Goal: Task Accomplishment & Management: Manage account settings

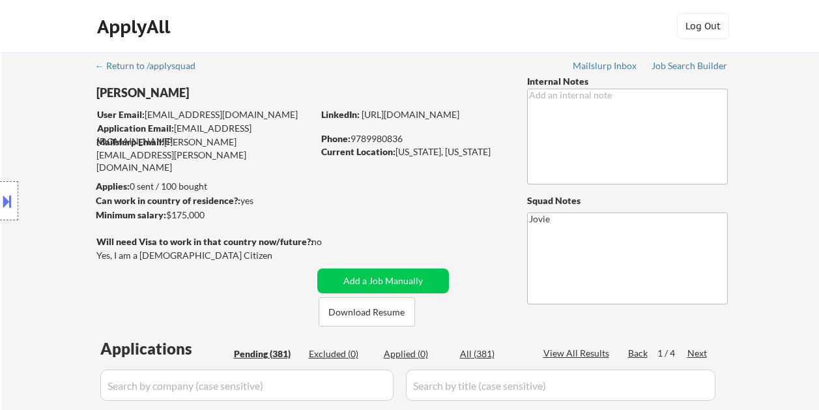
select select ""pending""
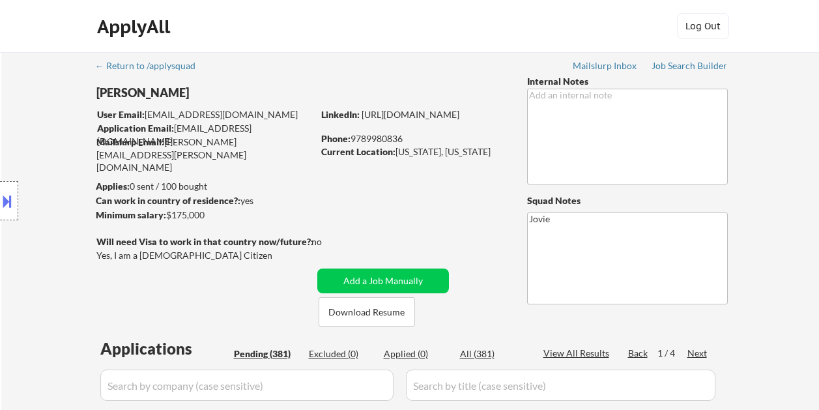
select select ""pending""
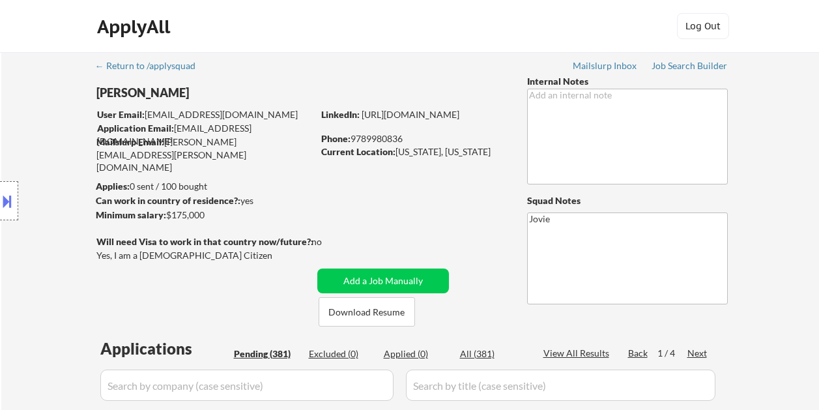
select select ""pending""
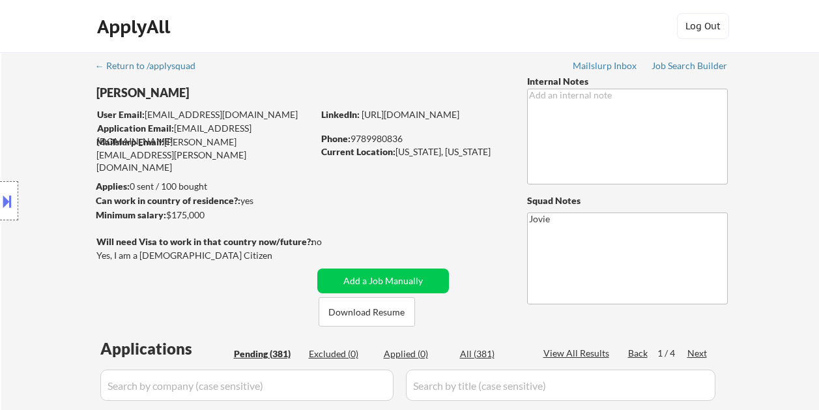
select select ""pending""
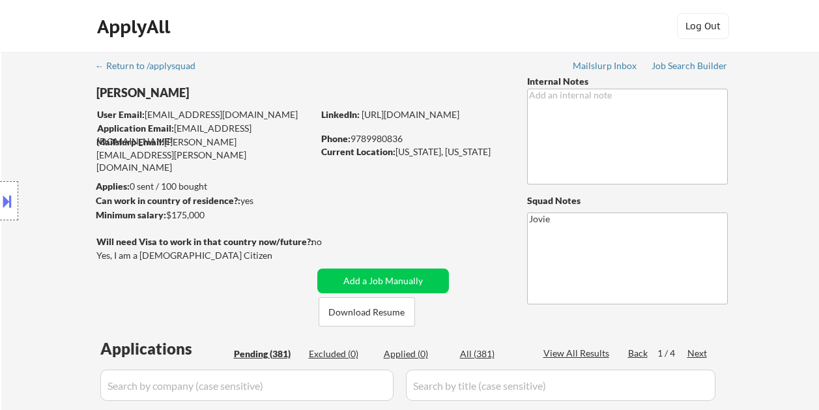
select select ""pending""
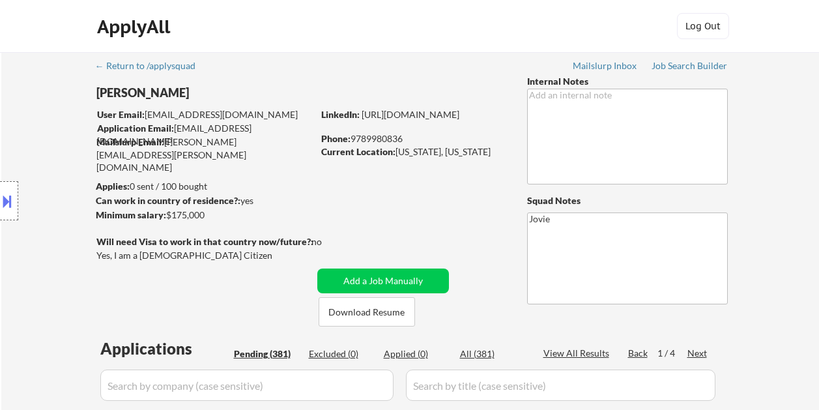
select select ""pending""
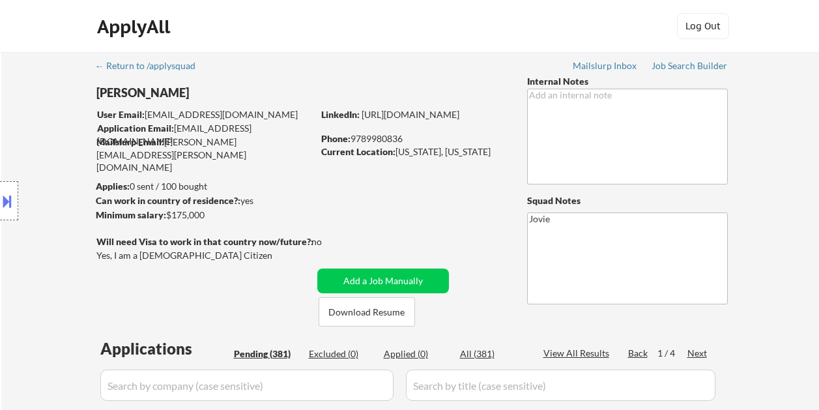
select select ""pending""
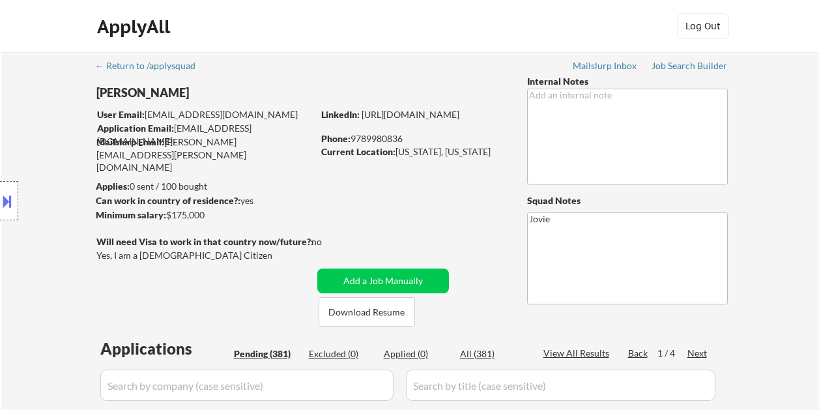
select select ""pending""
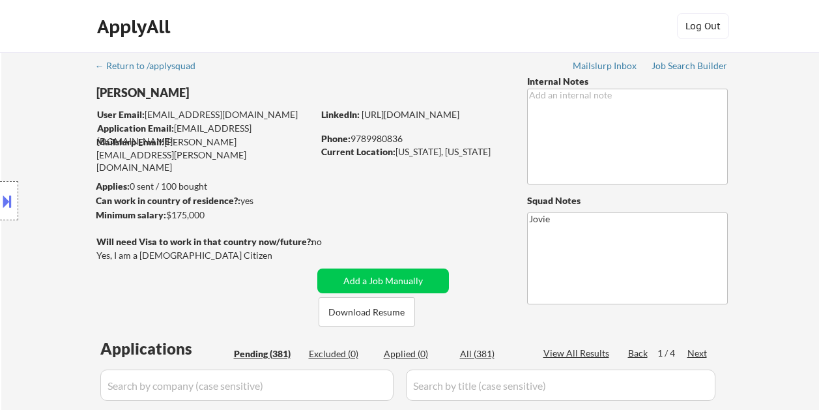
select select ""pending""
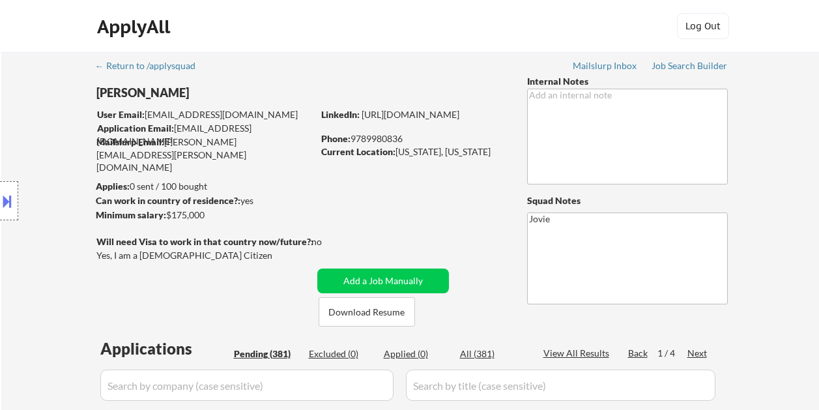
select select ""pending""
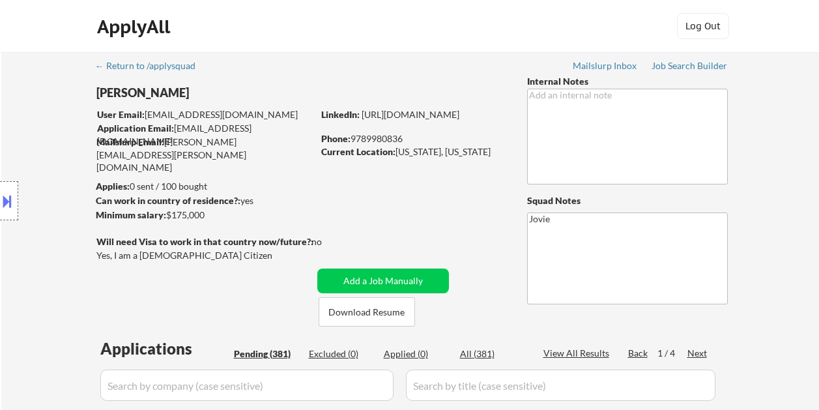
select select ""pending""
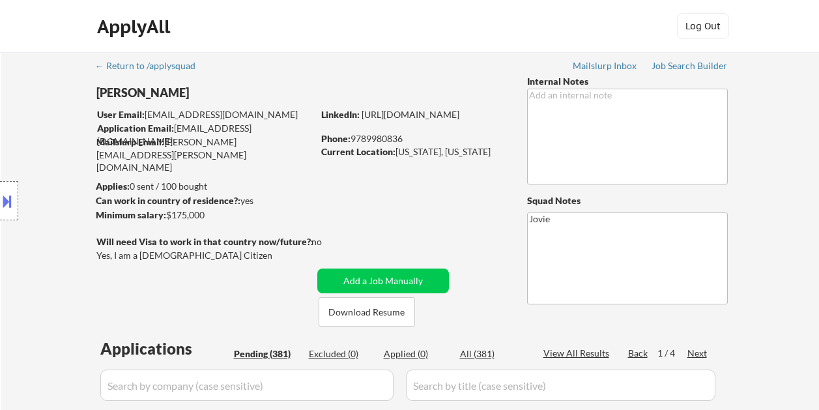
select select ""pending""
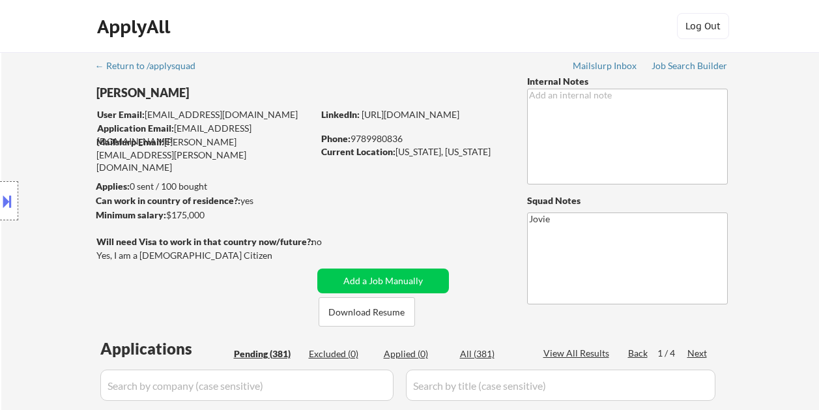
select select ""pending""
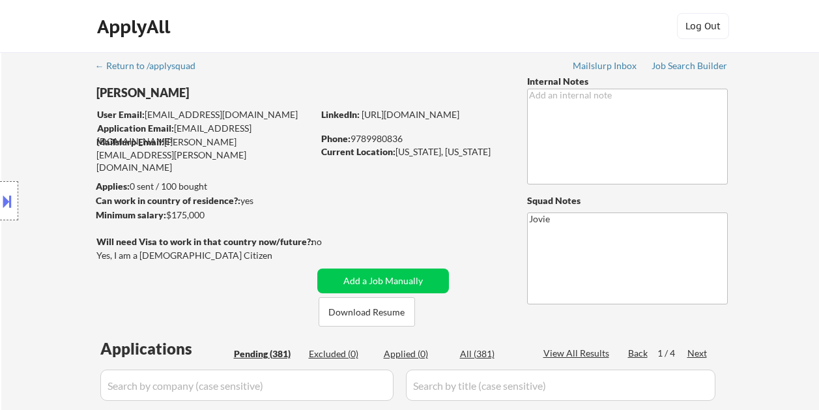
select select ""pending""
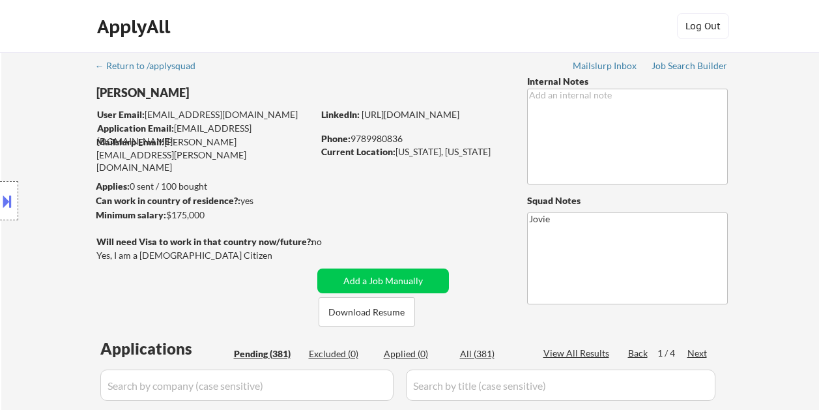
select select ""pending""
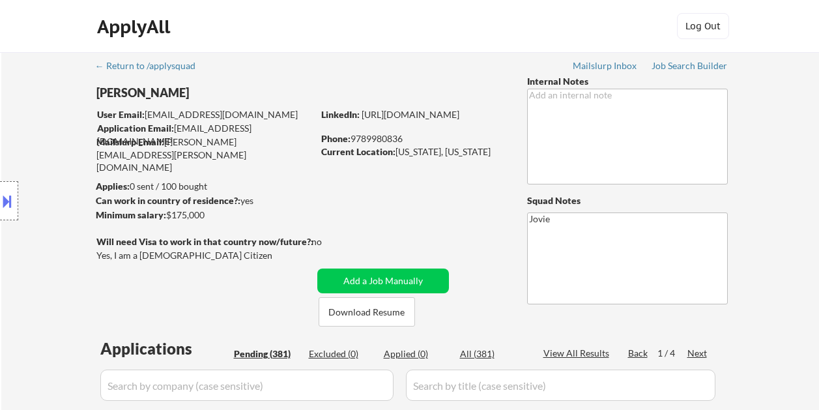
select select ""pending""
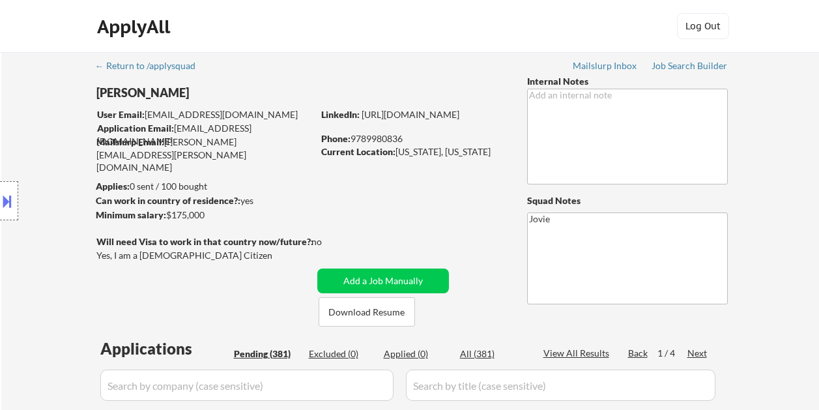
select select ""pending""
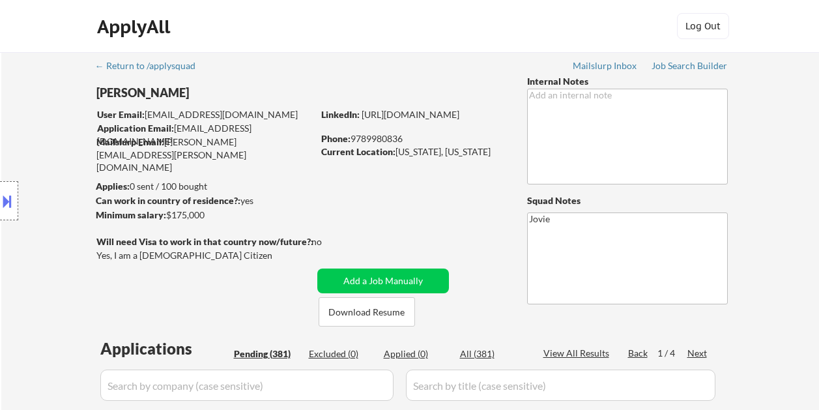
select select ""pending""
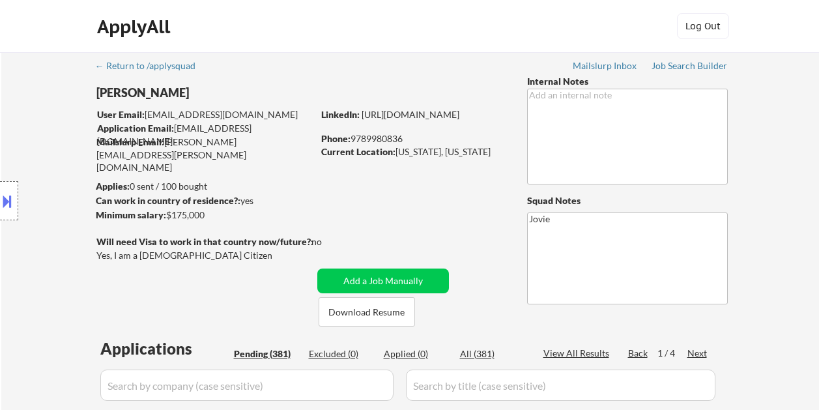
select select ""pending""
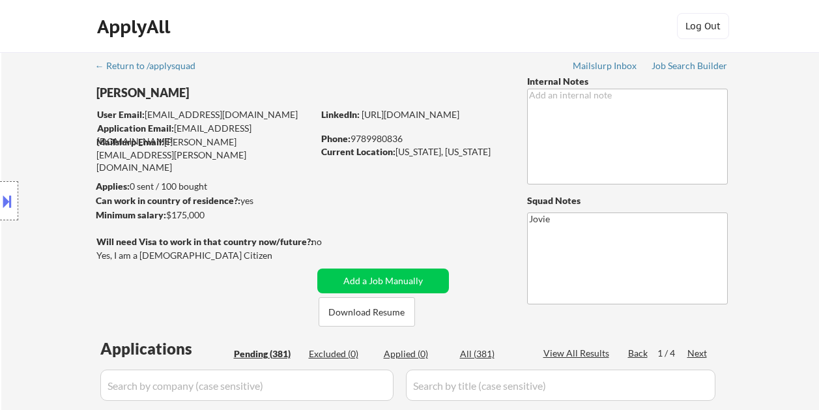
select select ""pending""
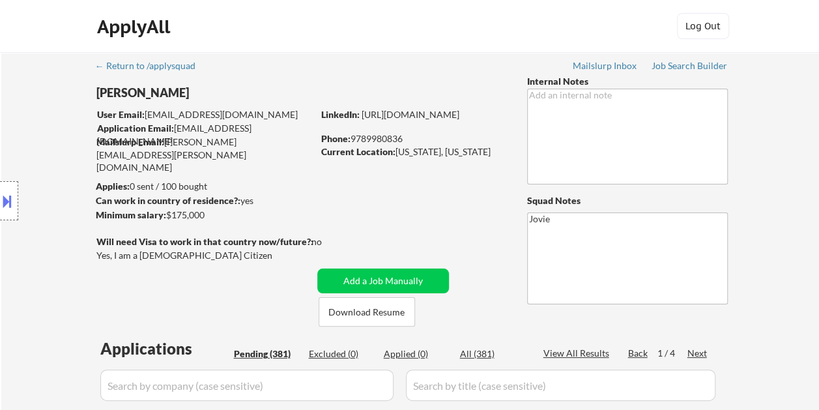
select select ""pending""
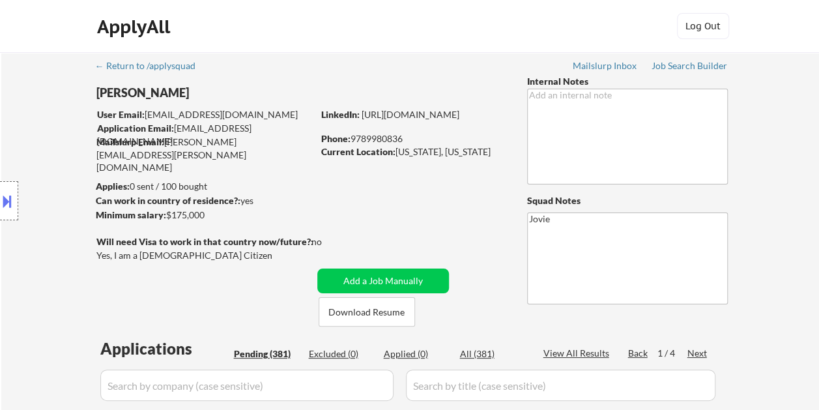
select select ""pending""
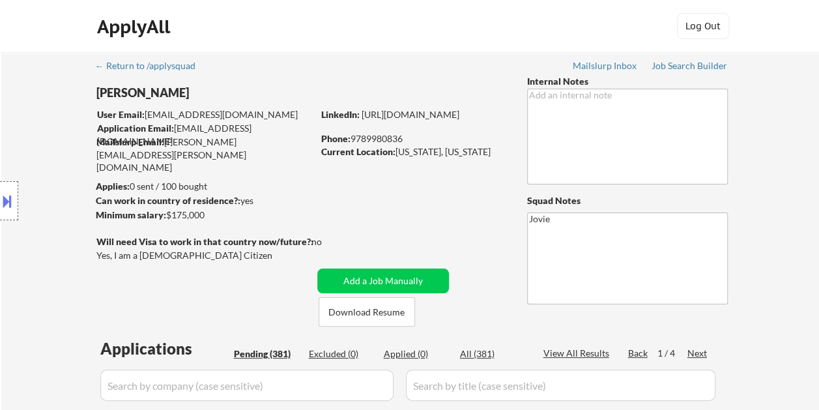
select select ""pending""
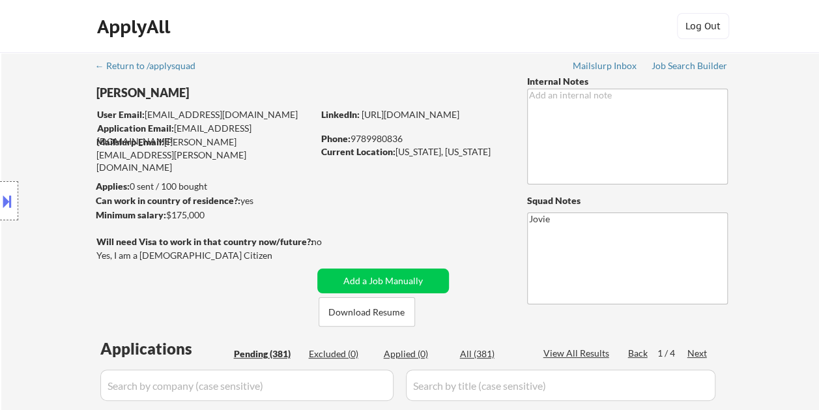
select select ""pending""
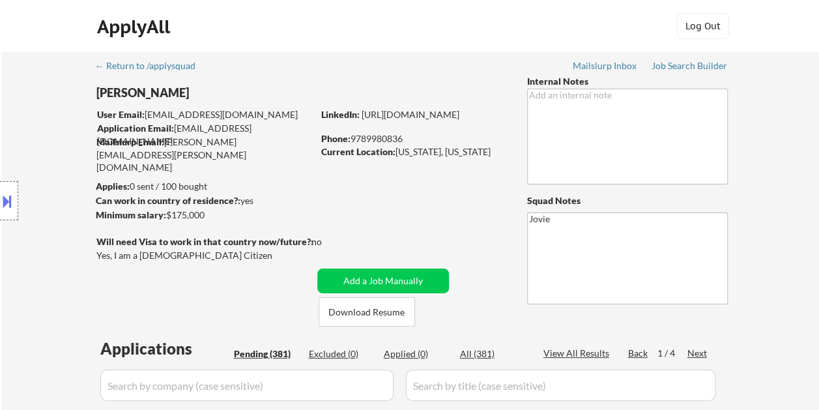
select select ""pending""
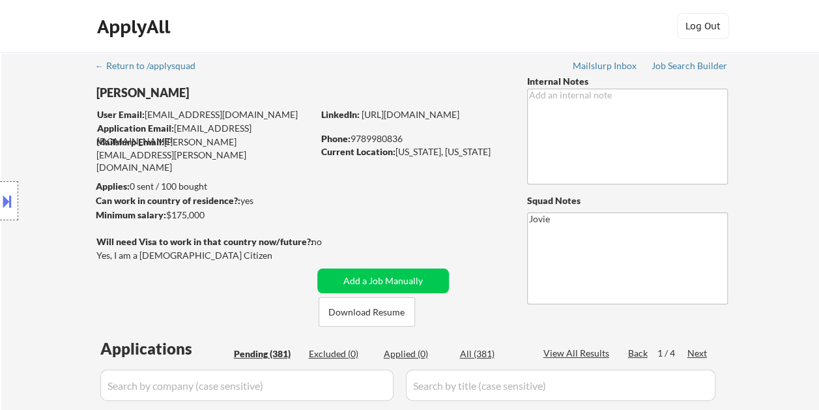
select select ""pending""
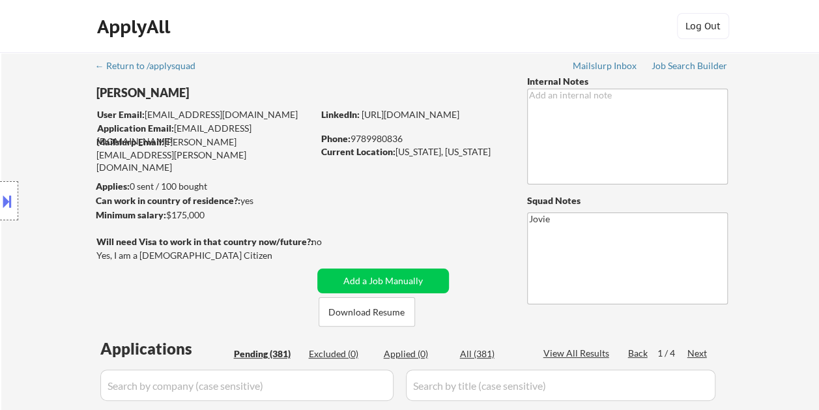
select select ""pending""
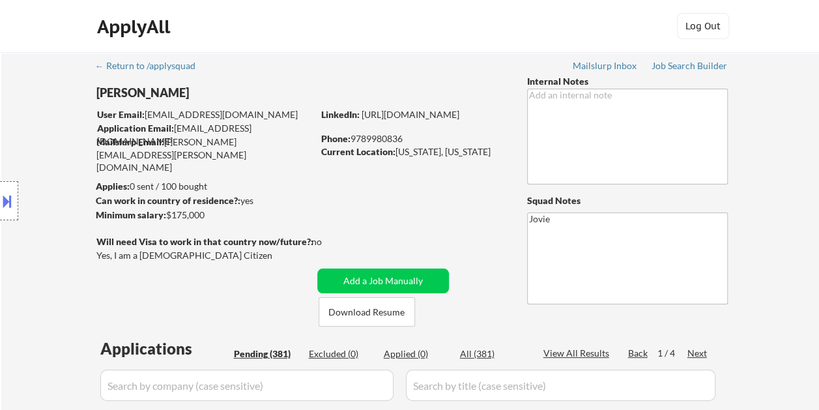
select select ""pending""
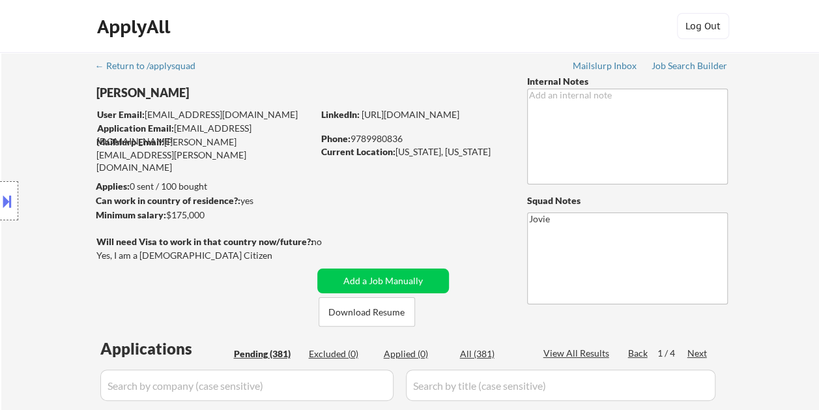
select select ""pending""
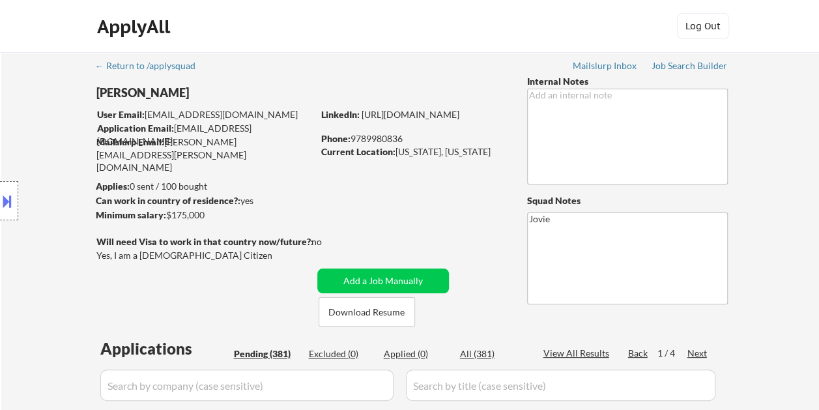
select select ""pending""
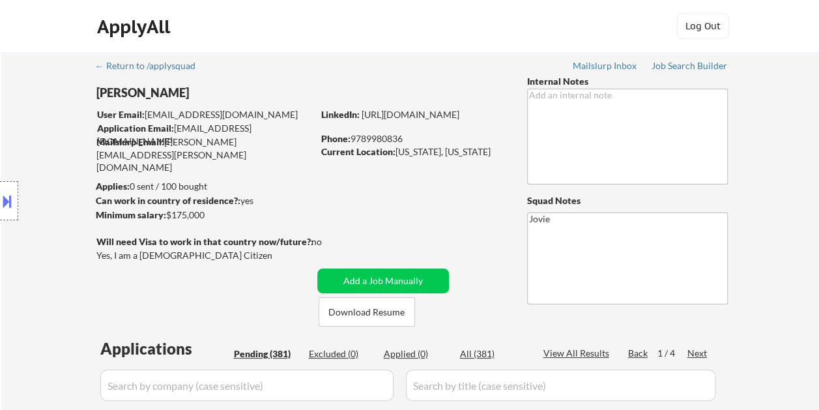
select select ""pending""
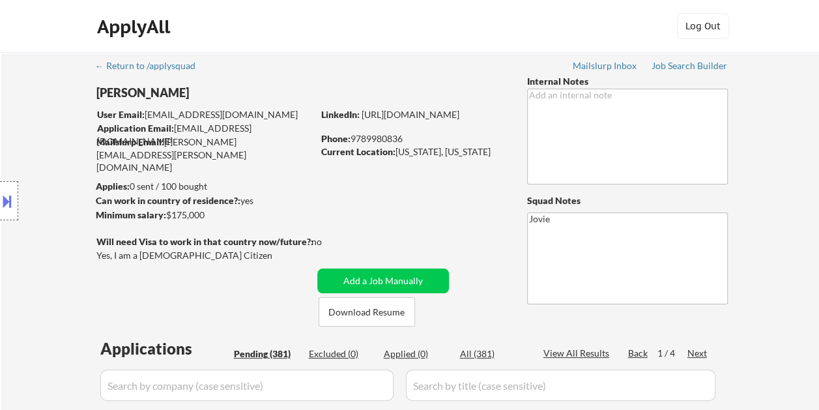
select select ""pending""
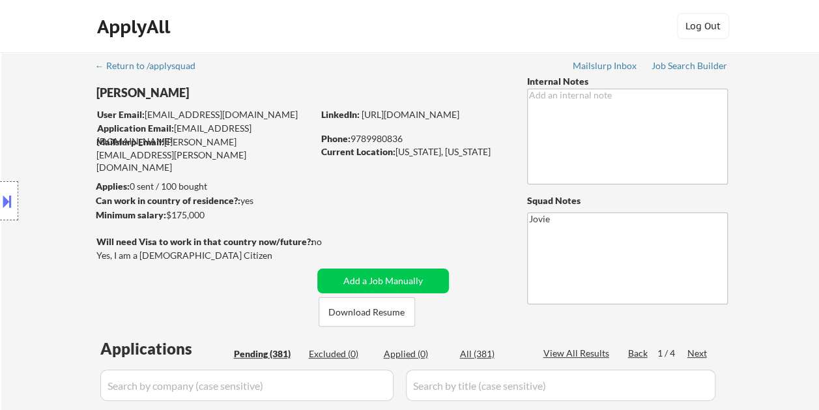
select select ""pending""
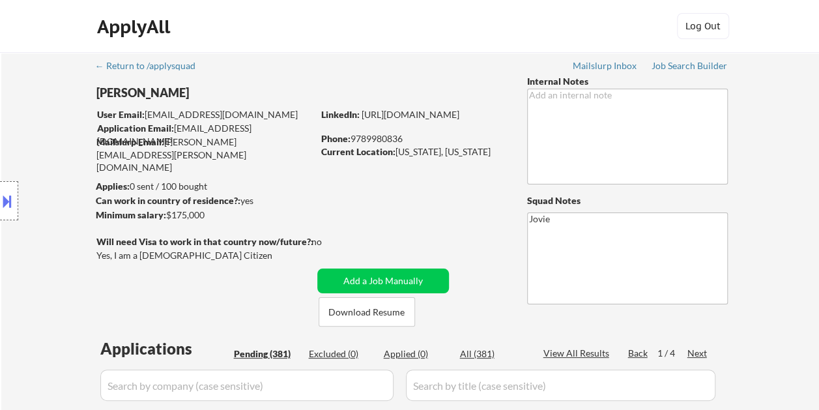
select select ""pending""
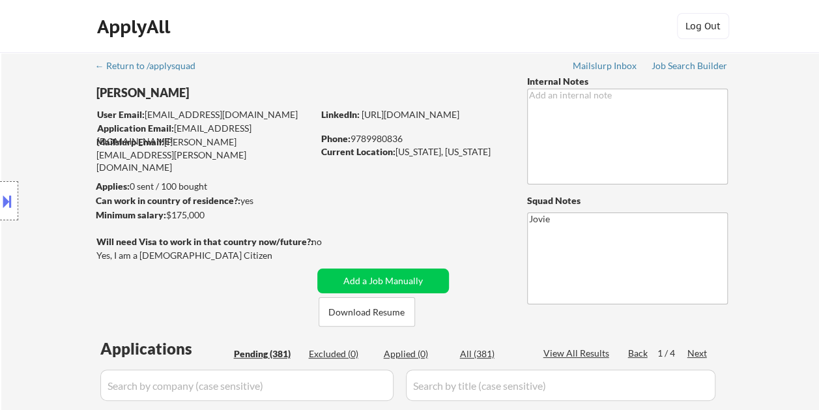
select select ""pending""
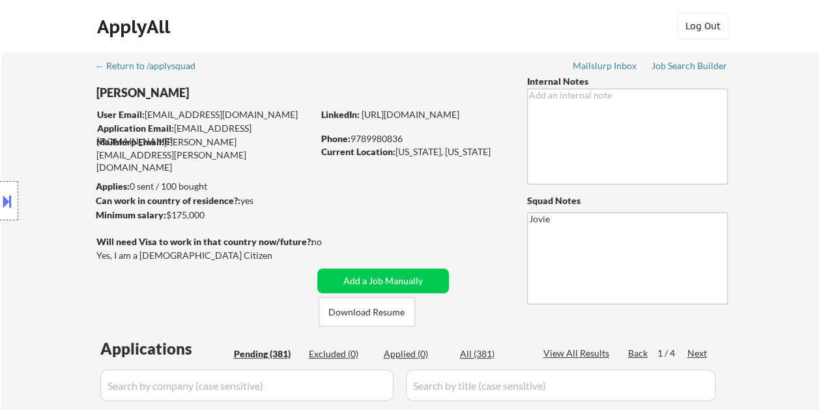
select select ""pending""
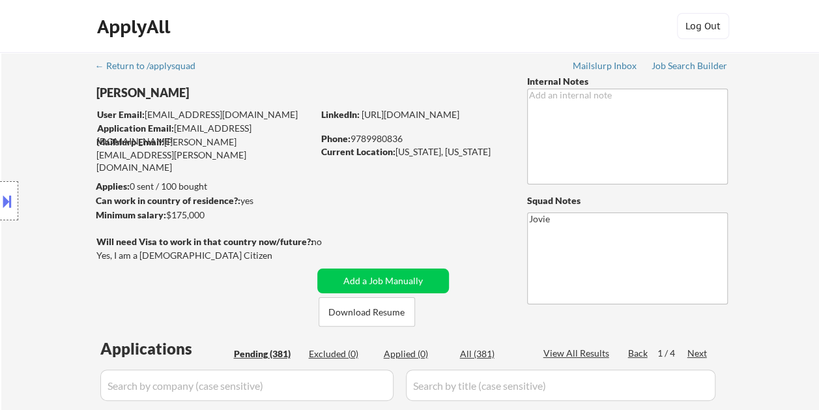
select select ""pending""
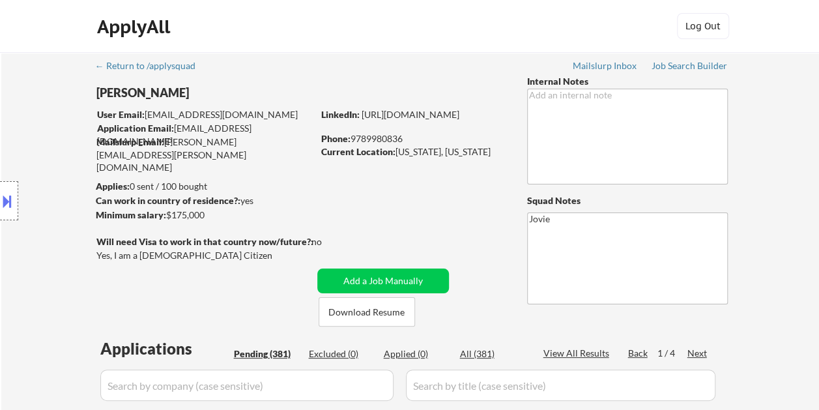
select select ""pending""
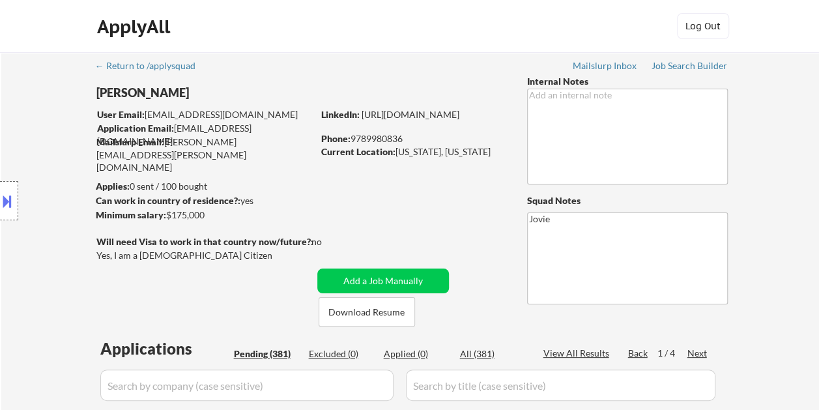
select select ""pending""
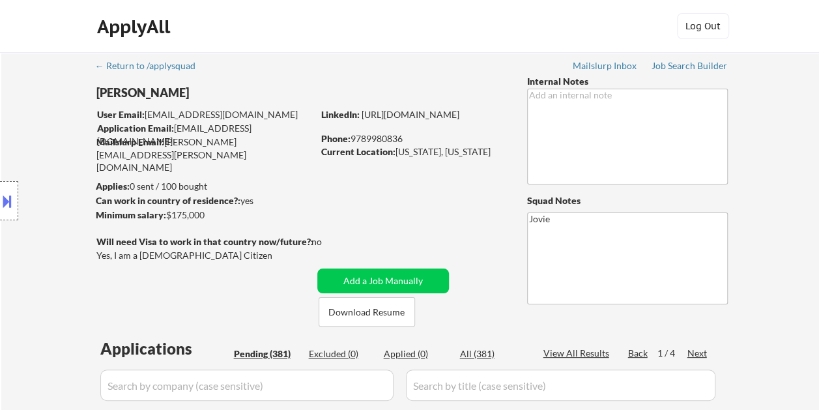
select select ""pending""
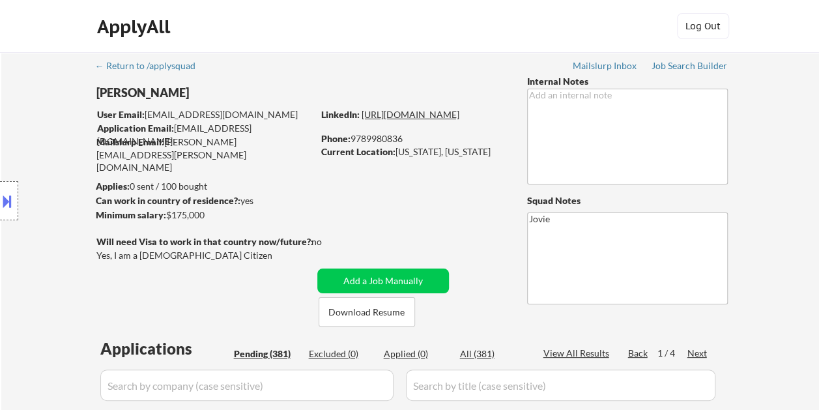
click at [377, 120] on link "[URL][DOMAIN_NAME]" at bounding box center [411, 114] width 98 height 11
drag, startPoint x: 145, startPoint y: 113, endPoint x: 186, endPoint y: 114, distance: 40.4
click at [186, 114] on div "Location Inclusions:" at bounding box center [116, 201] width 233 height 242
drag, startPoint x: 154, startPoint y: 108, endPoint x: 225, endPoint y: 117, distance: 72.3
click at [225, 117] on div "Location Inclusions:" at bounding box center [116, 201] width 233 height 242
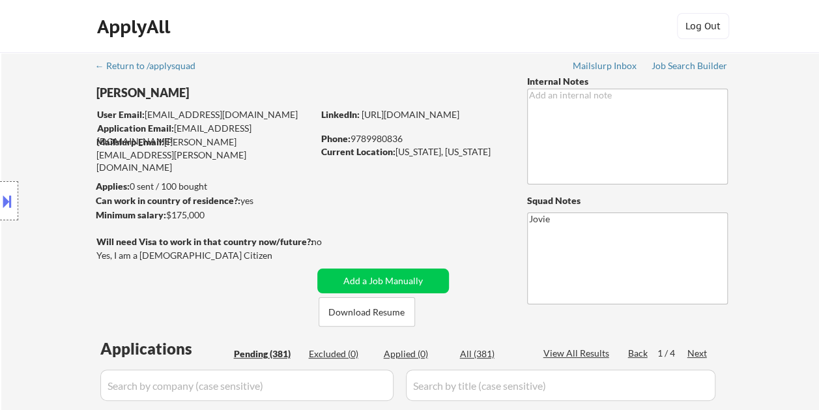
drag, startPoint x: 145, startPoint y: 104, endPoint x: 187, endPoint y: 113, distance: 43.3
click at [187, 113] on div "Location Inclusions:" at bounding box center [116, 201] width 233 height 242
drag, startPoint x: 174, startPoint y: 126, endPoint x: 244, endPoint y: 130, distance: 70.5
click at [244, 130] on body "← Return to /applysquad Mailslurp Inbox Job Search Builder [PERSON_NAME] User E…" at bounding box center [409, 205] width 819 height 410
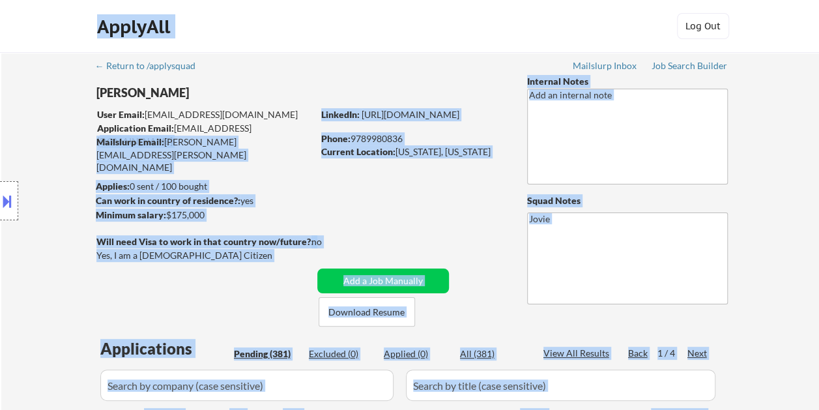
click at [310, 50] on div "ApplyAll Log Out" at bounding box center [409, 26] width 819 height 53
drag, startPoint x: 254, startPoint y: 115, endPoint x: 156, endPoint y: 113, distance: 97.7
click at [156, 113] on body "← Return to /applysquad Mailslurp Inbox Job Search Builder [PERSON_NAME] User E…" at bounding box center [409, 205] width 819 height 410
drag, startPoint x: 156, startPoint y: 113, endPoint x: 185, endPoint y: 136, distance: 36.2
click at [186, 134] on div "Location Inclusions:" at bounding box center [116, 201] width 233 height 242
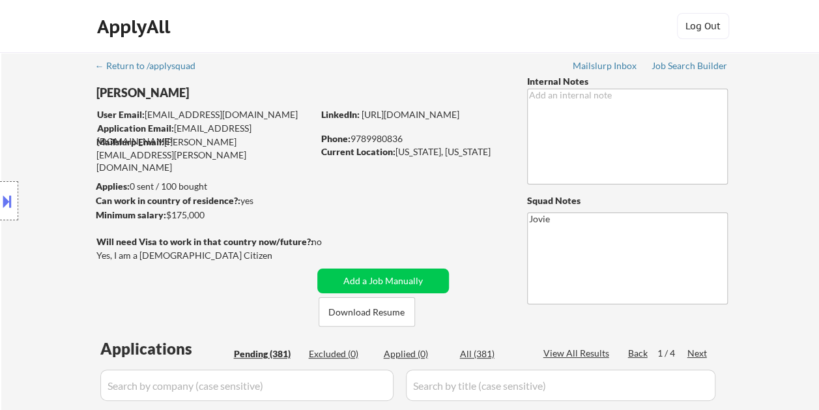
drag, startPoint x: 146, startPoint y: 111, endPoint x: 218, endPoint y: 119, distance: 72.0
click at [218, 119] on div "Location Inclusions:" at bounding box center [116, 201] width 233 height 242
click at [708, 63] on div "Job Search Builder" at bounding box center [690, 65] width 76 height 9
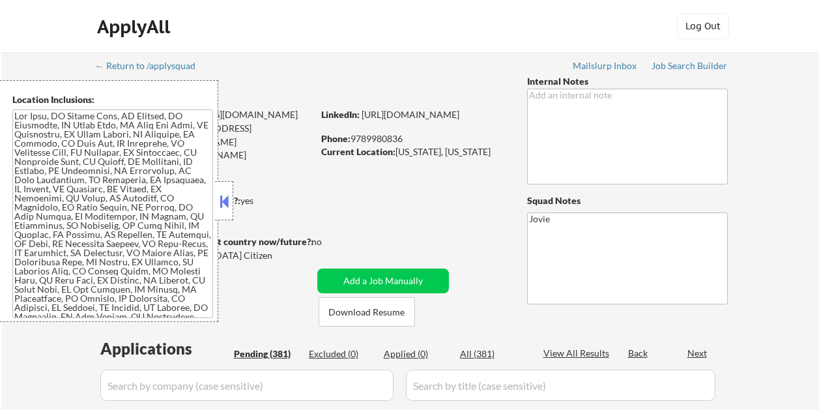
select select ""pending""
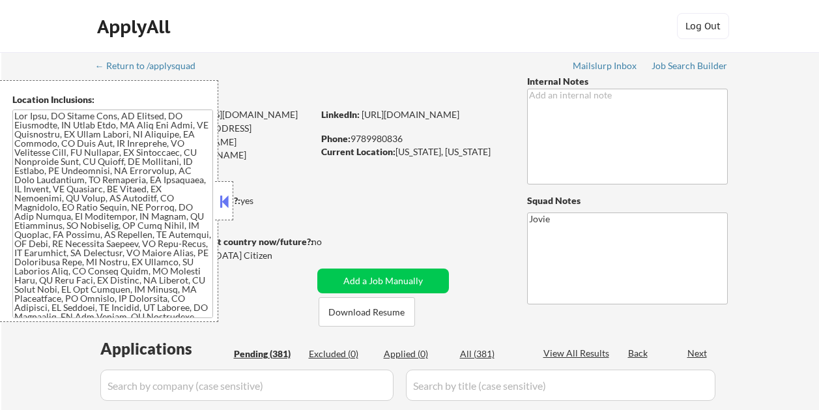
select select ""pending""
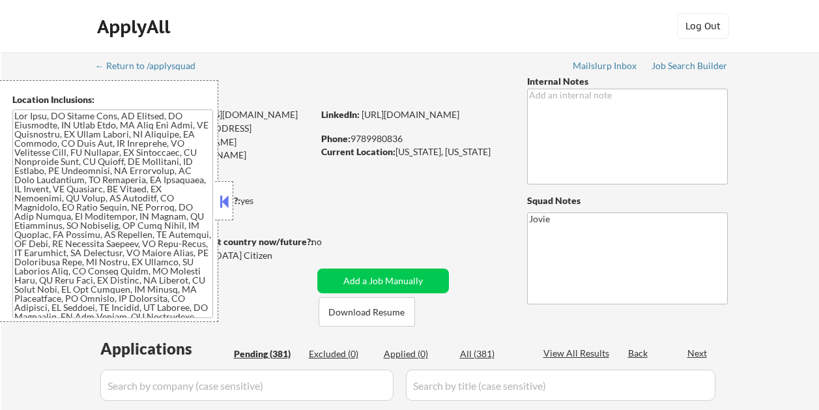
select select ""pending""
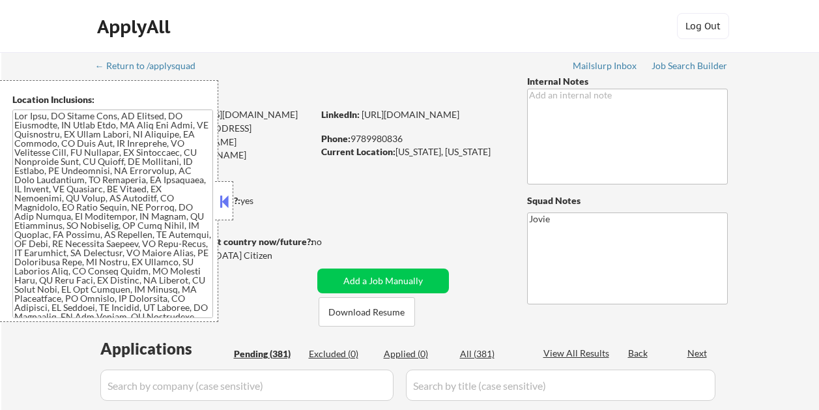
select select ""pending""
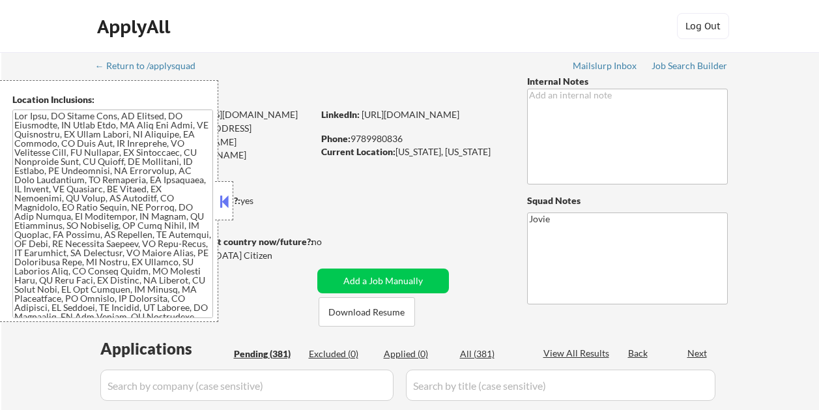
select select ""pending""
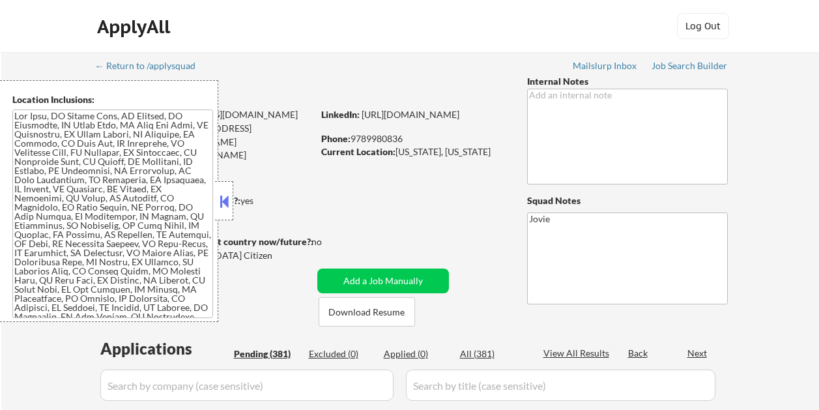
select select ""pending""
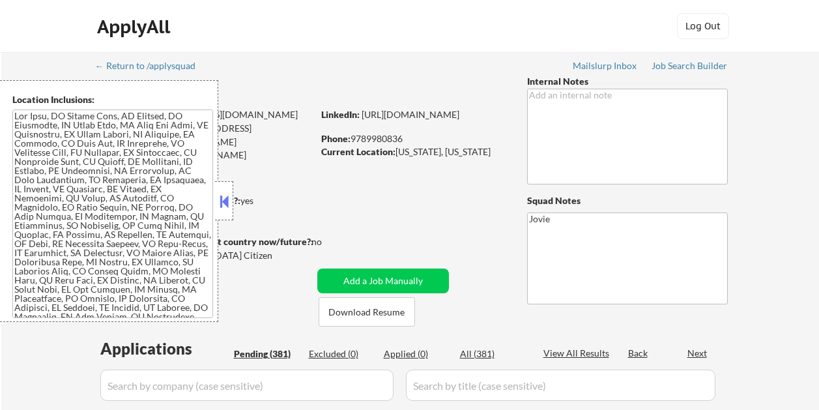
select select ""pending""
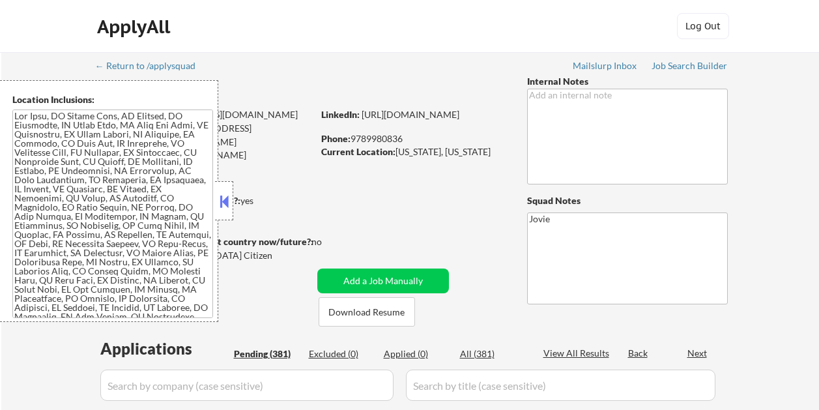
select select ""pending""
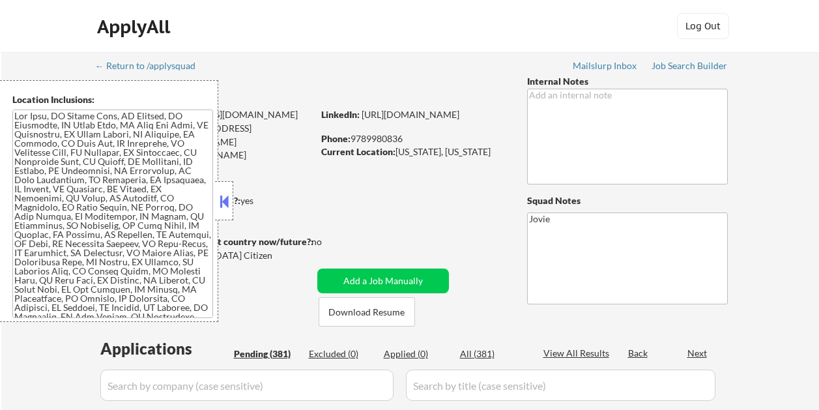
select select ""pending""
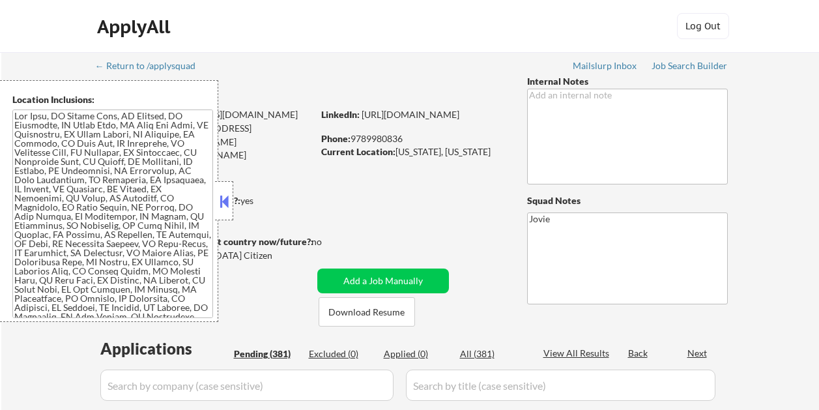
select select ""pending""
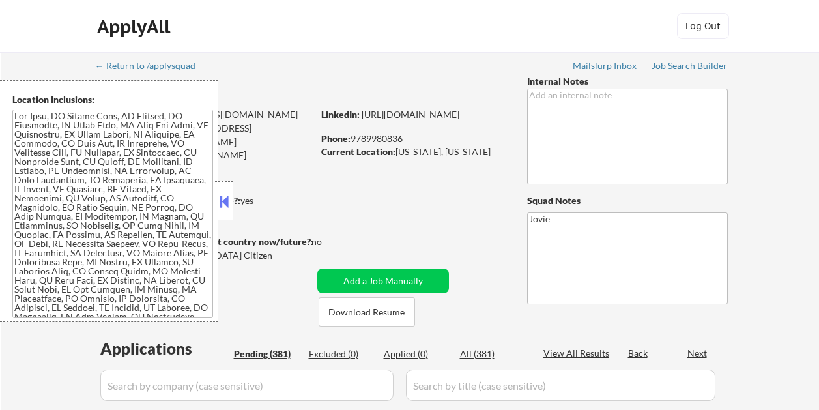
select select ""pending""
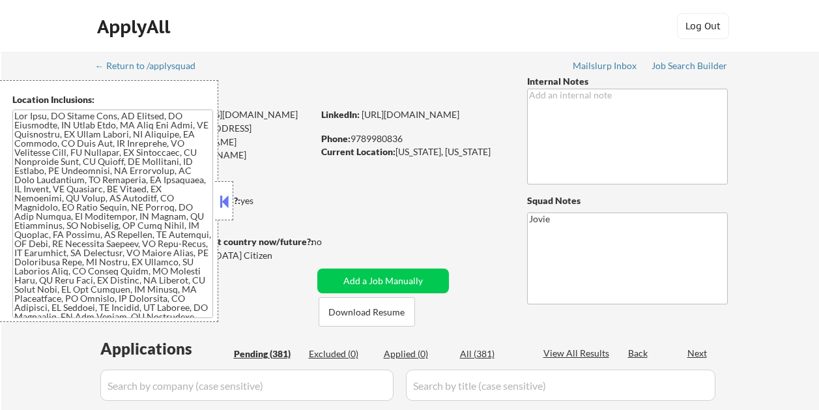
select select ""pending""
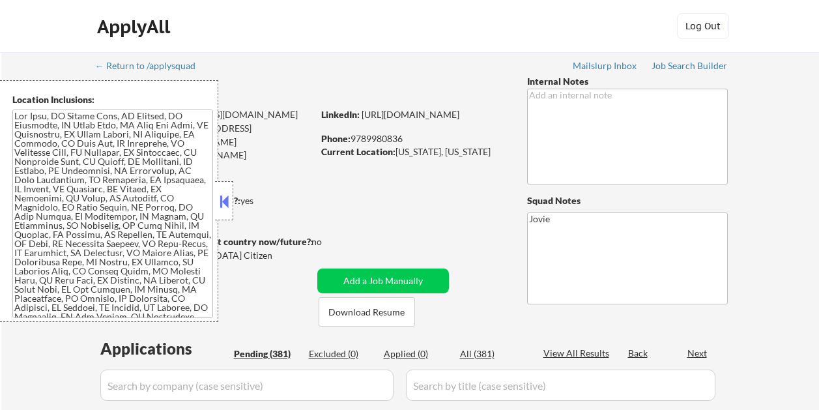
select select ""pending""
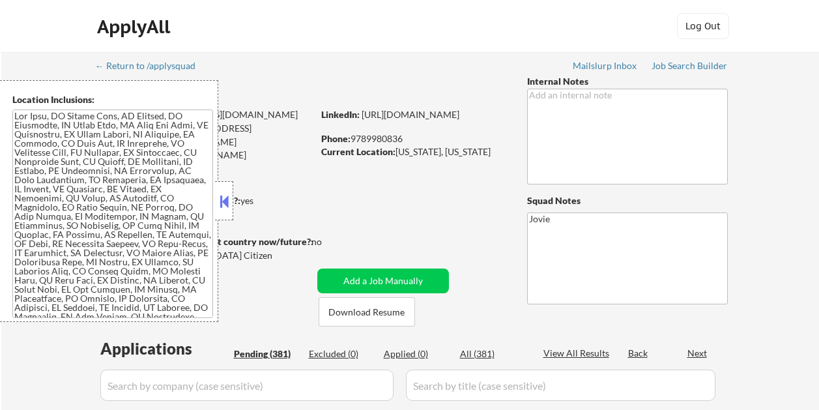
select select ""pending""
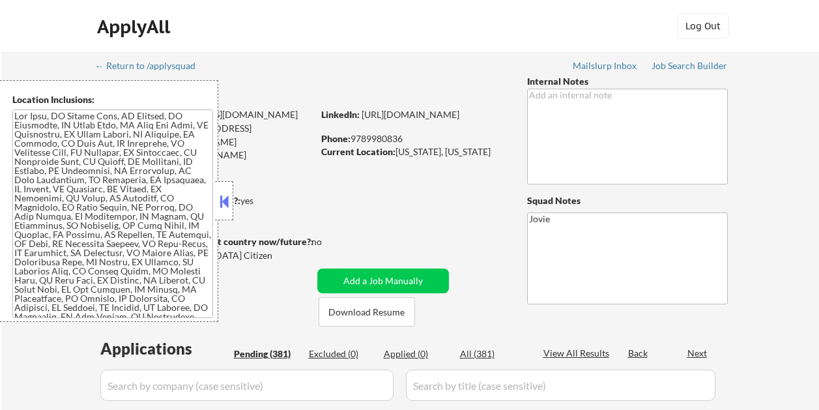
select select ""pending""
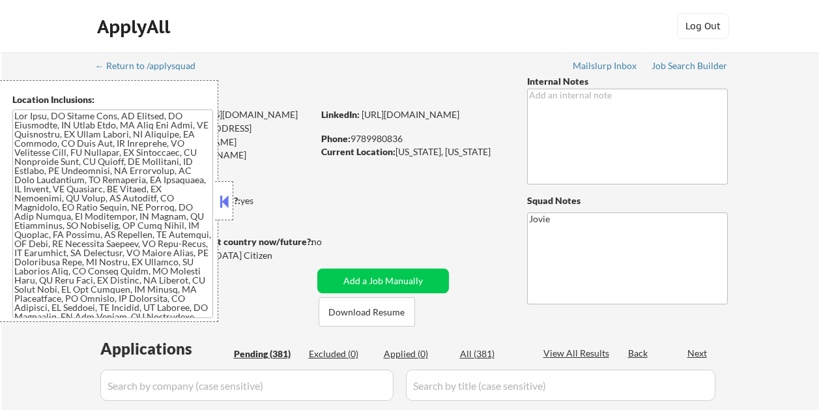
select select ""pending""
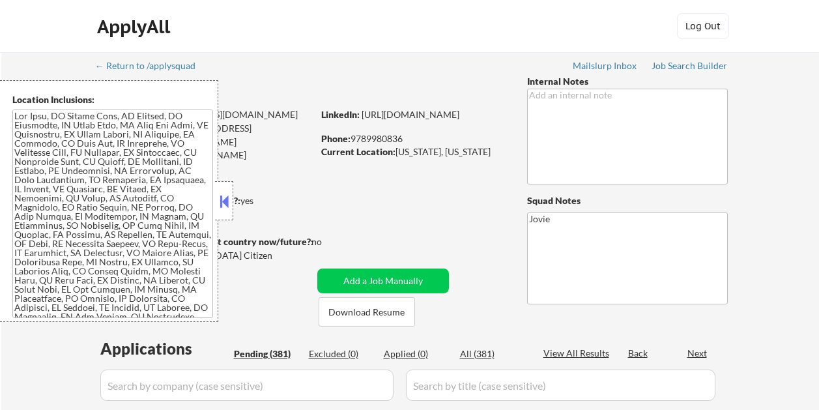
select select ""pending""
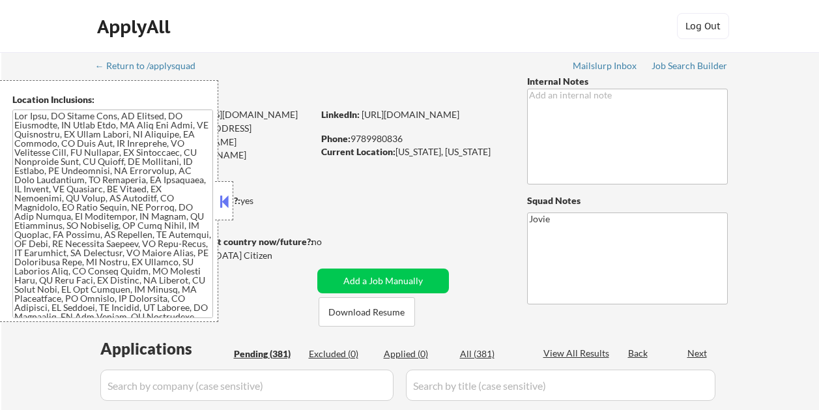
select select ""pending""
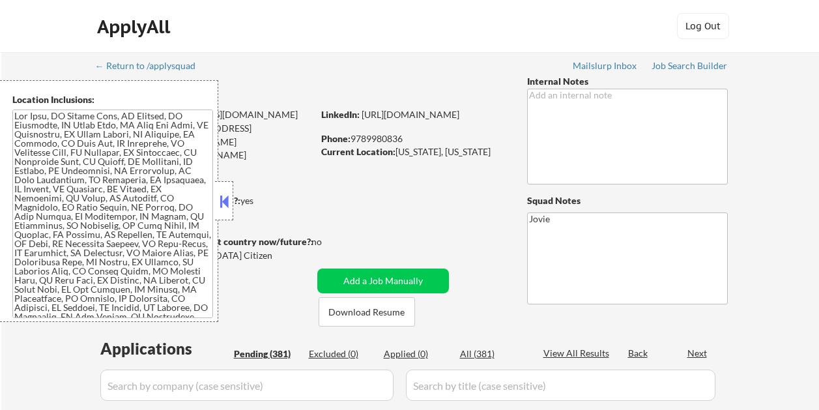
select select ""pending""
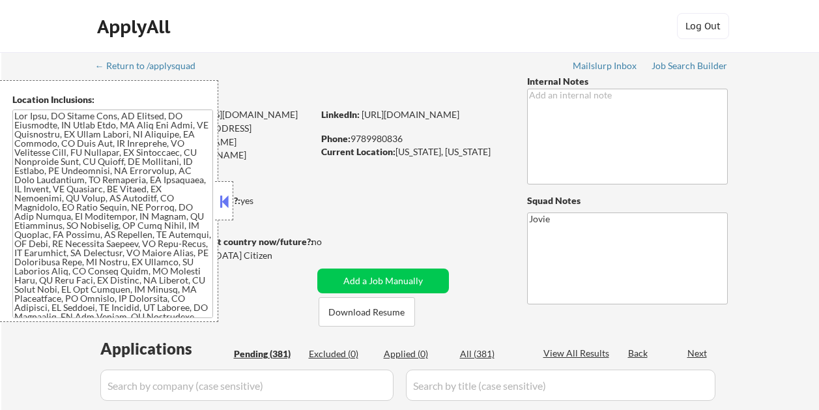
select select ""pending""
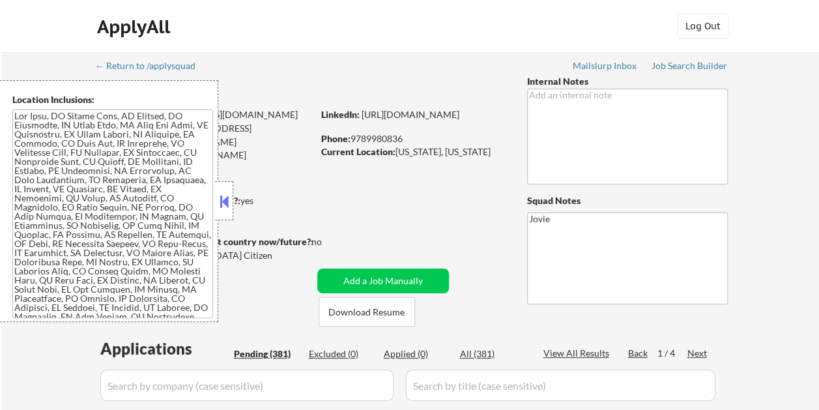
click at [218, 199] on button at bounding box center [224, 202] width 14 height 20
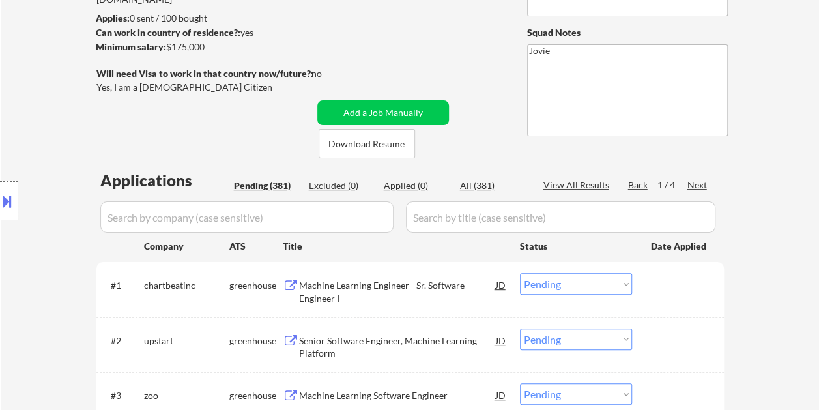
scroll to position [195, 0]
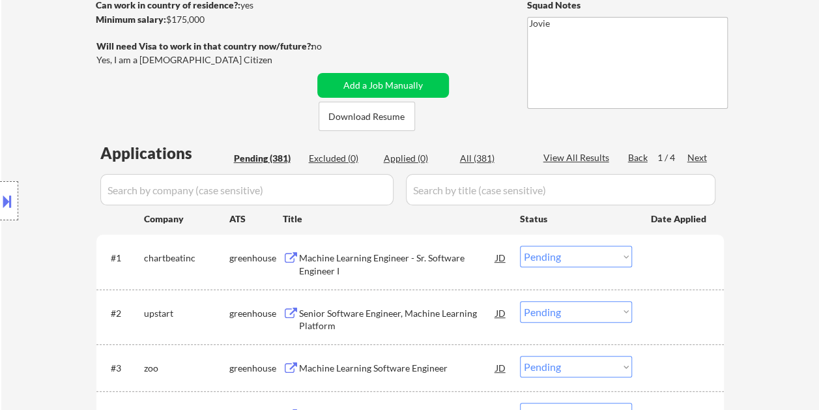
click at [672, 260] on div at bounding box center [679, 257] width 57 height 23
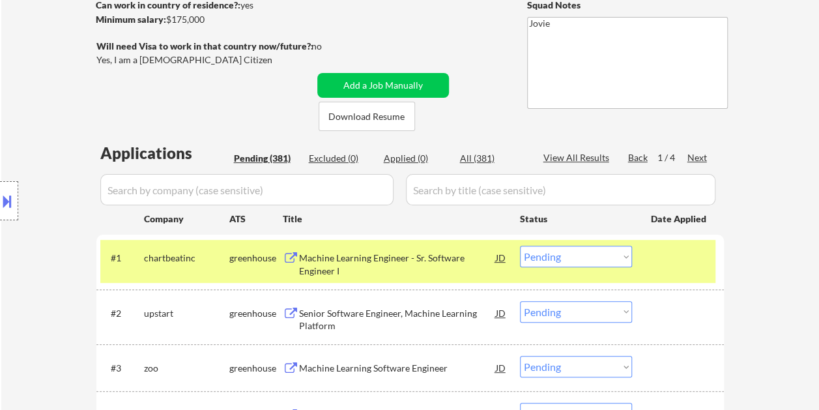
click at [681, 255] on div at bounding box center [679, 257] width 57 height 23
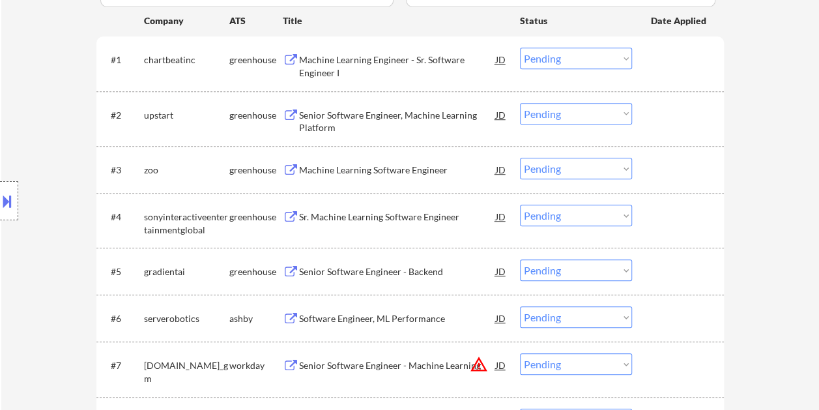
scroll to position [456, 0]
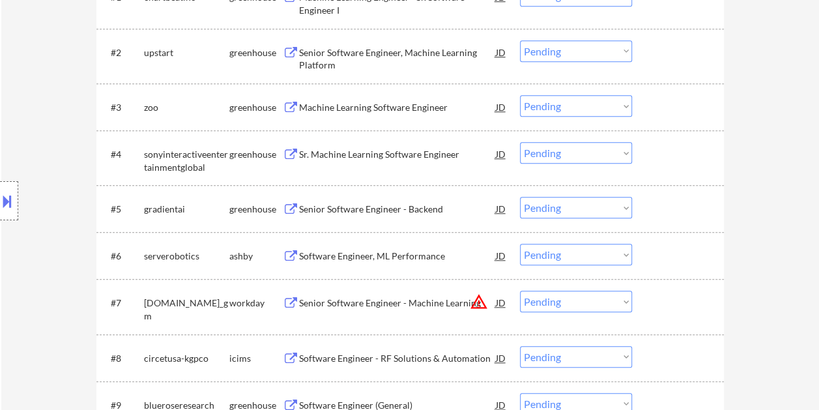
click at [679, 257] on div at bounding box center [679, 255] width 57 height 23
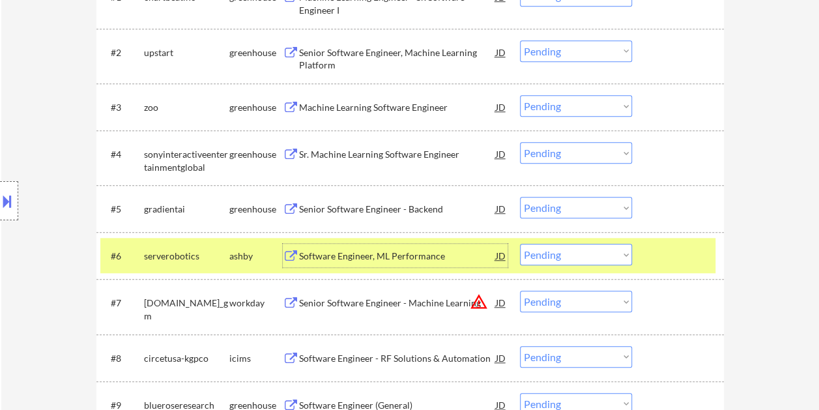
click at [410, 253] on div "Software Engineer, ML Performance" at bounding box center [397, 256] width 197 height 13
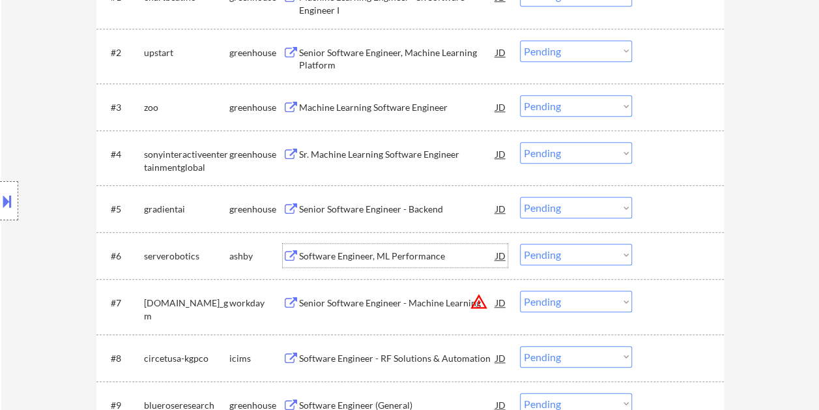
click at [646, 257] on div "#6 serverobotics ashby Software Engineer, ML Performance JD Choose an option...…" at bounding box center [407, 255] width 615 height 35
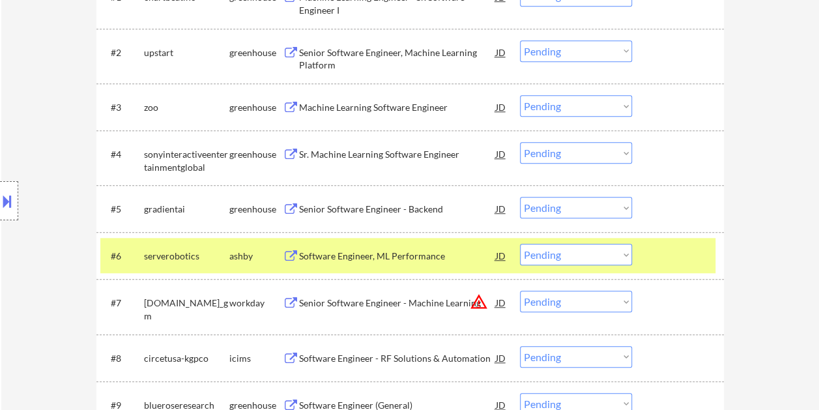
click at [626, 255] on select "Choose an option... Pending Applied Excluded (Questions) Excluded (Expired) Exc…" at bounding box center [576, 255] width 112 height 22
click at [520, 244] on select "Choose an option... Pending Applied Excluded (Questions) Excluded (Expired) Exc…" at bounding box center [576, 255] width 112 height 22
select select ""pending""
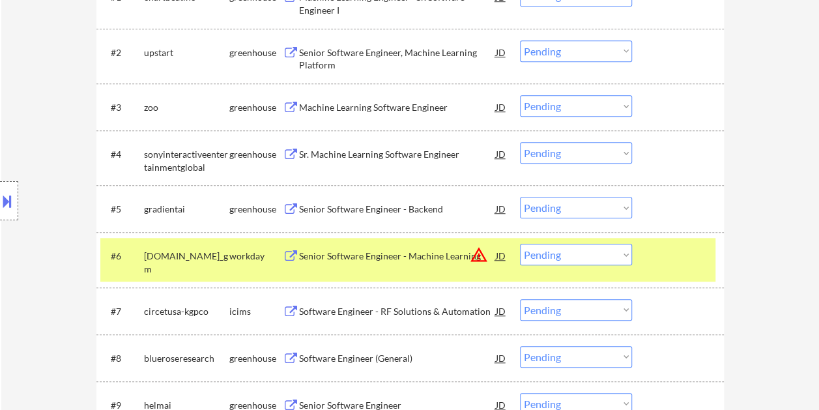
click at [642, 245] on div "#6 generalmotors.wd5.careers_gm workday Senior Software Engineer - Machine Lear…" at bounding box center [407, 259] width 615 height 43
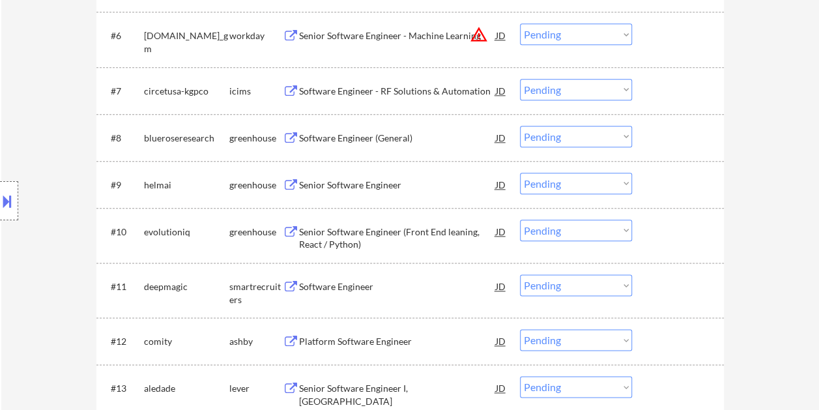
scroll to position [717, 0]
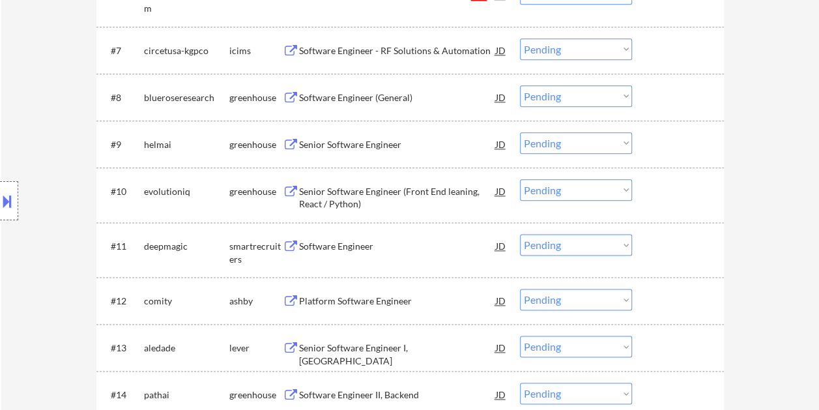
click at [700, 296] on div at bounding box center [679, 300] width 57 height 23
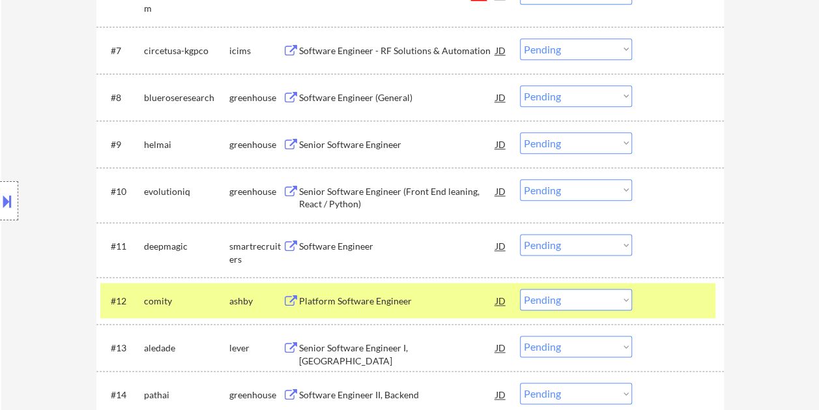
click at [371, 305] on div "Platform Software Engineer" at bounding box center [397, 301] width 197 height 13
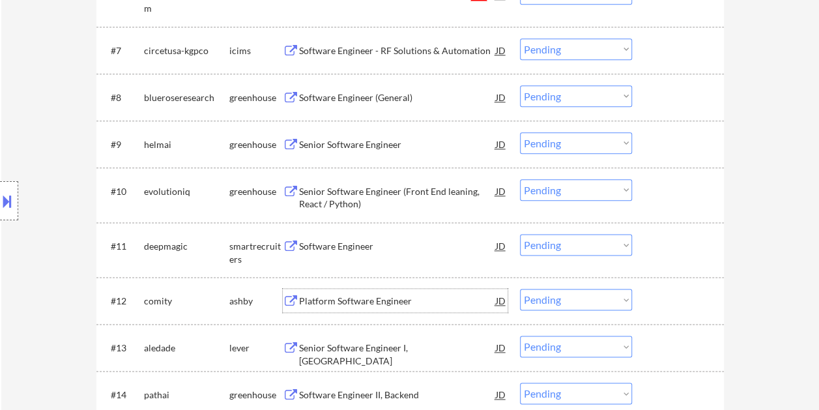
click at [678, 307] on div at bounding box center [679, 300] width 57 height 23
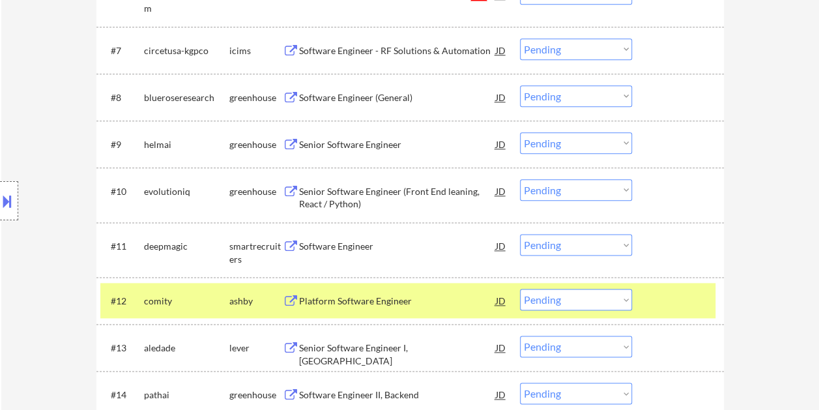
click at [624, 304] on select "Choose an option... Pending Applied Excluded (Questions) Excluded (Expired) Exc…" at bounding box center [576, 300] width 112 height 22
click at [520, 289] on select "Choose an option... Pending Applied Excluded (Questions) Excluded (Expired) Exc…" at bounding box center [576, 300] width 112 height 22
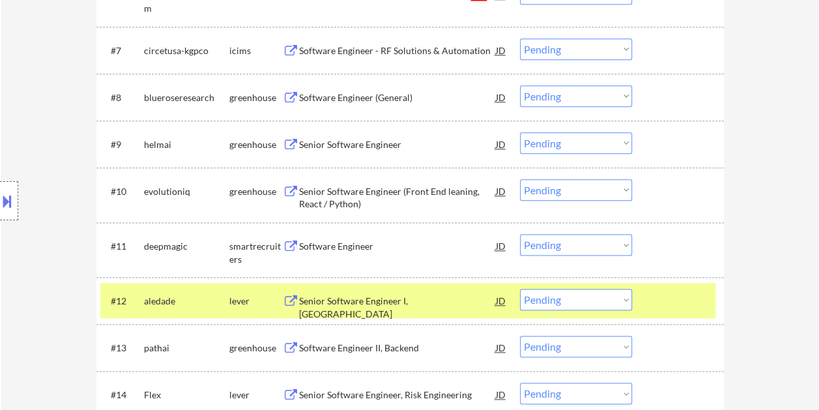
click at [656, 298] on div at bounding box center [679, 300] width 57 height 23
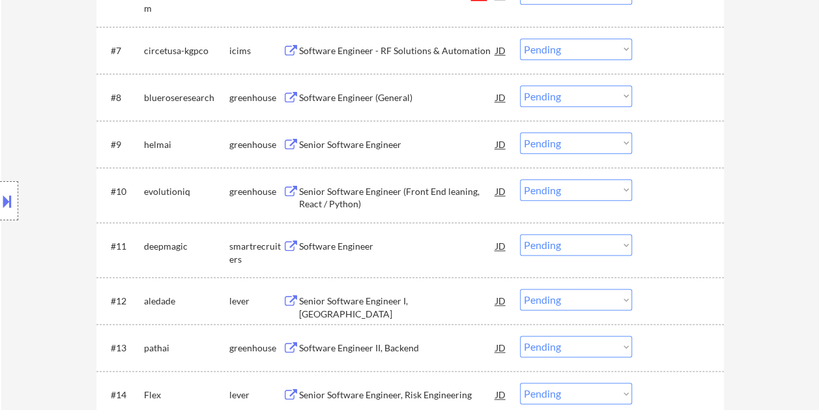
click at [665, 301] on div at bounding box center [679, 300] width 57 height 23
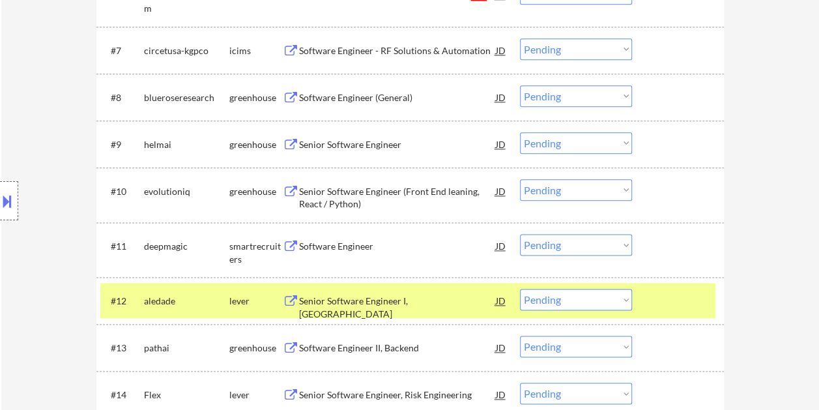
click at [326, 297] on div "Senior Software Engineer I, [GEOGRAPHIC_DATA]" at bounding box center [397, 307] width 197 height 25
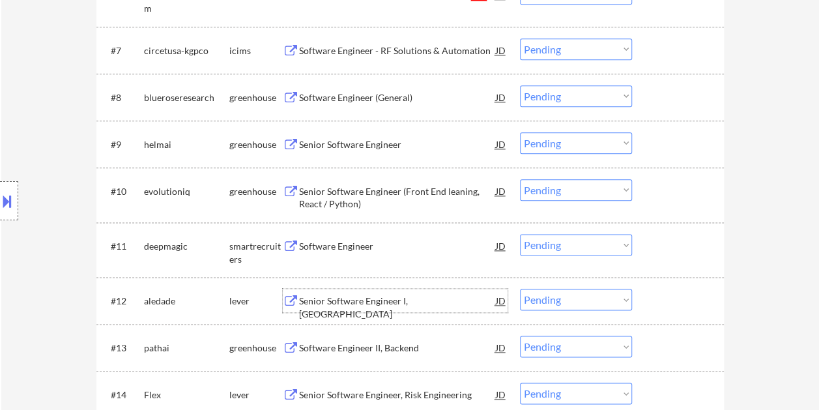
drag, startPoint x: 676, startPoint y: 302, endPoint x: 661, endPoint y: 303, distance: 15.0
click at [673, 302] on div at bounding box center [679, 300] width 57 height 23
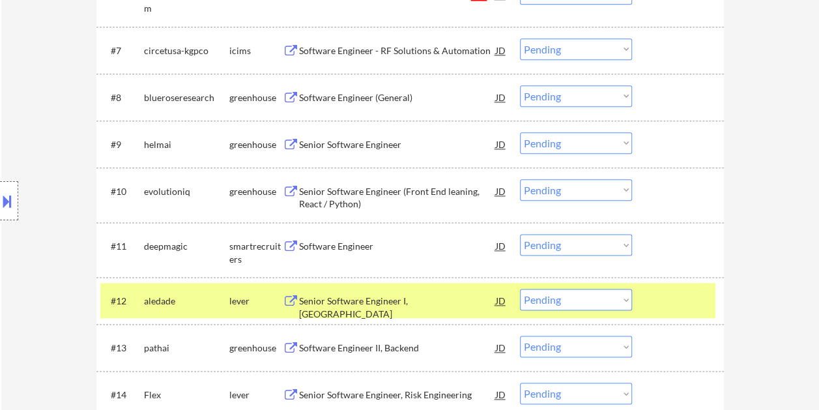
click at [619, 302] on select "Choose an option... Pending Applied Excluded (Questions) Excluded (Expired) Exc…" at bounding box center [576, 300] width 112 height 22
click at [520, 289] on select "Choose an option... Pending Applied Excluded (Questions) Excluded (Expired) Exc…" at bounding box center [576, 300] width 112 height 22
select select ""pending""
click at [658, 308] on div at bounding box center [679, 300] width 57 height 23
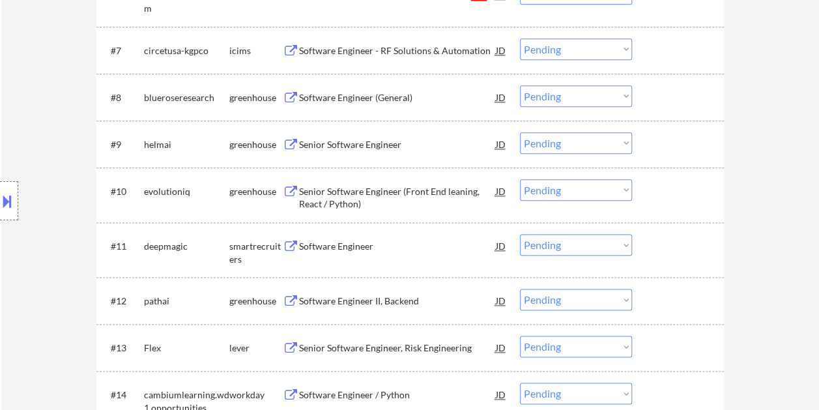
click at [652, 345] on div at bounding box center [679, 347] width 57 height 23
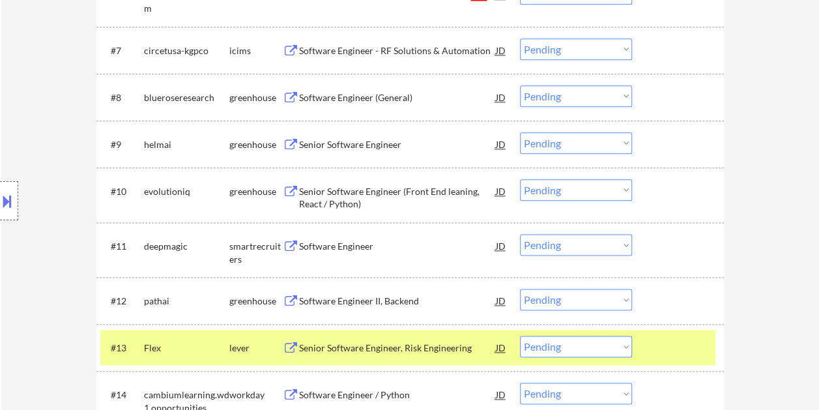
click at [333, 347] on div "Senior Software Engineer, Risk Engineering" at bounding box center [397, 347] width 197 height 13
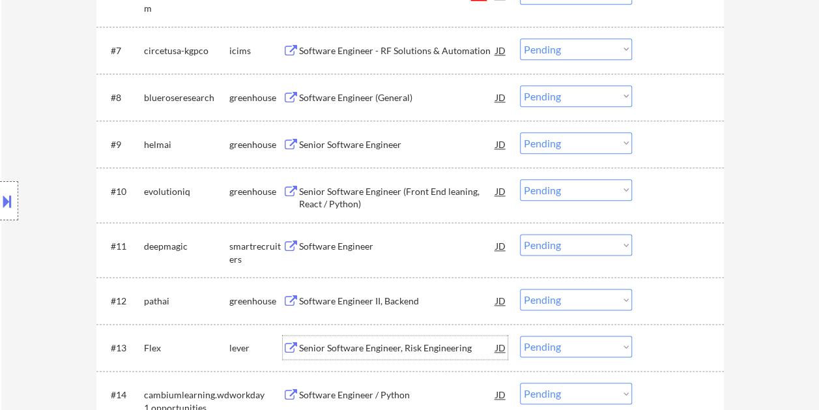
click at [654, 349] on div at bounding box center [679, 347] width 57 height 23
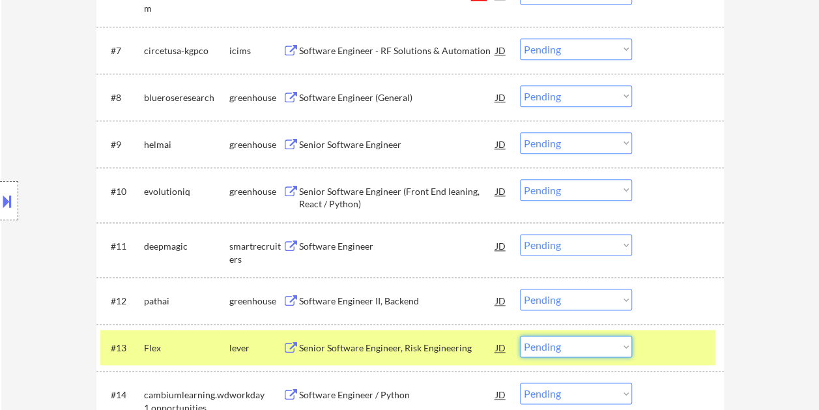
click at [626, 347] on select "Choose an option... Pending Applied Excluded (Questions) Excluded (Expired) Exc…" at bounding box center [576, 347] width 112 height 22
click at [520, 336] on select "Choose an option... Pending Applied Excluded (Questions) Excluded (Expired) Exc…" at bounding box center [576, 347] width 112 height 22
select select ""pending""
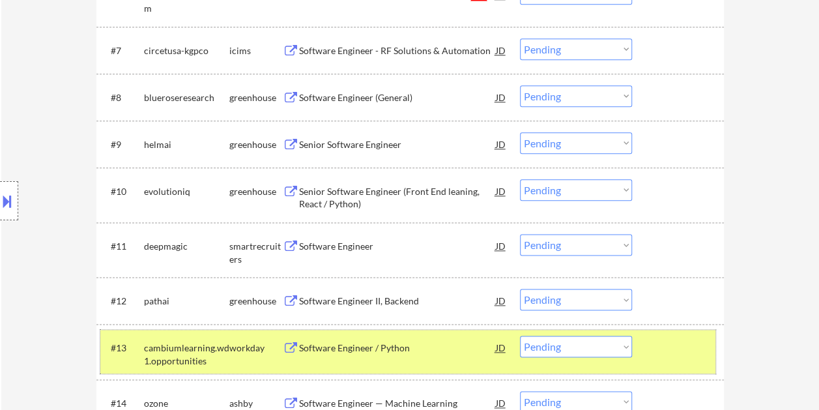
click at [681, 345] on div at bounding box center [679, 347] width 57 height 23
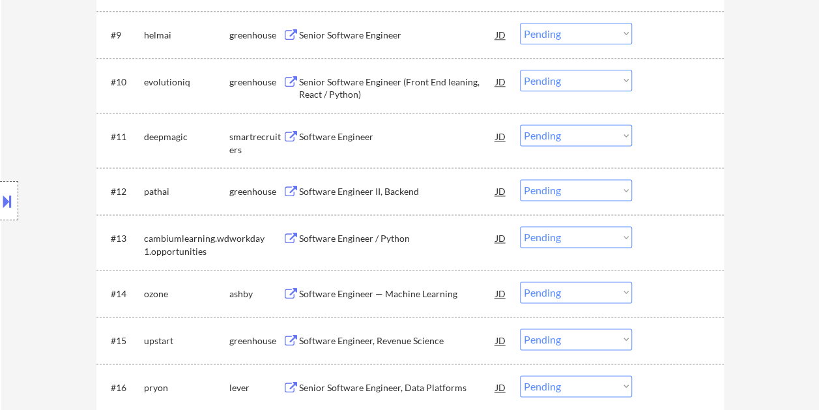
scroll to position [847, 0]
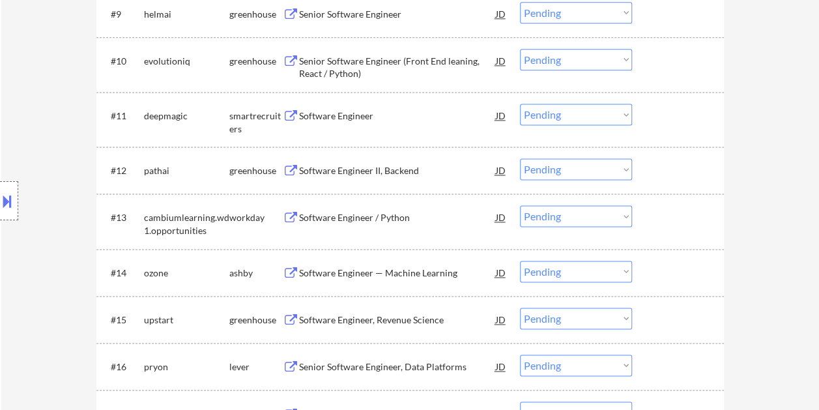
drag, startPoint x: 679, startPoint y: 272, endPoint x: 370, endPoint y: 271, distance: 308.9
click at [680, 272] on div at bounding box center [679, 272] width 57 height 23
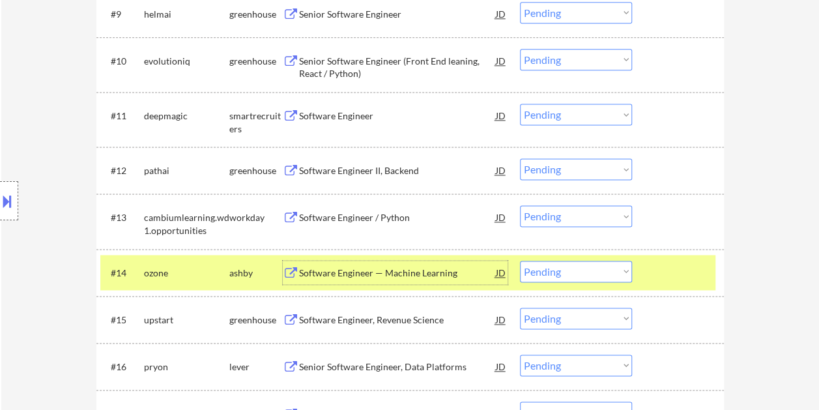
click at [336, 273] on div "Software Engineer — Machine Learning" at bounding box center [397, 273] width 197 height 13
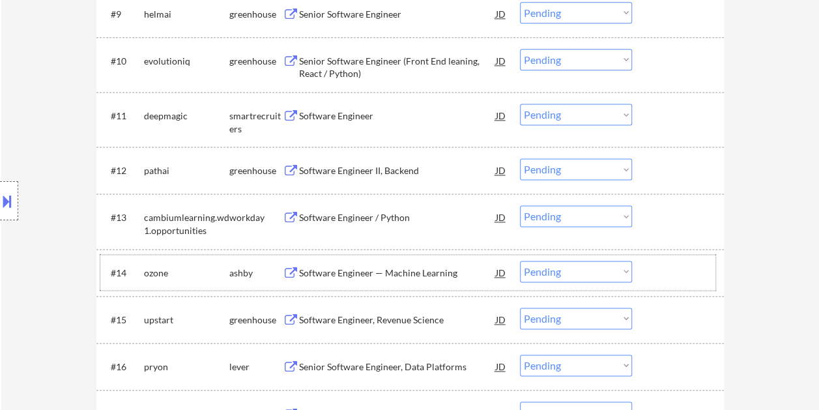
click at [661, 268] on div at bounding box center [679, 272] width 57 height 23
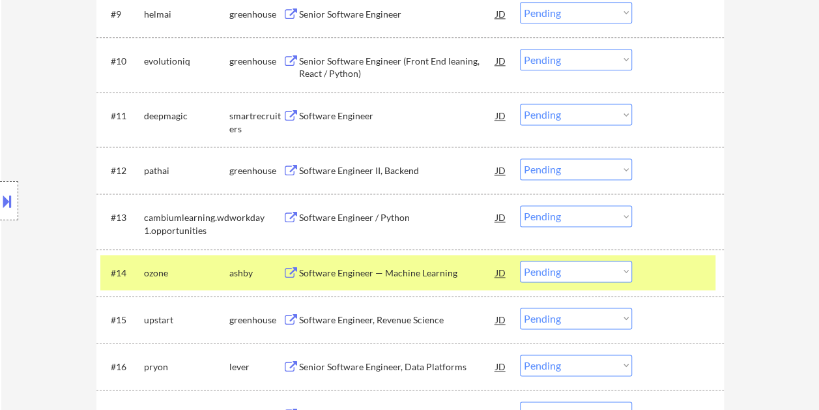
click at [626, 270] on select "Choose an option... Pending Applied Excluded (Questions) Excluded (Expired) Exc…" at bounding box center [576, 272] width 112 height 22
click at [520, 261] on select "Choose an option... Pending Applied Excluded (Questions) Excluded (Expired) Exc…" at bounding box center [576, 272] width 112 height 22
select select ""pending""
click at [659, 267] on div at bounding box center [679, 272] width 57 height 23
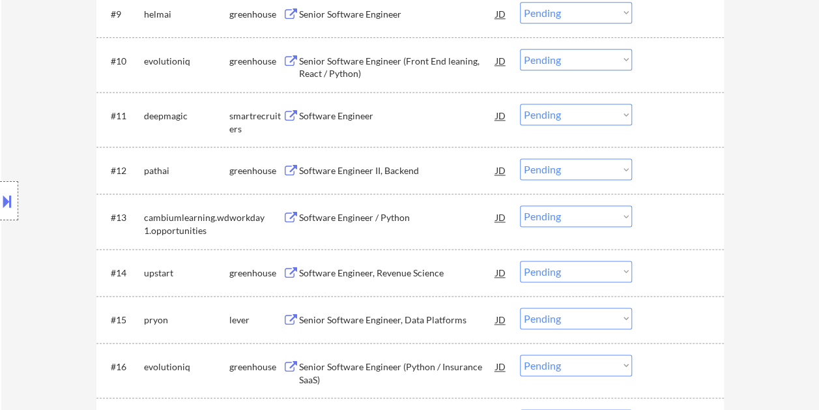
click at [665, 320] on div at bounding box center [679, 319] width 57 height 23
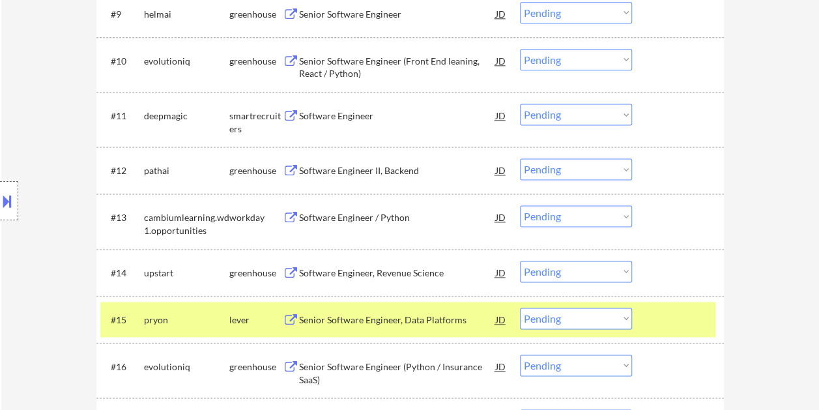
click at [411, 316] on div "Senior Software Engineer, Data Platforms" at bounding box center [397, 319] width 197 height 13
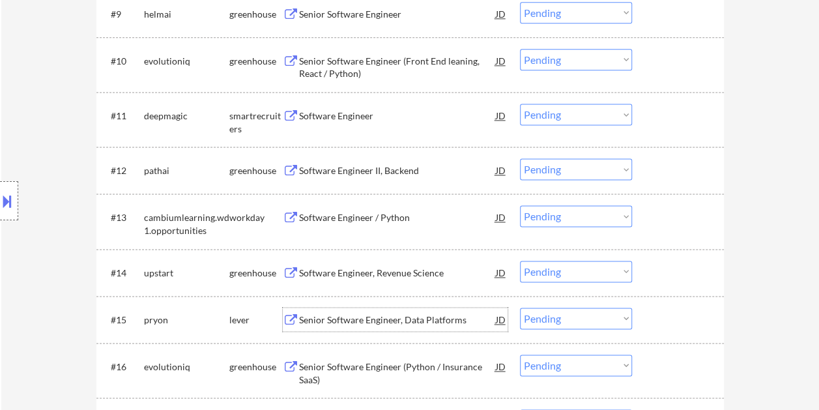
drag, startPoint x: 685, startPoint y: 327, endPoint x: 671, endPoint y: 326, distance: 13.7
click at [684, 327] on div at bounding box center [679, 319] width 57 height 23
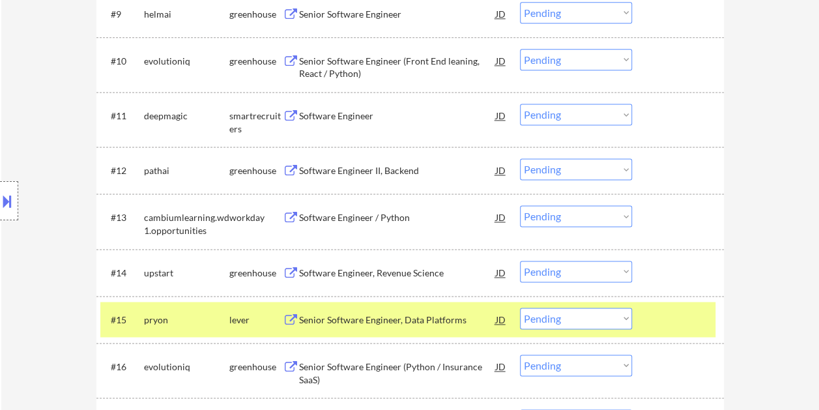
click at [628, 319] on select "Choose an option... Pending Applied Excluded (Questions) Excluded (Expired) Exc…" at bounding box center [576, 319] width 112 height 22
click at [520, 308] on select "Choose an option... Pending Applied Excluded (Questions) Excluded (Expired) Exc…" at bounding box center [576, 319] width 112 height 22
select select ""pending""
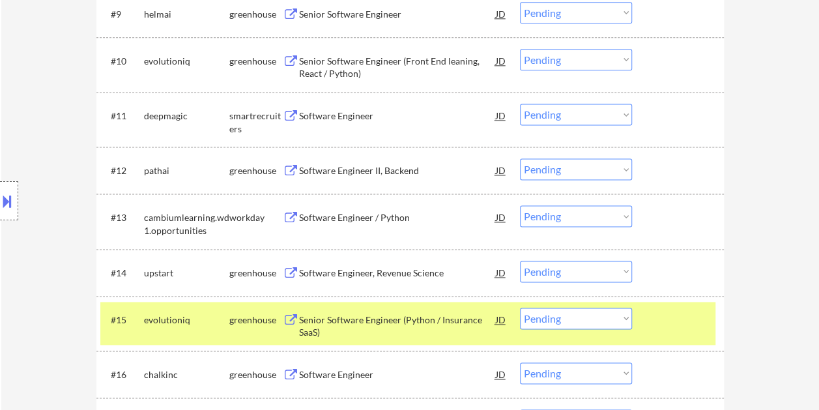
click at [665, 317] on div at bounding box center [679, 319] width 57 height 23
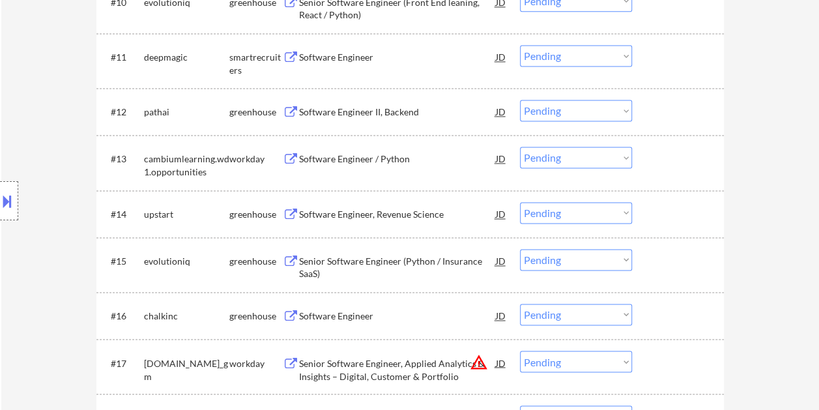
scroll to position [864, 0]
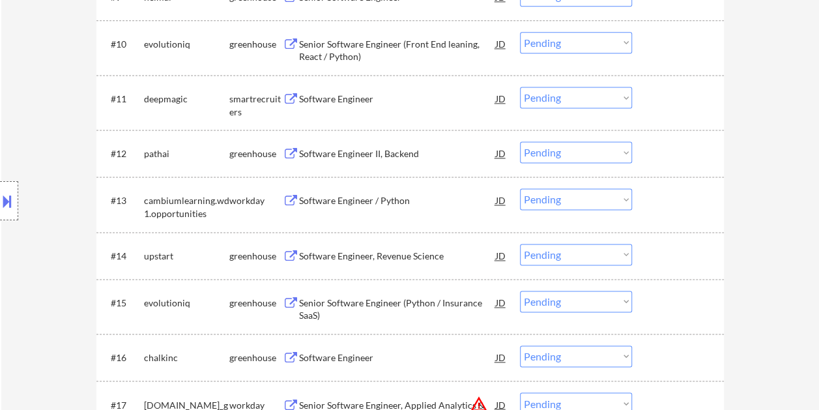
click at [661, 97] on div at bounding box center [679, 98] width 57 height 23
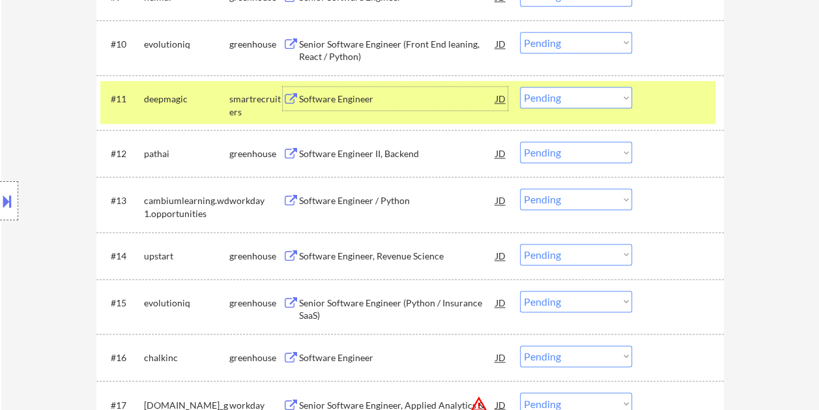
click at [369, 98] on div "Software Engineer" at bounding box center [397, 99] width 197 height 13
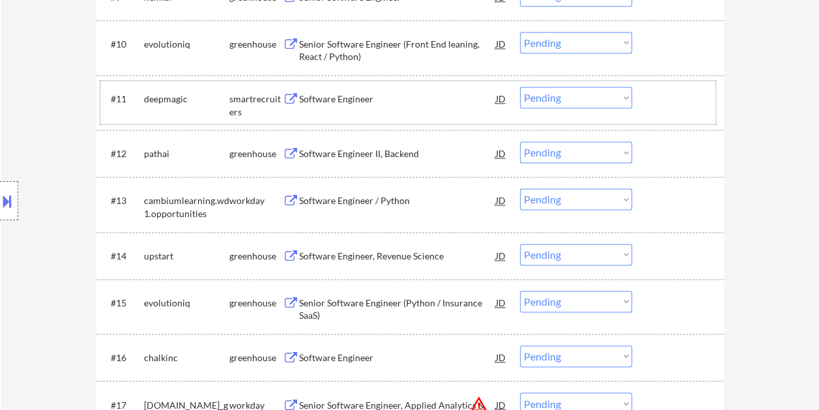
click at [656, 98] on div at bounding box center [679, 98] width 57 height 23
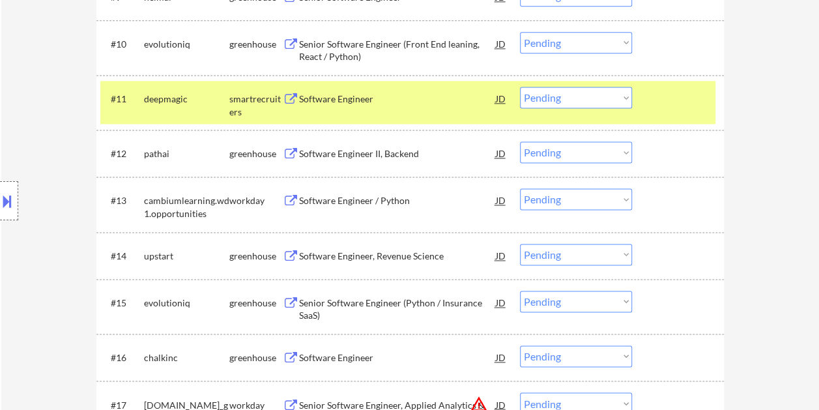
click at [623, 101] on select "Choose an option... Pending Applied Excluded (Questions) Excluded (Expired) Exc…" at bounding box center [576, 98] width 112 height 22
click at [520, 87] on select "Choose an option... Pending Applied Excluded (Questions) Excluded (Expired) Exc…" at bounding box center [576, 98] width 112 height 22
select select ""pending""
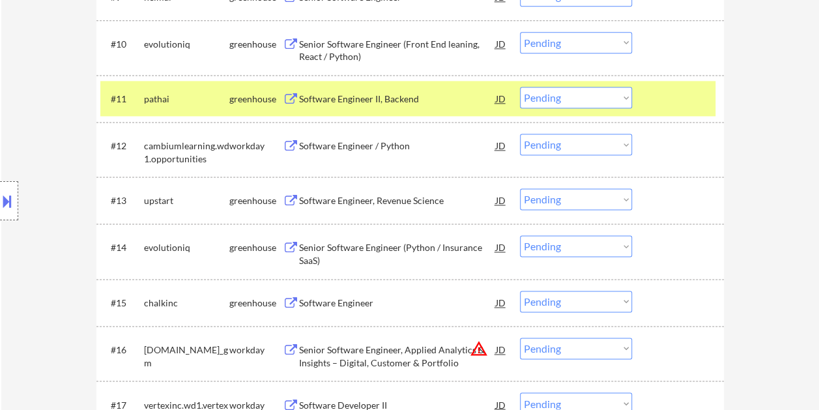
click at [685, 94] on div at bounding box center [679, 98] width 57 height 23
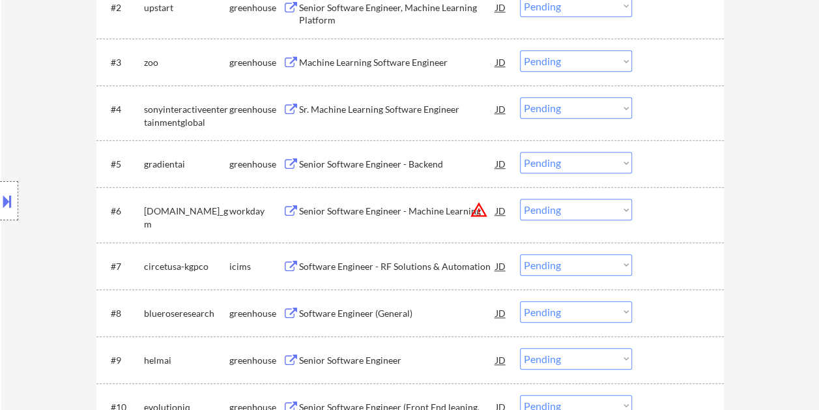
scroll to position [473, 0]
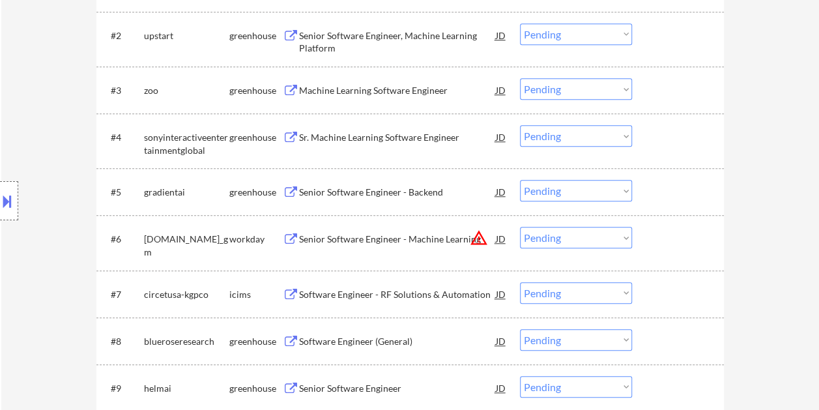
click at [667, 87] on div at bounding box center [679, 89] width 57 height 23
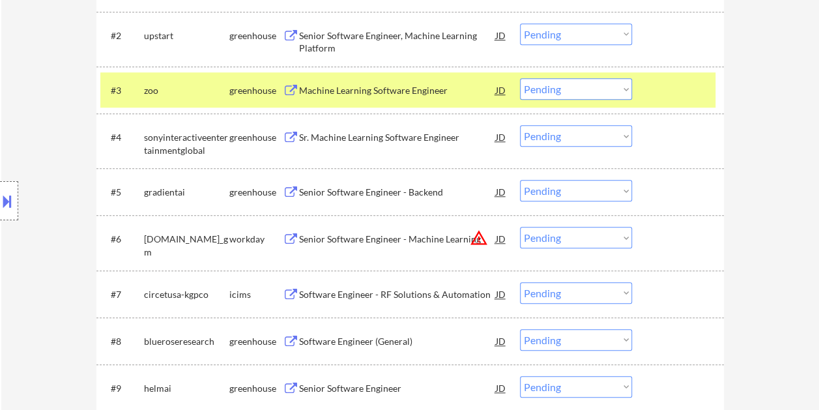
click at [412, 85] on div "Machine Learning Software Engineer" at bounding box center [397, 90] width 197 height 13
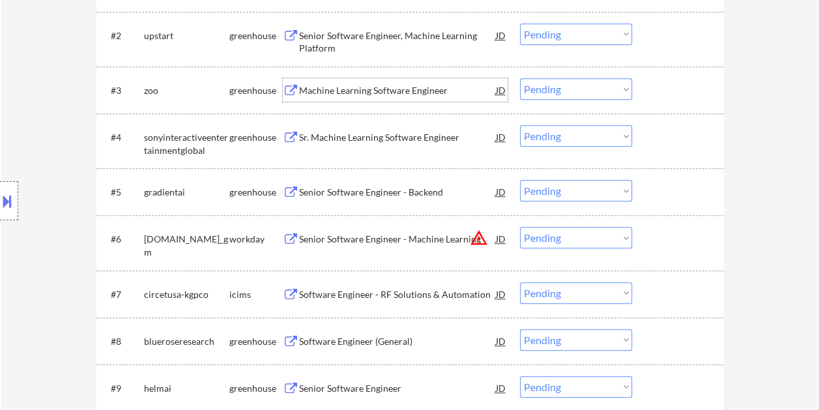
drag, startPoint x: 661, startPoint y: 78, endPoint x: 650, endPoint y: 86, distance: 13.0
click at [661, 78] on div at bounding box center [679, 89] width 57 height 23
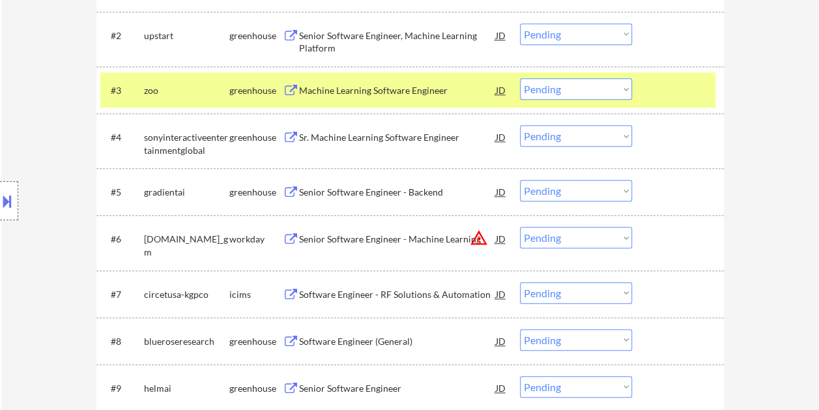
click at [627, 87] on select "Choose an option... Pending Applied Excluded (Questions) Excluded (Expired) Exc…" at bounding box center [576, 89] width 112 height 22
click at [520, 78] on select "Choose an option... Pending Applied Excluded (Questions) Excluded (Expired) Exc…" at bounding box center [576, 89] width 112 height 22
select select ""pending""
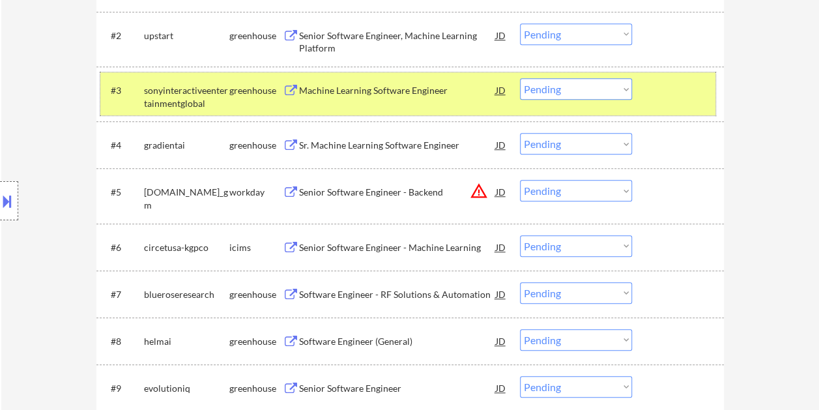
click at [674, 87] on div at bounding box center [679, 89] width 57 height 23
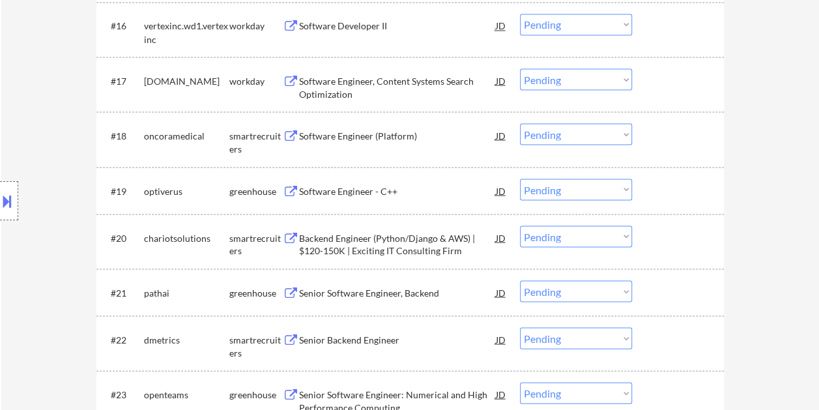
scroll to position [1175, 0]
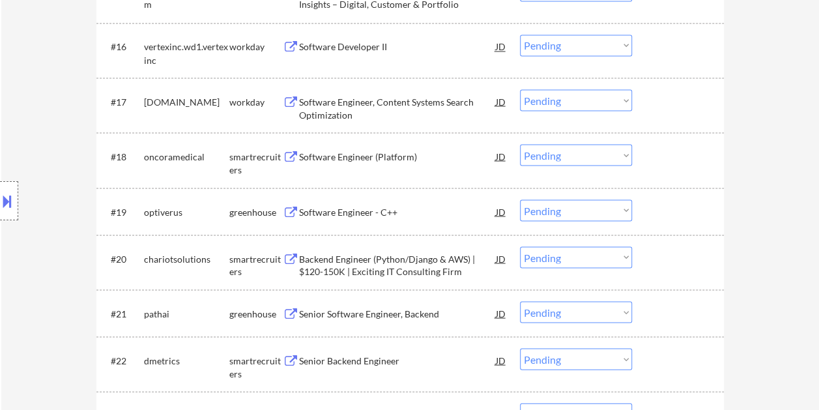
click at [670, 144] on div at bounding box center [679, 155] width 57 height 23
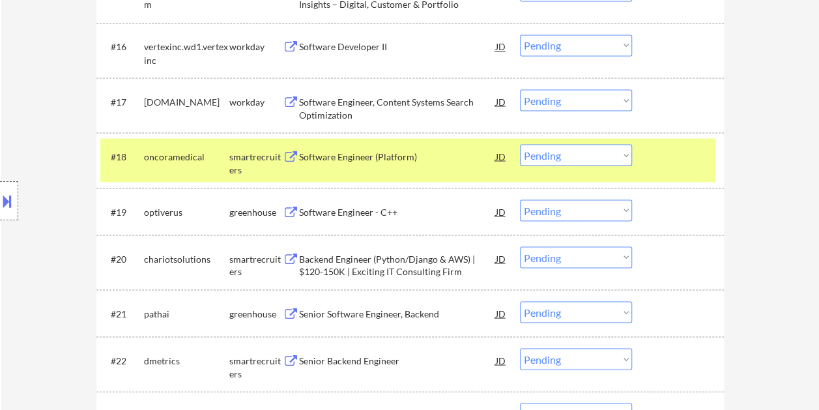
click at [416, 162] on div "Software Engineer (Platform)" at bounding box center [397, 156] width 197 height 13
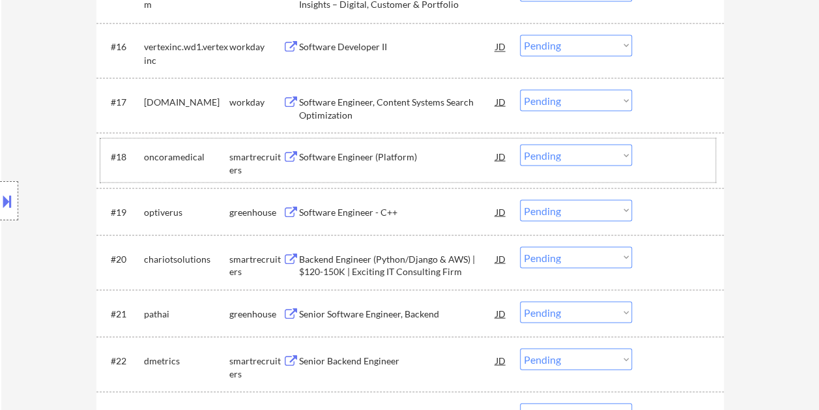
click at [661, 157] on div at bounding box center [679, 155] width 57 height 23
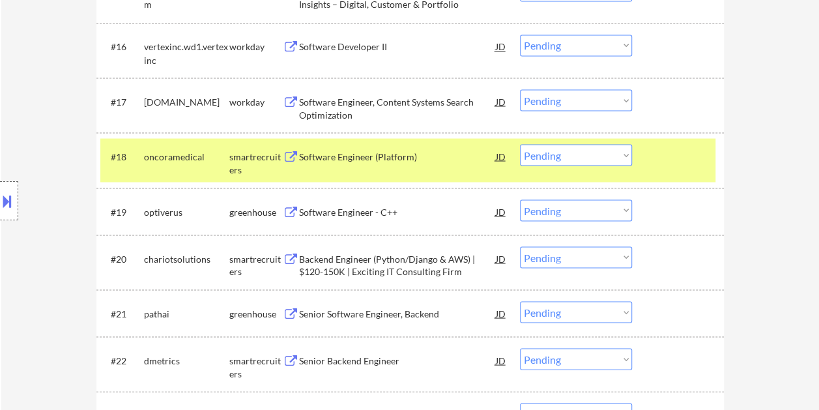
click at [607, 155] on select "Choose an option... Pending Applied Excluded (Questions) Excluded (Expired) Exc…" at bounding box center [576, 155] width 112 height 22
click at [520, 144] on select "Choose an option... Pending Applied Excluded (Questions) Excluded (Expired) Exc…" at bounding box center [576, 155] width 112 height 22
select select ""pending""
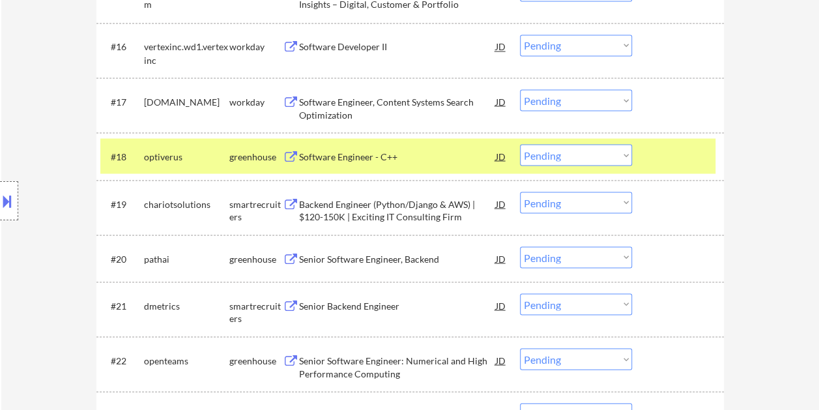
click at [651, 152] on div at bounding box center [679, 155] width 57 height 23
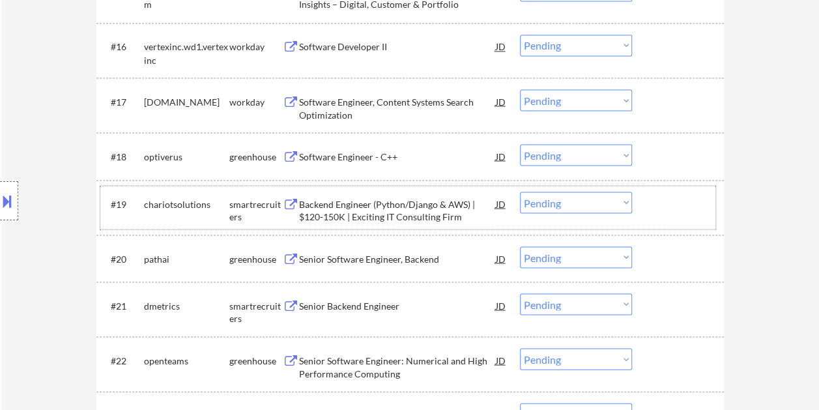
click at [658, 212] on div at bounding box center [679, 203] width 57 height 23
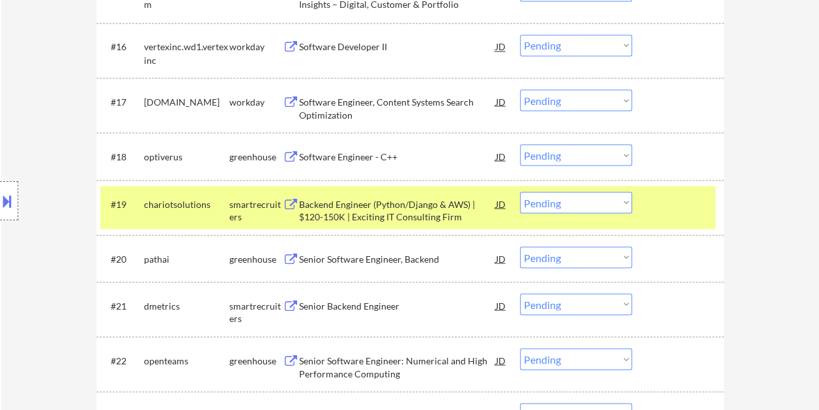
click at [382, 210] on div "Backend Engineer (Python/Django & AWS) | $120-150K | Exciting IT Consulting Firm" at bounding box center [397, 209] width 197 height 25
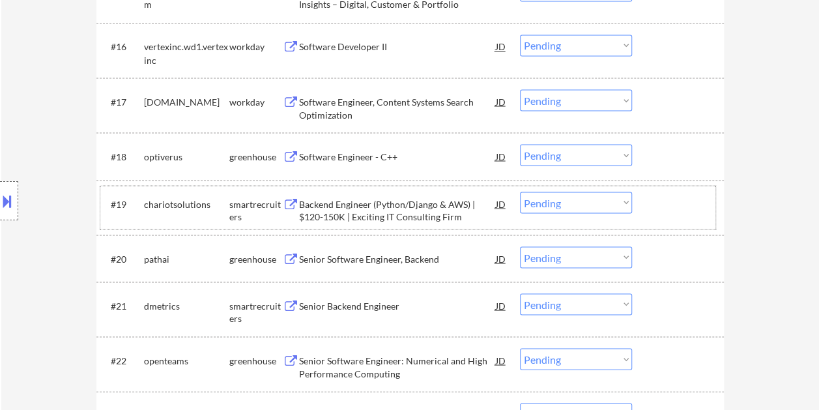
drag, startPoint x: 669, startPoint y: 194, endPoint x: 642, endPoint y: 207, distance: 29.1
click at [669, 195] on div at bounding box center [679, 203] width 57 height 23
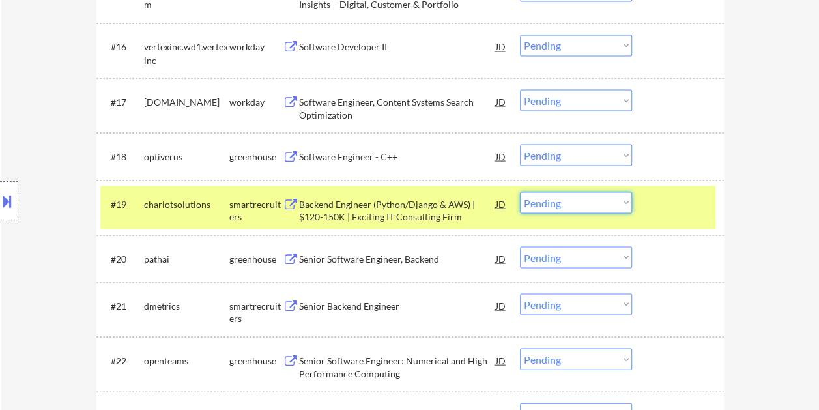
click at [624, 201] on select "Choose an option... Pending Applied Excluded (Questions) Excluded (Expired) Exc…" at bounding box center [576, 203] width 112 height 22
click at [520, 192] on select "Choose an option... Pending Applied Excluded (Questions) Excluded (Expired) Exc…" at bounding box center [576, 203] width 112 height 22
select select ""pending""
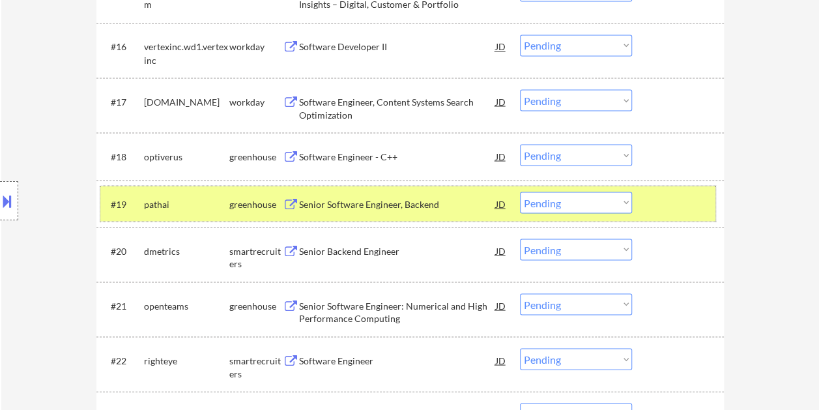
click at [656, 195] on div at bounding box center [679, 203] width 57 height 23
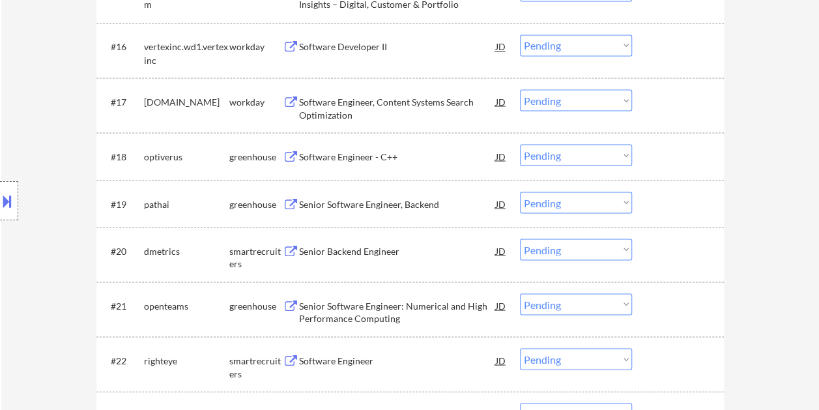
drag, startPoint x: 674, startPoint y: 244, endPoint x: 595, endPoint y: 252, distance: 79.2
click at [674, 244] on div at bounding box center [679, 249] width 57 height 23
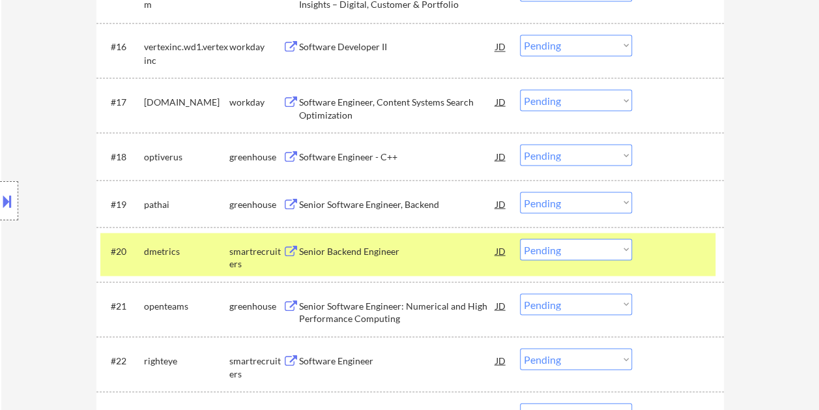
click at [408, 244] on div "Senior Backend Engineer" at bounding box center [397, 250] width 197 height 13
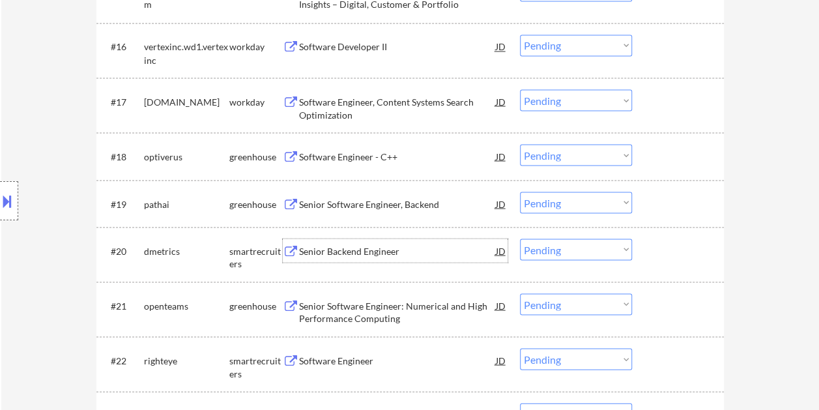
click at [647, 261] on div "#20 dmetrics smartrecruiters Senior Backend Engineer JD warning_amber Choose an…" at bounding box center [407, 254] width 615 height 43
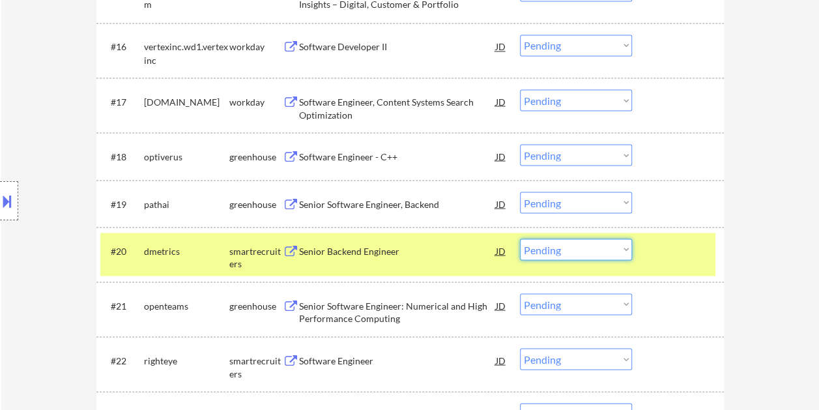
click at [616, 249] on select "Choose an option... Pending Applied Excluded (Questions) Excluded (Expired) Exc…" at bounding box center [576, 249] width 112 height 22
click at [520, 238] on select "Choose an option... Pending Applied Excluded (Questions) Excluded (Expired) Exc…" at bounding box center [576, 249] width 112 height 22
select select ""pending""
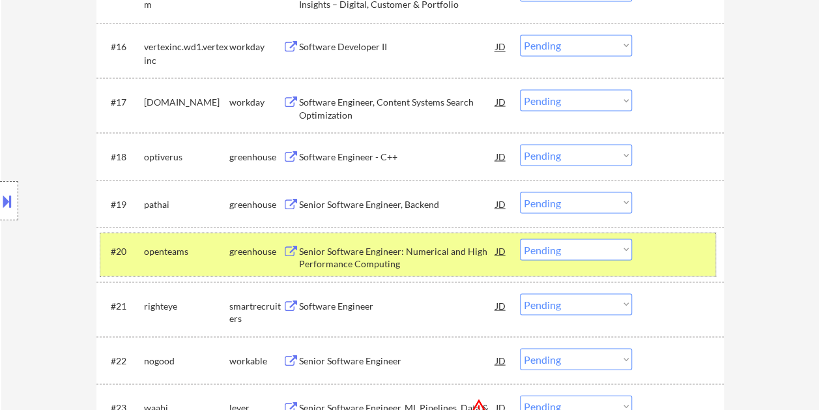
click at [663, 245] on div at bounding box center [679, 249] width 57 height 23
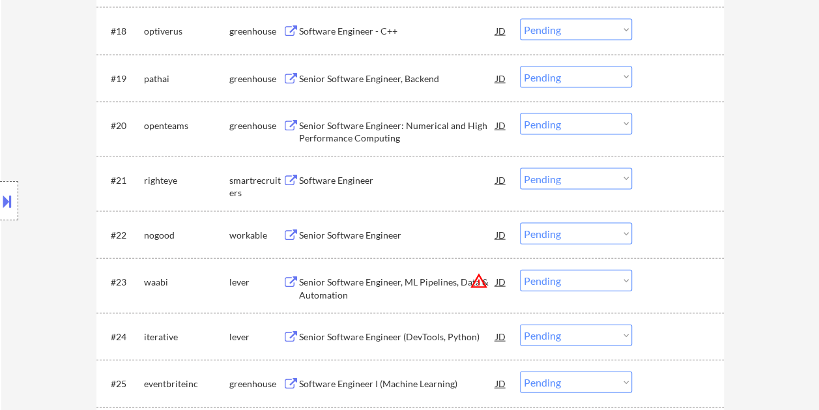
scroll to position [1305, 0]
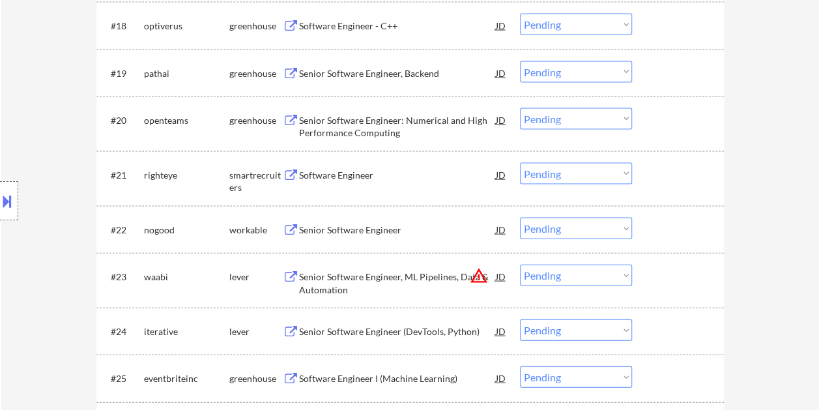
click at [651, 231] on div at bounding box center [679, 229] width 57 height 23
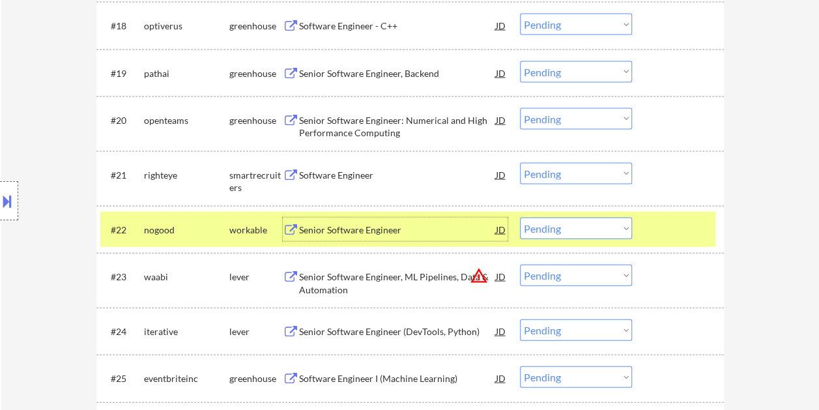
click at [337, 220] on div "Senior Software Engineer" at bounding box center [397, 229] width 197 height 23
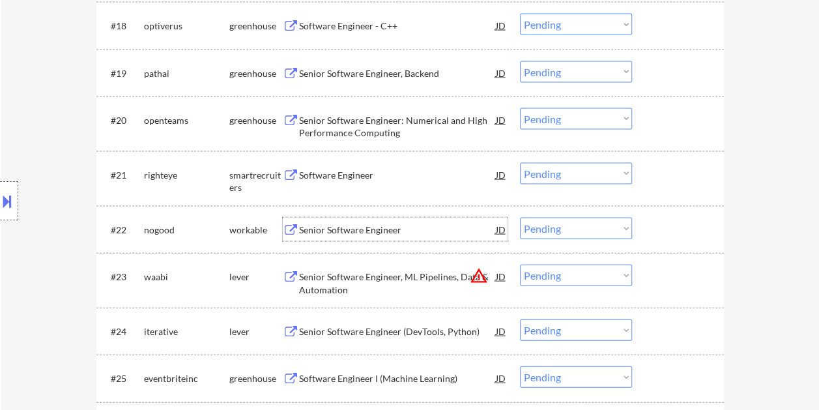
click at [652, 229] on div at bounding box center [679, 229] width 57 height 23
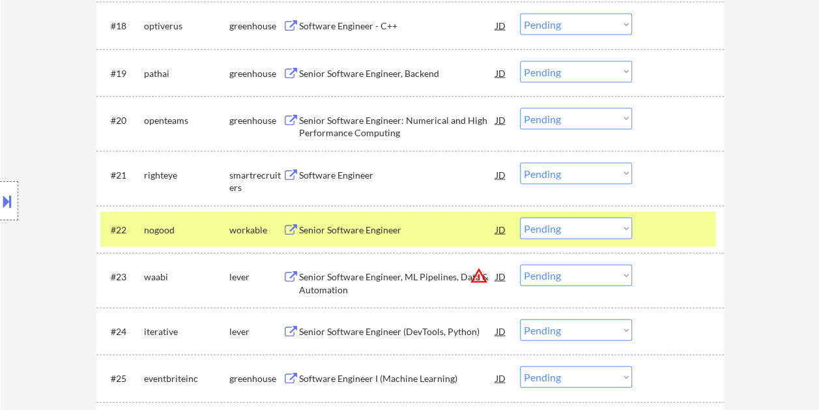
click at [622, 229] on select "Choose an option... Pending Applied Excluded (Questions) Excluded (Expired) Exc…" at bounding box center [576, 229] width 112 height 22
click at [520, 218] on select "Choose an option... Pending Applied Excluded (Questions) Excluded (Expired) Exc…" at bounding box center [576, 229] width 112 height 22
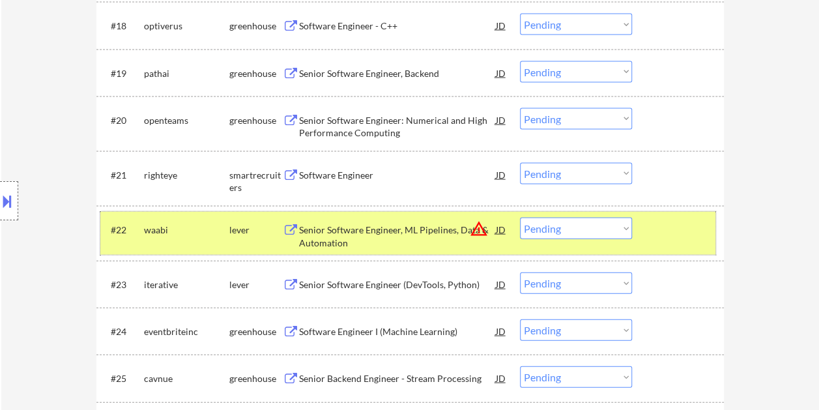
click at [672, 220] on div at bounding box center [679, 229] width 57 height 23
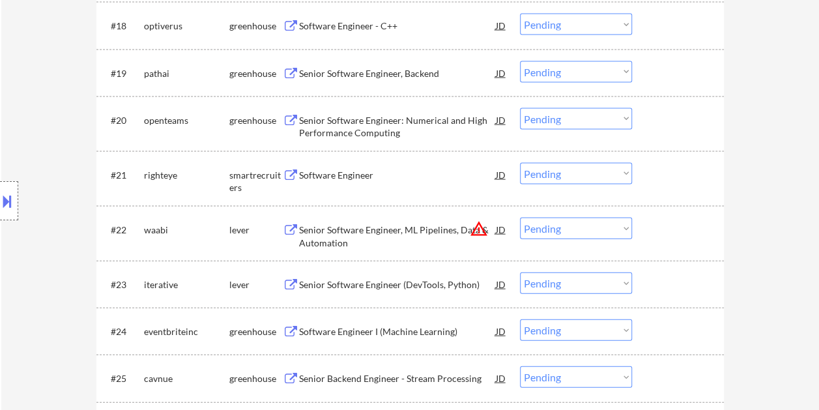
drag, startPoint x: 668, startPoint y: 236, endPoint x: 624, endPoint y: 236, distance: 43.7
click at [668, 236] on div at bounding box center [679, 229] width 57 height 23
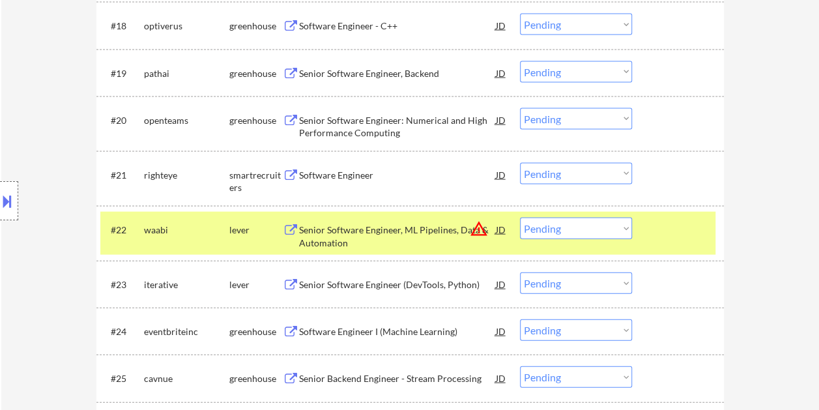
click at [310, 233] on div "Senior Software Engineer, ML Pipelines, Data & Automation" at bounding box center [397, 235] width 197 height 25
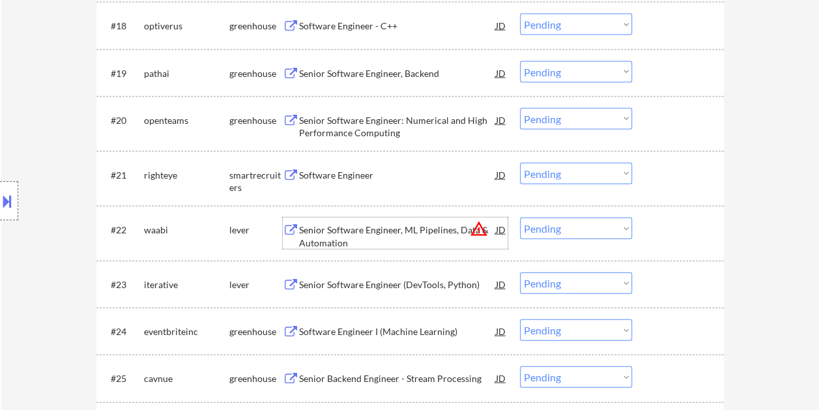
click at [676, 232] on div at bounding box center [679, 229] width 57 height 23
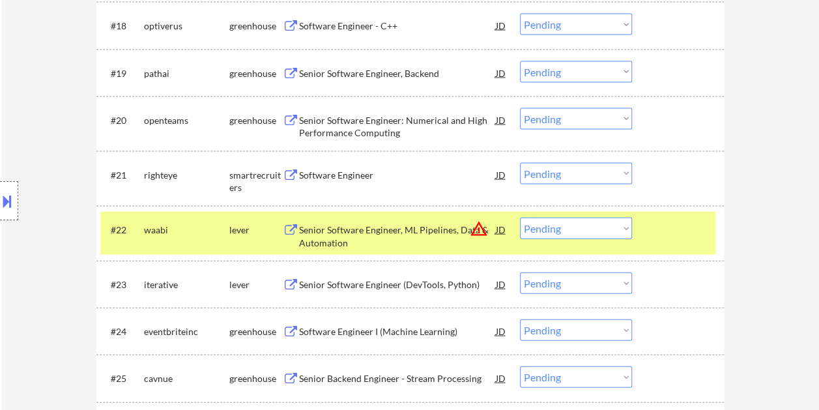
click at [627, 230] on select "Choose an option... Pending Applied Excluded (Questions) Excluded (Expired) Exc…" at bounding box center [576, 229] width 112 height 22
click at [520, 218] on select "Choose an option... Pending Applied Excluded (Questions) Excluded (Expired) Exc…" at bounding box center [576, 229] width 112 height 22
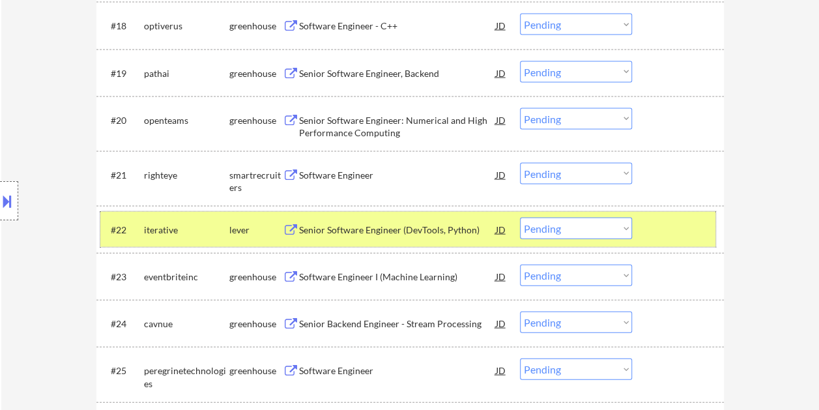
drag, startPoint x: 657, startPoint y: 220, endPoint x: 533, endPoint y: 228, distance: 124.7
click at [658, 220] on div at bounding box center [679, 229] width 57 height 23
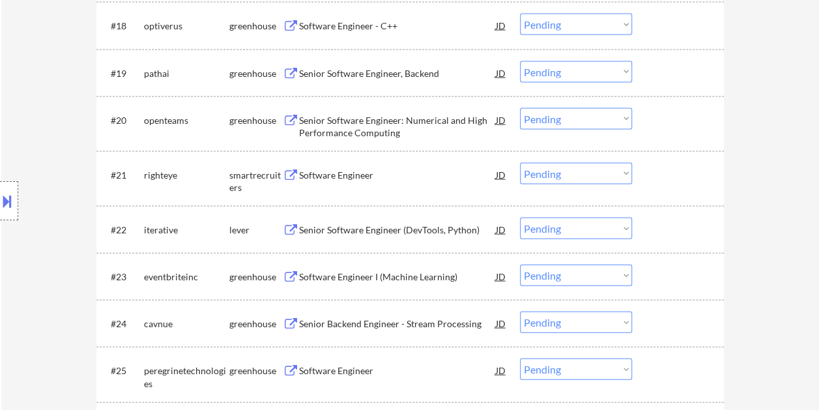
click at [652, 227] on div at bounding box center [679, 229] width 57 height 23
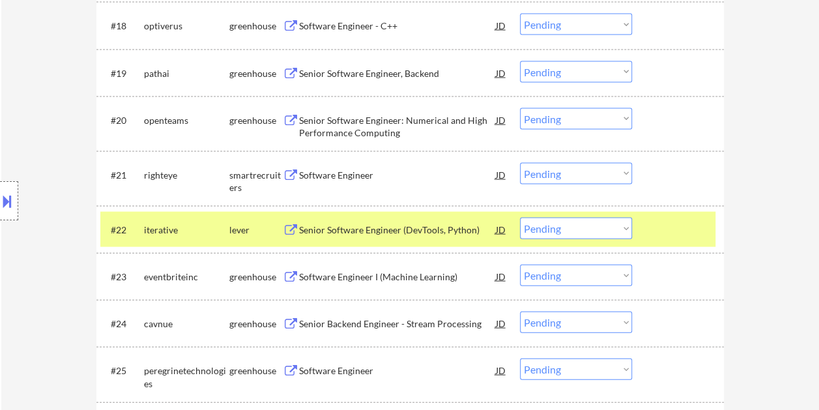
click at [362, 231] on div "Senior Software Engineer (DevTools, Python)" at bounding box center [397, 229] width 197 height 13
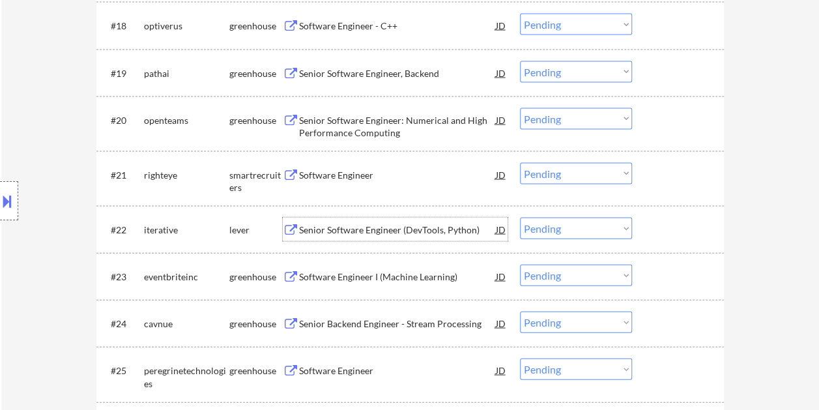
drag, startPoint x: 671, startPoint y: 229, endPoint x: 658, endPoint y: 233, distance: 13.8
click at [669, 229] on div at bounding box center [679, 229] width 57 height 23
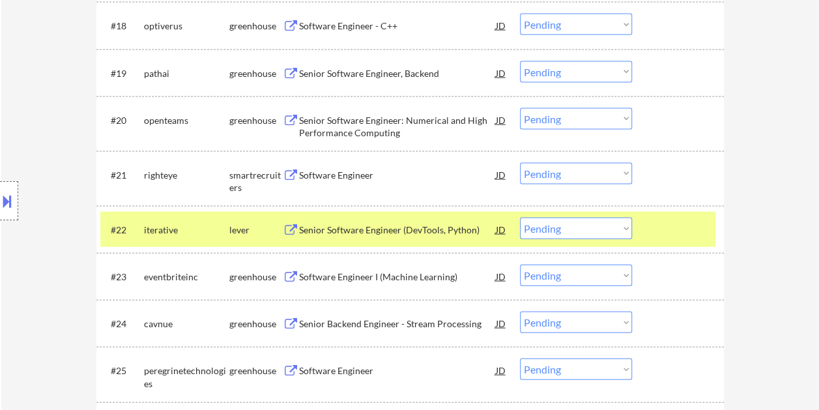
click at [611, 229] on select "Choose an option... Pending Applied Excluded (Questions) Excluded (Expired) Exc…" at bounding box center [576, 229] width 112 height 22
click at [520, 218] on select "Choose an option... Pending Applied Excluded (Questions) Excluded (Expired) Exc…" at bounding box center [576, 229] width 112 height 22
select select ""pending""
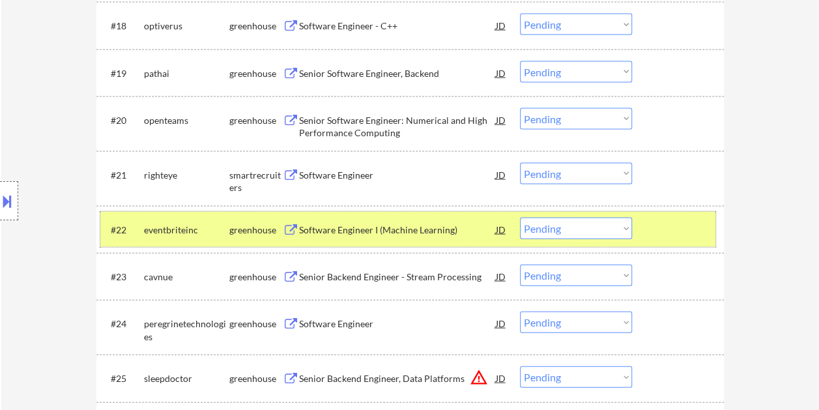
click at [672, 230] on div at bounding box center [679, 229] width 57 height 23
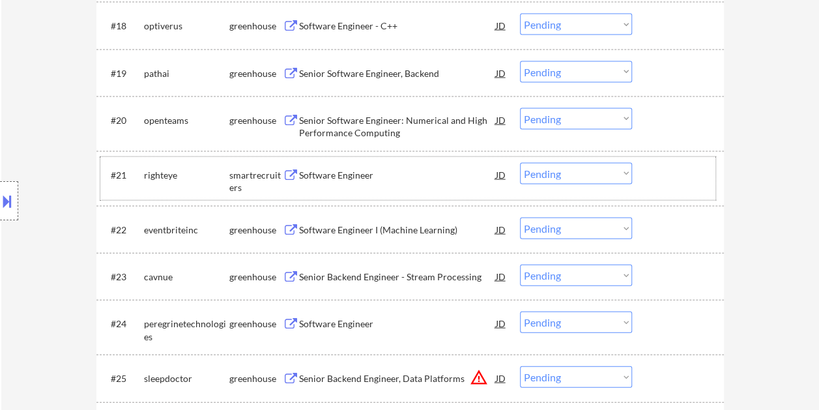
click at [649, 168] on div "#21 righteye smartrecruiters Software Engineer JD warning_amber Choose an optio…" at bounding box center [407, 178] width 615 height 43
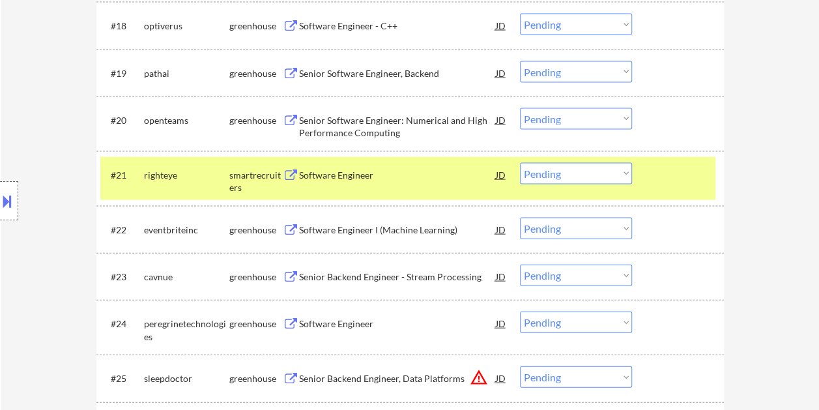
click at [426, 169] on div "Software Engineer" at bounding box center [397, 175] width 197 height 13
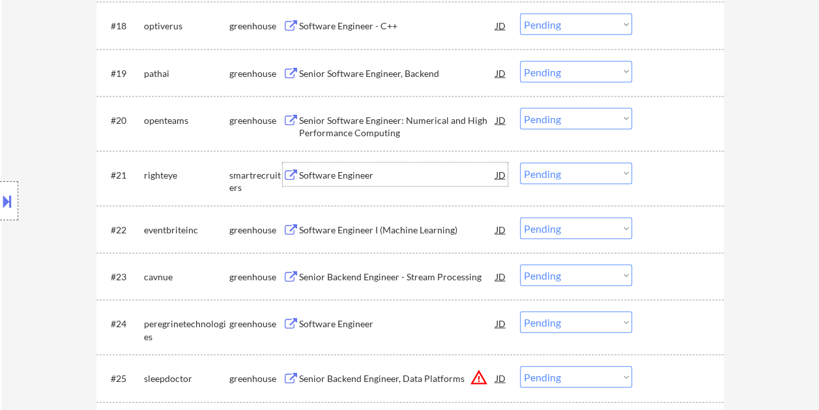
click at [669, 175] on div at bounding box center [679, 174] width 57 height 23
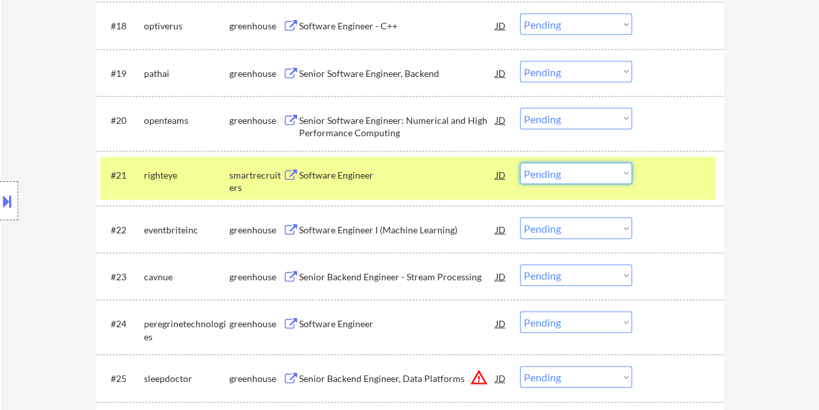
click at [627, 171] on select "Choose an option... Pending Applied Excluded (Questions) Excluded (Expired) Exc…" at bounding box center [576, 174] width 112 height 22
click at [520, 163] on select "Choose an option... Pending Applied Excluded (Questions) Excluded (Expired) Exc…" at bounding box center [576, 174] width 112 height 22
select select ""pending""
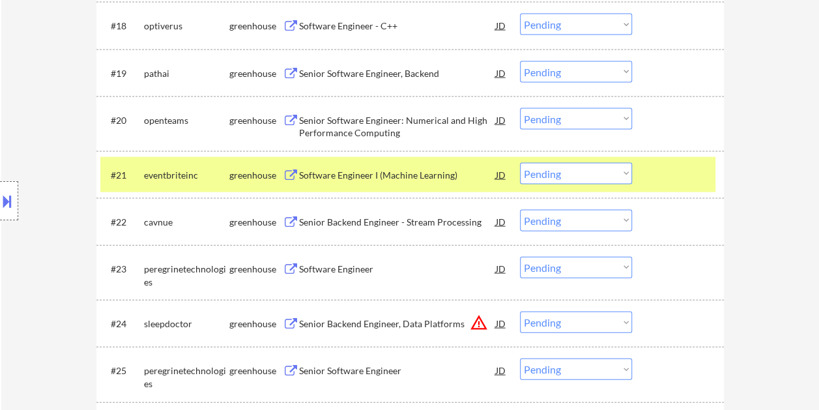
drag, startPoint x: 659, startPoint y: 166, endPoint x: 605, endPoint y: 163, distance: 54.8
click at [659, 166] on div at bounding box center [679, 174] width 57 height 23
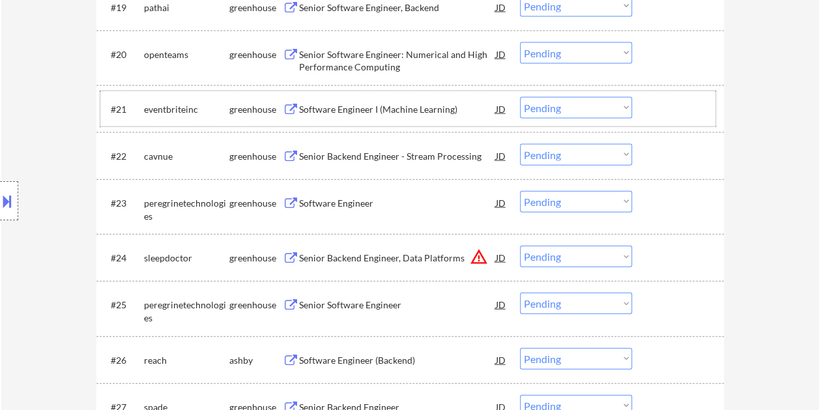
scroll to position [1370, 0]
click at [641, 368] on div "#26 reach ashby Software Engineer (Backend) JD warning_amber Choose an option..…" at bounding box center [407, 360] width 615 height 35
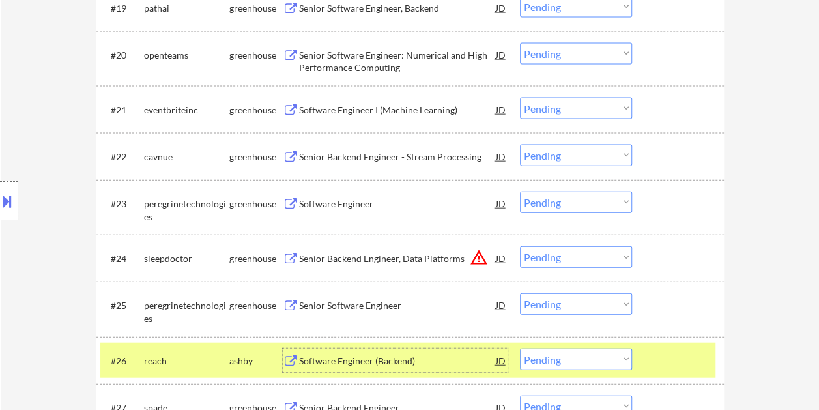
click at [429, 366] on div "Software Engineer (Backend)" at bounding box center [397, 360] width 197 height 13
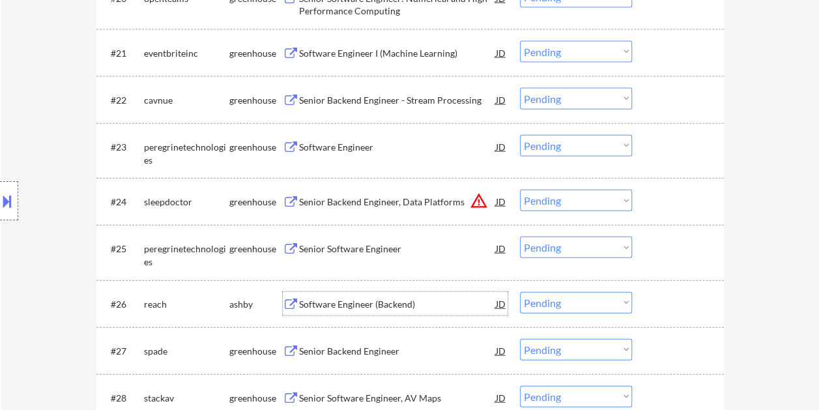
scroll to position [1435, 0]
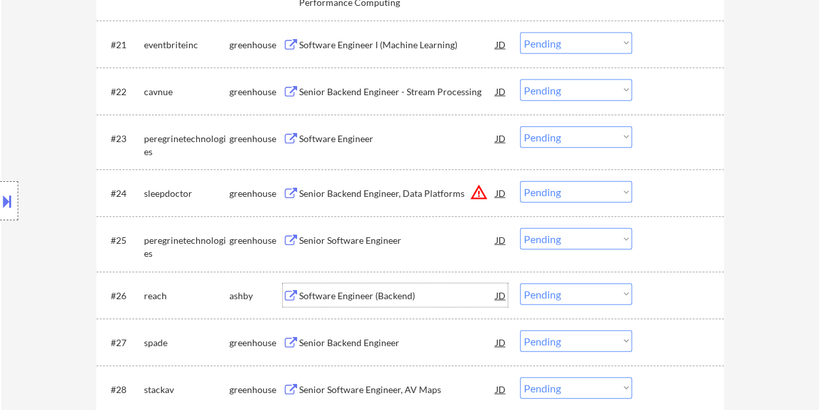
click at [662, 296] on div at bounding box center [679, 294] width 57 height 23
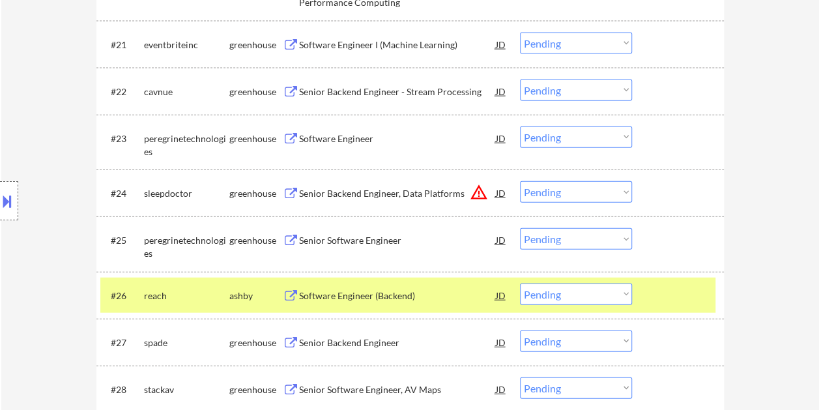
click at [624, 296] on select "Choose an option... Pending Applied Excluded (Questions) Excluded (Expired) Exc…" at bounding box center [576, 294] width 112 height 22
click at [520, 283] on select "Choose an option... Pending Applied Excluded (Questions) Excluded (Expired) Exc…" at bounding box center [576, 294] width 112 height 22
select select ""pending""
click at [648, 285] on div "#26 spade greenhouse Senior Backend Engineer JD warning_amber Choose an option.…" at bounding box center [407, 295] width 615 height 35
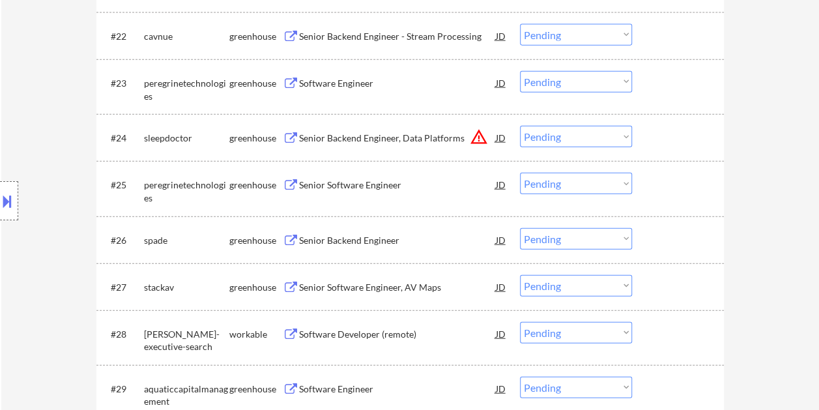
scroll to position [1501, 0]
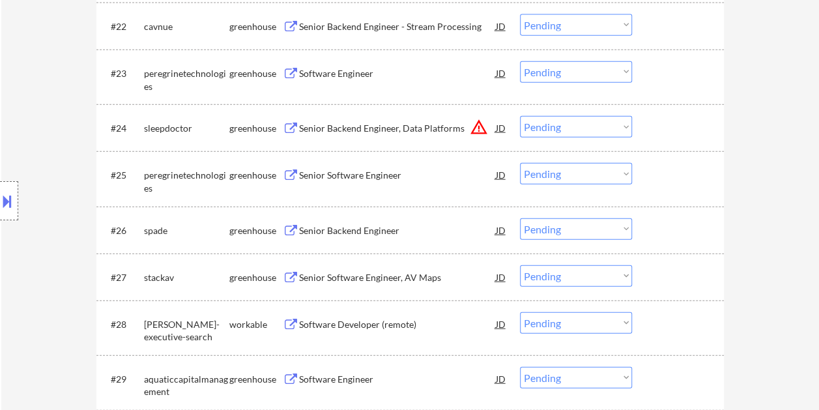
click at [659, 319] on div at bounding box center [679, 323] width 57 height 23
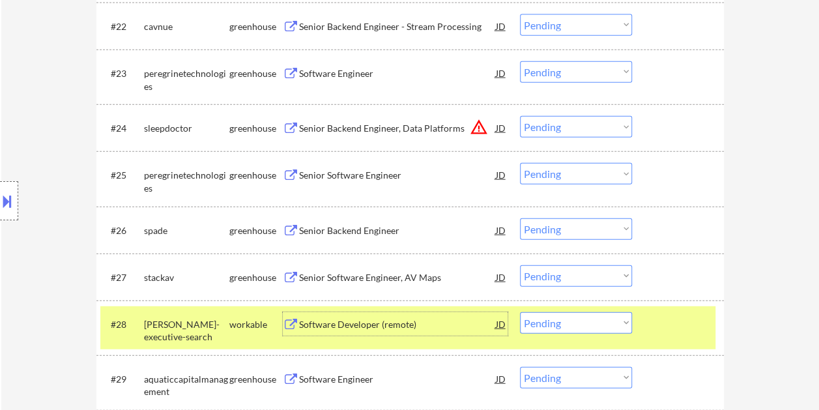
click at [412, 321] on div "Software Developer (remote)" at bounding box center [397, 324] width 197 height 13
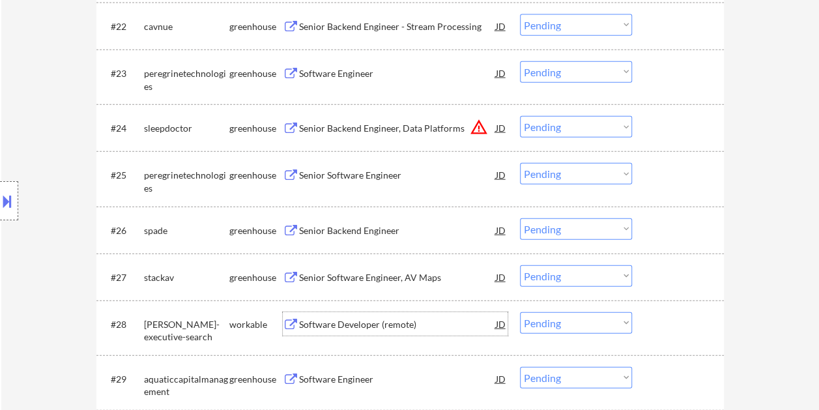
drag, startPoint x: 656, startPoint y: 325, endPoint x: 618, endPoint y: 322, distance: 37.9
click at [655, 325] on div at bounding box center [679, 323] width 57 height 23
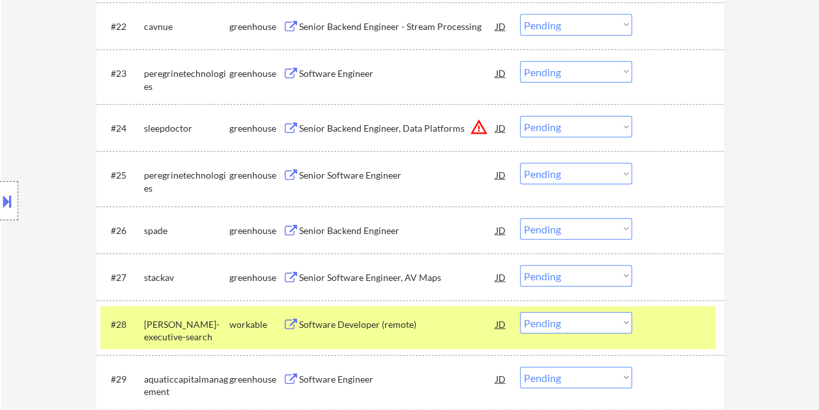
click at [610, 321] on select "Choose an option... Pending Applied Excluded (Questions) Excluded (Expired) Exc…" at bounding box center [576, 323] width 112 height 22
click at [520, 312] on select "Choose an option... Pending Applied Excluded (Questions) Excluded (Expired) Exc…" at bounding box center [576, 323] width 112 height 22
select select ""pending""
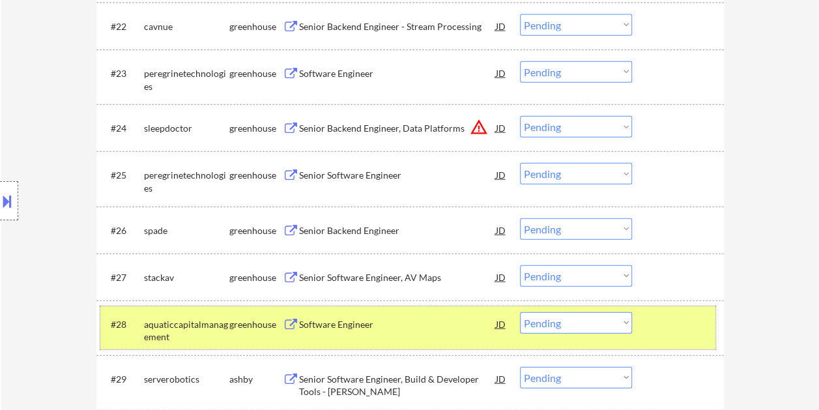
click at [667, 321] on div at bounding box center [679, 323] width 57 height 23
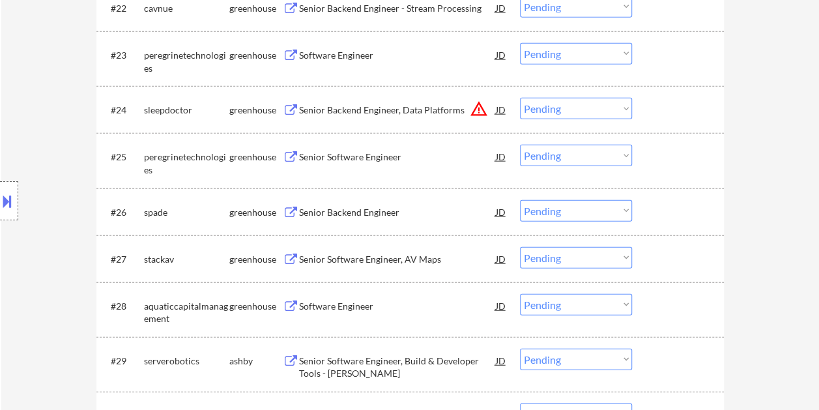
scroll to position [1566, 0]
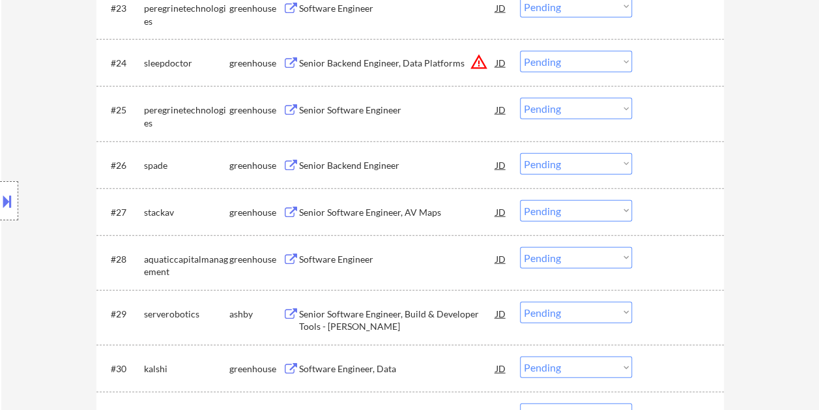
drag, startPoint x: 698, startPoint y: 315, endPoint x: 462, endPoint y: 315, distance: 235.9
click at [696, 315] on div at bounding box center [679, 313] width 57 height 23
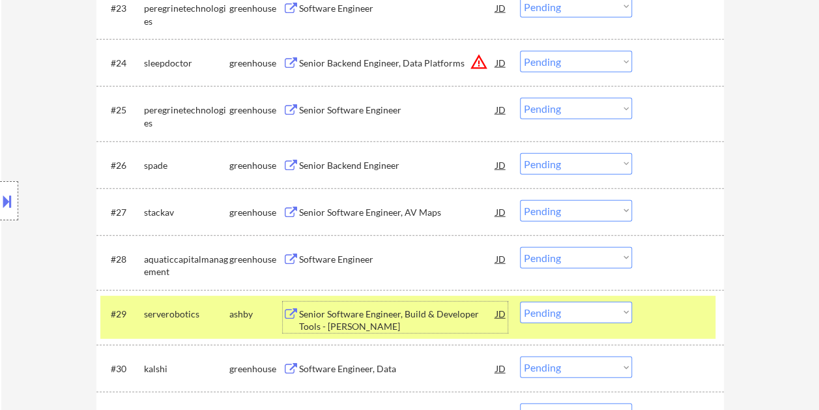
click at [404, 315] on div "Senior Software Engineer, Build & Developer Tools - [PERSON_NAME]" at bounding box center [397, 320] width 197 height 25
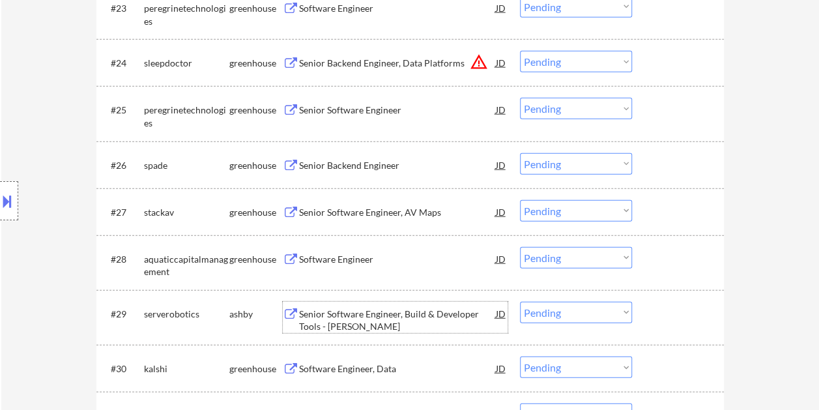
click at [648, 308] on div "#29 serverobotics ashby Senior Software Engineer, Build & Developer Tools - Baz…" at bounding box center [407, 317] width 615 height 43
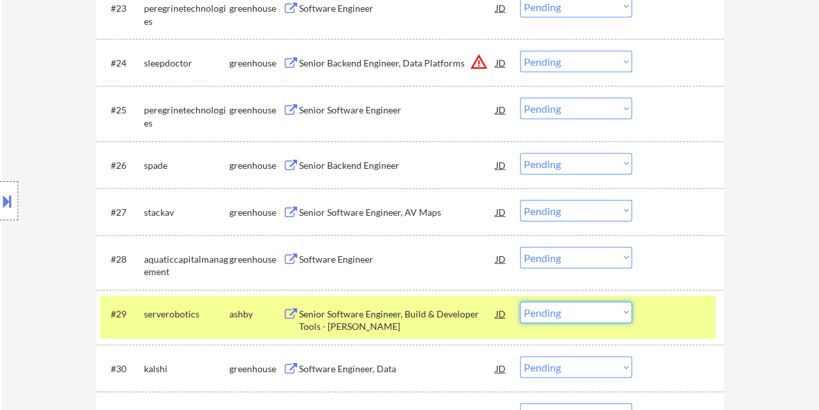
click at [605, 310] on select "Choose an option... Pending Applied Excluded (Questions) Excluded (Expired) Exc…" at bounding box center [576, 313] width 112 height 22
click at [520, 302] on select "Choose an option... Pending Applied Excluded (Questions) Excluded (Expired) Exc…" at bounding box center [576, 313] width 112 height 22
click at [339, 29] on div "#23 peregrinetechnologies greenhouse Software Engineer JD warning_amber Choose …" at bounding box center [407, 11] width 615 height 43
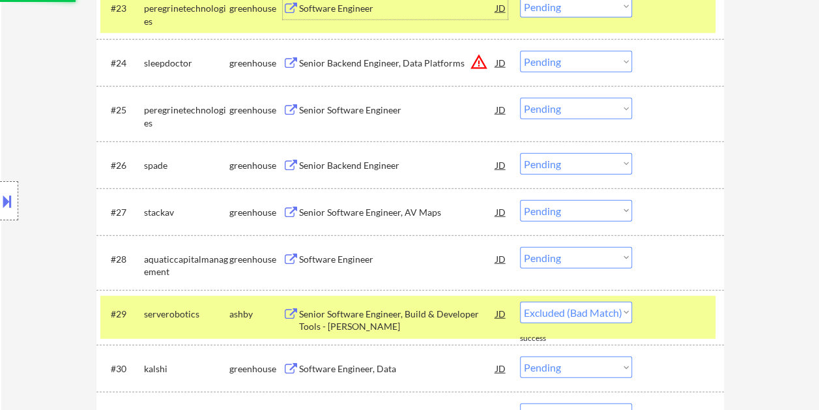
click at [685, 22] on div "#23 peregrinetechnologies greenhouse Software Engineer JD warning_amber Choose …" at bounding box center [407, 11] width 615 height 43
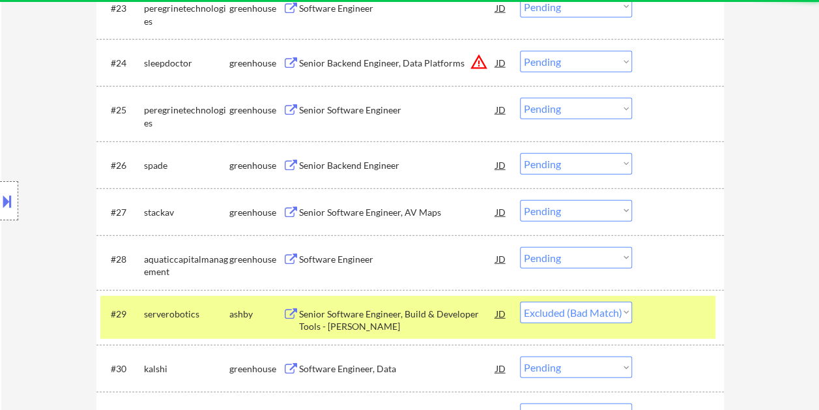
select select ""pending""
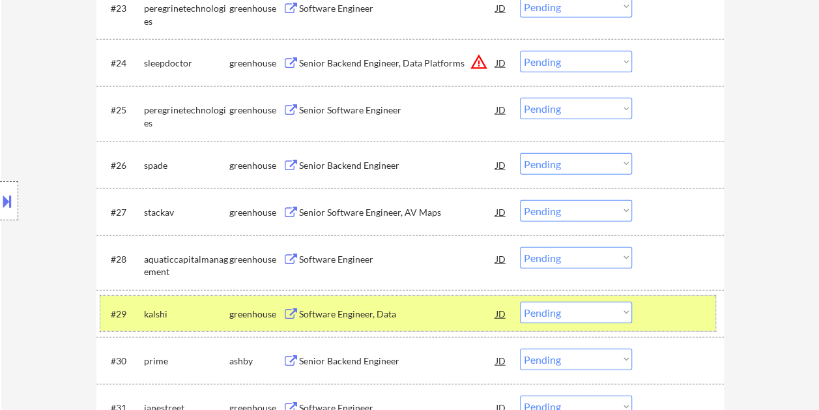
click at [642, 305] on div "#29 kalshi greenhouse Software Engineer, Data JD warning_amber Choose an option…" at bounding box center [407, 313] width 615 height 35
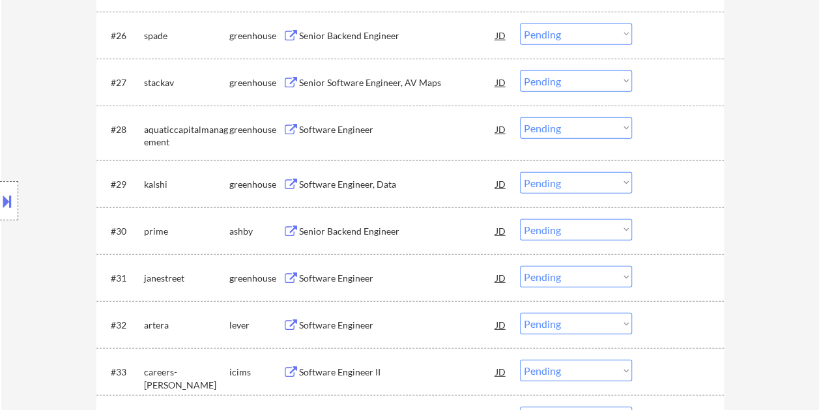
scroll to position [1696, 0]
drag, startPoint x: 682, startPoint y: 231, endPoint x: 502, endPoint y: 225, distance: 179.3
click at [681, 231] on div at bounding box center [679, 229] width 57 height 23
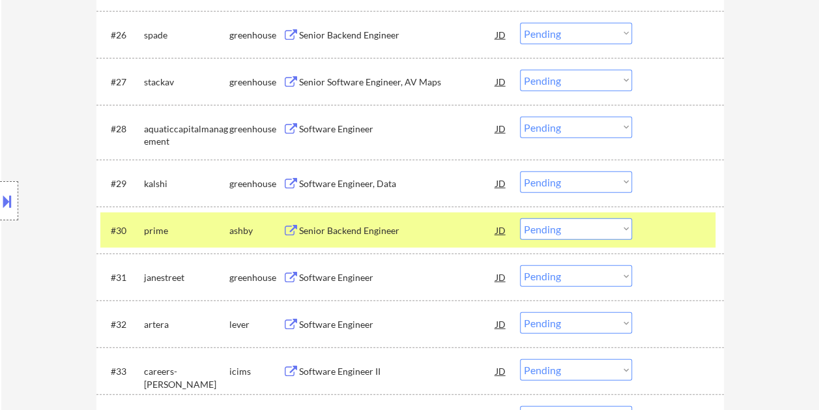
click at [401, 225] on div "Senior Backend Engineer" at bounding box center [397, 230] width 197 height 13
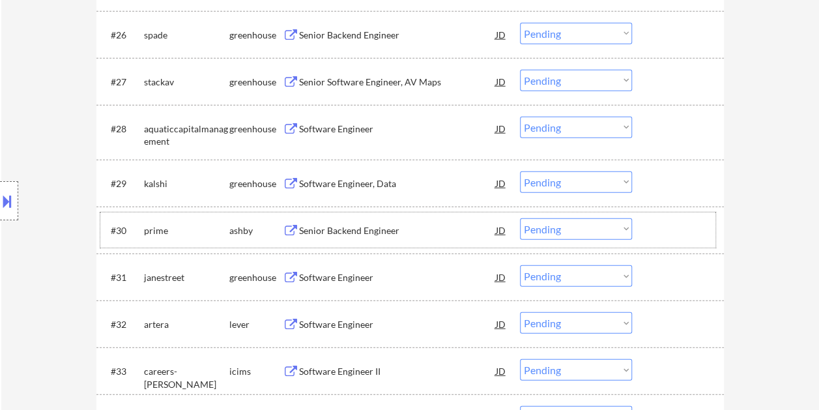
click at [667, 231] on div at bounding box center [679, 229] width 57 height 23
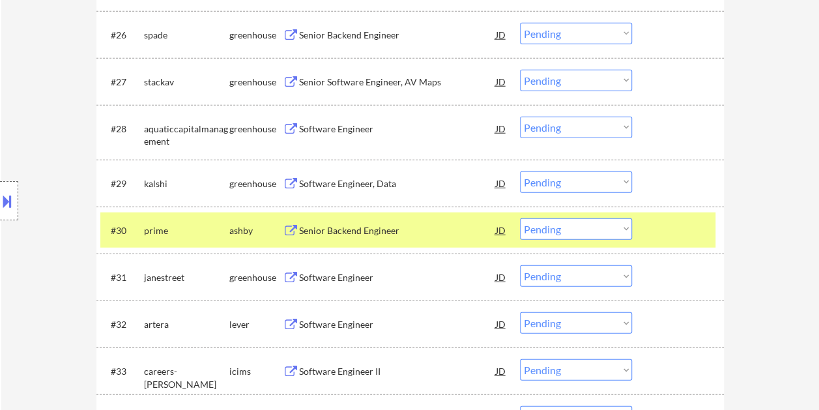
drag, startPoint x: 628, startPoint y: 228, endPoint x: 622, endPoint y: 229, distance: 6.6
click at [628, 228] on select "Choose an option... Pending Applied Excluded (Questions) Excluded (Expired) Exc…" at bounding box center [576, 229] width 112 height 22
click at [520, 218] on select "Choose an option... Pending Applied Excluded (Questions) Excluded (Expired) Exc…" at bounding box center [576, 229] width 112 height 22
select select ""pending""
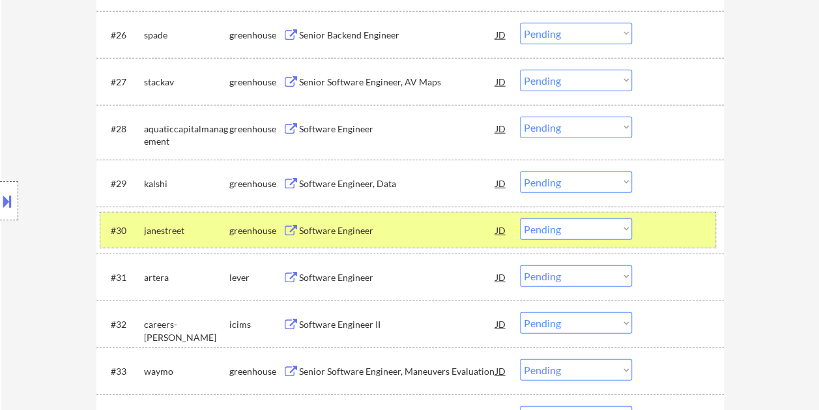
click at [665, 226] on div at bounding box center [679, 229] width 57 height 23
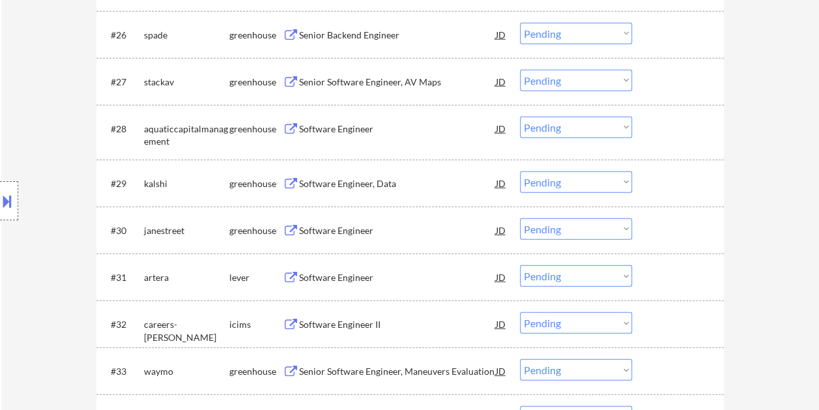
click at [660, 268] on div at bounding box center [679, 276] width 57 height 23
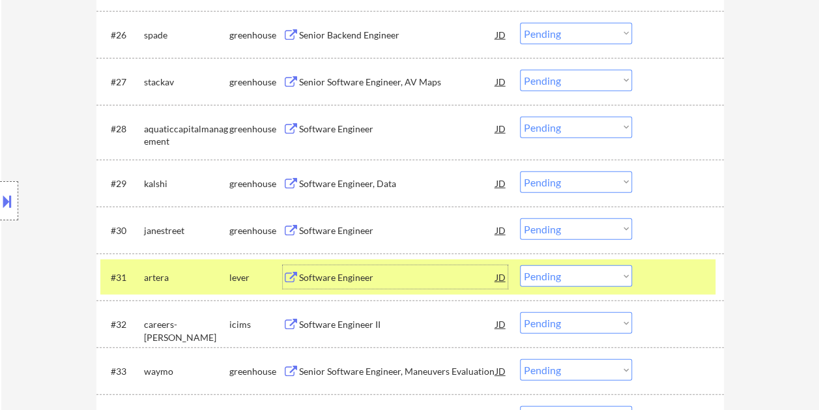
click at [330, 287] on div "Software Engineer" at bounding box center [397, 276] width 197 height 23
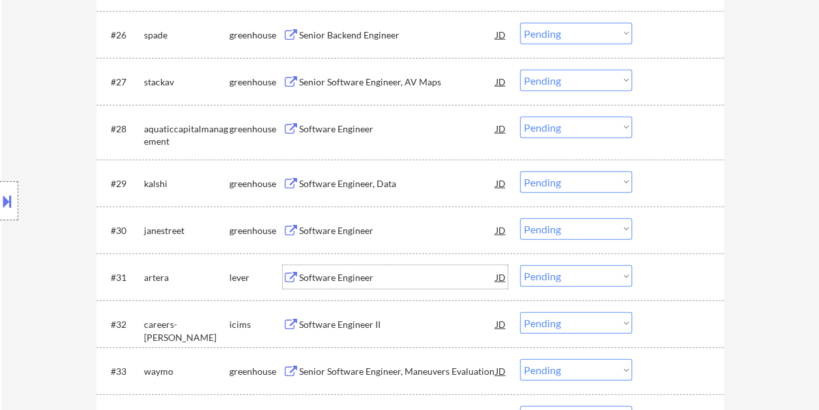
drag, startPoint x: 687, startPoint y: 279, endPoint x: 551, endPoint y: 237, distance: 142.6
click at [687, 279] on div at bounding box center [679, 276] width 57 height 23
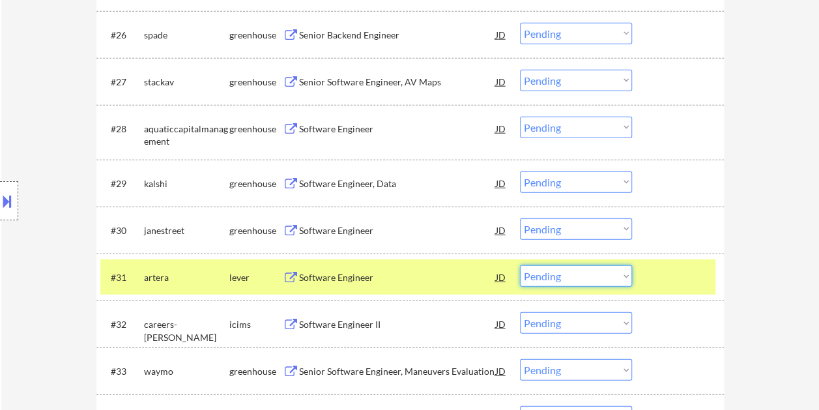
click at [627, 272] on select "Choose an option... Pending Applied Excluded (Questions) Excluded (Expired) Exc…" at bounding box center [576, 276] width 112 height 22
click at [520, 265] on select "Choose an option... Pending Applied Excluded (Questions) Excluded (Expired) Exc…" at bounding box center [576, 276] width 112 height 22
select select ""pending""
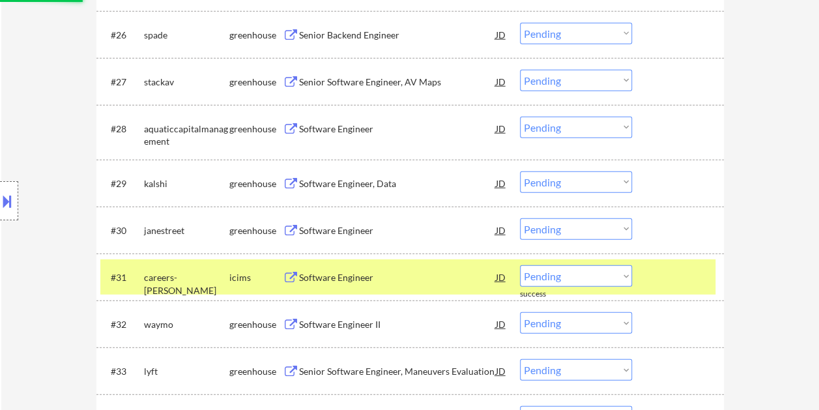
click at [656, 267] on div at bounding box center [679, 276] width 57 height 23
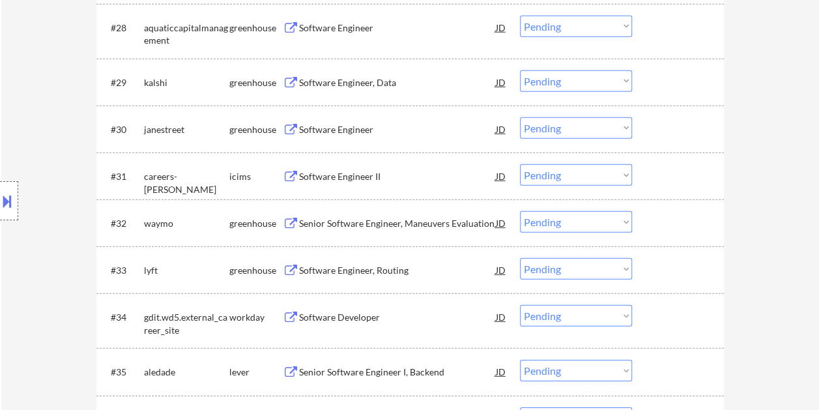
scroll to position [1826, 0]
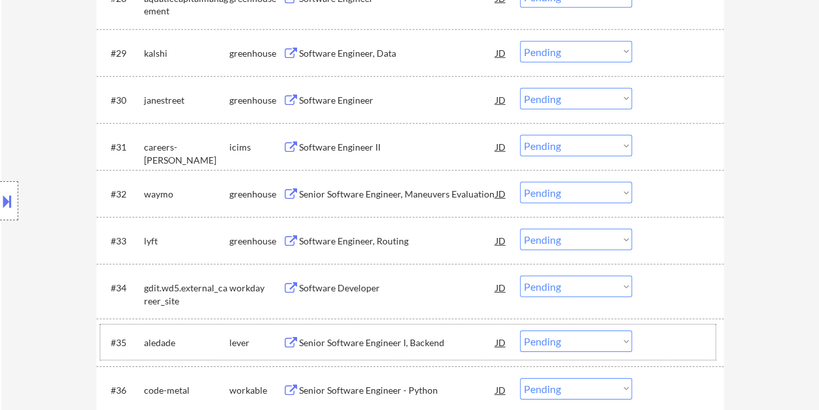
click at [674, 337] on div at bounding box center [679, 341] width 57 height 23
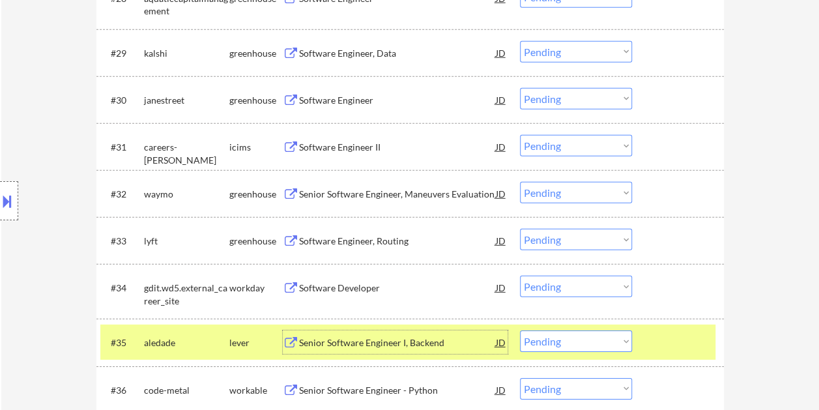
click at [395, 343] on div "Senior Software Engineer I, Backend" at bounding box center [397, 342] width 197 height 13
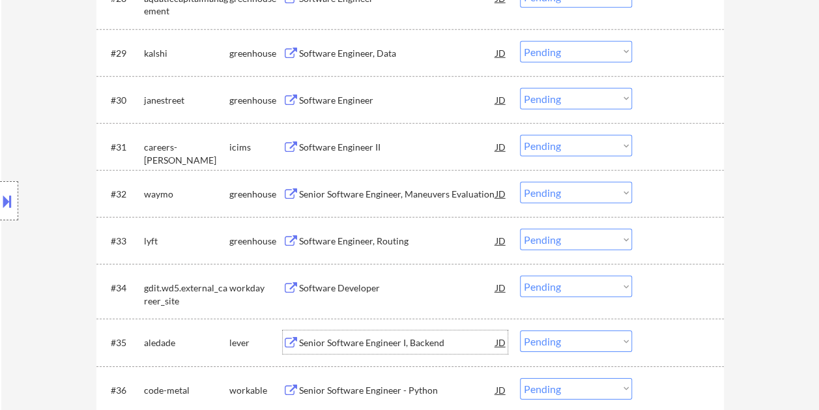
click at [665, 341] on div at bounding box center [679, 341] width 57 height 23
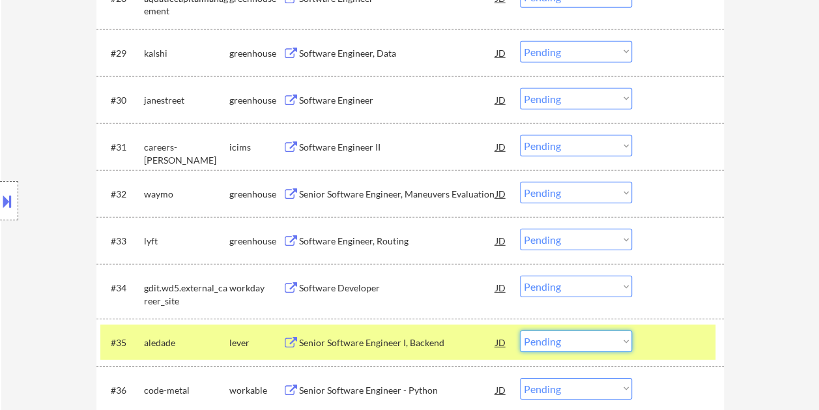
click at [618, 340] on select "Choose an option... Pending Applied Excluded (Questions) Excluded (Expired) Exc…" at bounding box center [576, 341] width 112 height 22
click at [520, 330] on select "Choose an option... Pending Applied Excluded (Questions) Excluded (Expired) Exc…" at bounding box center [576, 341] width 112 height 22
click at [685, 340] on div at bounding box center [679, 341] width 57 height 23
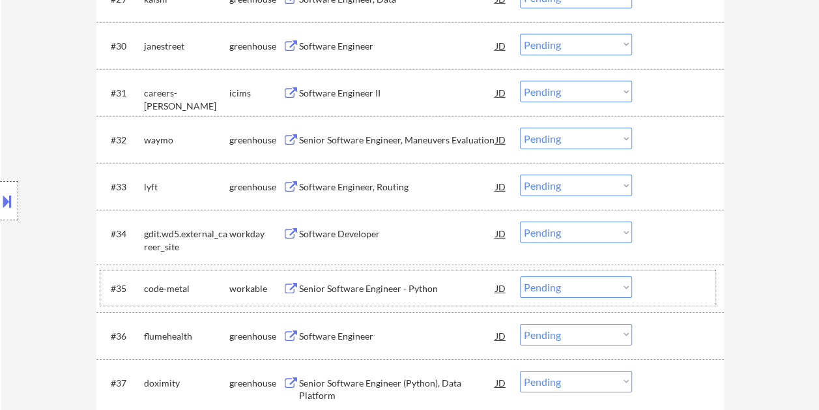
scroll to position [1909, 0]
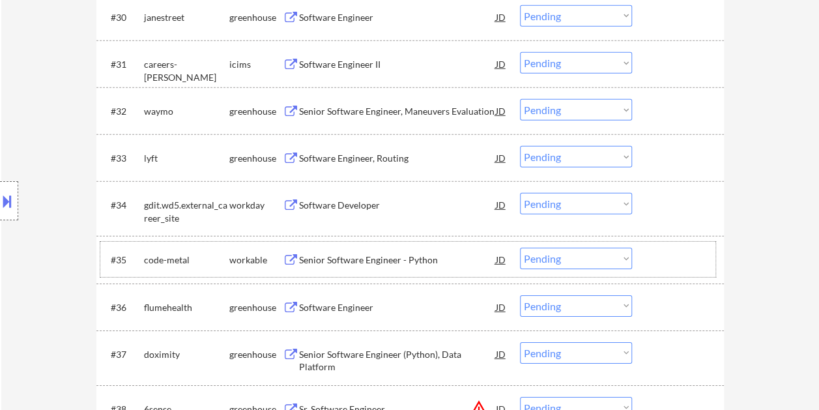
drag, startPoint x: 662, startPoint y: 253, endPoint x: 525, endPoint y: 261, distance: 137.7
click at [661, 253] on div at bounding box center [679, 259] width 57 height 23
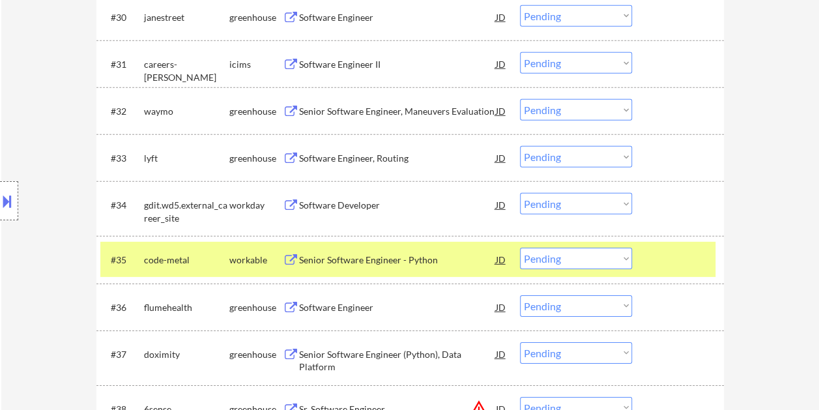
click at [397, 263] on div "Senior Software Engineer - Python" at bounding box center [397, 259] width 197 height 13
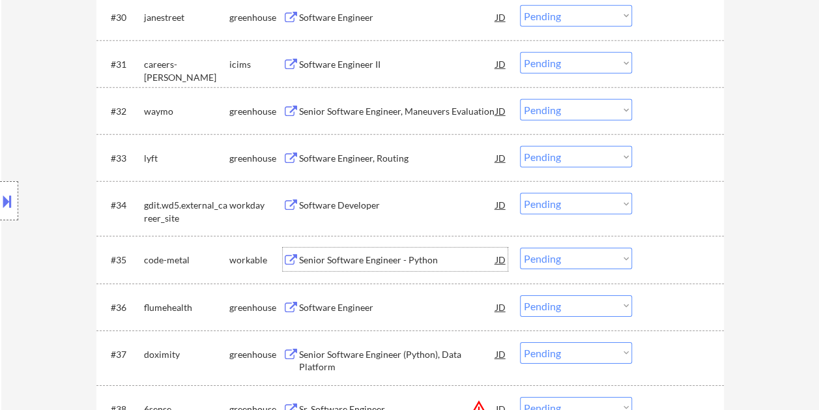
click at [648, 261] on div "#35 code-metal workable Senior Software Engineer - Python JD warning_amber Choo…" at bounding box center [407, 259] width 615 height 35
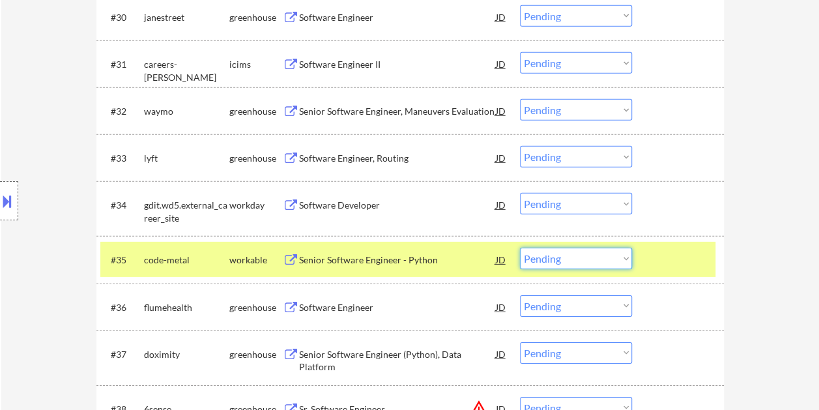
click at [627, 256] on select "Choose an option... Pending Applied Excluded (Questions) Excluded (Expired) Exc…" at bounding box center [576, 259] width 112 height 22
click at [520, 248] on select "Choose an option... Pending Applied Excluded (Questions) Excluded (Expired) Exc…" at bounding box center [576, 259] width 112 height 22
select select ""pending""
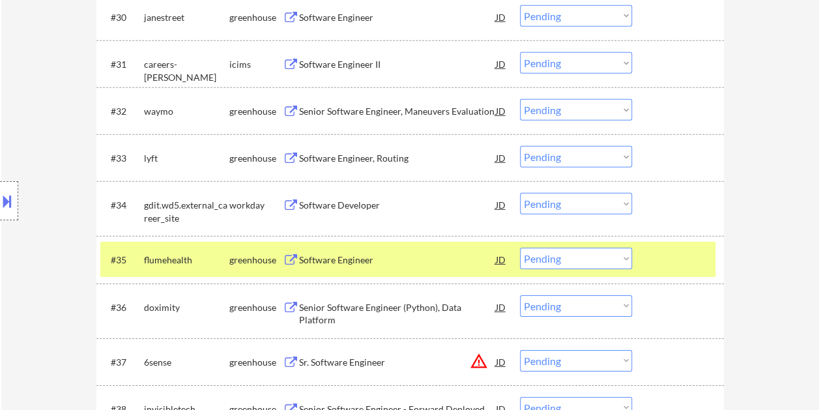
click at [656, 248] on div at bounding box center [679, 259] width 57 height 23
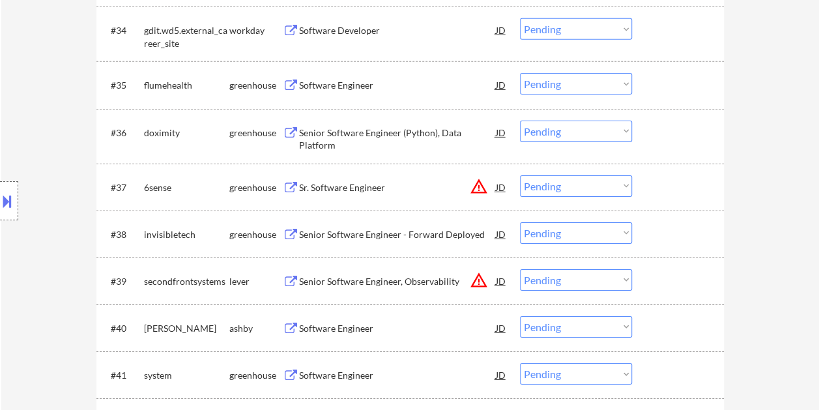
scroll to position [2105, 0]
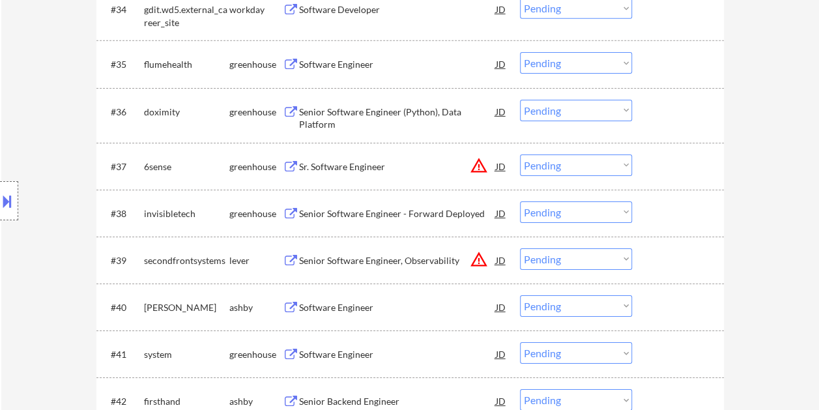
click at [672, 305] on div at bounding box center [679, 306] width 57 height 23
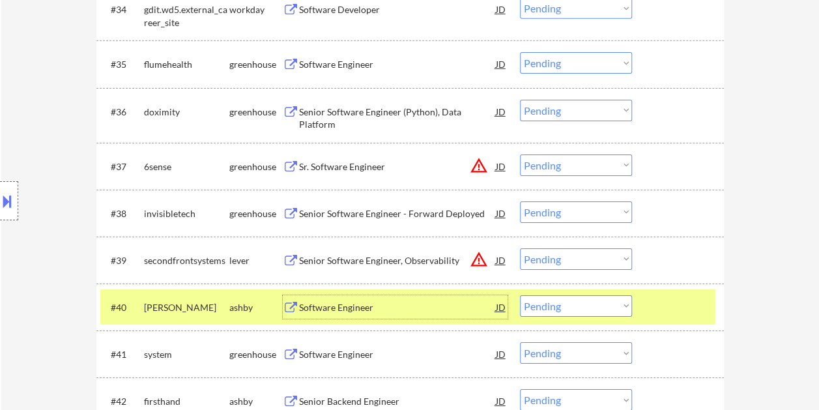
click at [328, 306] on div "Software Engineer" at bounding box center [397, 307] width 197 height 13
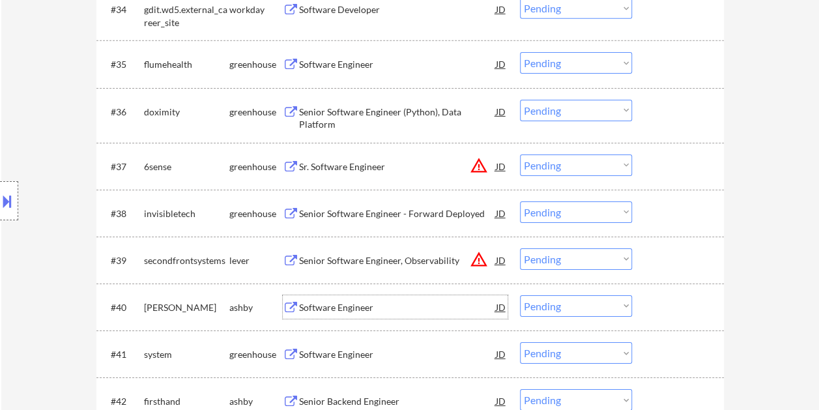
drag, startPoint x: 706, startPoint y: 310, endPoint x: 642, endPoint y: 308, distance: 63.9
click at [706, 309] on div at bounding box center [679, 306] width 57 height 23
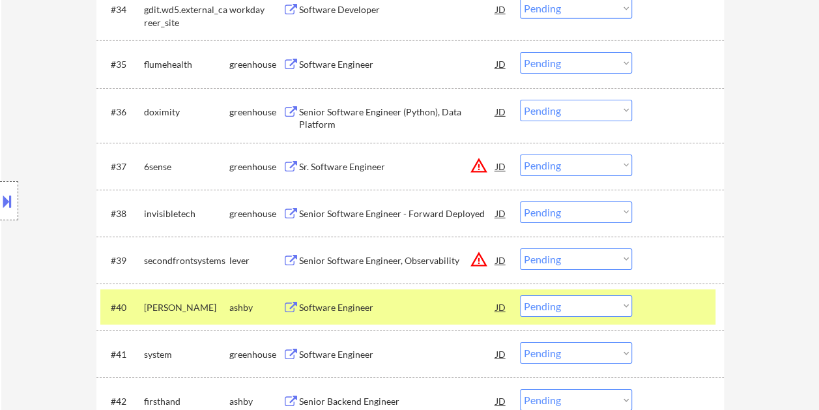
click at [624, 307] on select "Choose an option... Pending Applied Excluded (Questions) Excluded (Expired) Exc…" at bounding box center [576, 306] width 112 height 22
click at [520, 295] on select "Choose an option... Pending Applied Excluded (Questions) Excluded (Expired) Exc…" at bounding box center [576, 306] width 112 height 22
select select ""pending""
click at [674, 312] on div at bounding box center [679, 306] width 57 height 23
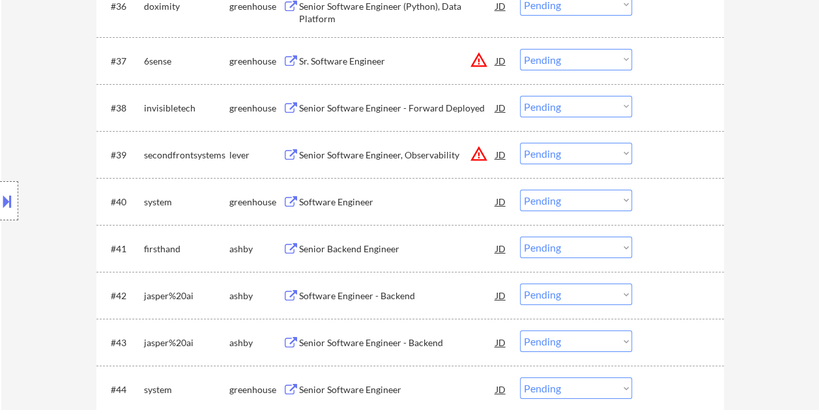
scroll to position [2235, 0]
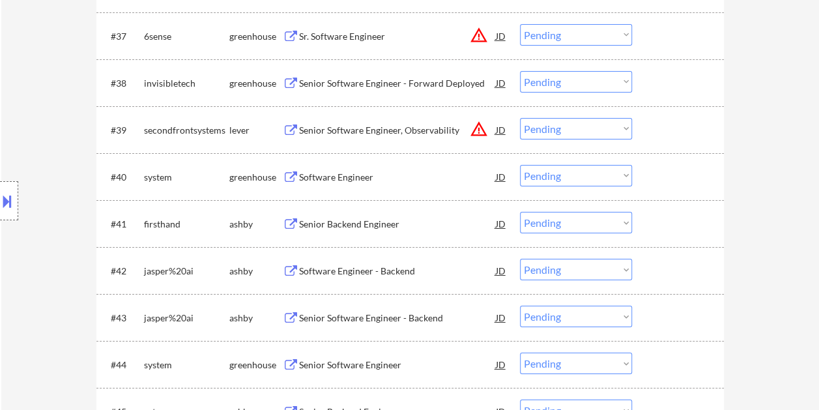
drag, startPoint x: 660, startPoint y: 211, endPoint x: 646, endPoint y: 212, distance: 13.7
click at [660, 210] on div "#41 firsthand ashby Senior Backend Engineer JD warning_amber Choose an option..…" at bounding box center [407, 223] width 615 height 35
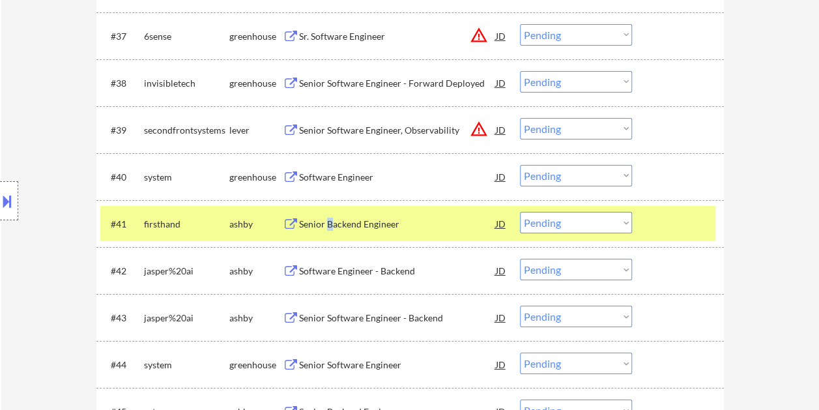
click at [330, 222] on div "Senior Backend Engineer" at bounding box center [397, 224] width 197 height 13
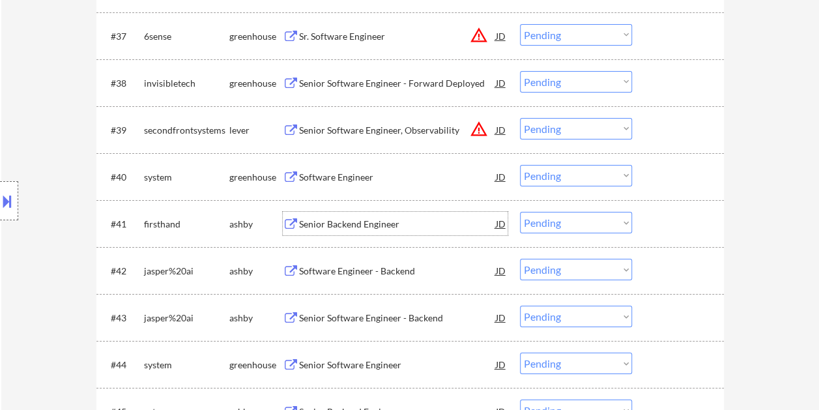
click at [695, 223] on div at bounding box center [679, 223] width 57 height 23
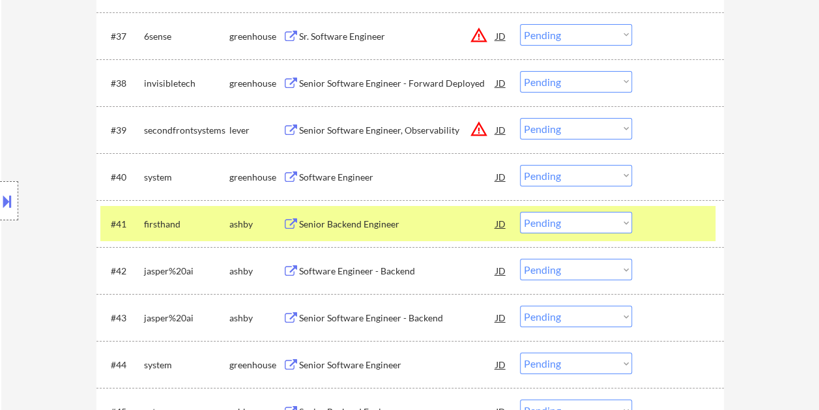
click at [620, 223] on select "Choose an option... Pending Applied Excluded (Questions) Excluded (Expired) Exc…" at bounding box center [576, 223] width 112 height 22
click at [520, 212] on select "Choose an option... Pending Applied Excluded (Questions) Excluded (Expired) Exc…" at bounding box center [576, 223] width 112 height 22
click at [673, 226] on div at bounding box center [679, 223] width 57 height 23
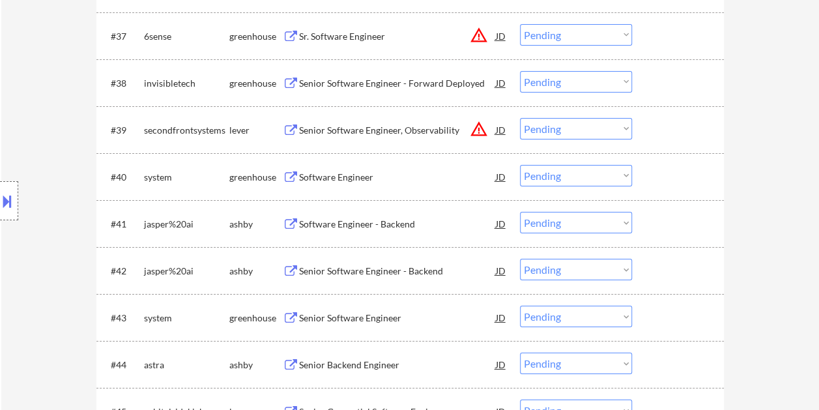
click at [687, 225] on div at bounding box center [679, 223] width 57 height 23
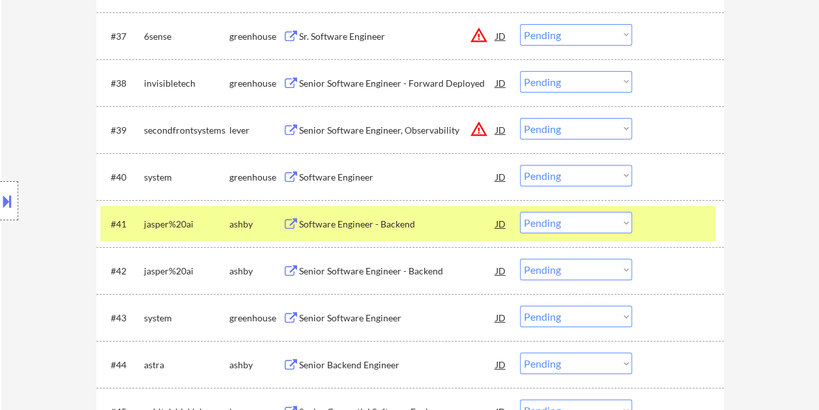
drag, startPoint x: 450, startPoint y: 221, endPoint x: 446, endPoint y: 242, distance: 21.9
click at [450, 224] on div "Software Engineer - Backend" at bounding box center [397, 224] width 197 height 13
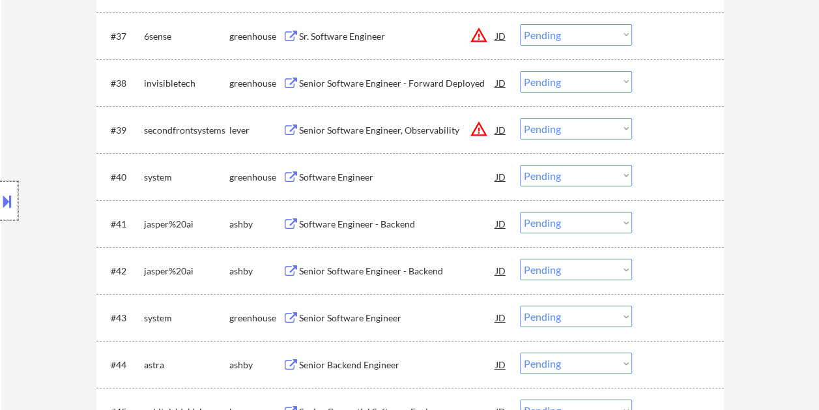
click at [13, 196] on div at bounding box center [9, 200] width 18 height 39
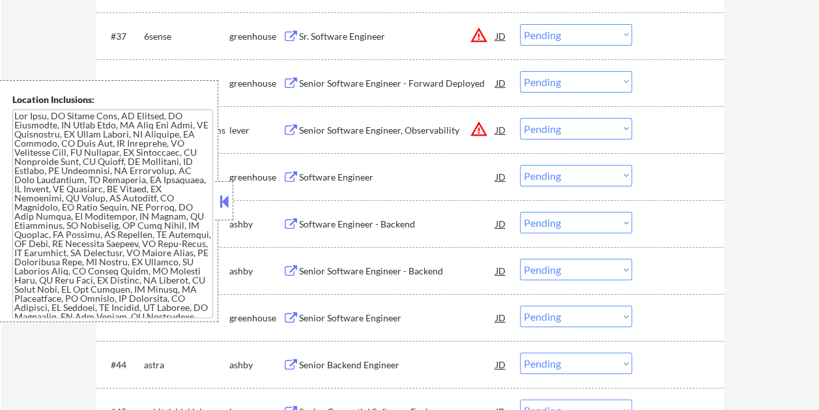
click at [229, 196] on button at bounding box center [224, 202] width 14 height 20
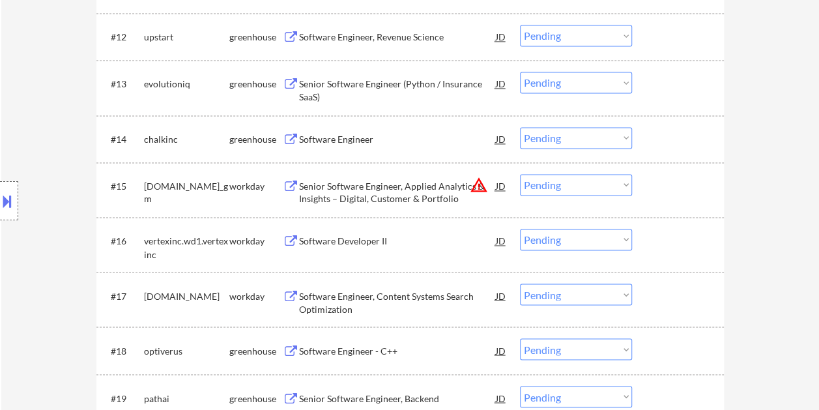
scroll to position [0, 0]
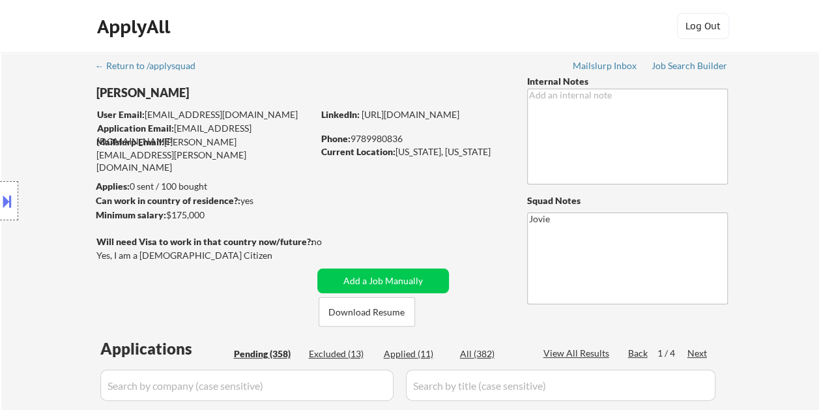
drag, startPoint x: 11, startPoint y: 190, endPoint x: 23, endPoint y: 201, distance: 16.6
click at [11, 190] on button at bounding box center [7, 201] width 14 height 22
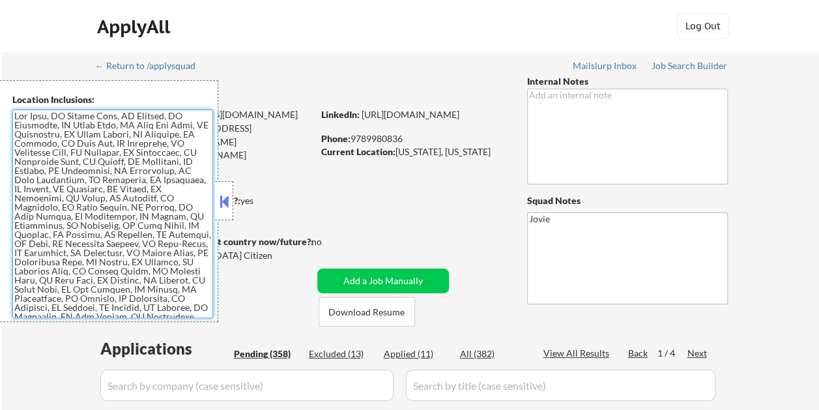
click at [14, 115] on textarea at bounding box center [112, 213] width 201 height 209
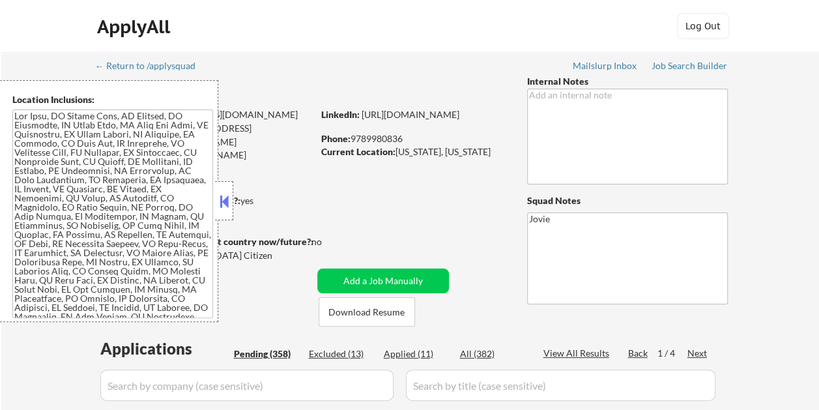
click at [227, 194] on button at bounding box center [224, 202] width 14 height 20
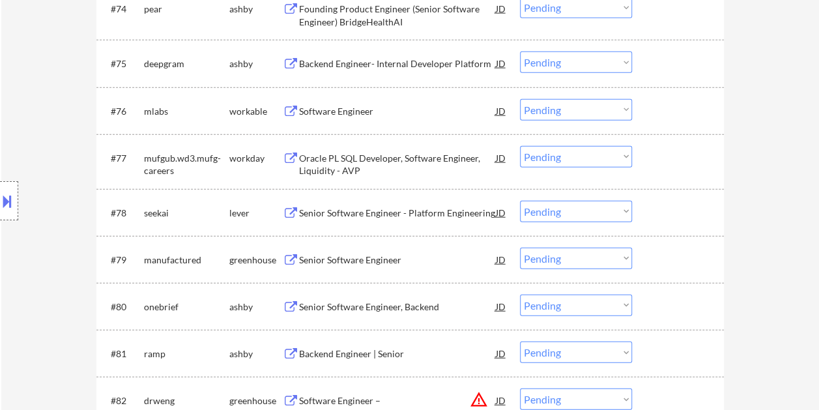
scroll to position [2254, 0]
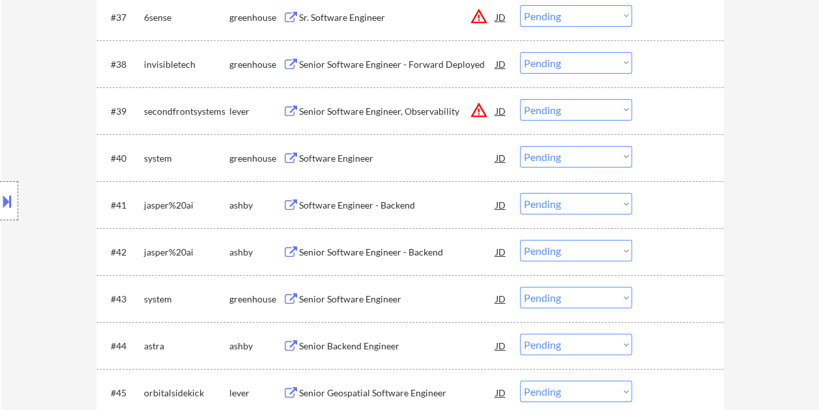
click at [620, 203] on select "Choose an option... Pending Applied Excluded (Questions) Excluded (Expired) Exc…" at bounding box center [576, 204] width 112 height 22
click at [520, 193] on select "Choose an option... Pending Applied Excluded (Questions) Excluded (Expired) Exc…" at bounding box center [576, 204] width 112 height 22
click at [687, 217] on div "#41 jasper%20ai ashby Senior Software Engineer - Backend JD warning_amber Choos…" at bounding box center [407, 204] width 615 height 35
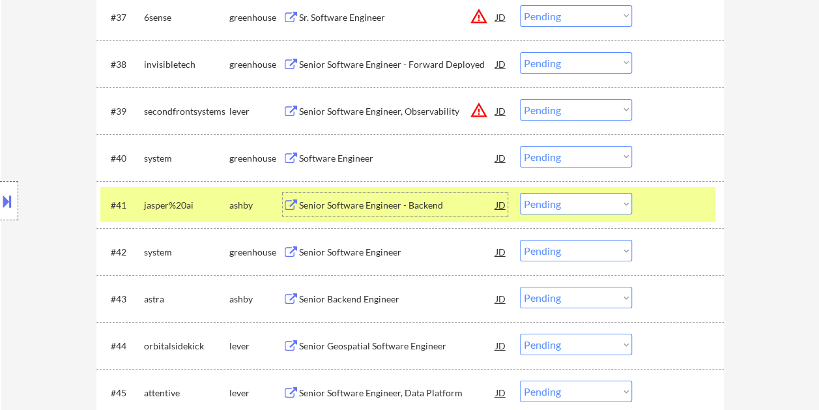
click at [443, 203] on div "Senior Software Engineer - Backend" at bounding box center [397, 205] width 197 height 13
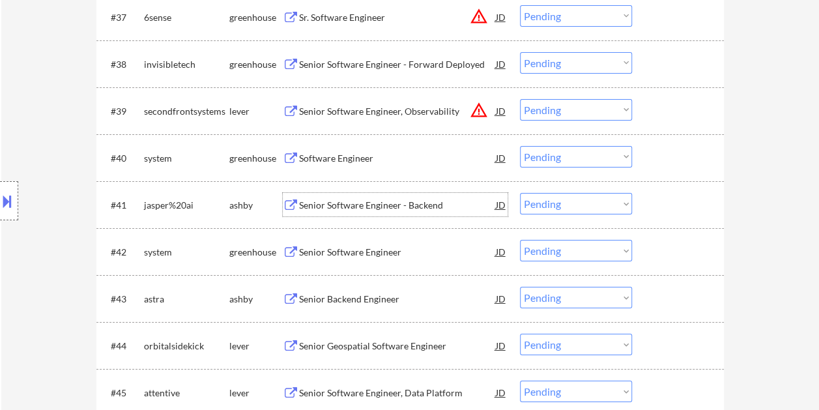
click at [662, 203] on div at bounding box center [679, 204] width 57 height 23
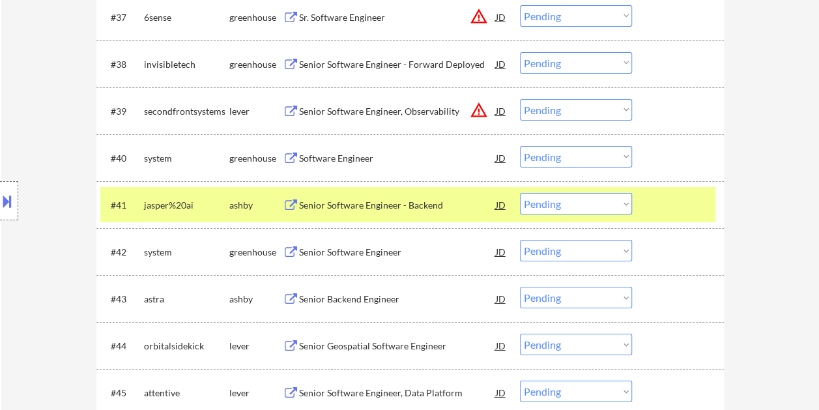
click at [626, 209] on select "Choose an option... Pending Applied Excluded (Questions) Excluded (Expired) Exc…" at bounding box center [576, 204] width 112 height 22
click at [520, 193] on select "Choose an option... Pending Applied Excluded (Questions) Excluded (Expired) Exc…" at bounding box center [576, 204] width 112 height 22
select select ""pending""
click at [665, 210] on div at bounding box center [679, 204] width 57 height 23
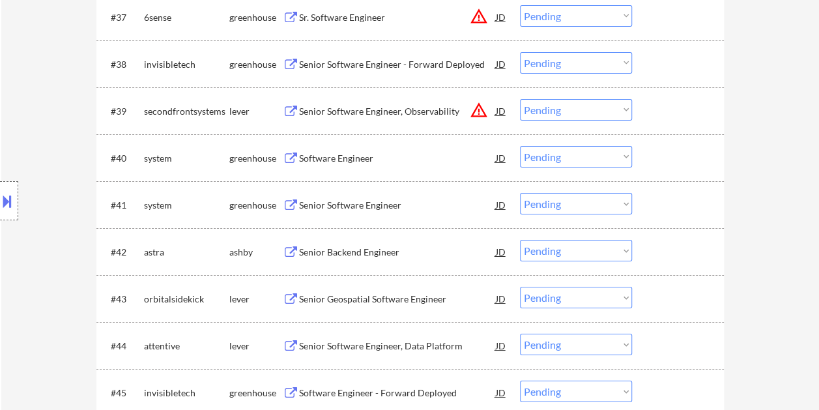
drag, startPoint x: 665, startPoint y: 250, endPoint x: 558, endPoint y: 250, distance: 106.2
click at [665, 250] on div at bounding box center [679, 251] width 57 height 23
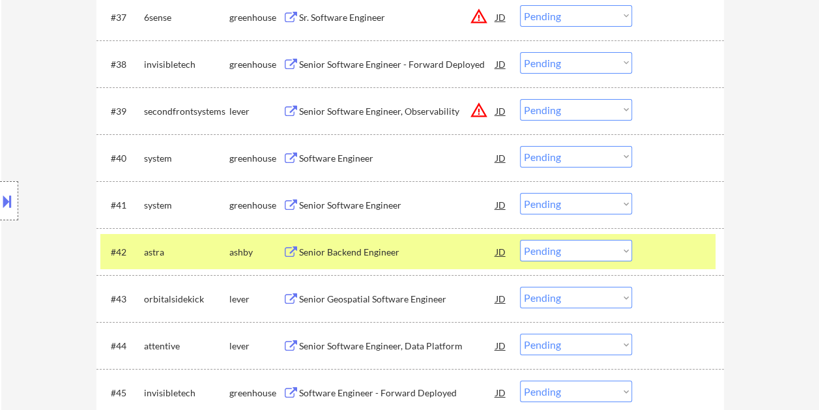
click at [390, 249] on div "Senior Backend Engineer" at bounding box center [397, 252] width 197 height 13
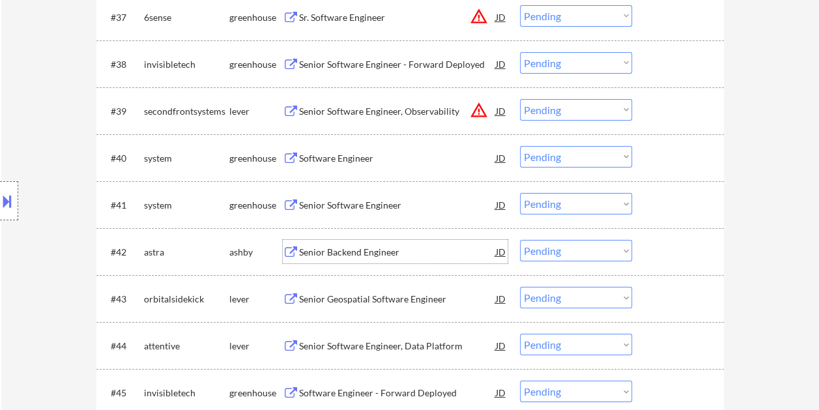
click at [644, 240] on div "#42 astra ashby Senior Backend Engineer JD warning_amber Choose an option... Pe…" at bounding box center [407, 251] width 615 height 35
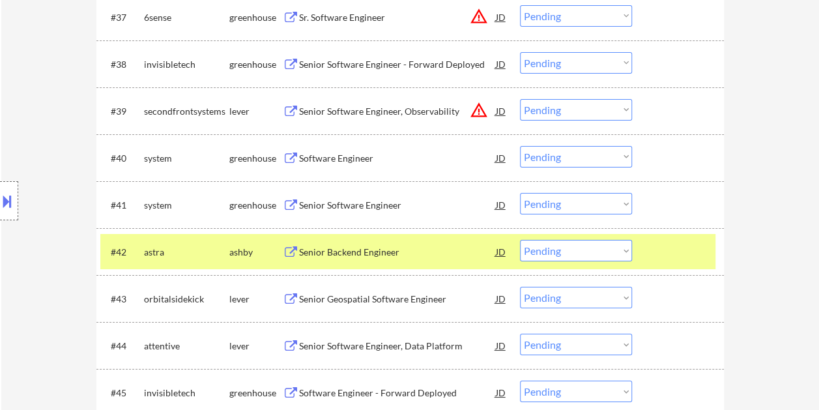
click at [625, 249] on select "Choose an option... Pending Applied Excluded (Questions) Excluded (Expired) Exc…" at bounding box center [576, 251] width 112 height 22
click at [520, 240] on select "Choose an option... Pending Applied Excluded (Questions) Excluded (Expired) Exc…" at bounding box center [576, 251] width 112 height 22
click at [646, 252] on div "#42 orbitalsidekick lever Senior Geospatial Software Engineer JD warning_amber …" at bounding box center [407, 251] width 615 height 35
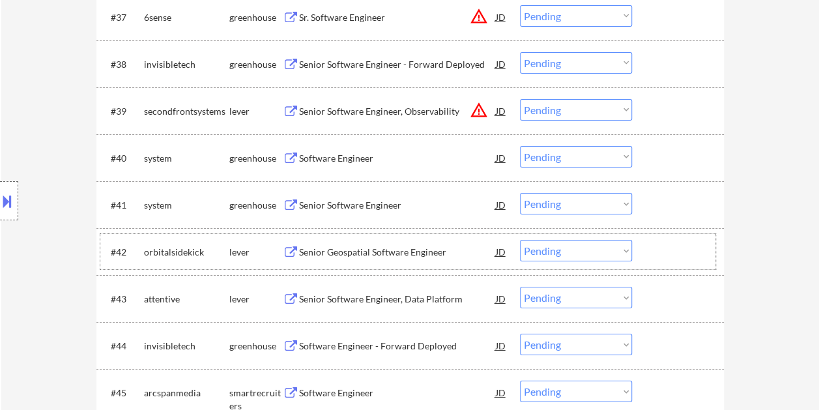
click at [659, 240] on div at bounding box center [679, 251] width 57 height 23
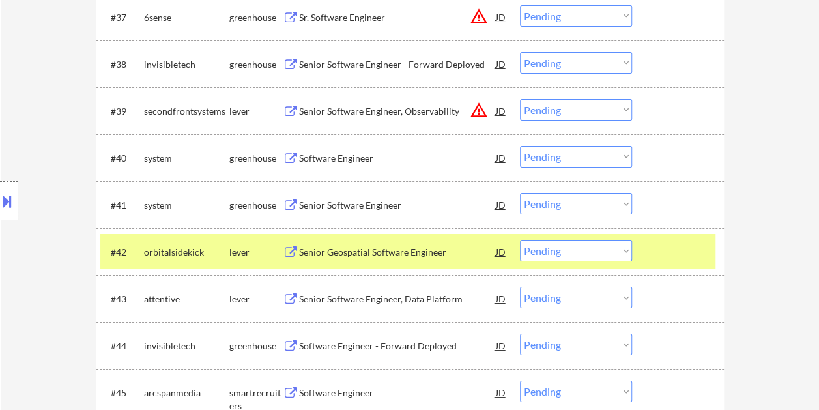
click at [394, 255] on div "Senior Geospatial Software Engineer" at bounding box center [397, 252] width 197 height 13
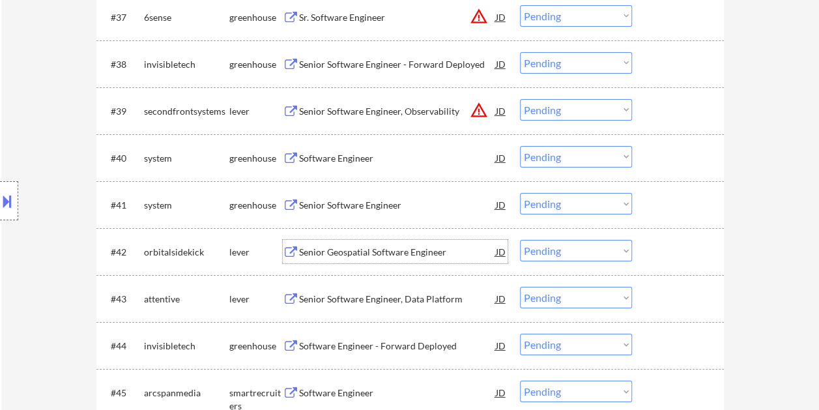
drag, startPoint x: 659, startPoint y: 252, endPoint x: 642, endPoint y: 252, distance: 17.0
click at [659, 252] on div at bounding box center [679, 251] width 57 height 23
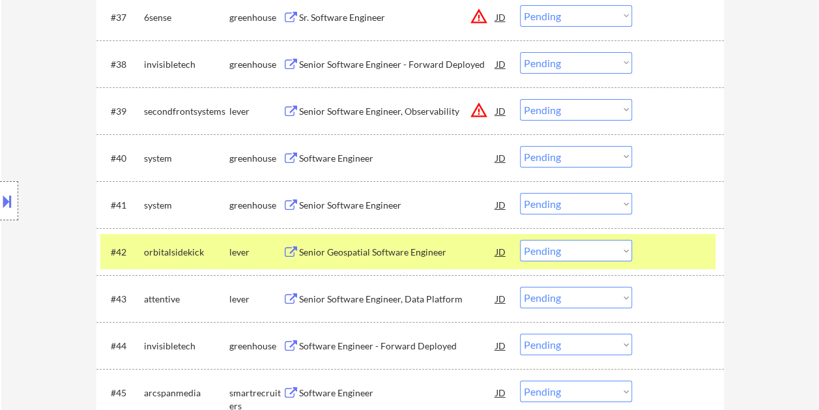
click at [629, 252] on select "Choose an option... Pending Applied Excluded (Questions) Excluded (Expired) Exc…" at bounding box center [576, 251] width 112 height 22
click at [520, 240] on select "Choose an option... Pending Applied Excluded (Questions) Excluded (Expired) Exc…" at bounding box center [576, 251] width 112 height 22
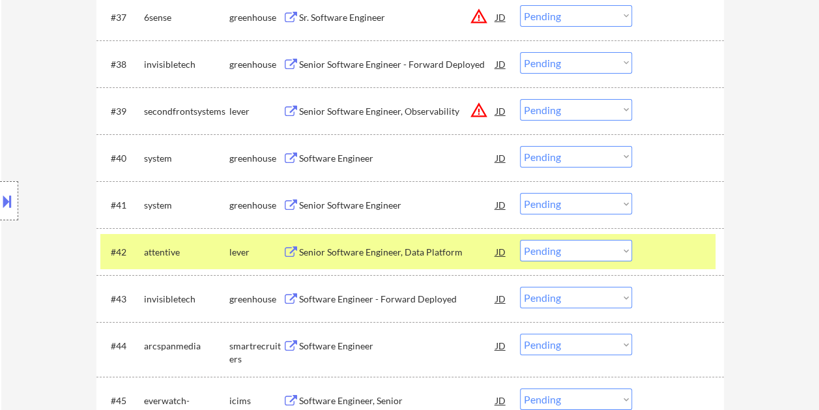
click at [659, 251] on div at bounding box center [679, 251] width 57 height 23
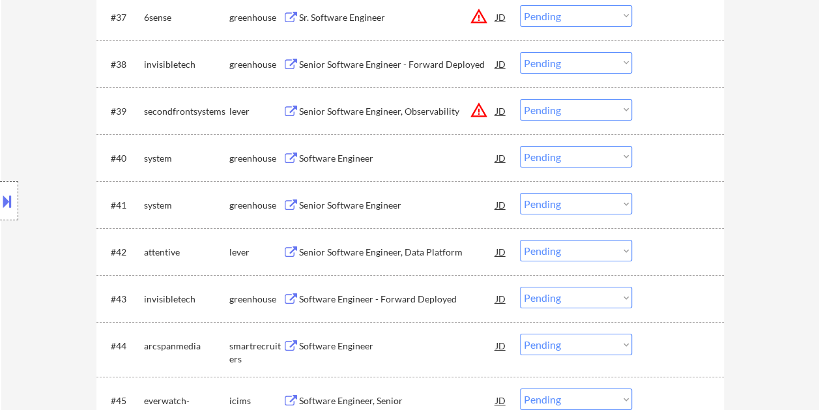
click at [671, 255] on div at bounding box center [679, 251] width 57 height 23
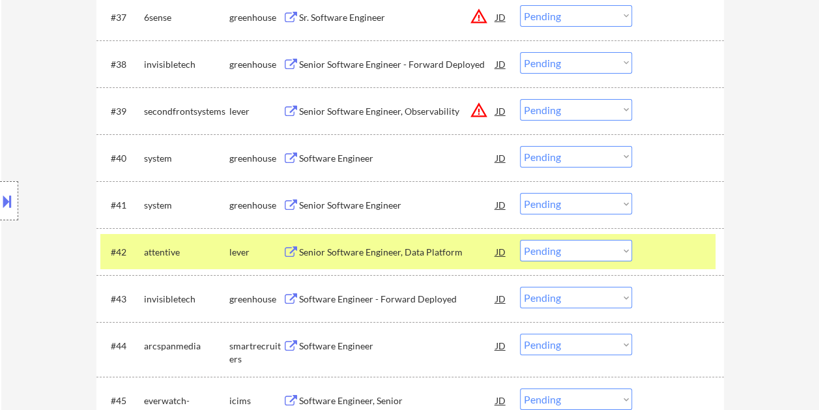
click at [369, 246] on div "Senior Software Engineer, Data Platform" at bounding box center [397, 252] width 197 height 13
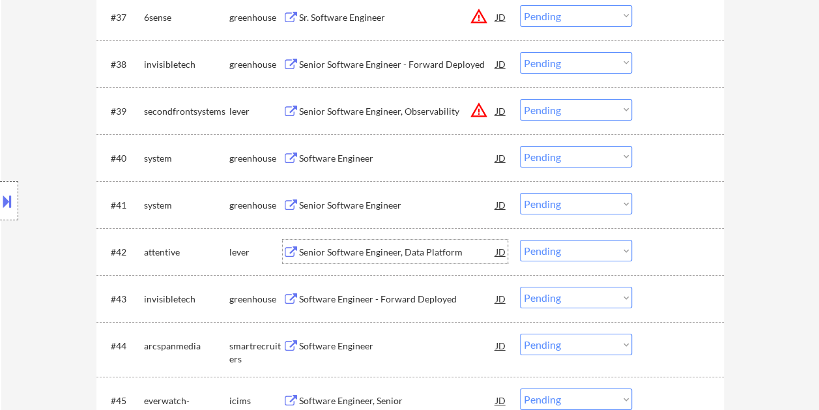
click at [651, 248] on div at bounding box center [679, 251] width 57 height 23
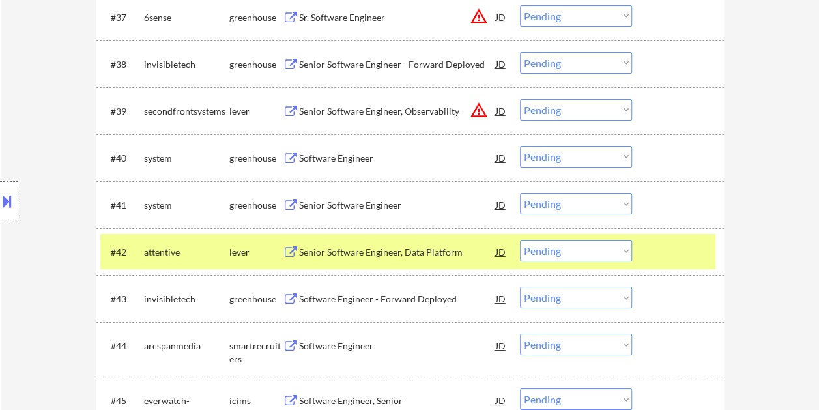
click at [623, 248] on select "Choose an option... Pending Applied Excluded (Questions) Excluded (Expired) Exc…" at bounding box center [576, 251] width 112 height 22
click at [520, 240] on select "Choose an option... Pending Applied Excluded (Questions) Excluded (Expired) Exc…" at bounding box center [576, 251] width 112 height 22
select select ""pending""
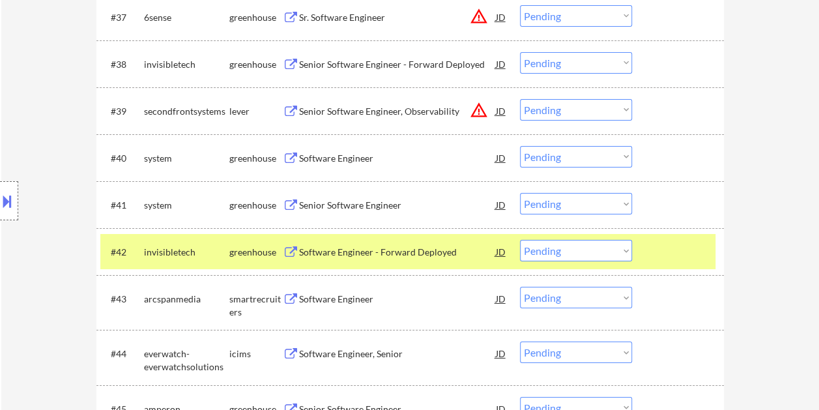
click at [662, 244] on div at bounding box center [679, 251] width 57 height 23
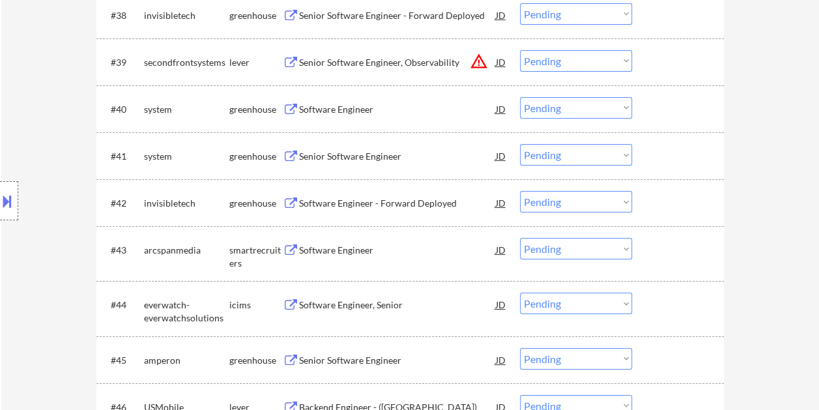
scroll to position [2319, 0]
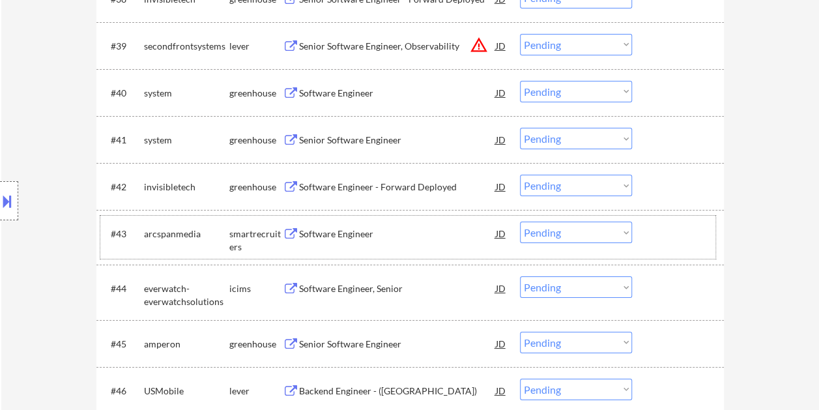
click at [659, 245] on div "#43 arcspanmedia smartrecruiters Software Engineer JD warning_amber Choose an o…" at bounding box center [407, 237] width 615 height 43
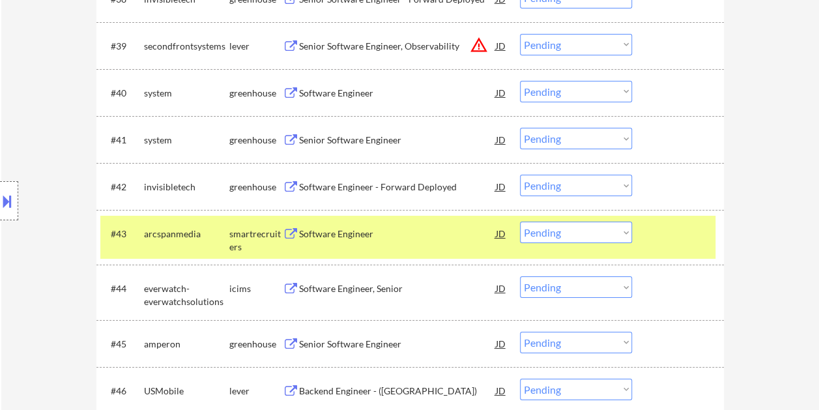
click at [418, 237] on div "Software Engineer" at bounding box center [397, 233] width 197 height 13
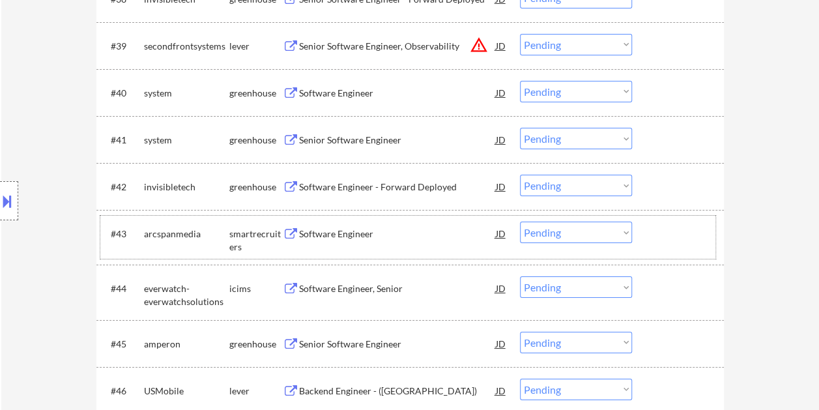
click at [659, 232] on div at bounding box center [679, 233] width 57 height 23
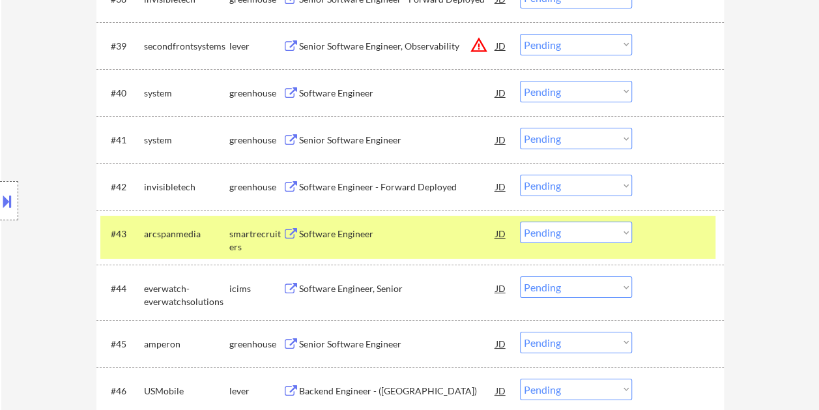
click at [624, 233] on select "Choose an option... Pending Applied Excluded (Questions) Excluded (Expired) Exc…" at bounding box center [576, 233] width 112 height 22
click at [520, 222] on select "Choose an option... Pending Applied Excluded (Questions) Excluded (Expired) Exc…" at bounding box center [576, 233] width 112 height 22
click at [625, 236] on select "Choose an option... Pending Applied Excluded (Questions) Excluded (Expired) Exc…" at bounding box center [576, 233] width 112 height 22
select select ""pending""
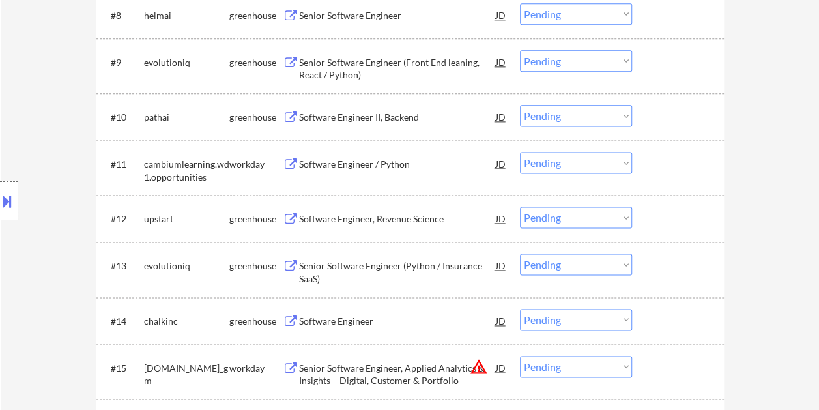
scroll to position [0, 0]
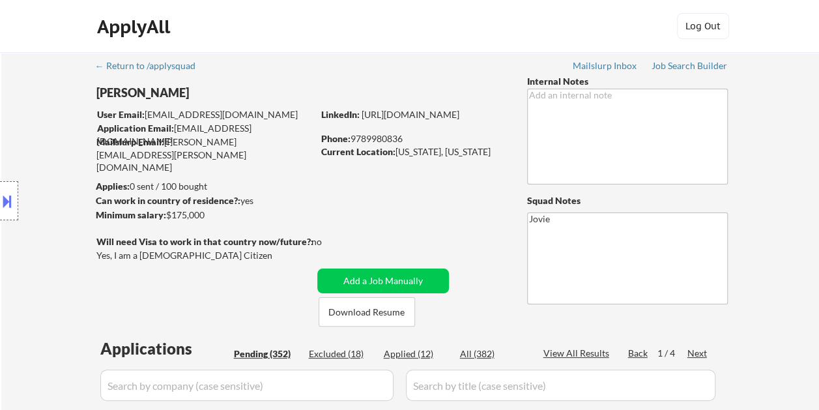
click at [341, 357] on div "Excluded (18)" at bounding box center [341, 353] width 65 height 13
select select ""excluded__bad_match_""
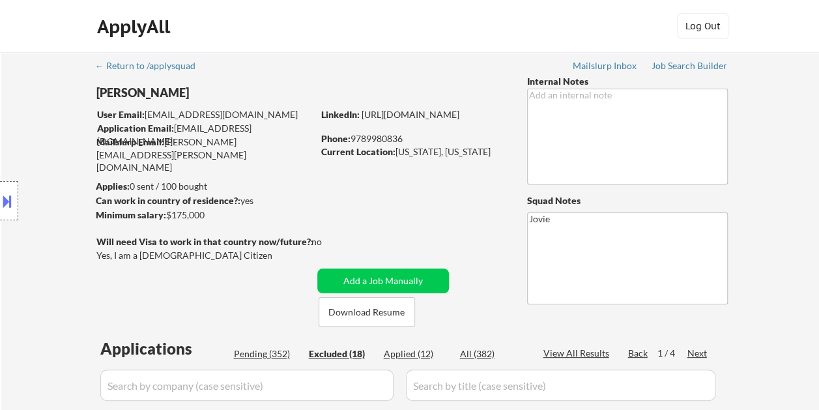
select select ""excluded__expired_""
select select ""excluded__bad_match_""
select select ""excluded""
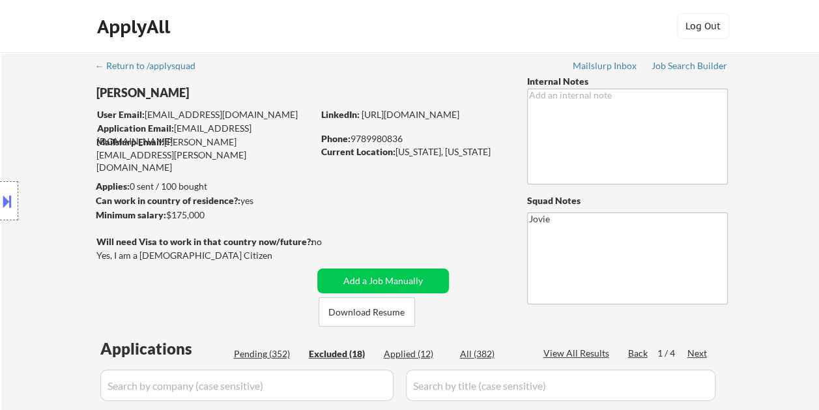
select select ""excluded__bad_match_""
select select ""excluded""
select select ""excluded__bad_match_""
select select ""excluded""
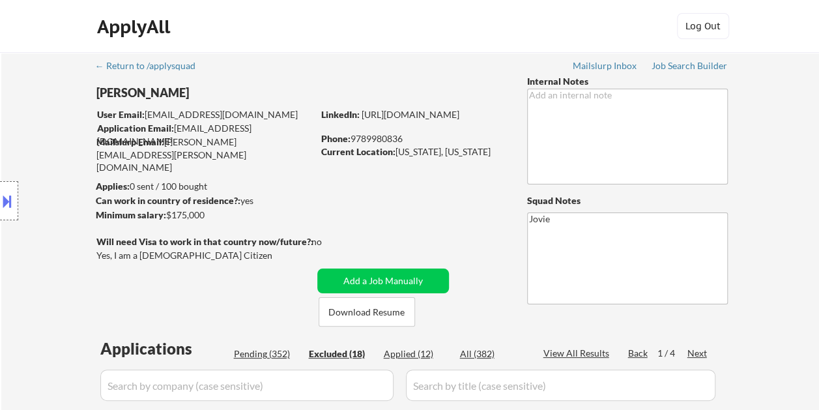
select select ""excluded""
select select ""excluded__bad_match_""
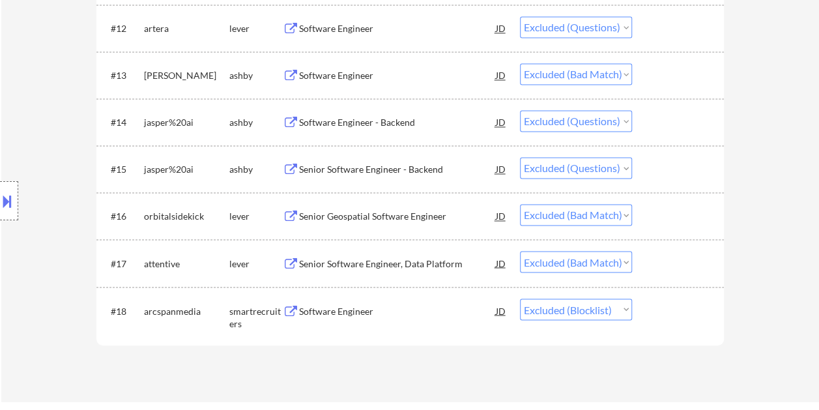
scroll to position [964, 0]
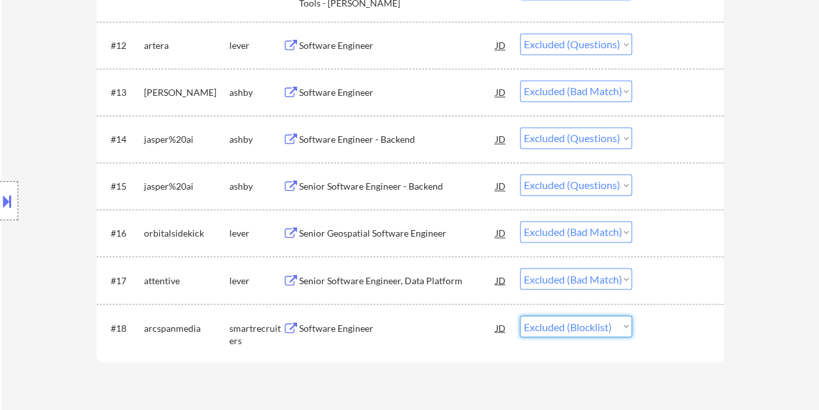
click at [618, 323] on select "Choose an option... Pending Applied Excluded (Questions) Excluded (Expired) Exc…" at bounding box center [576, 326] width 112 height 22
select select ""excluded__bad_match_""
click at [520, 315] on select "Choose an option... Pending Applied Excluded (Questions) Excluded (Expired) Exc…" at bounding box center [576, 326] width 112 height 22
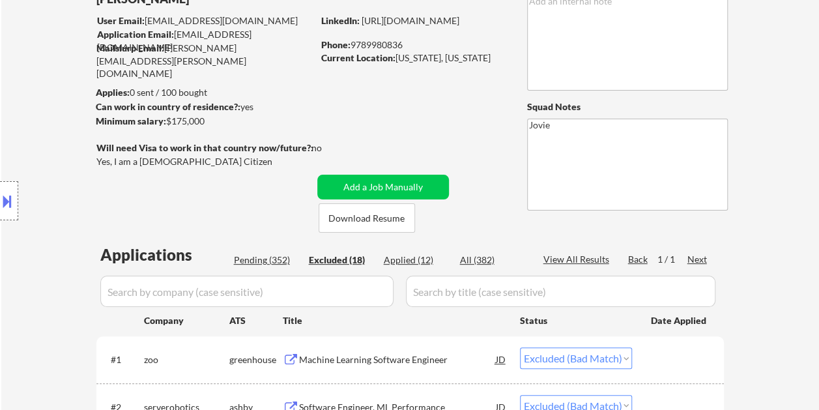
scroll to position [0, 0]
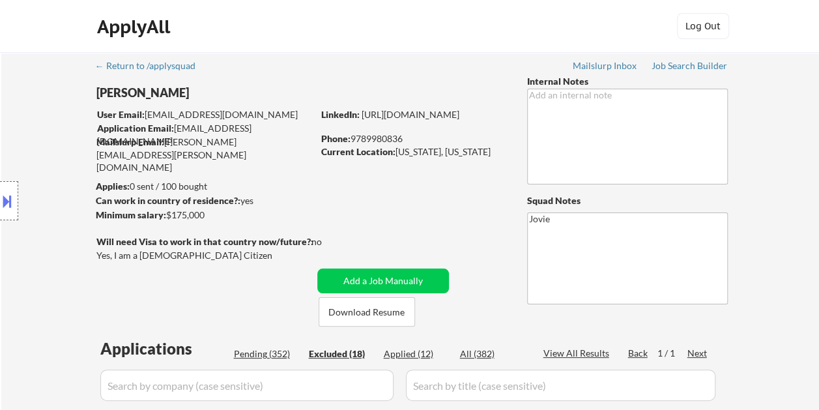
click at [268, 354] on div "Pending (352)" at bounding box center [266, 353] width 65 height 13
select select ""pending""
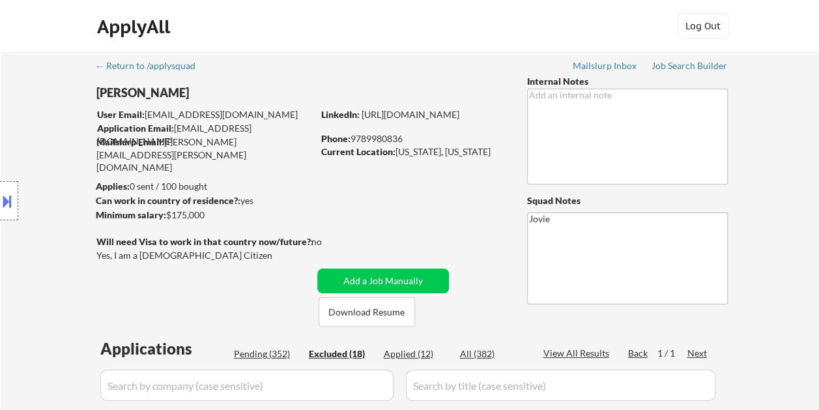
select select ""pending""
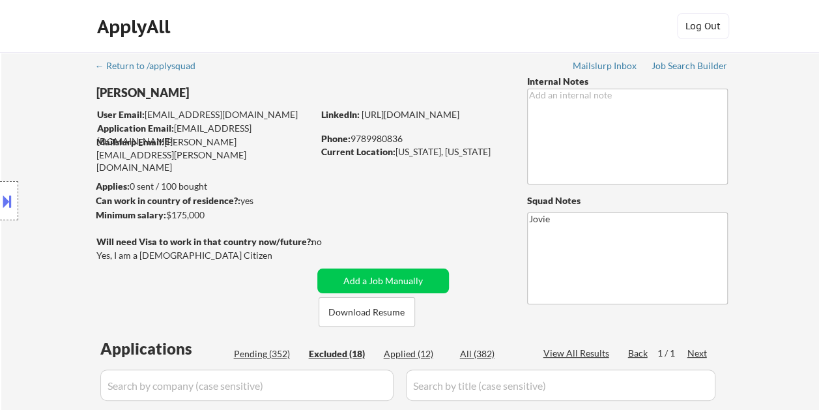
select select ""pending""
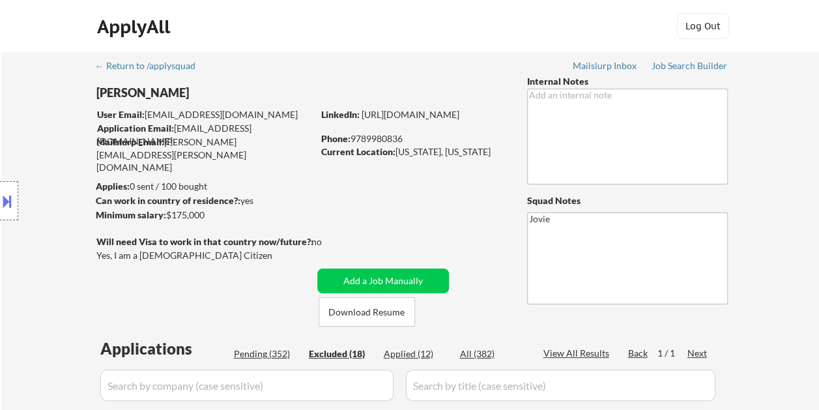
select select ""pending""
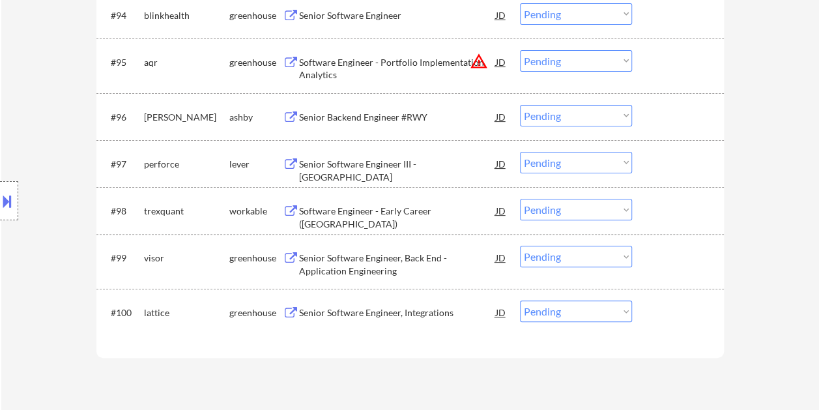
scroll to position [5007, 0]
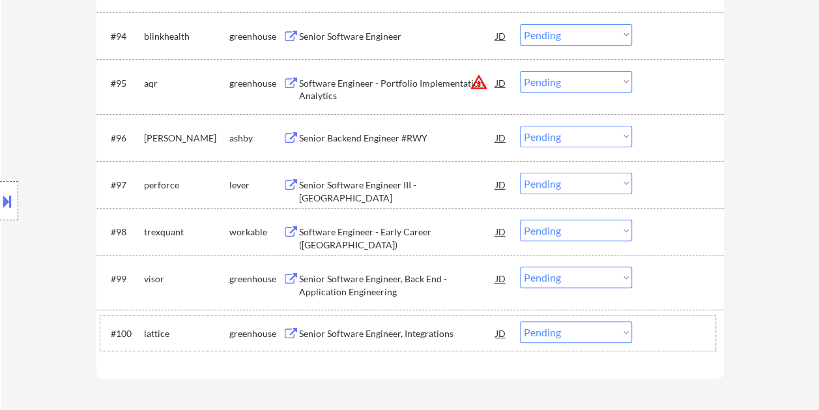
click at [671, 344] on div at bounding box center [679, 332] width 57 height 23
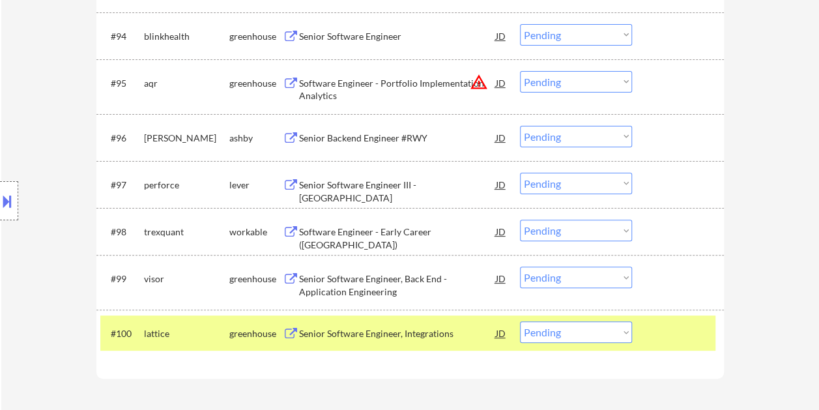
click at [682, 186] on div at bounding box center [679, 184] width 57 height 23
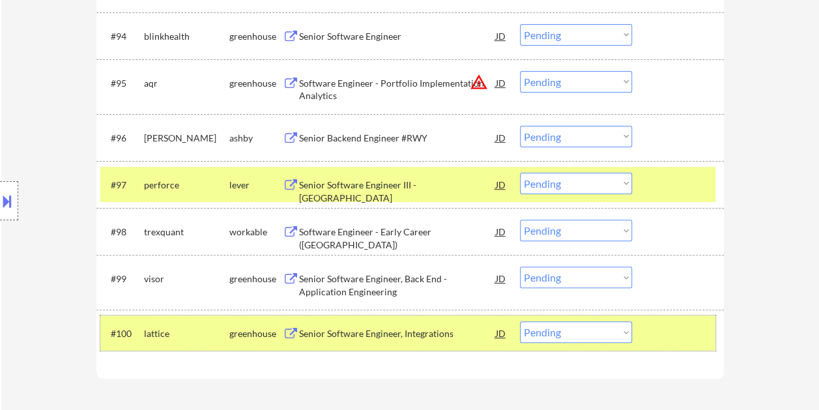
click at [672, 336] on div at bounding box center [679, 332] width 57 height 23
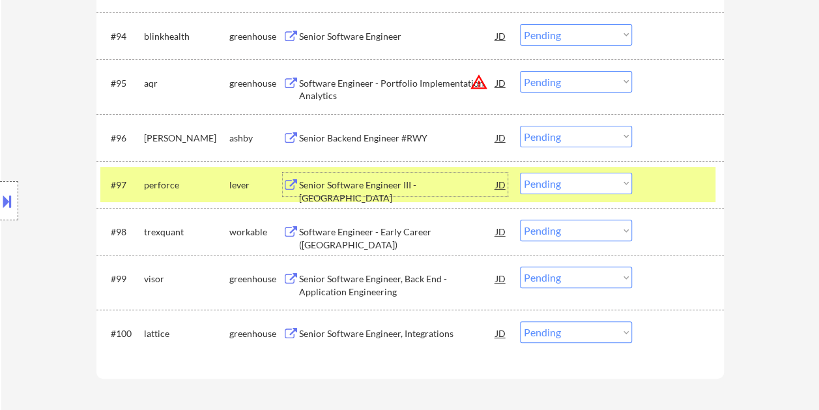
click at [334, 180] on div "Senior Software Engineer III - US" at bounding box center [397, 191] width 197 height 25
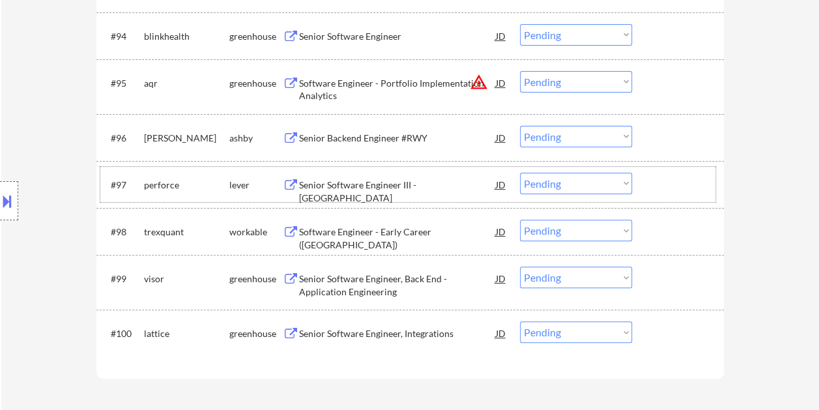
click at [666, 188] on div at bounding box center [679, 184] width 57 height 23
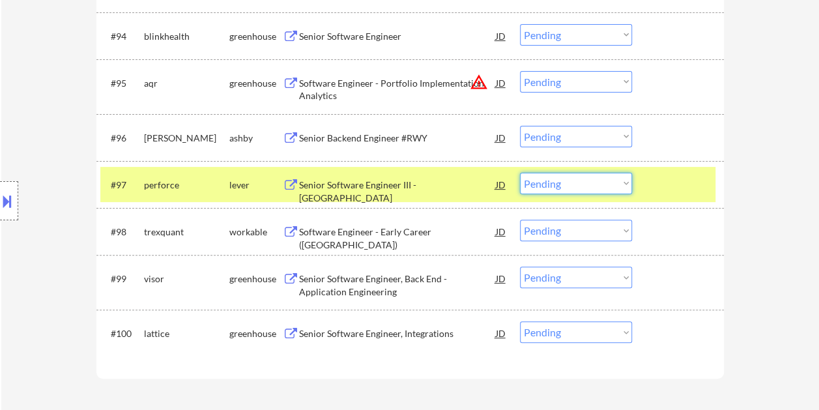
click at [612, 185] on select "Choose an option... Pending Applied Excluded (Questions) Excluded (Expired) Exc…" at bounding box center [576, 184] width 112 height 22
click at [520, 173] on select "Choose an option... Pending Applied Excluded (Questions) Excluded (Expired) Exc…" at bounding box center [576, 184] width 112 height 22
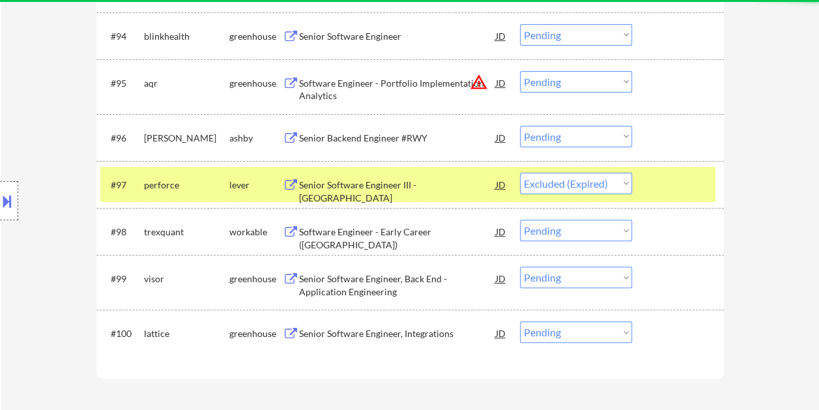
select select ""pending""
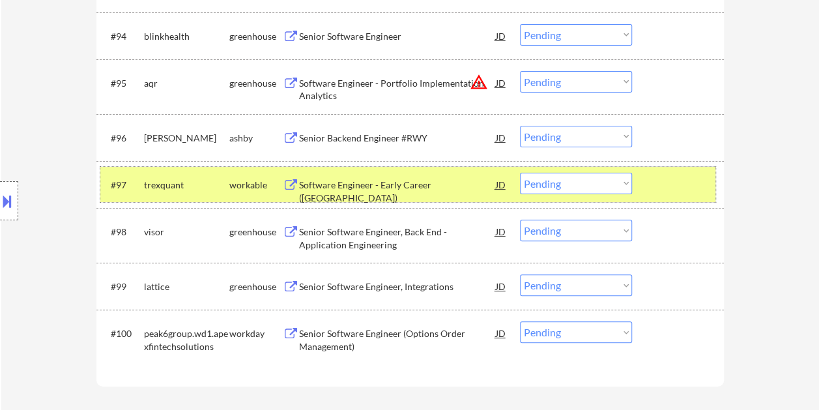
click at [670, 188] on div at bounding box center [679, 184] width 57 height 23
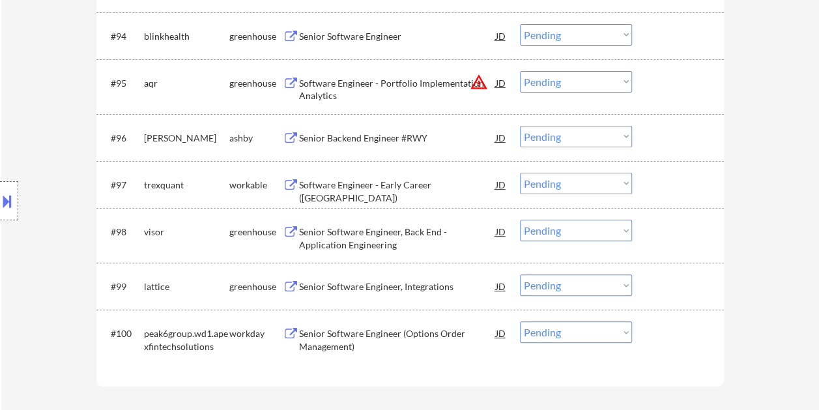
click at [671, 130] on div at bounding box center [679, 137] width 57 height 23
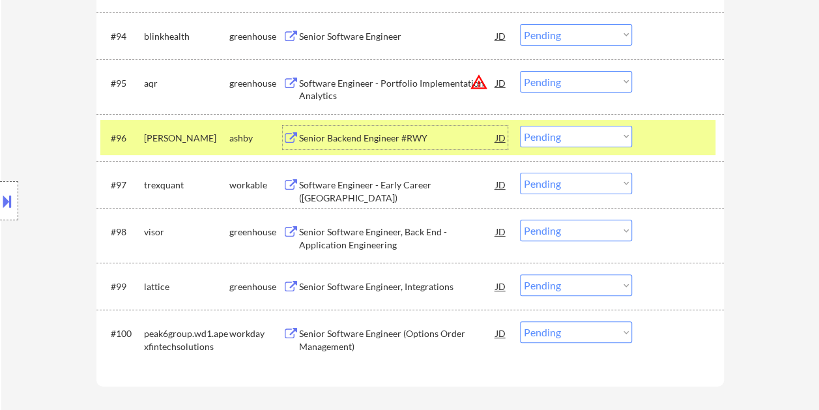
click at [417, 130] on div "Senior Backend Engineer #RWY" at bounding box center [397, 137] width 197 height 23
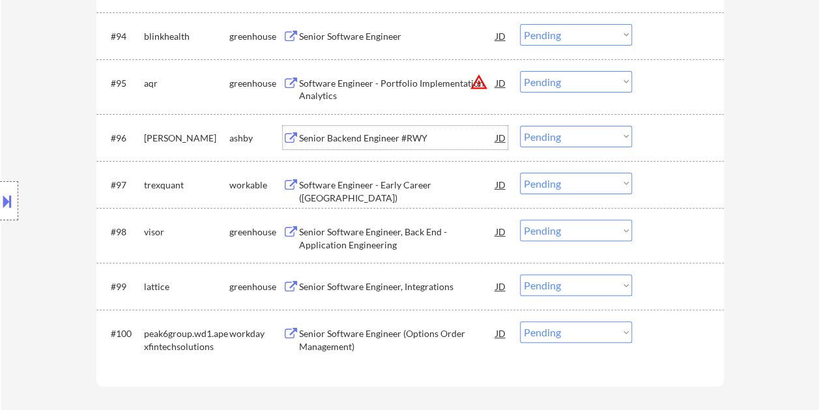
click at [645, 139] on div "#96 gitty ashby Senior Backend Engineer #RWY JD warning_amber Choose an option.…" at bounding box center [407, 137] width 615 height 35
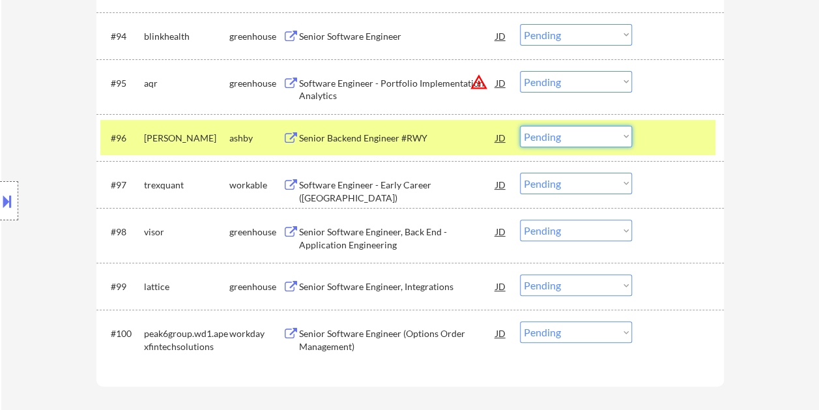
click at [625, 139] on select "Choose an option... Pending Applied Excluded (Questions) Excluded (Expired) Exc…" at bounding box center [576, 137] width 112 height 22
click at [520, 126] on select "Choose an option... Pending Applied Excluded (Questions) Excluded (Expired) Exc…" at bounding box center [576, 137] width 112 height 22
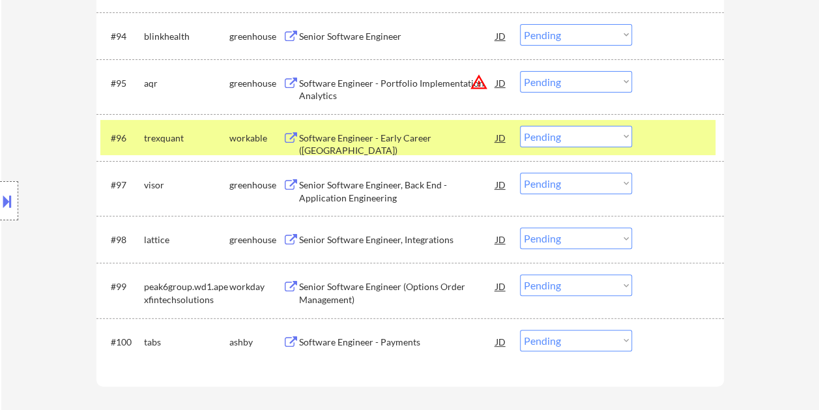
click at [657, 130] on div at bounding box center [679, 137] width 57 height 23
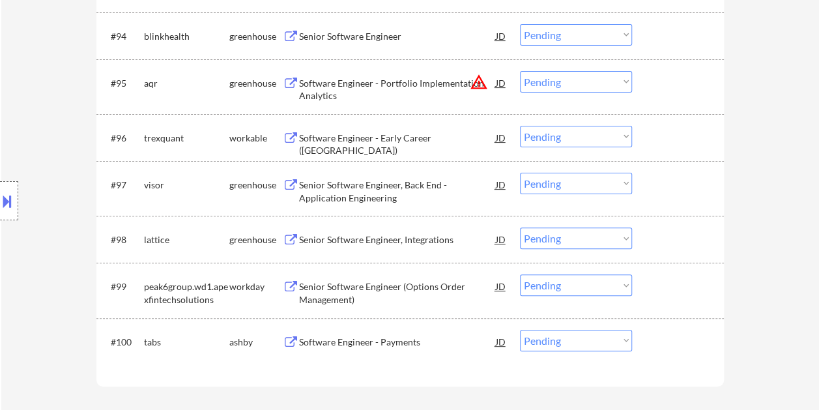
click at [663, 129] on div at bounding box center [679, 137] width 57 height 23
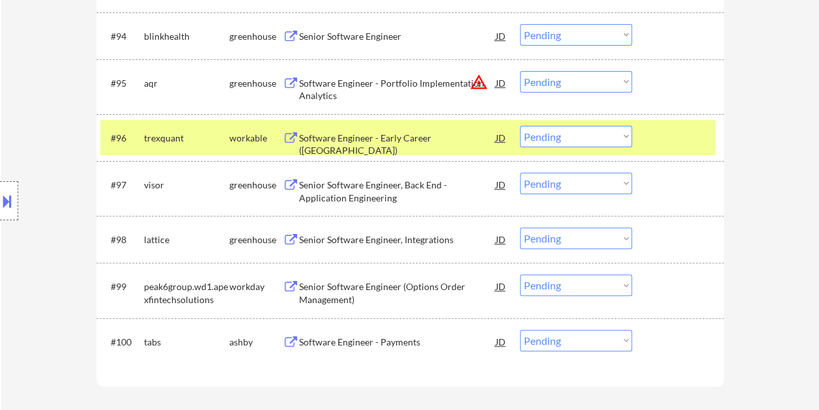
click at [427, 136] on div "Software Engineer - Early Career (USA)" at bounding box center [397, 144] width 197 height 25
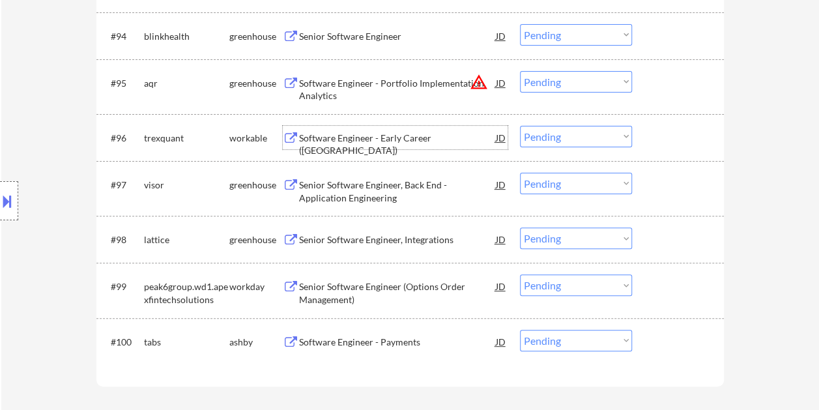
click at [645, 132] on div "#96 trexquant workable Software Engineer - Early Career (USA) JD warning_amber …" at bounding box center [407, 137] width 615 height 35
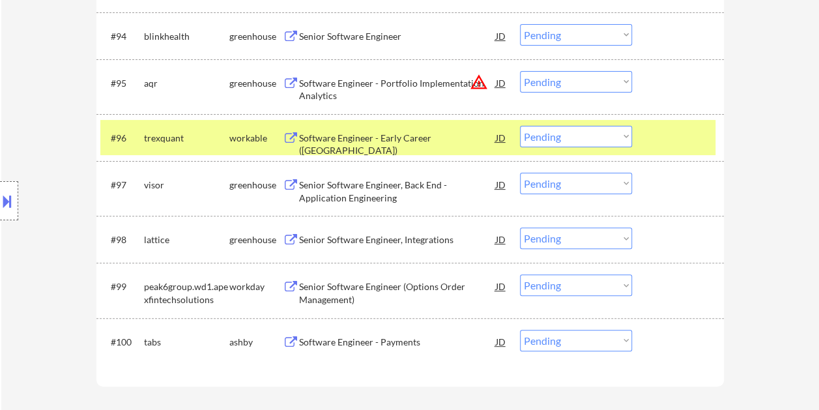
click at [624, 131] on select "Choose an option... Pending Applied Excluded (Questions) Excluded (Expired) Exc…" at bounding box center [576, 137] width 112 height 22
click at [520, 126] on select "Choose an option... Pending Applied Excluded (Questions) Excluded (Expired) Exc…" at bounding box center [576, 137] width 112 height 22
select select ""pending""
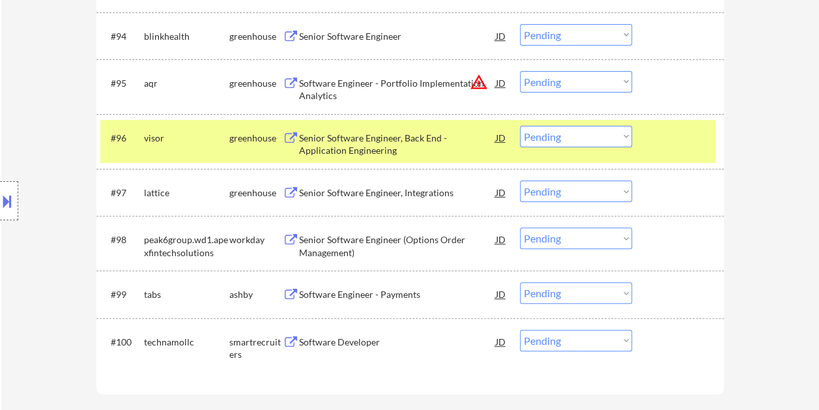
click at [666, 133] on div at bounding box center [679, 137] width 57 height 23
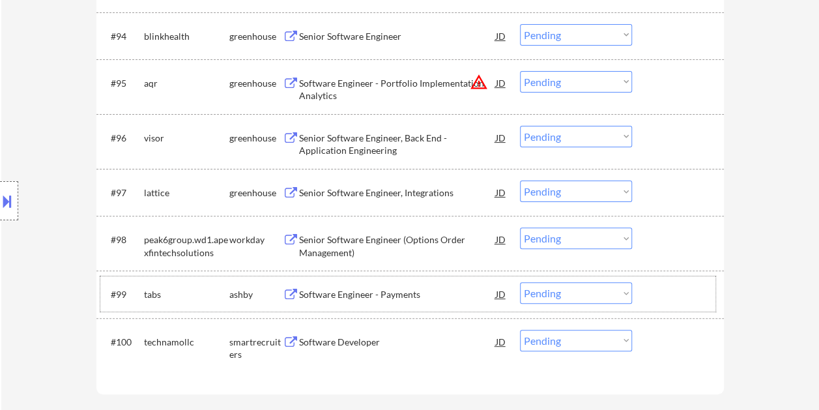
click at [680, 296] on div at bounding box center [679, 293] width 57 height 23
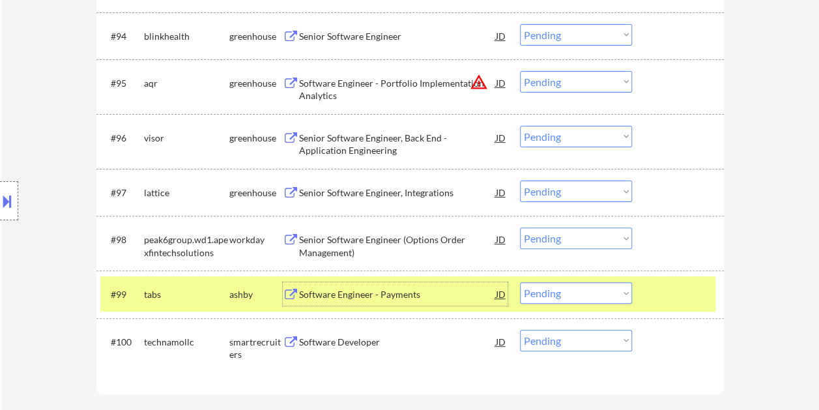
click at [416, 298] on div "Software Engineer - Payments" at bounding box center [397, 294] width 197 height 13
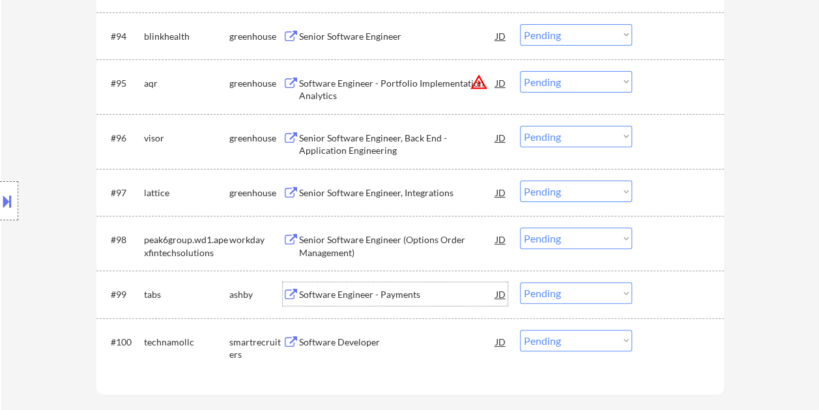
click at [654, 293] on div at bounding box center [679, 293] width 57 height 23
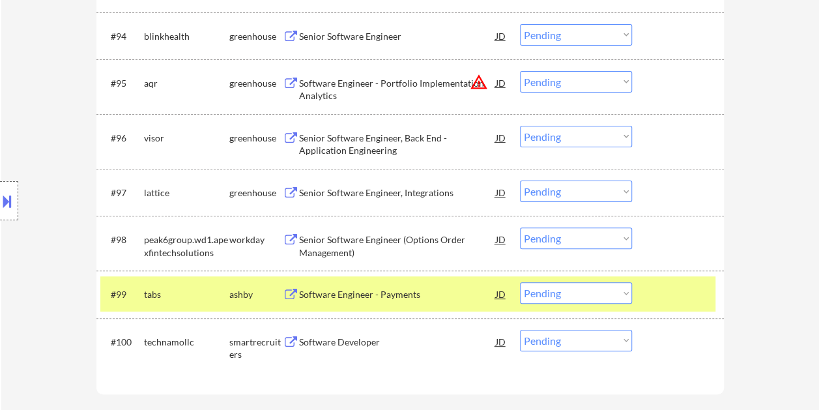
click at [620, 294] on select "Choose an option... Pending Applied Excluded (Questions) Excluded (Expired) Exc…" at bounding box center [576, 293] width 112 height 22
click at [520, 282] on select "Choose an option... Pending Applied Excluded (Questions) Excluded (Expired) Exc…" at bounding box center [576, 293] width 112 height 22
select select ""pending""
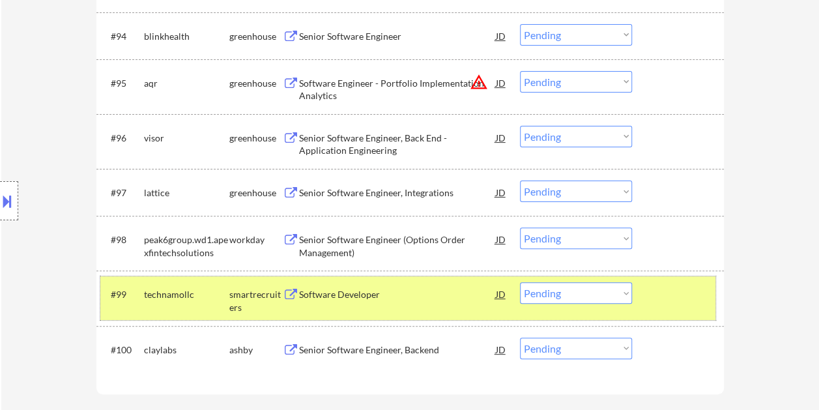
click at [701, 292] on div at bounding box center [679, 293] width 57 height 23
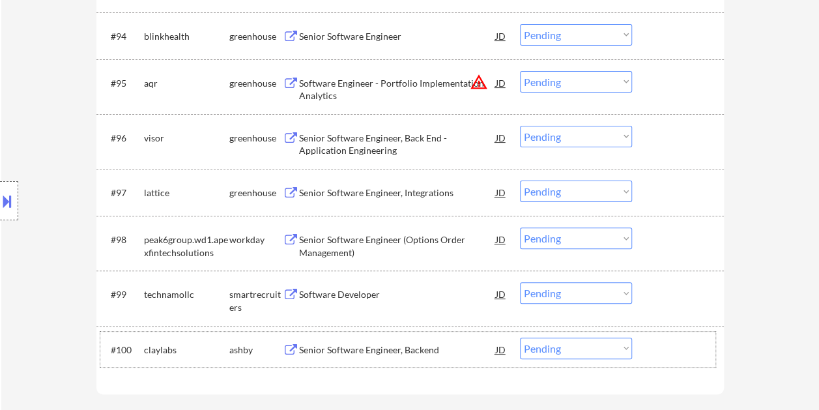
drag, startPoint x: 698, startPoint y: 345, endPoint x: 693, endPoint y: 308, distance: 38.2
click at [697, 345] on div at bounding box center [679, 349] width 57 height 23
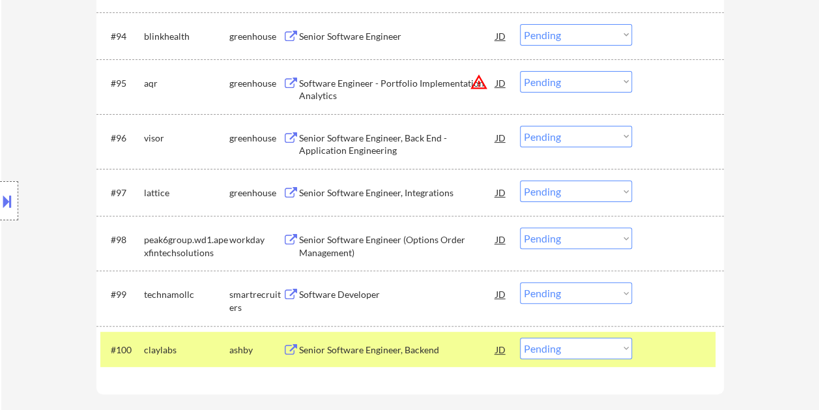
click at [693, 285] on div at bounding box center [679, 293] width 57 height 23
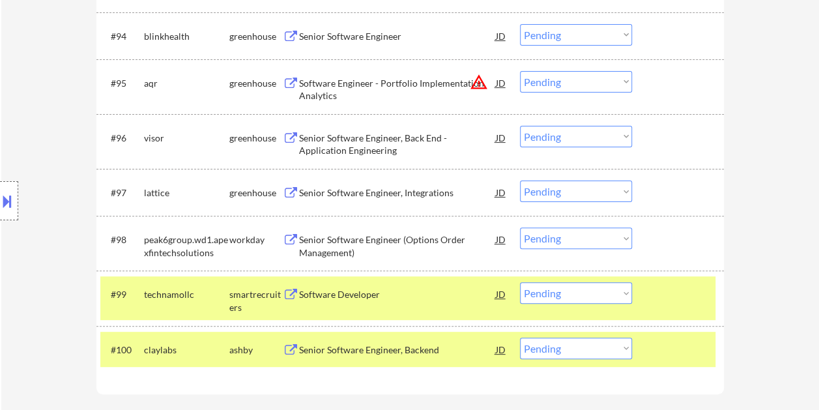
drag, startPoint x: 665, startPoint y: 288, endPoint x: 667, endPoint y: 297, distance: 9.5
click at [667, 295] on div at bounding box center [679, 293] width 57 height 23
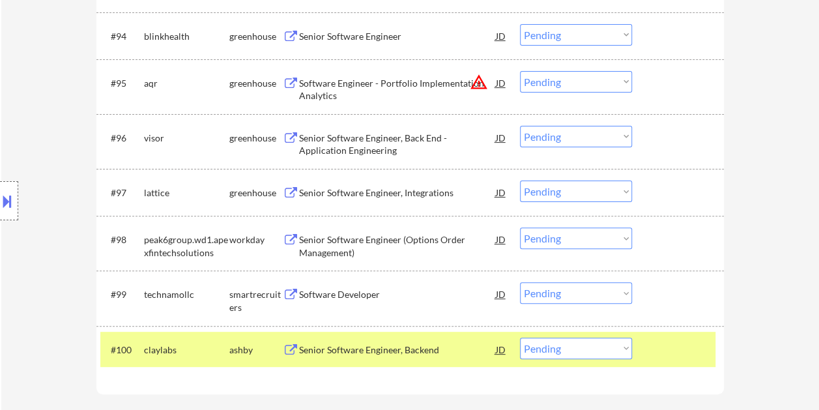
click at [670, 349] on div at bounding box center [679, 349] width 57 height 23
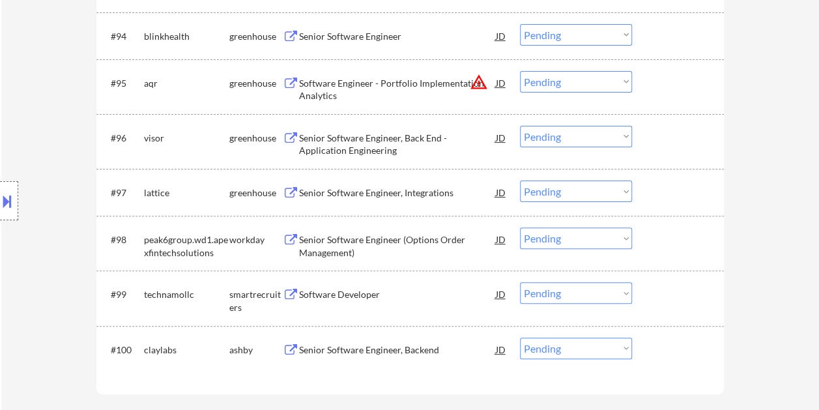
click at [667, 354] on div at bounding box center [679, 349] width 57 height 23
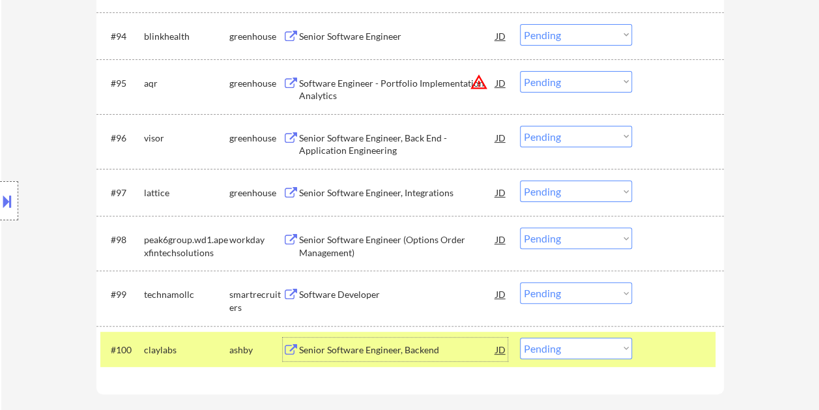
click at [437, 352] on div "Senior Software Engineer, Backend" at bounding box center [397, 349] width 197 height 13
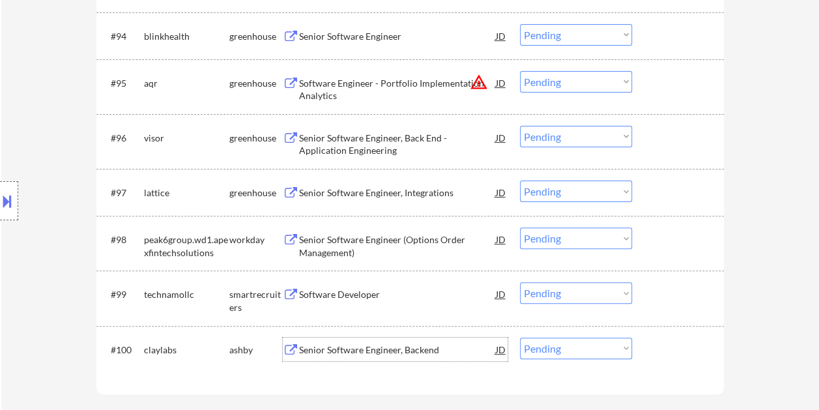
drag, startPoint x: 663, startPoint y: 334, endPoint x: 627, endPoint y: 348, distance: 38.4
click at [663, 335] on div "#100 claylabs ashby Senior Software Engineer, Backend JD warning_amber Choose a…" at bounding box center [407, 349] width 615 height 35
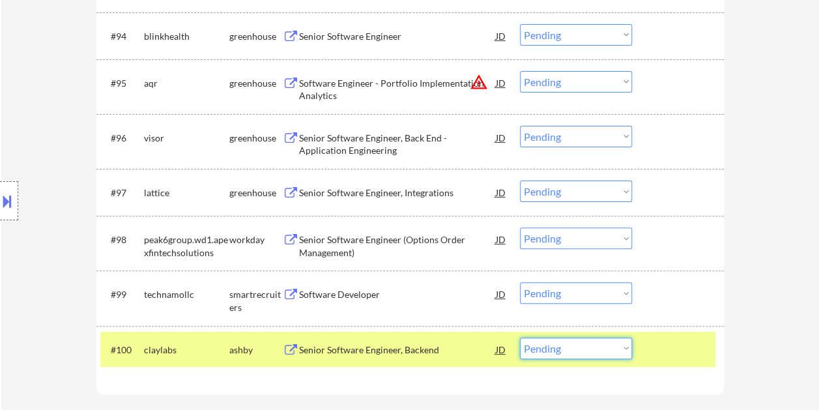
click at [626, 351] on select "Choose an option... Pending Applied Excluded (Questions) Excluded (Expired) Exc…" at bounding box center [576, 349] width 112 height 22
click at [520, 338] on select "Choose an option... Pending Applied Excluded (Questions) Excluded (Expired) Exc…" at bounding box center [576, 349] width 112 height 22
select select ""pending""
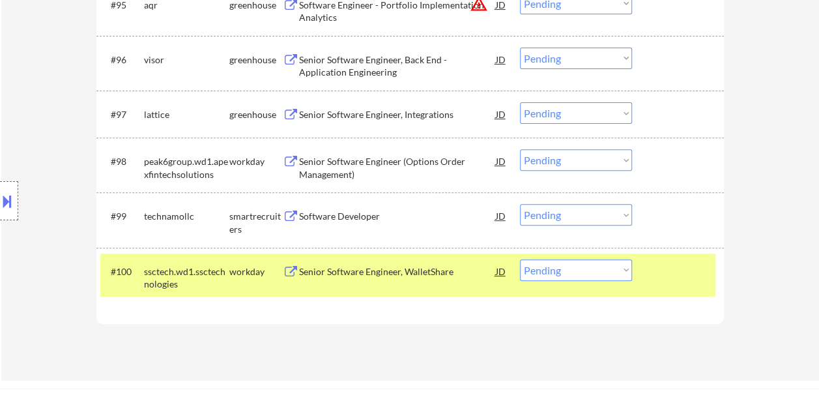
scroll to position [5137, 0]
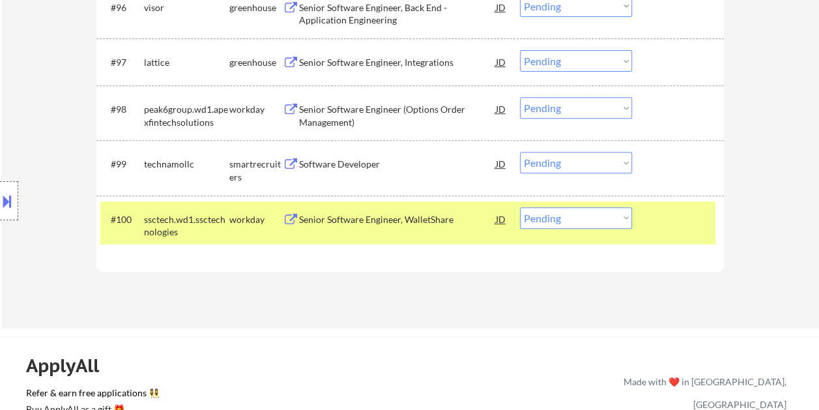
click at [682, 217] on div at bounding box center [679, 218] width 57 height 23
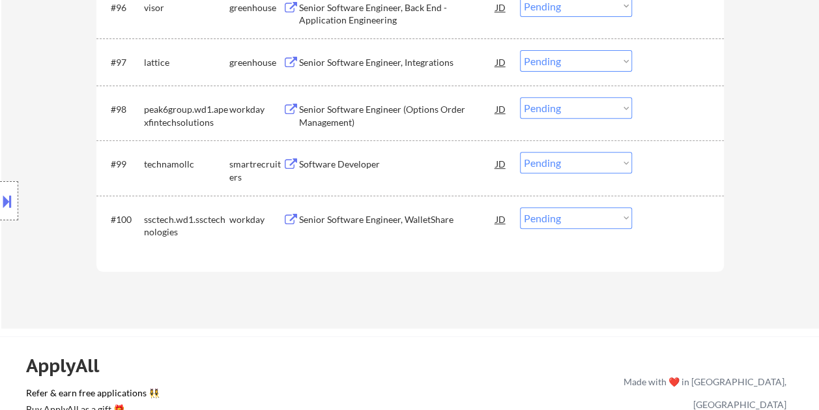
click at [659, 160] on div at bounding box center [679, 163] width 57 height 23
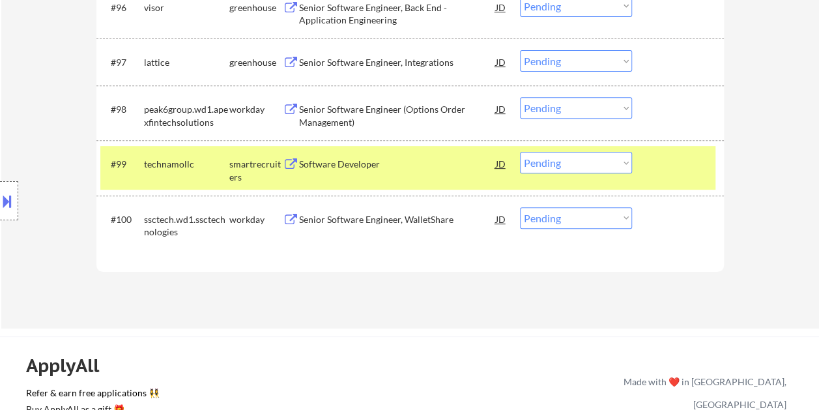
click at [301, 169] on div "Software Developer" at bounding box center [397, 164] width 197 height 13
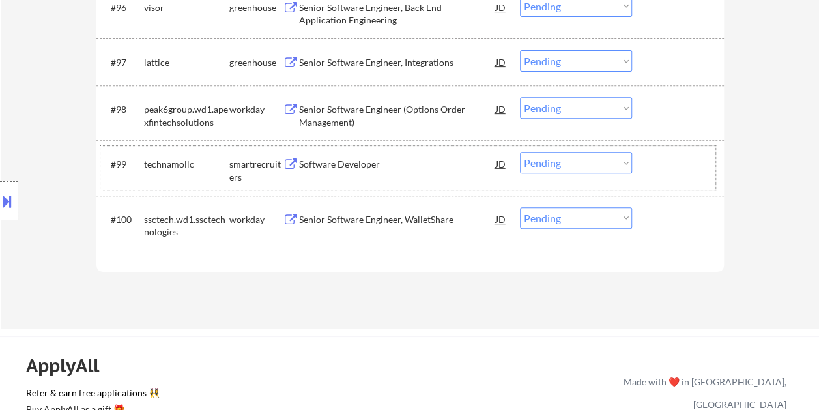
drag, startPoint x: 654, startPoint y: 167, endPoint x: 605, endPoint y: 169, distance: 49.6
click at [653, 167] on div at bounding box center [679, 163] width 57 height 23
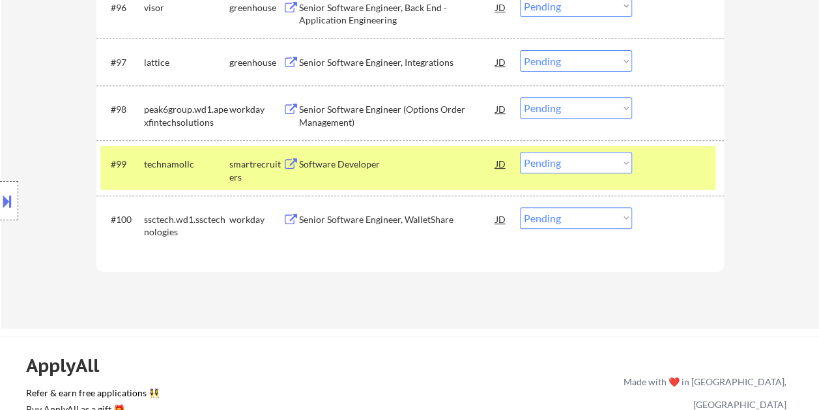
click at [606, 168] on select "Choose an option... Pending Applied Excluded (Questions) Excluded (Expired) Exc…" at bounding box center [576, 163] width 112 height 22
click at [520, 152] on select "Choose an option... Pending Applied Excluded (Questions) Excluded (Expired) Exc…" at bounding box center [576, 163] width 112 height 22
select select ""pending""
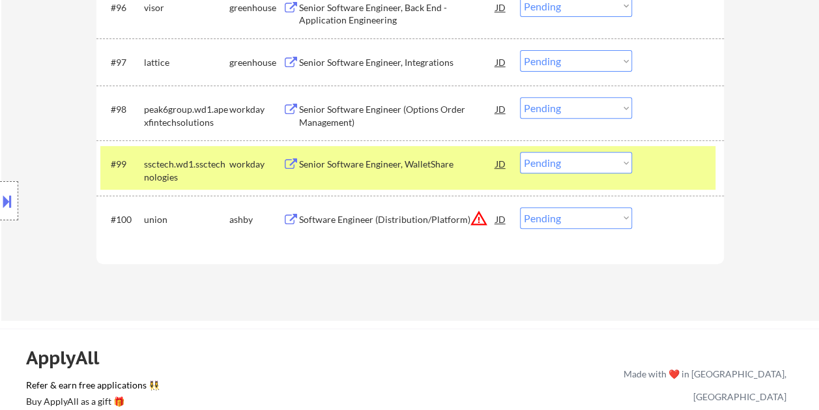
click at [651, 160] on div at bounding box center [679, 163] width 57 height 23
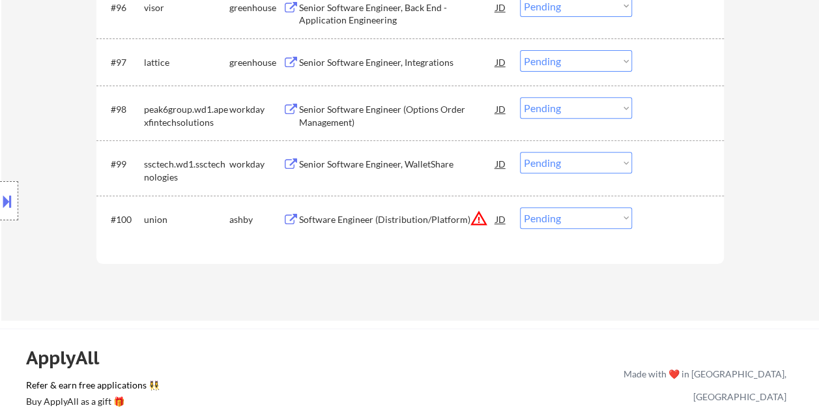
click at [657, 223] on div at bounding box center [679, 218] width 57 height 23
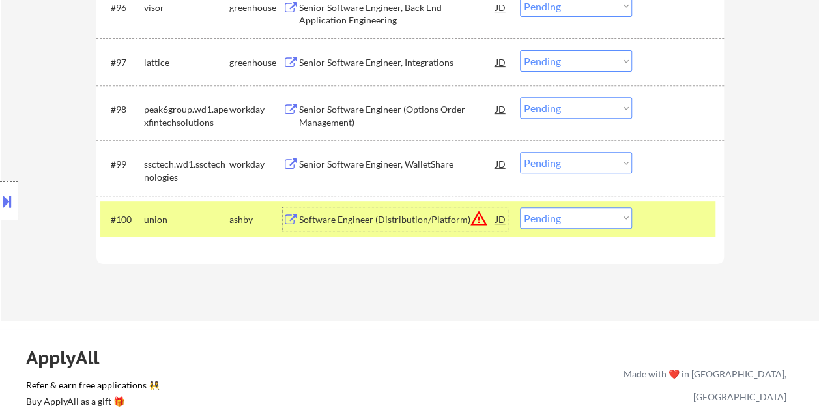
click at [376, 214] on div "Software Engineer (Distribution/Platform)" at bounding box center [397, 219] width 197 height 13
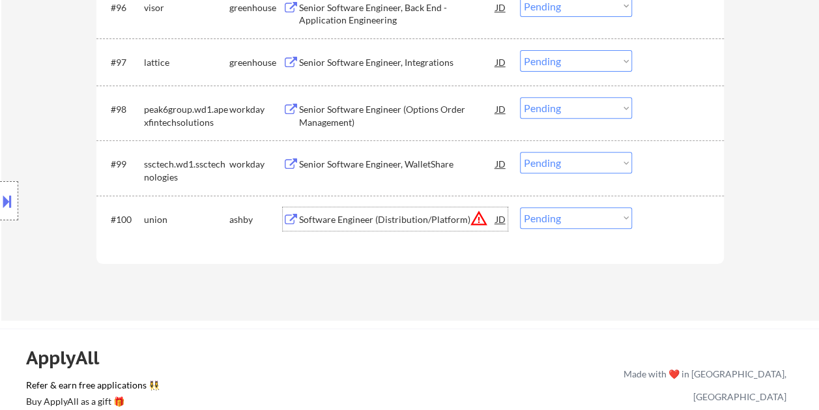
drag, startPoint x: 673, startPoint y: 219, endPoint x: 653, endPoint y: 216, distance: 20.4
click at [673, 218] on div at bounding box center [679, 218] width 57 height 23
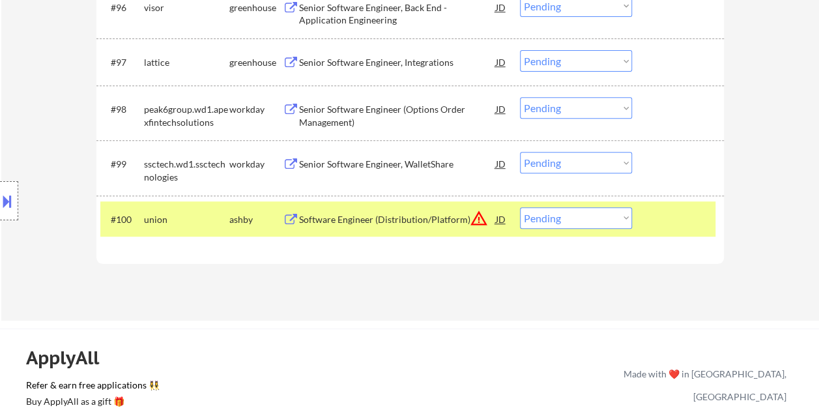
click at [627, 215] on select "Choose an option... Pending Applied Excluded (Questions) Excluded (Expired) Exc…" at bounding box center [576, 218] width 112 height 22
click at [520, 207] on select "Choose an option... Pending Applied Excluded (Questions) Excluded (Expired) Exc…" at bounding box center [576, 218] width 112 height 22
click at [687, 210] on div at bounding box center [679, 218] width 57 height 23
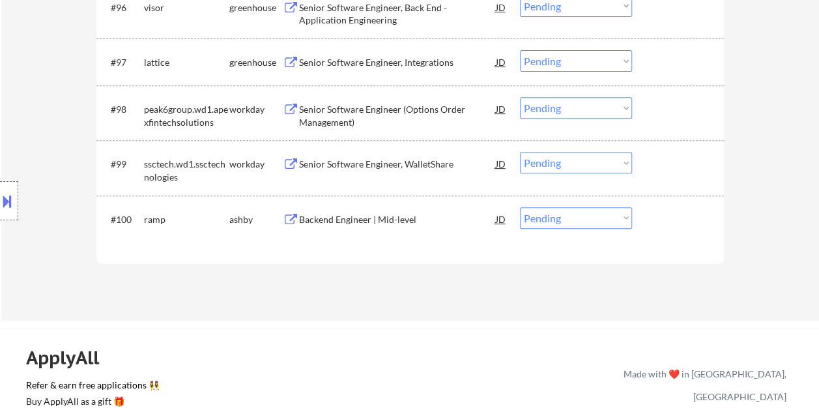
click at [685, 212] on div at bounding box center [679, 218] width 57 height 23
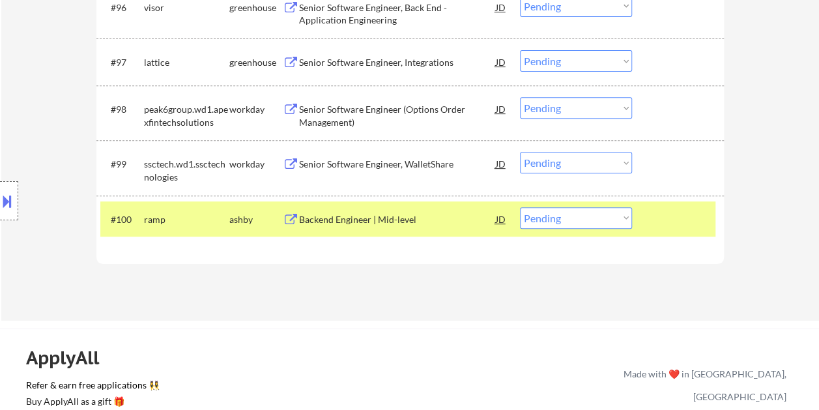
click at [356, 220] on div "Backend Engineer | Mid-level" at bounding box center [397, 219] width 197 height 13
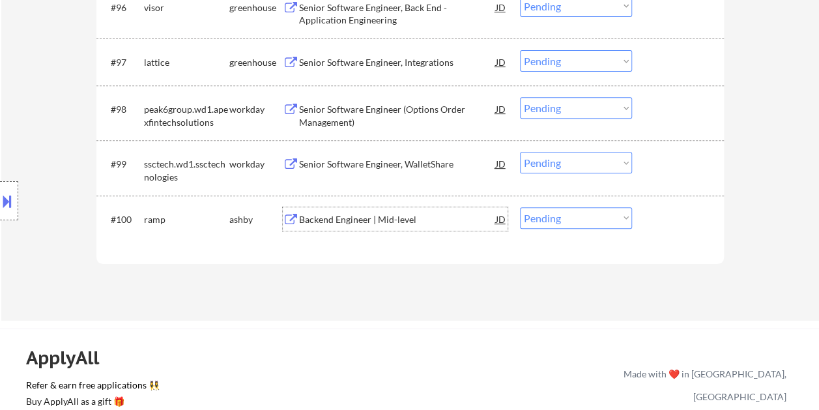
click at [667, 210] on div at bounding box center [679, 218] width 57 height 23
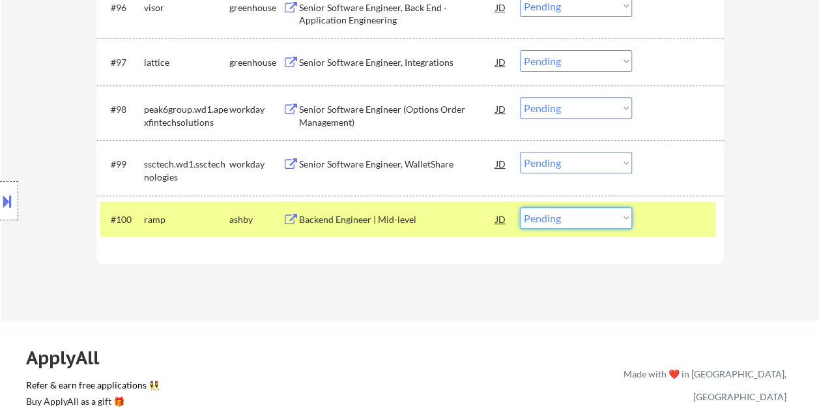
click at [626, 225] on select "Choose an option... Pending Applied Excluded (Questions) Excluded (Expired) Exc…" at bounding box center [576, 218] width 112 height 22
click at [520, 207] on select "Choose an option... Pending Applied Excluded (Questions) Excluded (Expired) Exc…" at bounding box center [576, 218] width 112 height 22
select select ""pending""
click at [669, 219] on div at bounding box center [679, 218] width 57 height 23
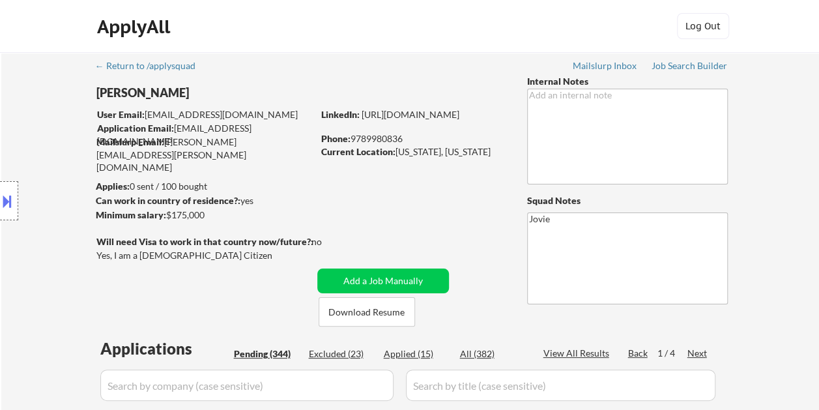
scroll to position [2497, 0]
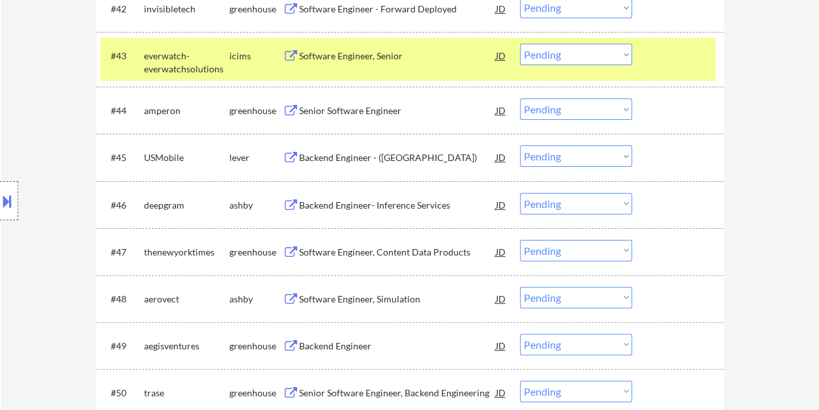
click at [661, 191] on div "#46 deepgram ashby Backend Engineer- Inference Services JD warning_amber Choose…" at bounding box center [407, 204] width 615 height 35
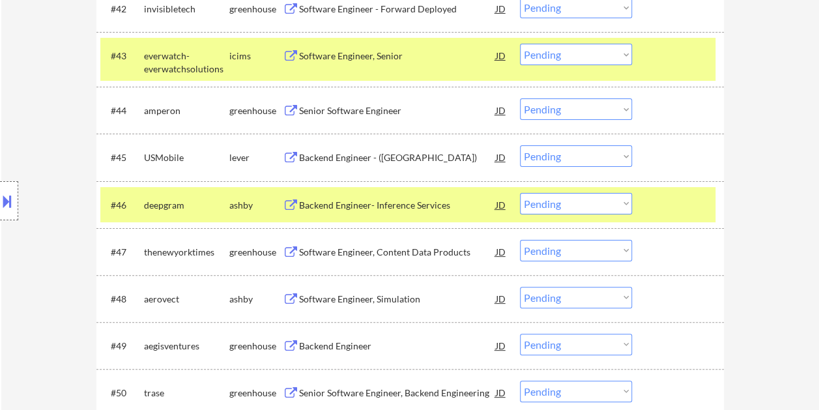
click at [405, 201] on div "Backend Engineer- Inference Services" at bounding box center [397, 205] width 197 height 13
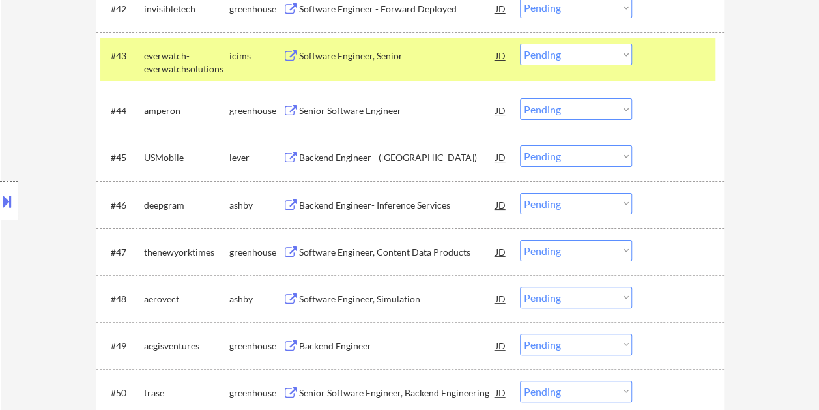
click at [657, 184] on div "#46 deepgram ashby Backend Engineer- Inference Services JD warning_amber Choose…" at bounding box center [409, 204] width 627 height 47
click at [646, 207] on div "#46 deepgram ashby Backend Engineer- Inference Services JD warning_amber Choose…" at bounding box center [407, 204] width 615 height 35
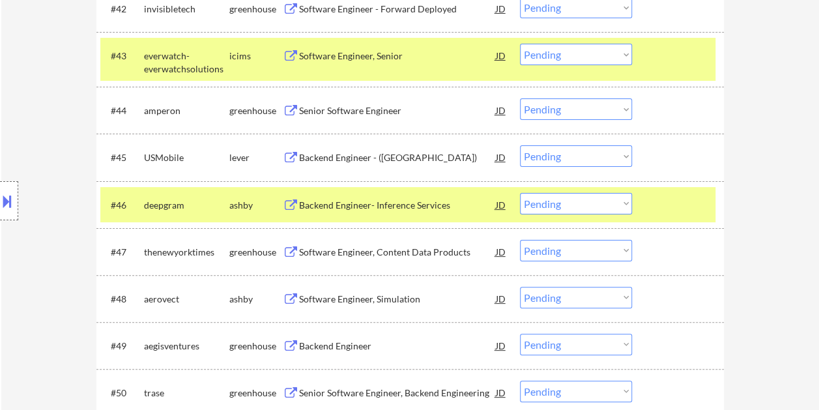
click at [626, 205] on select "Choose an option... Pending Applied Excluded (Questions) Excluded (Expired) Exc…" at bounding box center [576, 204] width 112 height 22
click at [520, 193] on select "Choose an option... Pending Applied Excluded (Questions) Excluded (Expired) Exc…" at bounding box center [576, 204] width 112 height 22
select select ""pending""
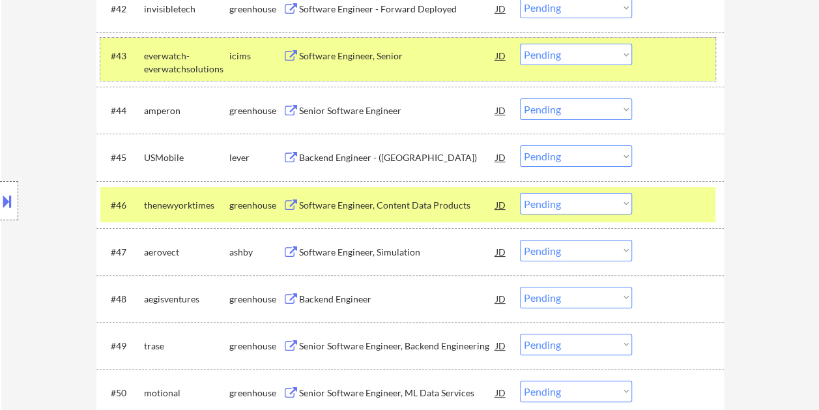
click at [643, 48] on div "#43 everwatch-everwatchsolutions icims Software Engineer, Senior JD warning_amb…" at bounding box center [407, 59] width 615 height 43
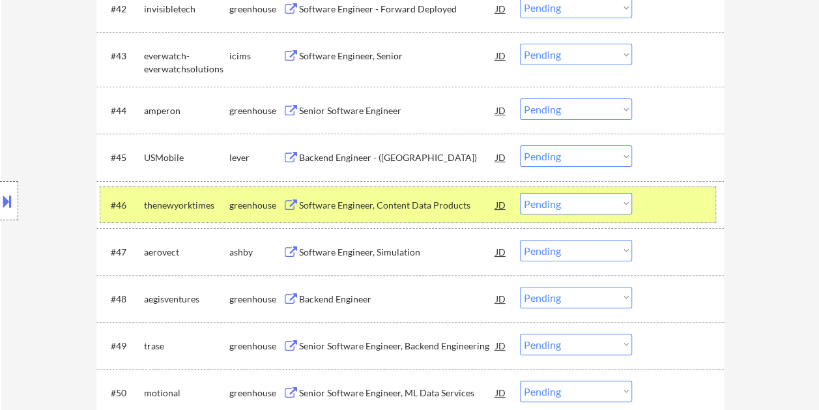
click at [665, 205] on div at bounding box center [679, 204] width 57 height 23
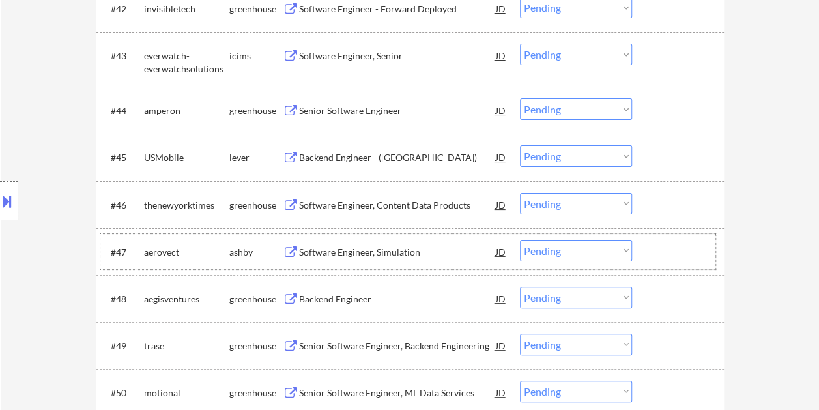
click at [663, 254] on div at bounding box center [679, 251] width 57 height 23
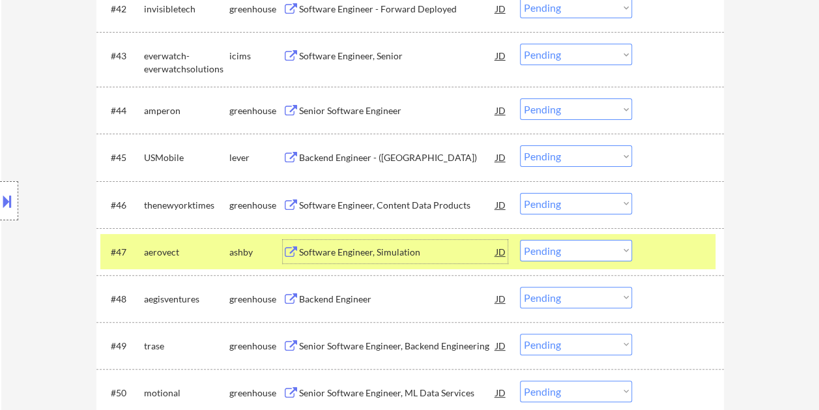
click at [409, 252] on div "Software Engineer, Simulation" at bounding box center [397, 252] width 197 height 13
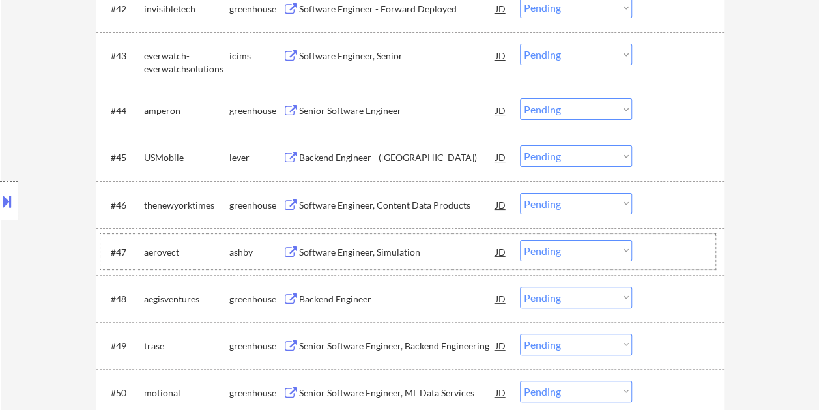
drag, startPoint x: 663, startPoint y: 246, endPoint x: 626, endPoint y: 250, distance: 38.0
click at [664, 246] on div at bounding box center [679, 251] width 57 height 23
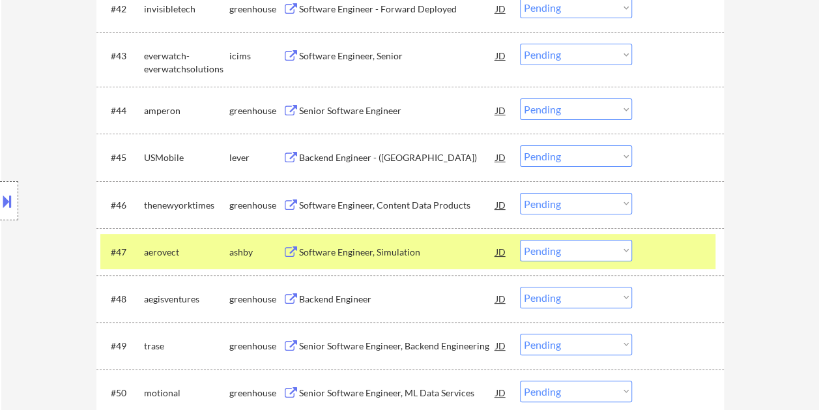
click at [623, 250] on select "Choose an option... Pending Applied Excluded (Questions) Excluded (Expired) Exc…" at bounding box center [576, 251] width 112 height 22
click at [520, 240] on select "Choose an option... Pending Applied Excluded (Questions) Excluded (Expired) Exc…" at bounding box center [576, 251] width 112 height 22
select select ""pending""
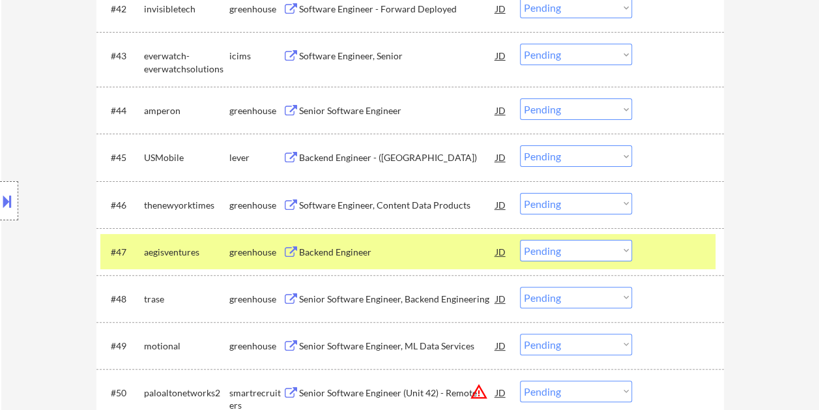
click at [699, 253] on div at bounding box center [679, 251] width 57 height 23
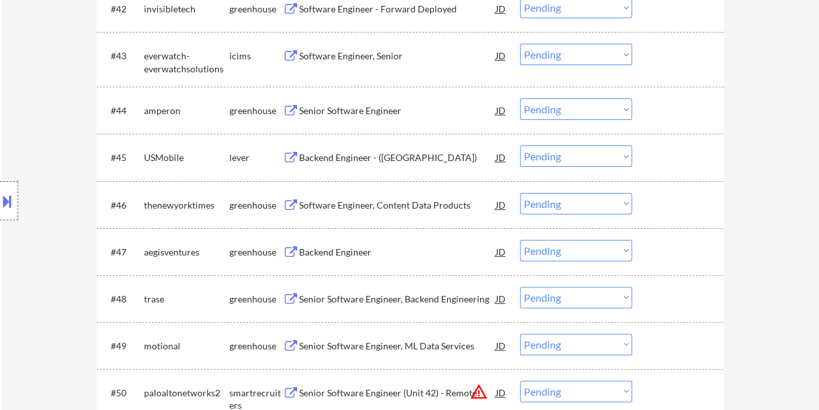
click at [672, 155] on div at bounding box center [679, 156] width 57 height 23
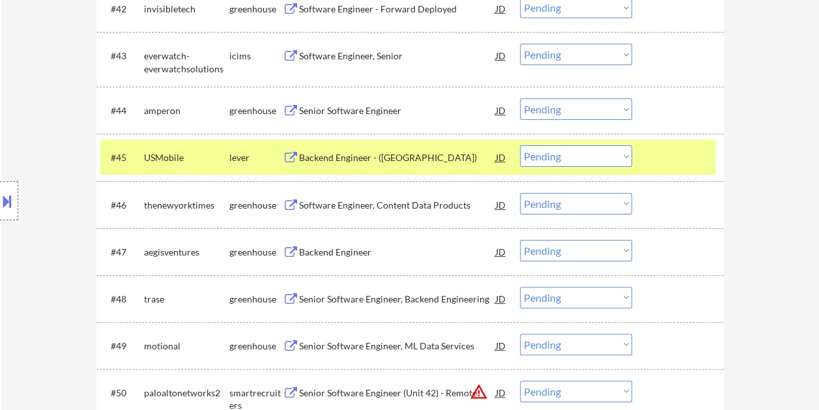
click at [404, 154] on div "Backend Engineer - ([GEOGRAPHIC_DATA])" at bounding box center [397, 157] width 197 height 13
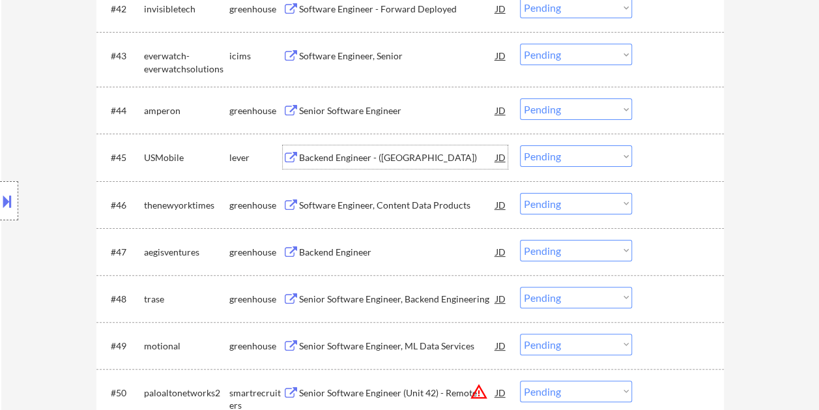
drag, startPoint x: 683, startPoint y: 149, endPoint x: 651, endPoint y: 153, distance: 32.3
click at [680, 149] on div at bounding box center [679, 156] width 57 height 23
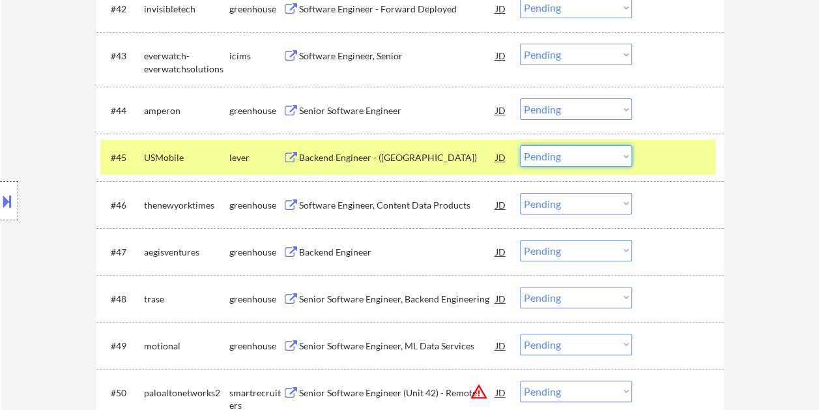
click at [629, 153] on select "Choose an option... Pending Applied Excluded (Questions) Excluded (Expired) Exc…" at bounding box center [576, 156] width 112 height 22
click at [520, 145] on select "Choose an option... Pending Applied Excluded (Questions) Excluded (Expired) Exc…" at bounding box center [576, 156] width 112 height 22
select select ""pending""
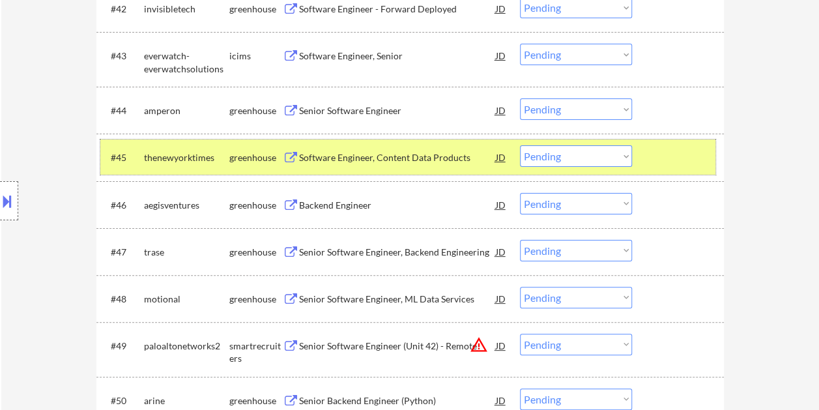
click at [664, 158] on div at bounding box center [679, 156] width 57 height 23
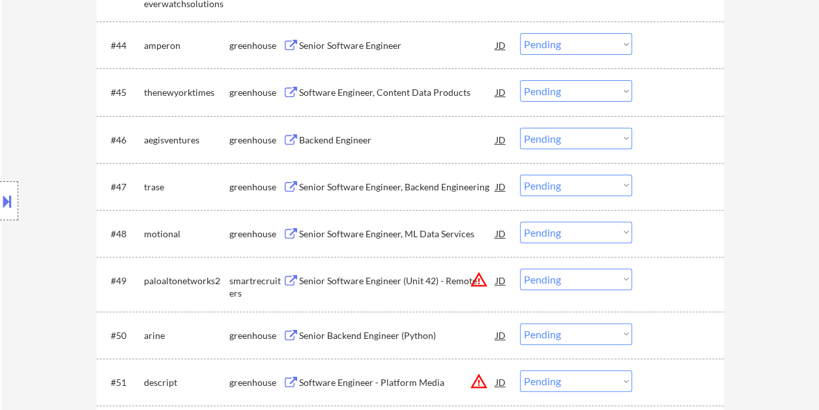
scroll to position [2627, 0]
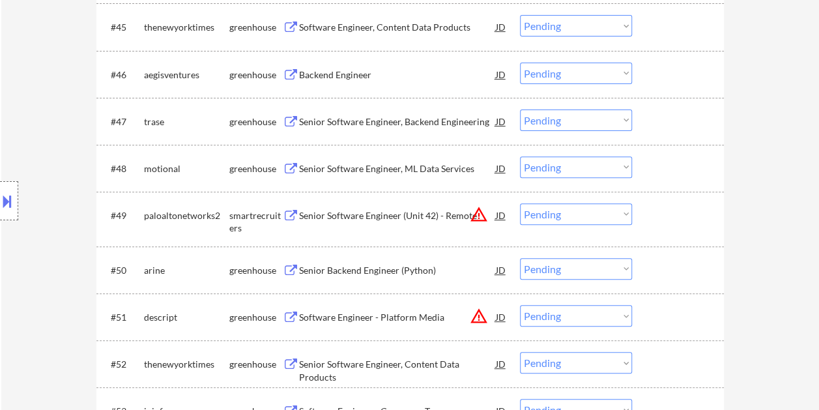
click at [661, 214] on div at bounding box center [679, 214] width 57 height 23
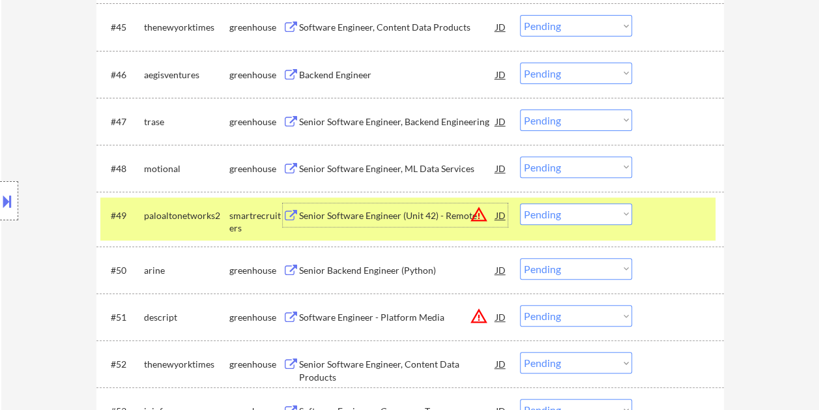
click at [327, 216] on div "Senior Software Engineer (Unit 42) - Remote" at bounding box center [397, 215] width 197 height 13
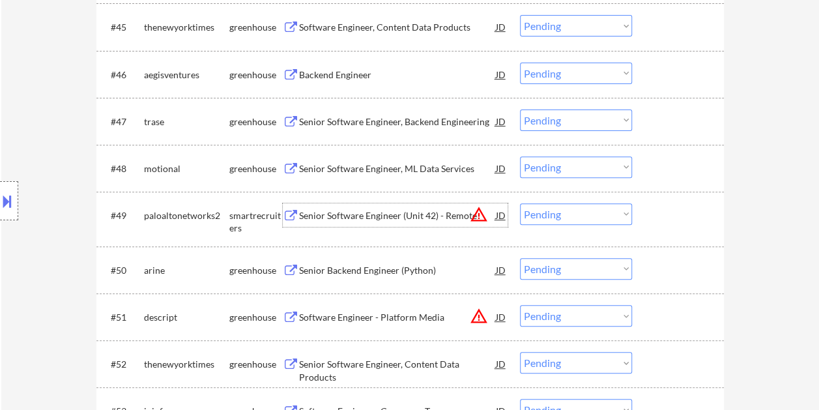
click at [663, 216] on div at bounding box center [679, 214] width 57 height 23
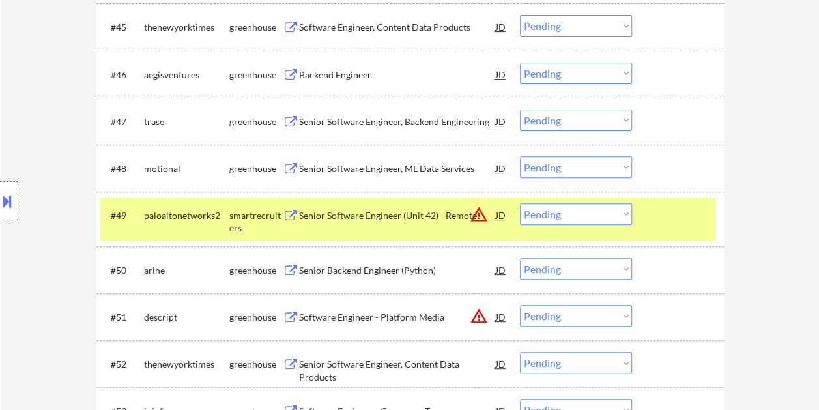
click at [624, 210] on select "Choose an option... Pending Applied Excluded (Questions) Excluded (Expired) Exc…" at bounding box center [576, 214] width 112 height 22
click at [520, 203] on select "Choose an option... Pending Applied Excluded (Questions) Excluded (Expired) Exc…" at bounding box center [576, 214] width 112 height 22
select select ""pending""
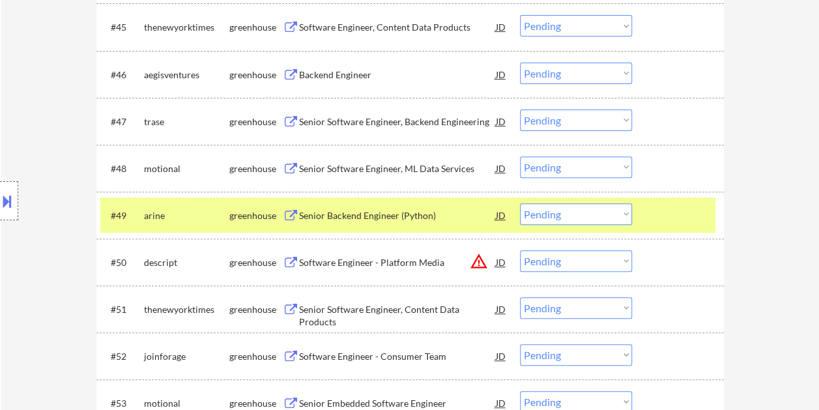
click at [662, 216] on div at bounding box center [679, 214] width 57 height 23
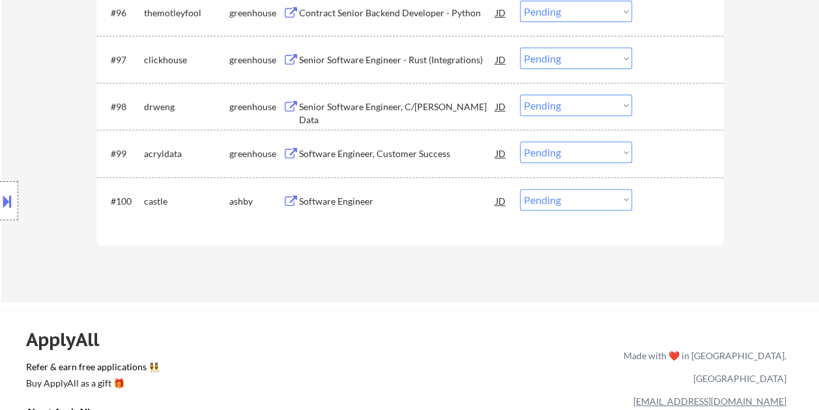
scroll to position [5134, 0]
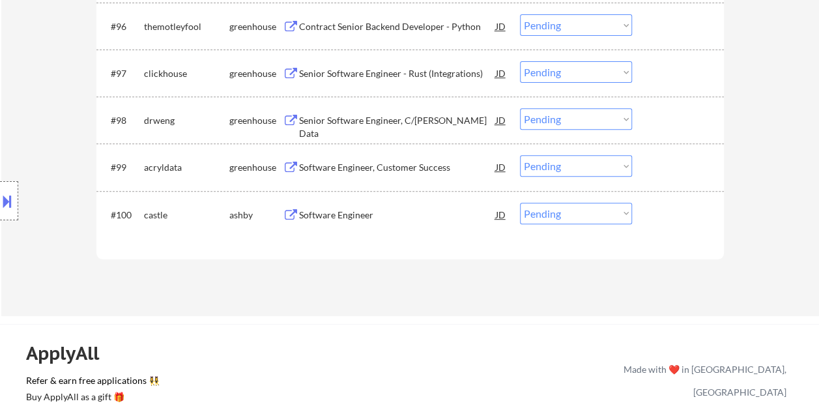
click at [679, 210] on div at bounding box center [679, 214] width 57 height 23
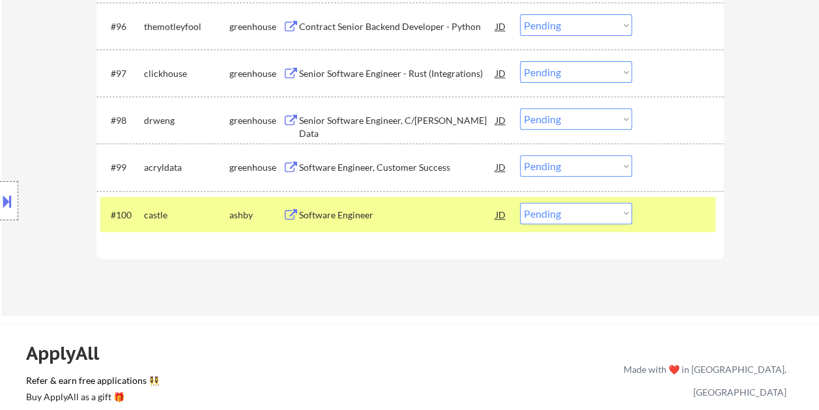
click at [411, 218] on div "Software Engineer" at bounding box center [397, 215] width 197 height 13
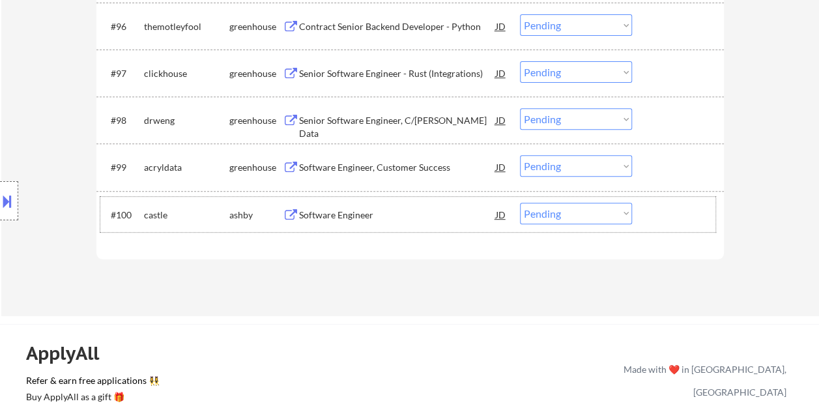
click at [669, 218] on div at bounding box center [679, 214] width 57 height 23
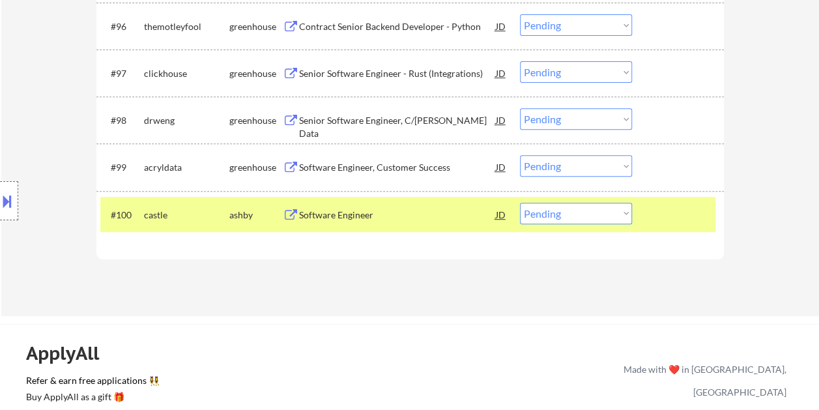
click at [603, 214] on select "Choose an option... Pending Applied Excluded (Questions) Excluded (Expired) Exc…" at bounding box center [576, 214] width 112 height 22
click at [520, 203] on select "Choose an option... Pending Applied Excluded (Questions) Excluded (Expired) Exc…" at bounding box center [576, 214] width 112 height 22
select select ""pending""
click at [656, 209] on div at bounding box center [679, 214] width 57 height 23
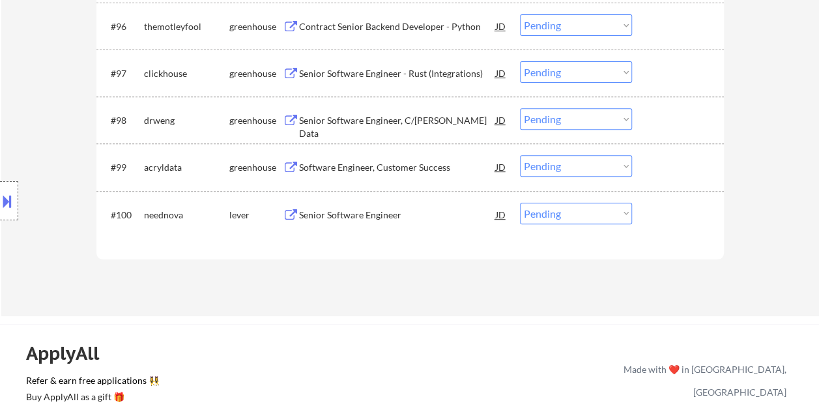
click at [669, 207] on div at bounding box center [679, 214] width 57 height 23
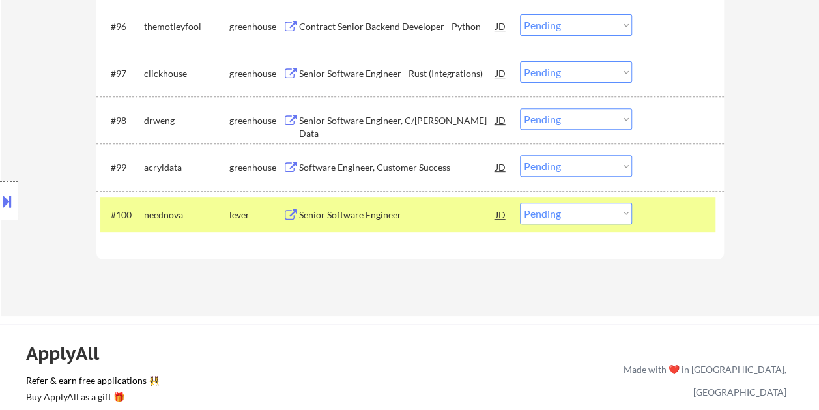
click at [444, 209] on div "Senior Software Engineer" at bounding box center [397, 215] width 197 height 13
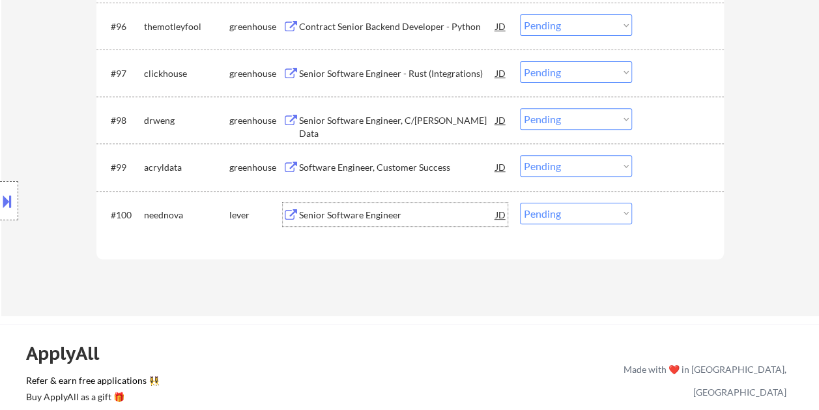
click at [662, 209] on div at bounding box center [679, 214] width 57 height 23
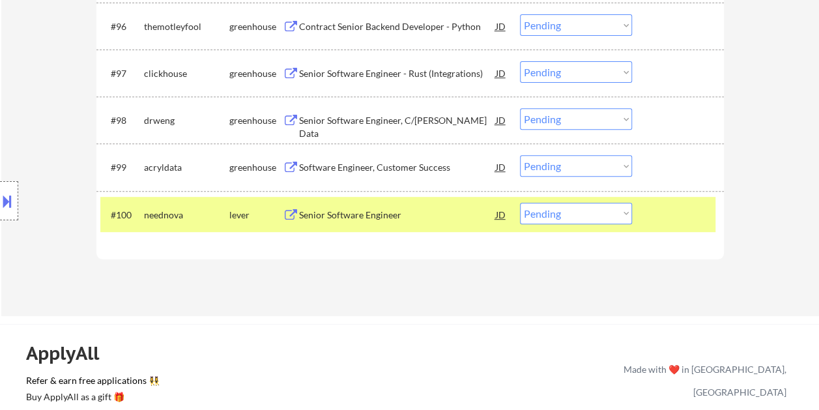
click at [659, 209] on div at bounding box center [679, 214] width 57 height 23
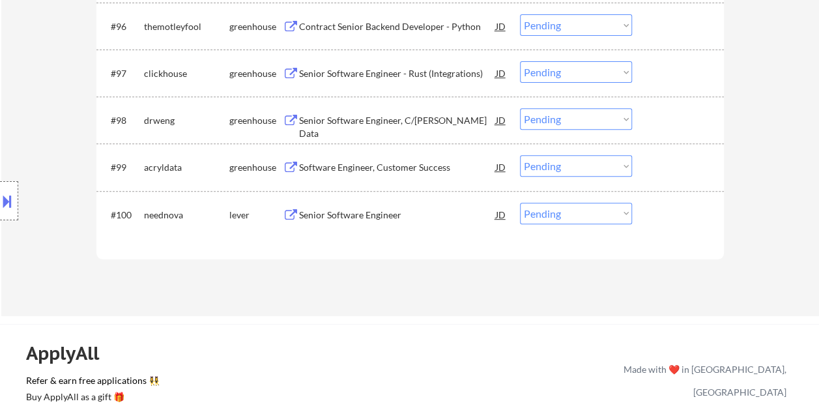
click at [646, 166] on div "#99 acryldata greenhouse Software Engineer, Customer Success JD warning_amber C…" at bounding box center [407, 166] width 615 height 35
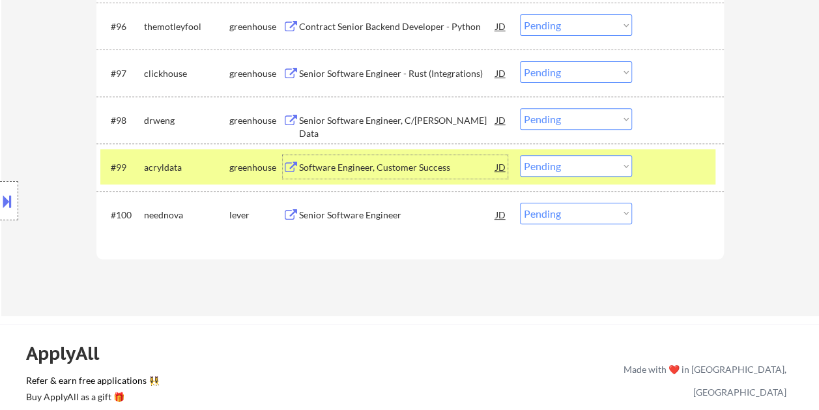
click at [407, 164] on div "Software Engineer, Customer Success" at bounding box center [397, 167] width 197 height 13
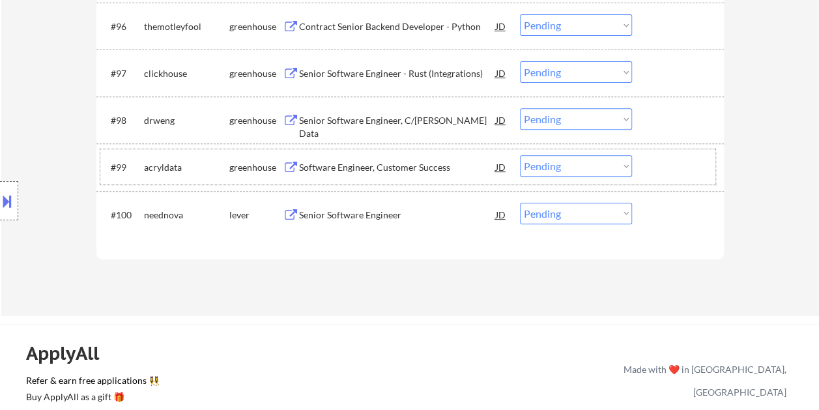
click at [672, 162] on div at bounding box center [679, 166] width 57 height 23
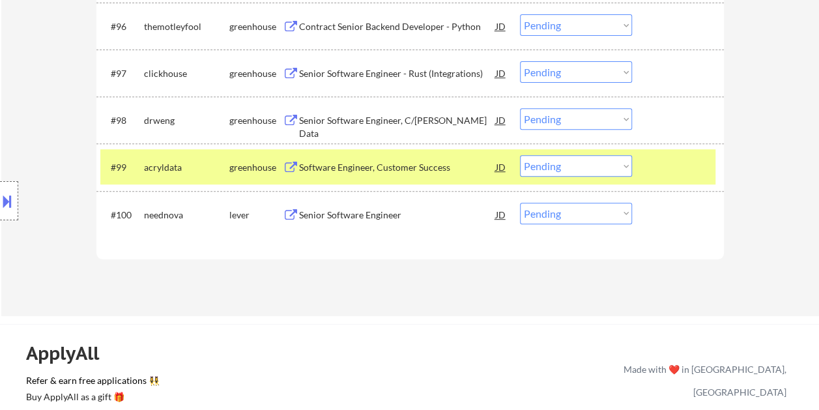
click at [612, 164] on select "Choose an option... Pending Applied Excluded (Questions) Excluded (Expired) Exc…" at bounding box center [576, 166] width 112 height 22
click at [520, 155] on select "Choose an option... Pending Applied Excluded (Questions) Excluded (Expired) Exc…" at bounding box center [576, 166] width 112 height 22
select select ""pending""
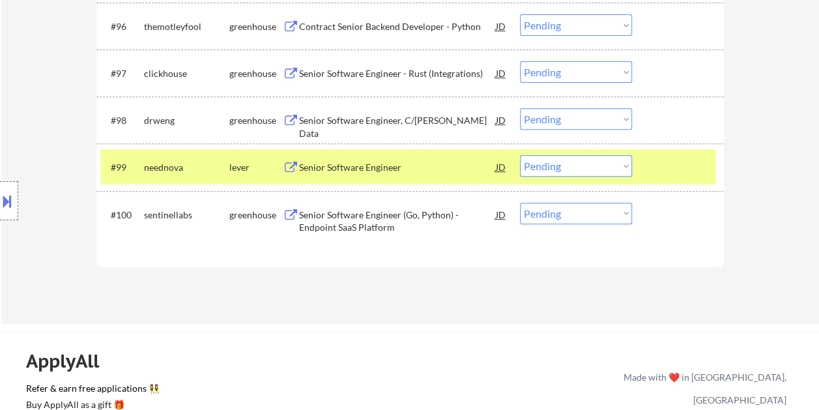
click at [663, 168] on div at bounding box center [679, 166] width 57 height 23
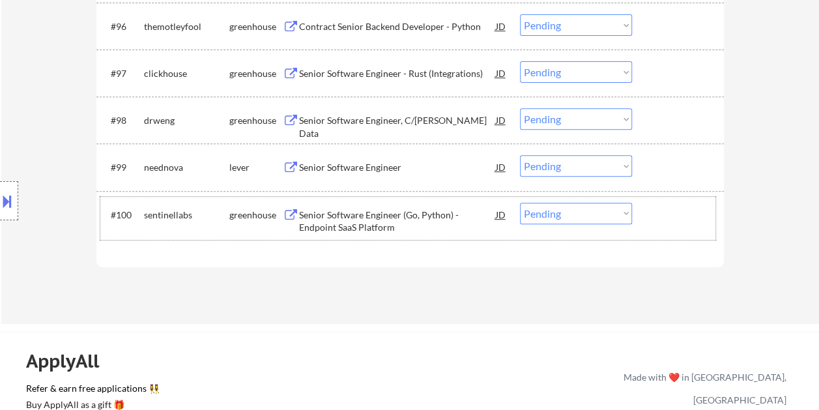
click at [663, 214] on div at bounding box center [679, 214] width 57 height 23
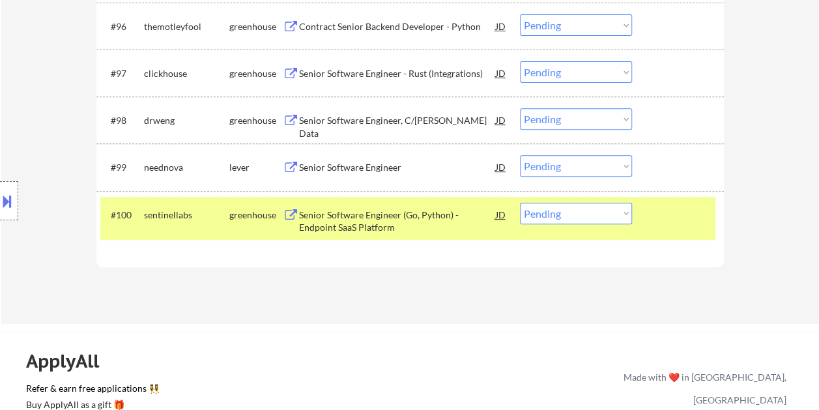
click at [663, 212] on div at bounding box center [679, 214] width 57 height 23
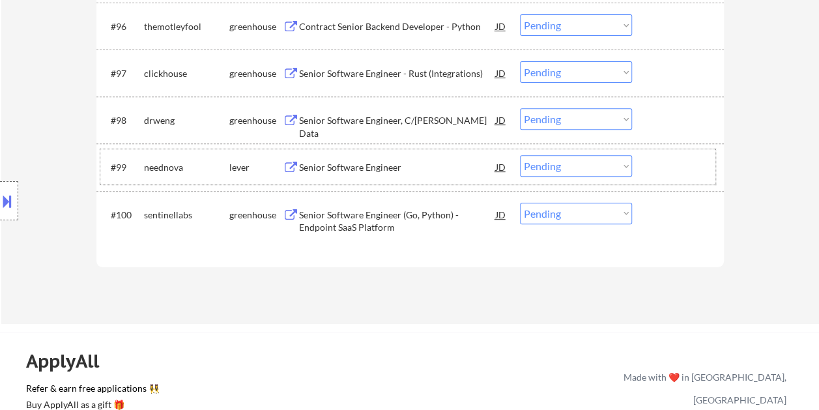
click at [653, 162] on div at bounding box center [679, 166] width 57 height 23
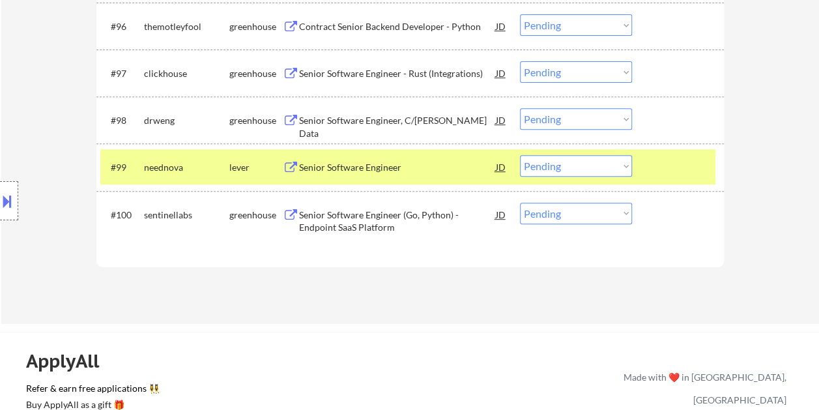
click at [405, 167] on div "Senior Software Engineer" at bounding box center [397, 167] width 197 height 13
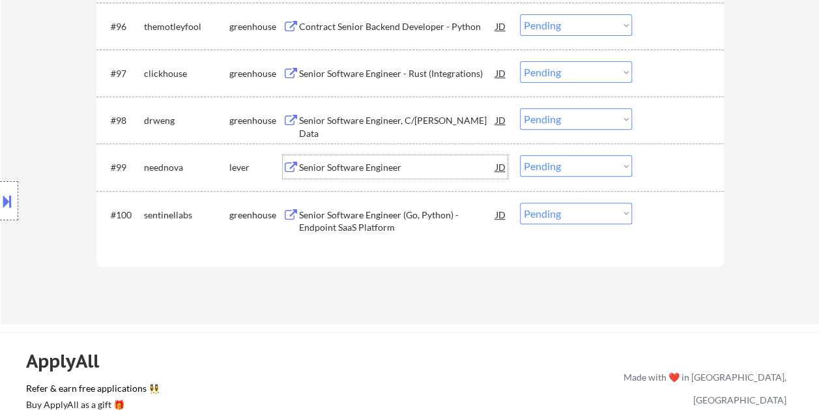
click at [657, 122] on div at bounding box center [679, 119] width 57 height 23
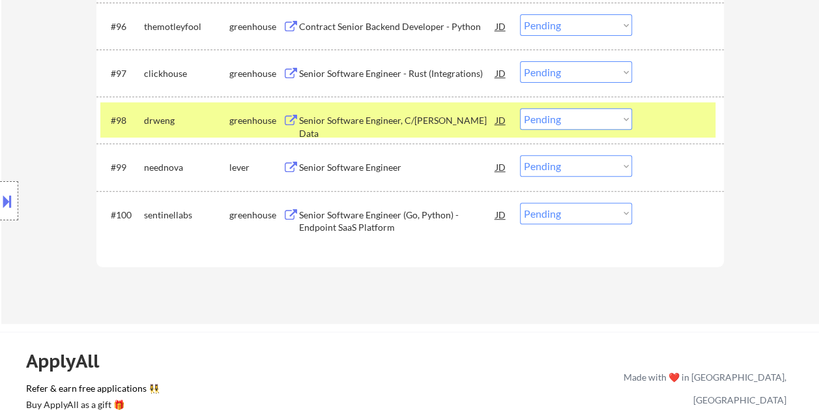
click at [422, 116] on div "Senior Software Engineer, C/FICCO Data" at bounding box center [397, 126] width 197 height 25
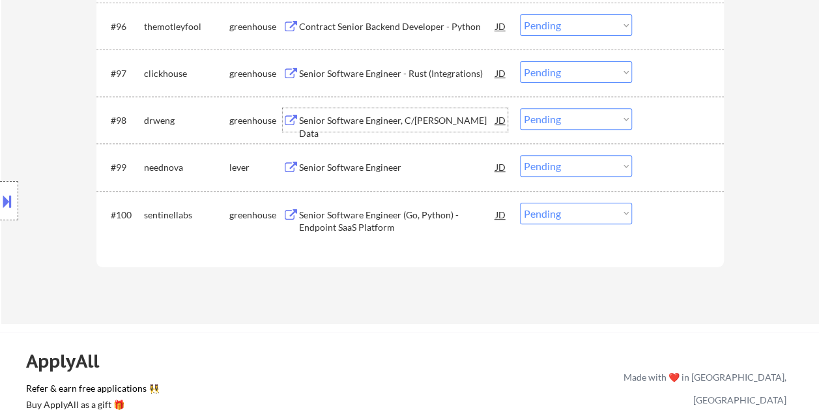
click at [669, 120] on div at bounding box center [679, 119] width 57 height 23
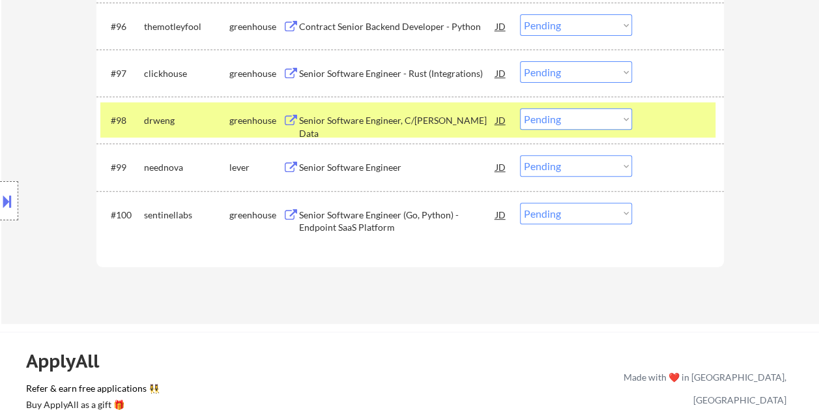
click at [623, 114] on select "Choose an option... Pending Applied Excluded (Questions) Excluded (Expired) Exc…" at bounding box center [576, 119] width 112 height 22
click at [520, 108] on select "Choose an option... Pending Applied Excluded (Questions) Excluded (Expired) Exc…" at bounding box center [576, 119] width 112 height 22
select select ""pending""
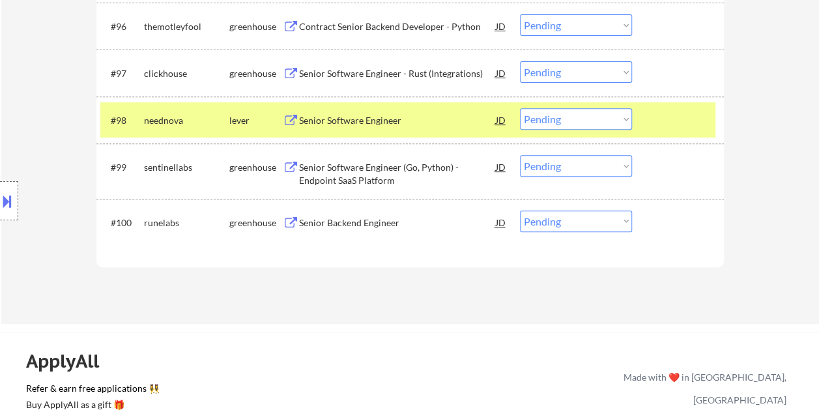
click at [672, 112] on div at bounding box center [679, 119] width 57 height 23
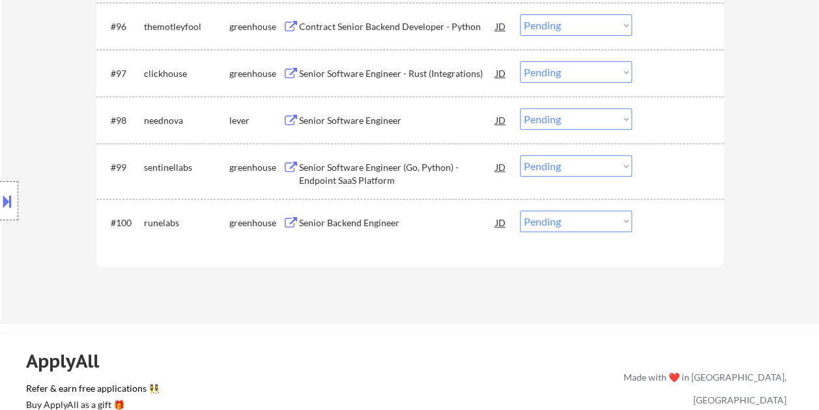
click at [670, 113] on div at bounding box center [679, 119] width 57 height 23
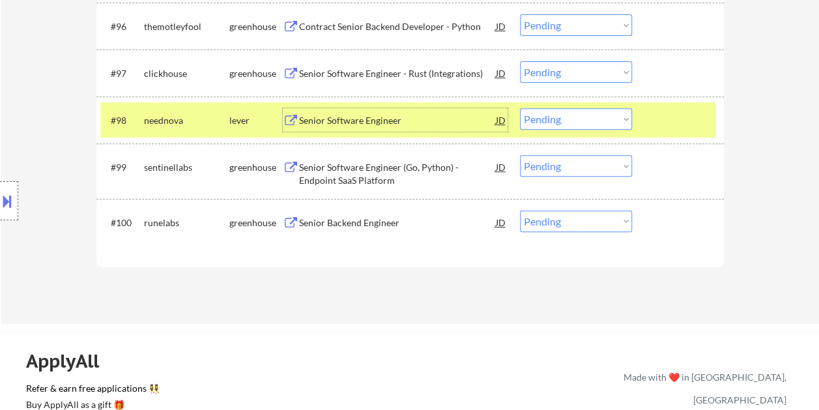
click at [403, 115] on div "Senior Software Engineer" at bounding box center [397, 120] width 197 height 13
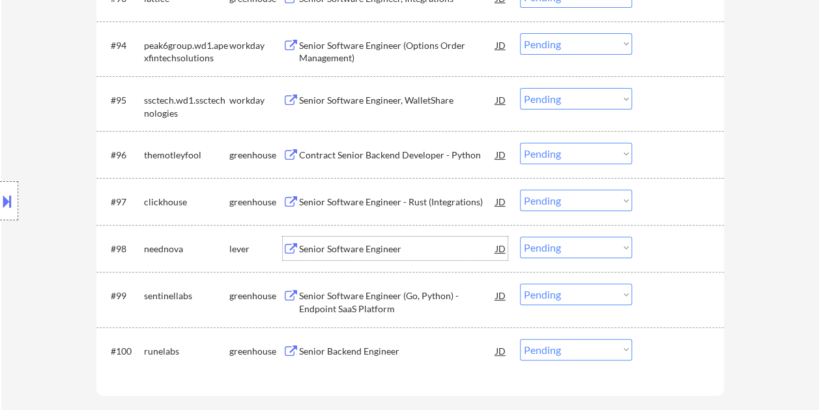
scroll to position [5004, 0]
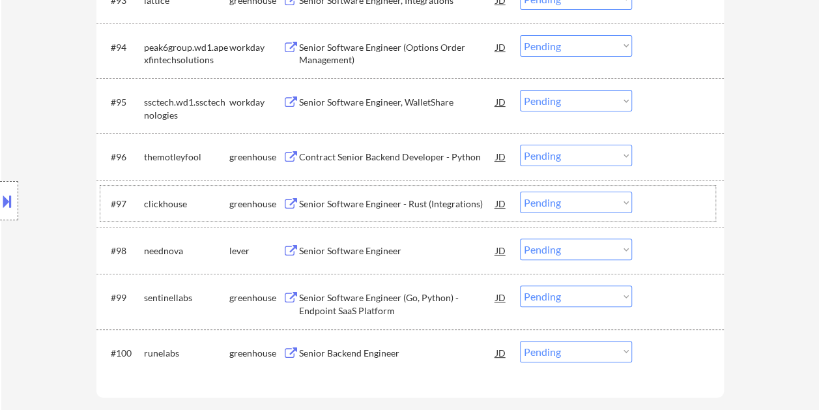
click at [673, 207] on div at bounding box center [679, 203] width 57 height 23
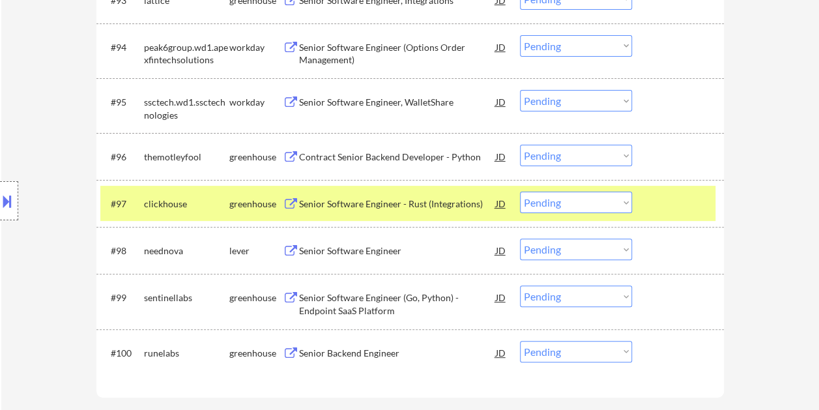
click at [371, 198] on div "Senior Software Engineer - Rust (Integrations)" at bounding box center [397, 203] width 197 height 13
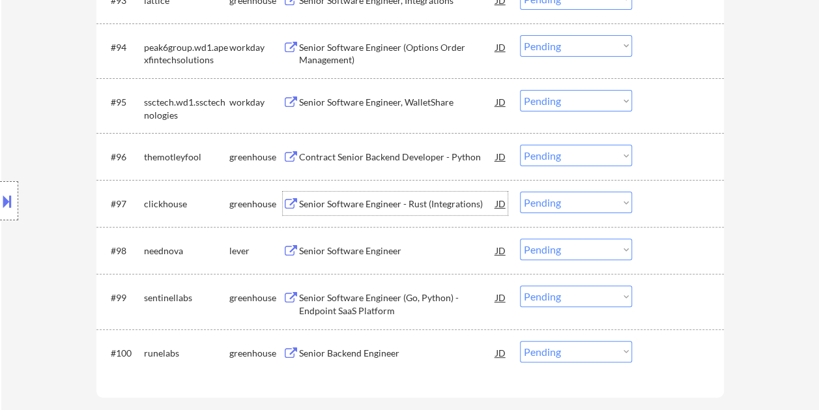
click at [666, 195] on div at bounding box center [679, 203] width 57 height 23
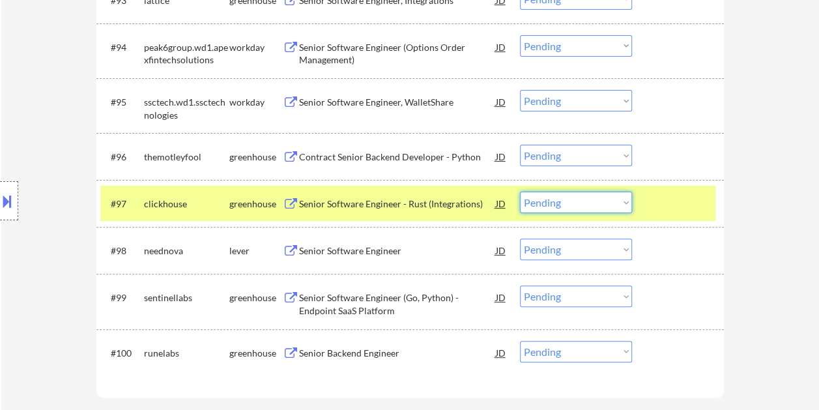
click at [626, 201] on select "Choose an option... Pending Applied Excluded (Questions) Excluded (Expired) Exc…" at bounding box center [576, 203] width 112 height 22
click at [520, 192] on select "Choose an option... Pending Applied Excluded (Questions) Excluded (Expired) Exc…" at bounding box center [576, 203] width 112 height 22
select select ""pending""
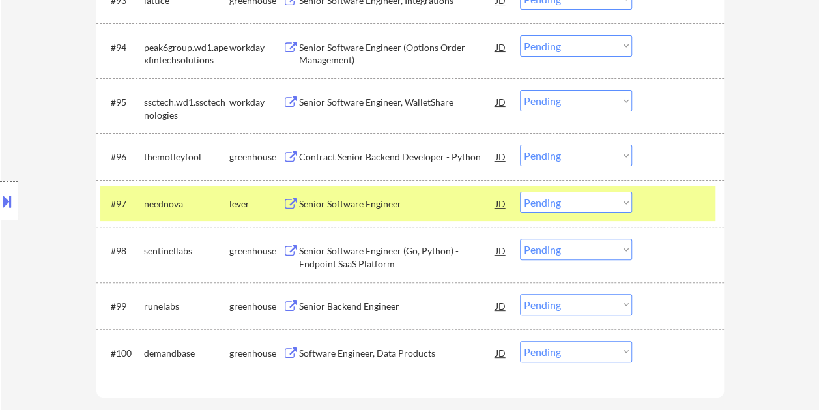
click at [670, 209] on div at bounding box center [679, 203] width 57 height 23
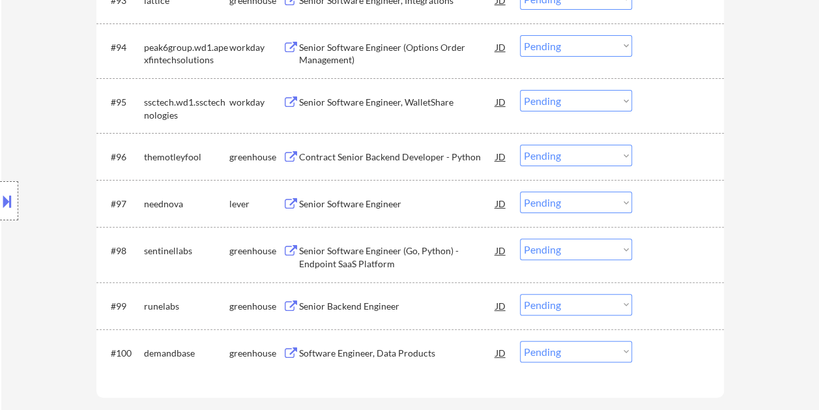
click at [680, 152] on div at bounding box center [679, 156] width 57 height 23
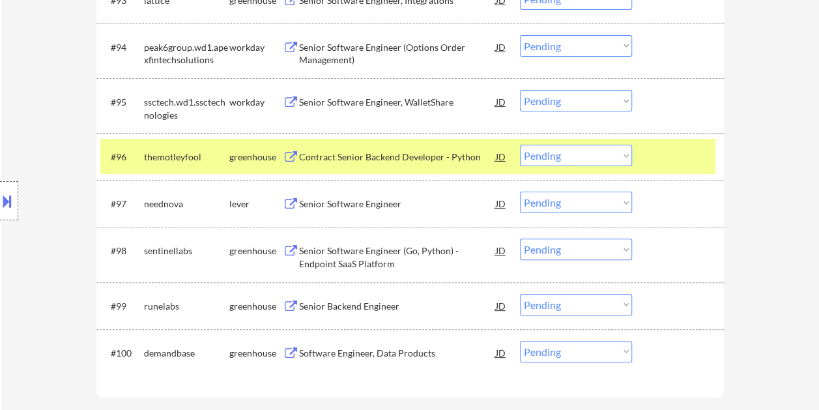
click at [318, 145] on div "Contract Senior Backend Developer - Python" at bounding box center [397, 156] width 197 height 23
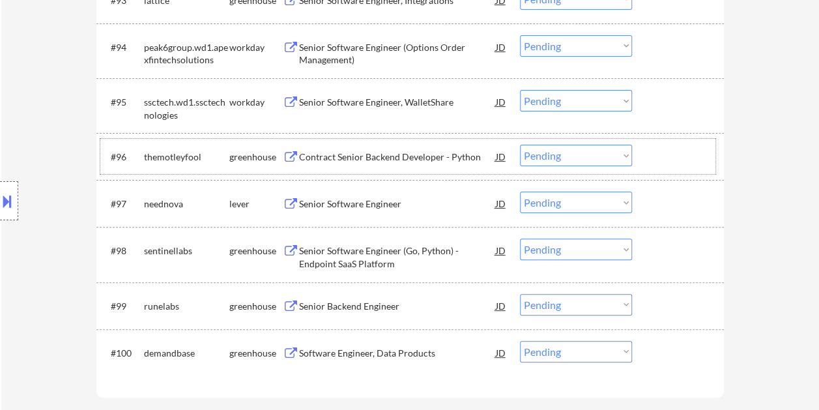
click at [646, 152] on div "#96 themotleyfool greenhouse Contract Senior Backend Developer - Python JD warn…" at bounding box center [407, 156] width 615 height 35
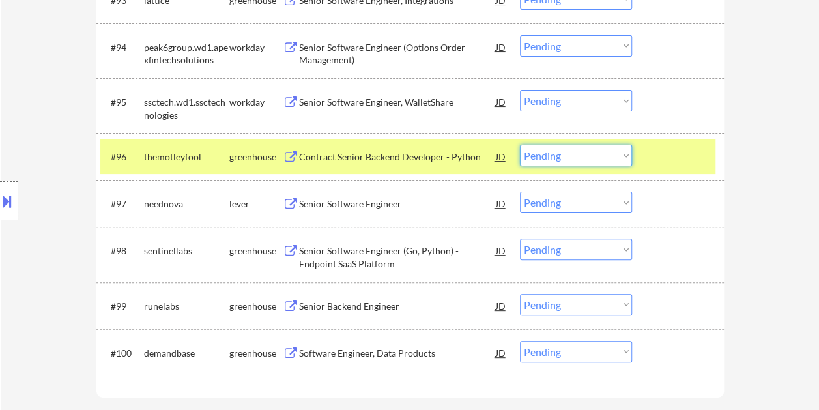
click at [628, 154] on select "Choose an option... Pending Applied Excluded (Questions) Excluded (Expired) Exc…" at bounding box center [576, 156] width 112 height 22
click at [520, 145] on select "Choose an option... Pending Applied Excluded (Questions) Excluded (Expired) Exc…" at bounding box center [576, 156] width 112 height 22
select select ""pending""
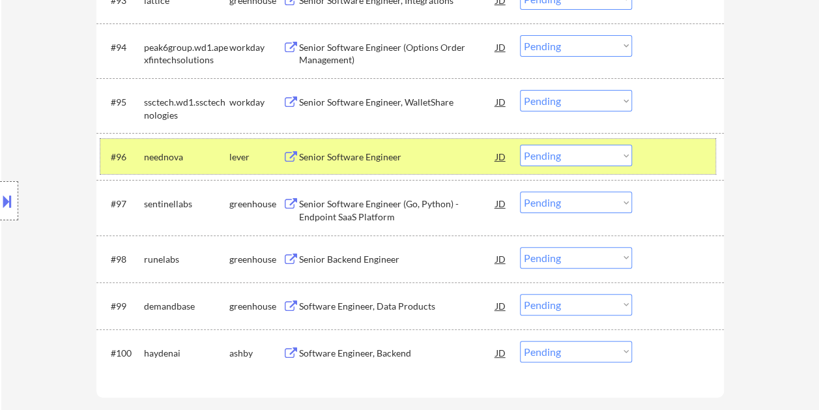
click at [678, 155] on div at bounding box center [679, 156] width 57 height 23
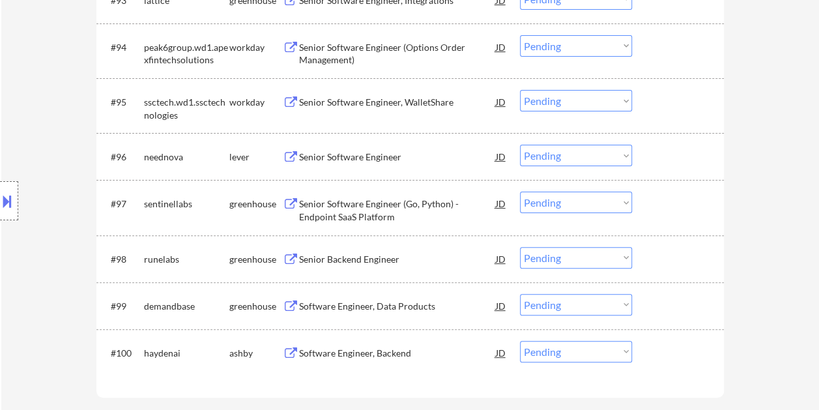
click at [672, 156] on div at bounding box center [679, 156] width 57 height 23
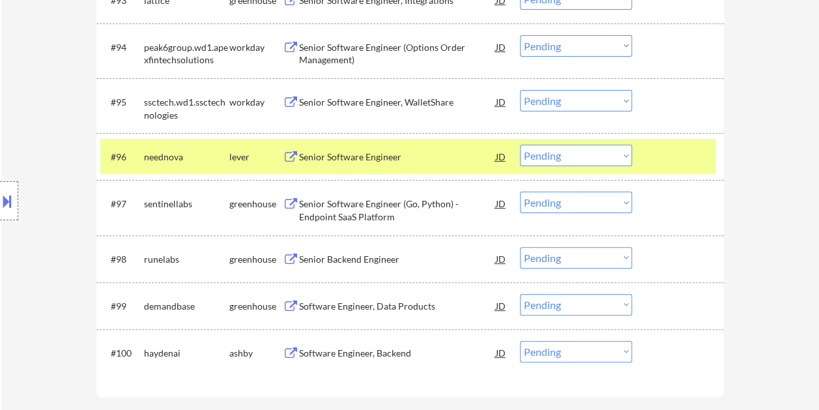
click at [659, 363] on div at bounding box center [679, 352] width 57 height 23
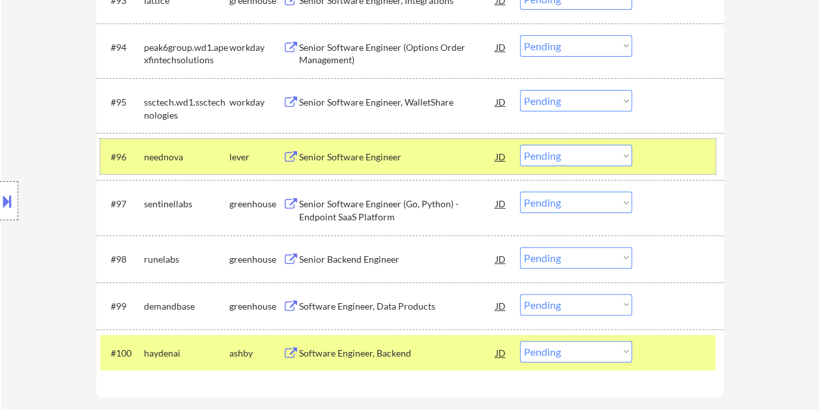
click at [672, 160] on div at bounding box center [679, 156] width 57 height 23
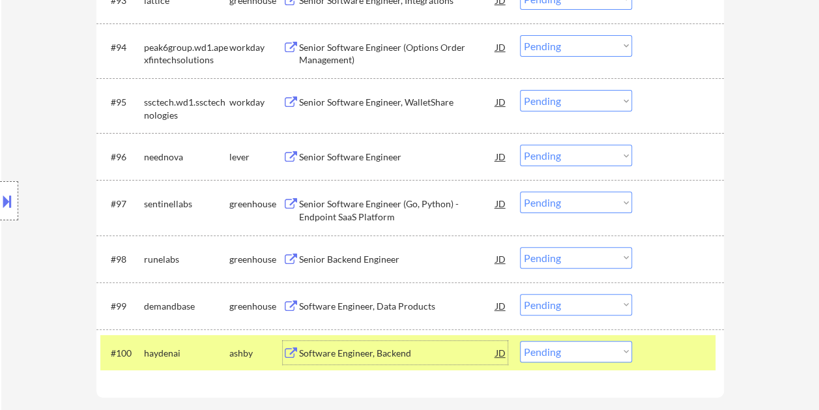
click at [442, 348] on div "Software Engineer, Backend" at bounding box center [397, 353] width 197 height 13
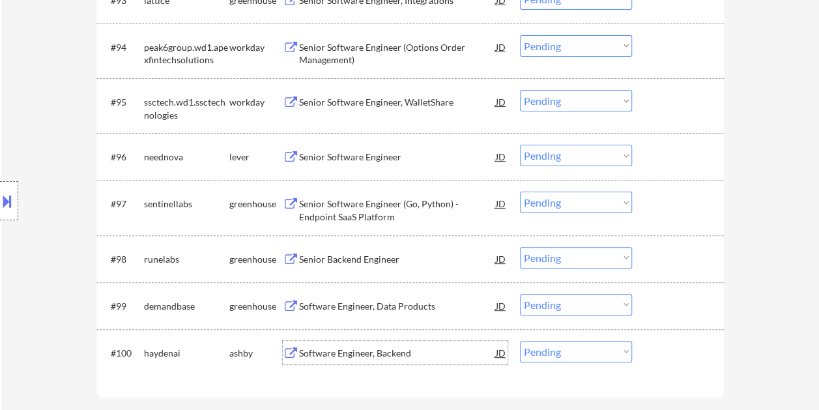
drag, startPoint x: 650, startPoint y: 351, endPoint x: 620, endPoint y: 353, distance: 30.7
click at [650, 351] on div "#100 haydenai ashby Software Engineer, Backend JD warning_amber Choose an optio…" at bounding box center [407, 352] width 615 height 35
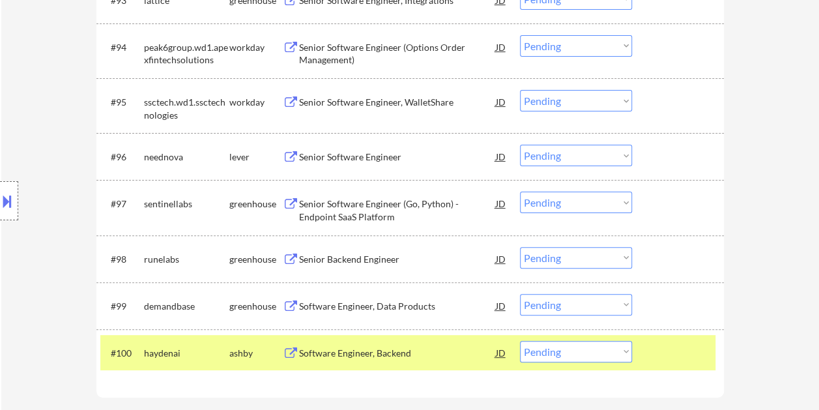
click at [618, 353] on select "Choose an option... Pending Applied Excluded (Questions) Excluded (Expired) Exc…" at bounding box center [576, 352] width 112 height 22
click at [520, 341] on select "Choose an option... Pending Applied Excluded (Questions) Excluded (Expired) Exc…" at bounding box center [576, 352] width 112 height 22
select select ""pending""
click at [654, 349] on div at bounding box center [679, 352] width 57 height 23
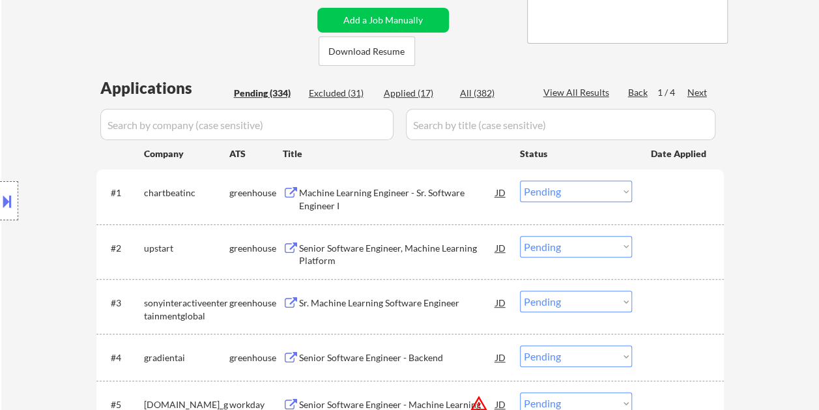
scroll to position [326, 0]
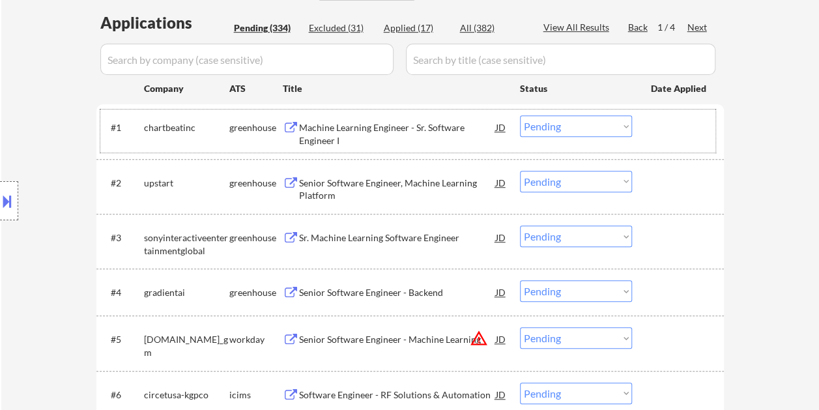
click at [656, 130] on div at bounding box center [679, 126] width 57 height 23
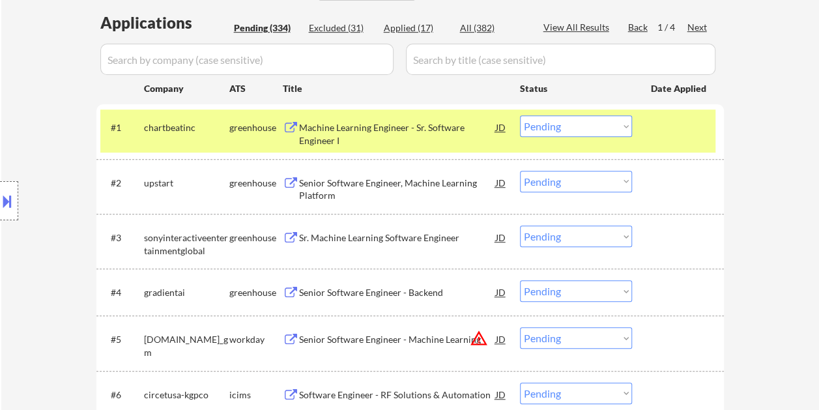
click at [331, 145] on div "Machine Learning Engineer - Sr. Software Engineer I" at bounding box center [397, 133] width 197 height 25
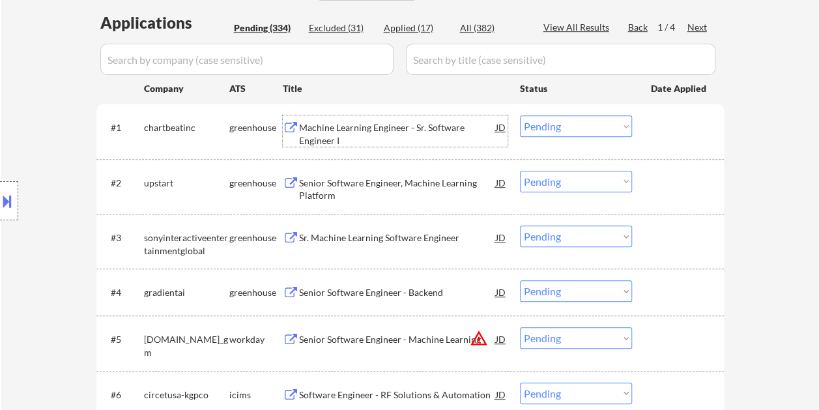
click at [651, 134] on div at bounding box center [679, 126] width 57 height 23
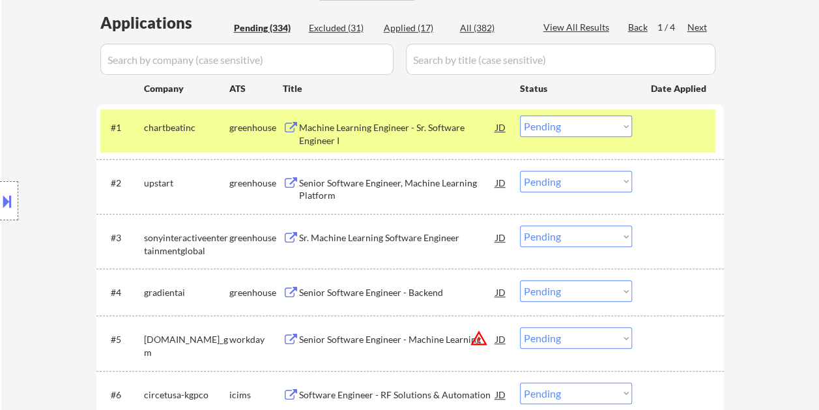
click at [625, 125] on select "Choose an option... Pending Applied Excluded (Questions) Excluded (Expired) Exc…" at bounding box center [576, 126] width 112 height 22
click at [520, 115] on select "Choose an option... Pending Applied Excluded (Questions) Excluded (Expired) Exc…" at bounding box center [576, 126] width 112 height 22
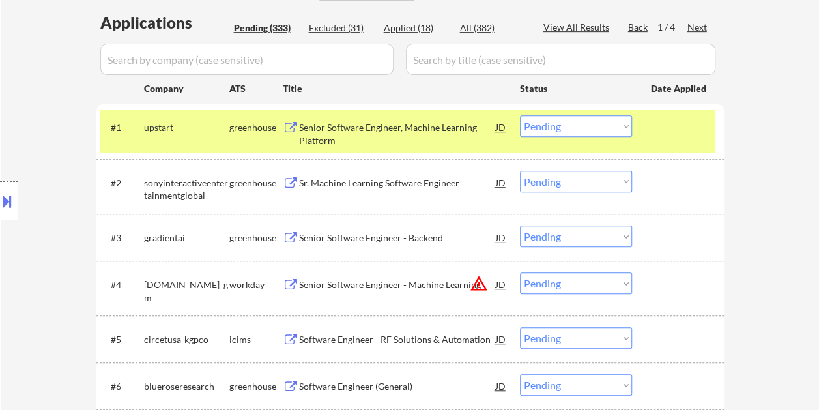
click at [665, 132] on div at bounding box center [679, 126] width 57 height 23
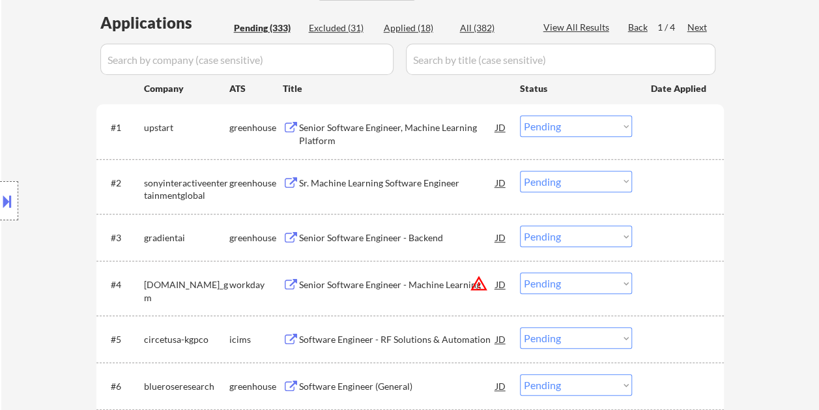
click at [665, 131] on div at bounding box center [679, 126] width 57 height 23
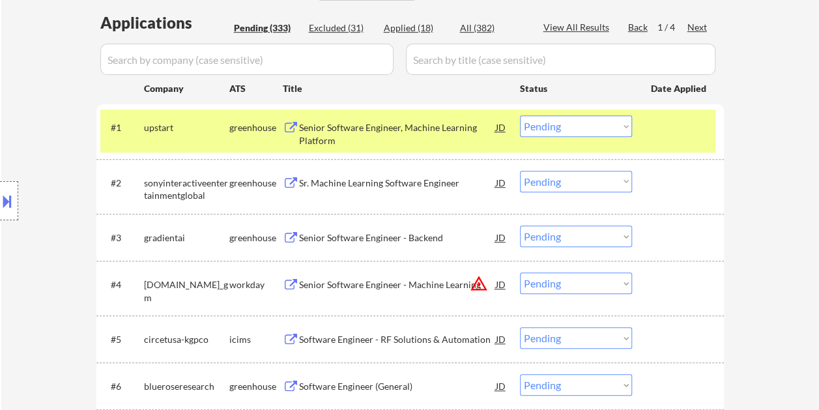
click at [688, 130] on div at bounding box center [679, 126] width 57 height 23
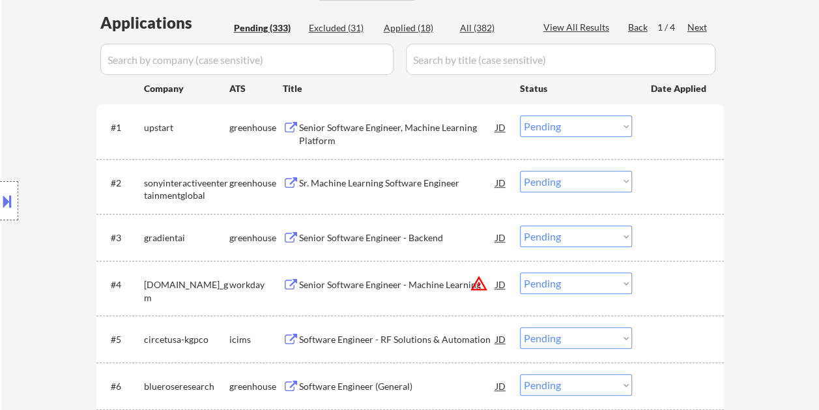
click at [688, 129] on div at bounding box center [679, 126] width 57 height 23
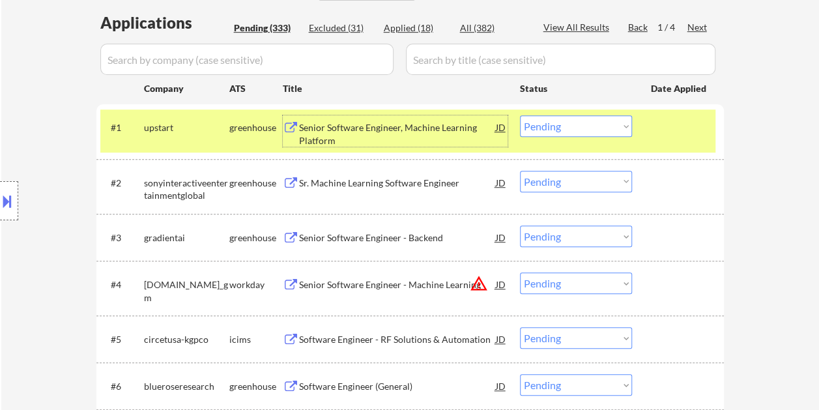
click at [408, 134] on div "Senior Software Engineer, Machine Learning Platform" at bounding box center [397, 133] width 197 height 25
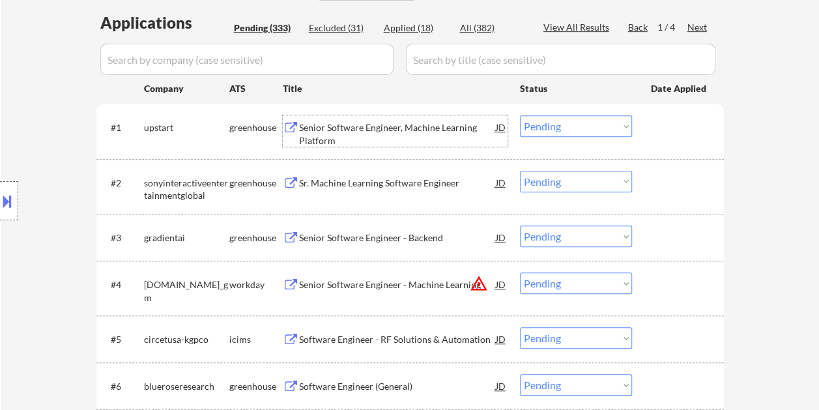
click at [649, 131] on div "#1 upstart greenhouse Senior Software Engineer, Machine Learning Platform JD Ch…" at bounding box center [407, 130] width 615 height 43
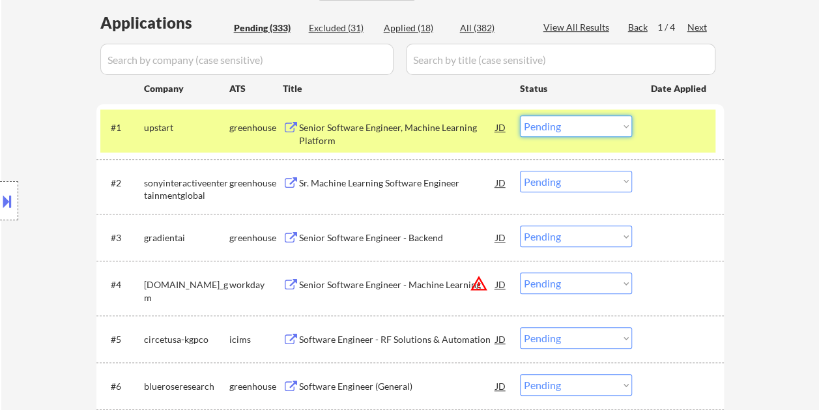
click at [618, 129] on select "Choose an option... Pending Applied Excluded (Questions) Excluded (Expired) Exc…" at bounding box center [576, 126] width 112 height 22
click at [520, 115] on select "Choose an option... Pending Applied Excluded (Questions) Excluded (Expired) Exc…" at bounding box center [576, 126] width 112 height 22
select select ""pending""
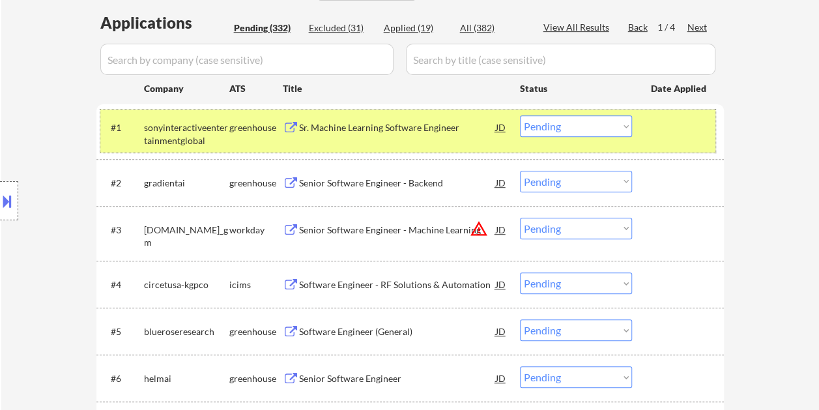
click at [653, 132] on div at bounding box center [679, 126] width 57 height 23
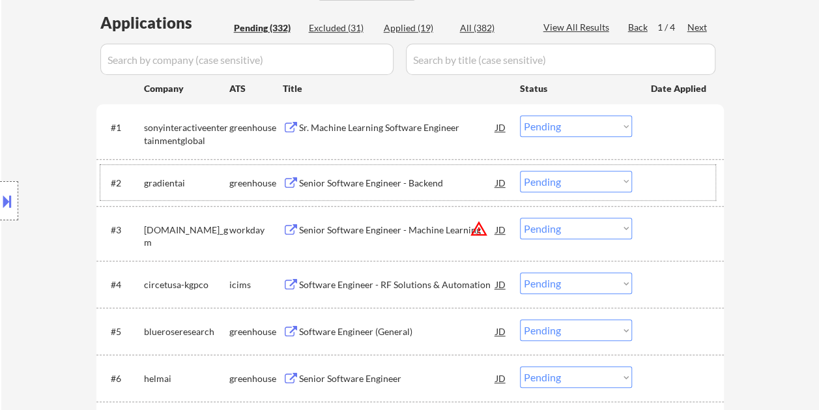
click at [647, 183] on div "#2 gradientai greenhouse Senior Software Engineer - Backend JD Choose an option…" at bounding box center [407, 182] width 615 height 35
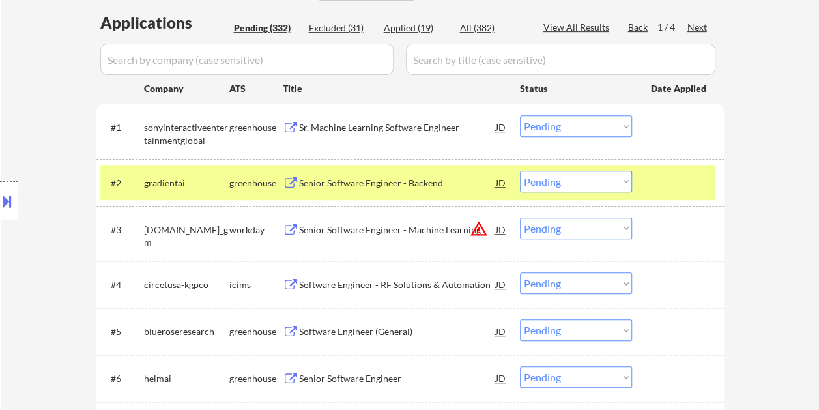
click at [473, 177] on div "Senior Software Engineer - Backend" at bounding box center [397, 183] width 197 height 13
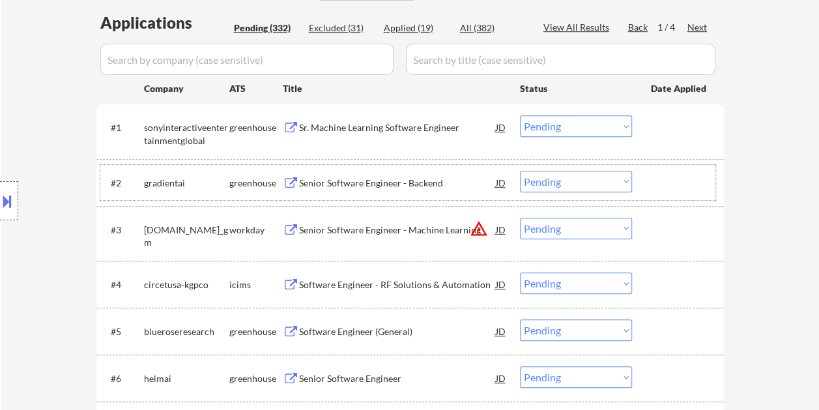
click at [659, 186] on div at bounding box center [679, 182] width 57 height 23
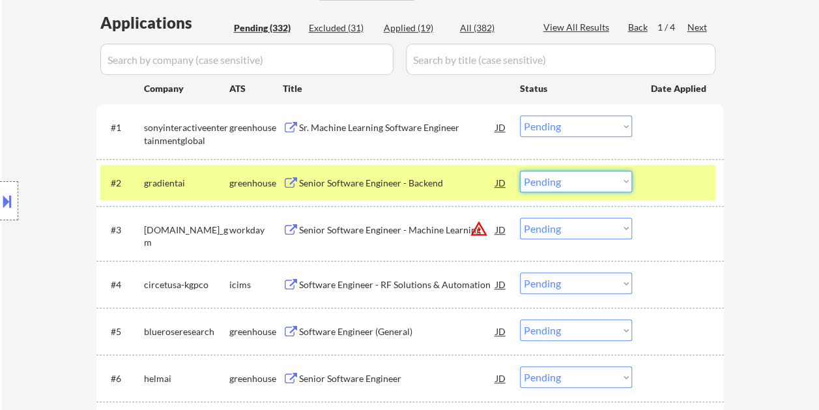
click at [616, 182] on select "Choose an option... Pending Applied Excluded (Questions) Excluded (Expired) Exc…" at bounding box center [576, 182] width 112 height 22
click at [520, 171] on select "Choose an option... Pending Applied Excluded (Questions) Excluded (Expired) Exc…" at bounding box center [576, 182] width 112 height 22
select select ""pending""
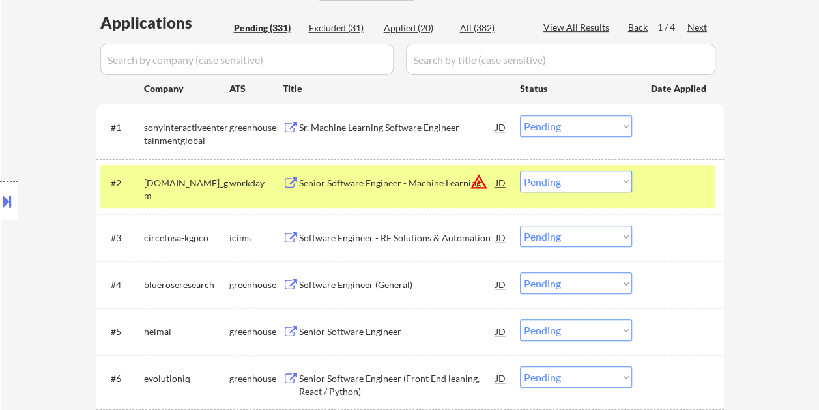
click at [666, 180] on div at bounding box center [679, 182] width 57 height 23
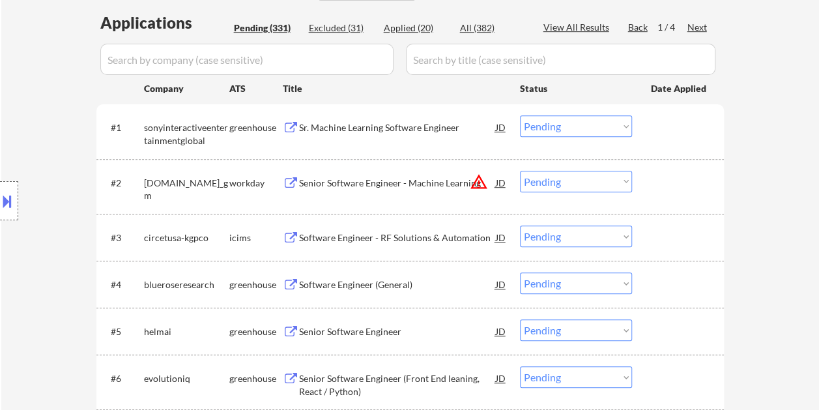
click at [656, 283] on div at bounding box center [679, 283] width 57 height 23
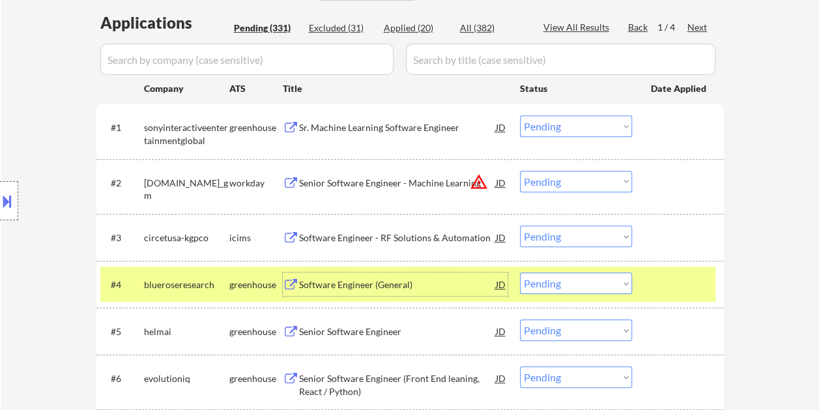
click at [346, 279] on div "Software Engineer (General)" at bounding box center [397, 284] width 197 height 13
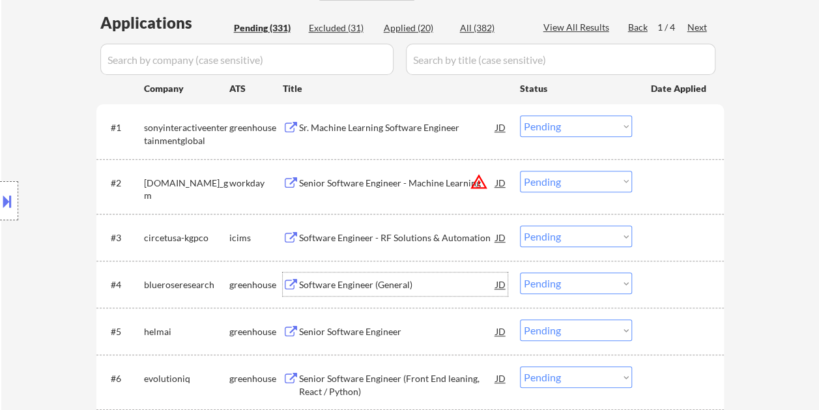
click at [665, 293] on div at bounding box center [679, 283] width 57 height 23
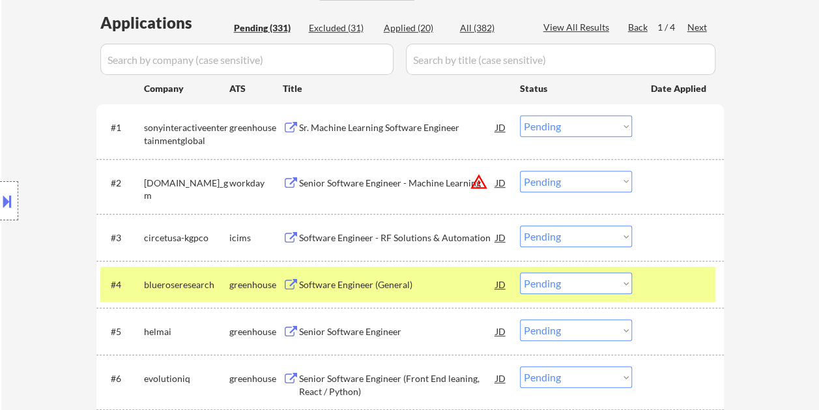
click at [612, 279] on select "Choose an option... Pending Applied Excluded (Questions) Excluded (Expired) Exc…" at bounding box center [576, 283] width 112 height 22
click at [520, 272] on select "Choose an option... Pending Applied Excluded (Questions) Excluded (Expired) Exc…" at bounding box center [576, 283] width 112 height 22
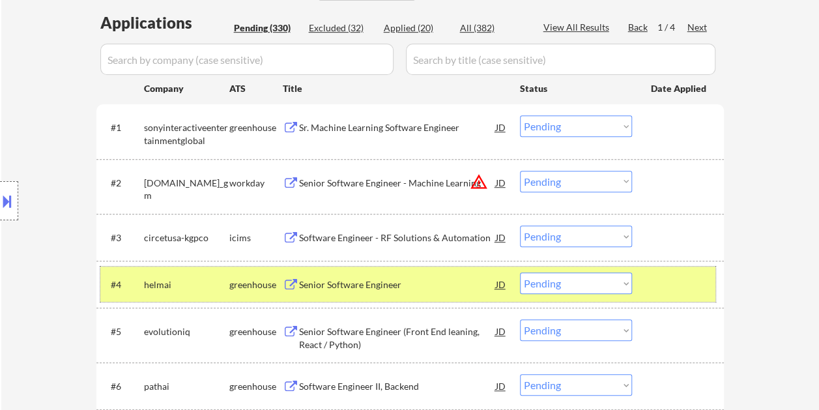
click at [666, 289] on div at bounding box center [679, 283] width 57 height 23
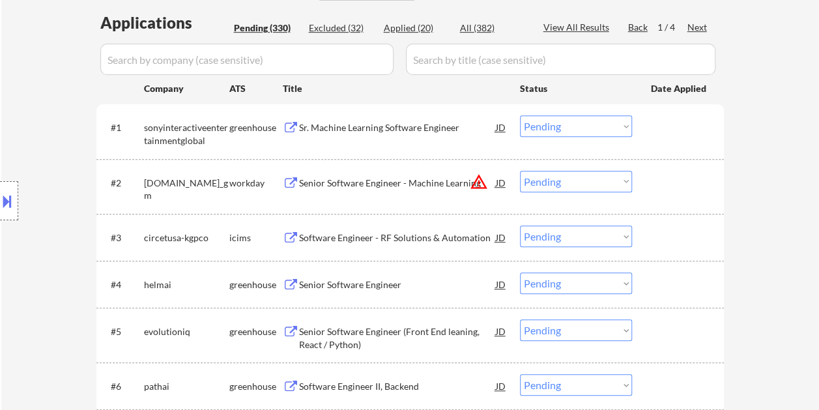
click at [669, 284] on div at bounding box center [679, 283] width 57 height 23
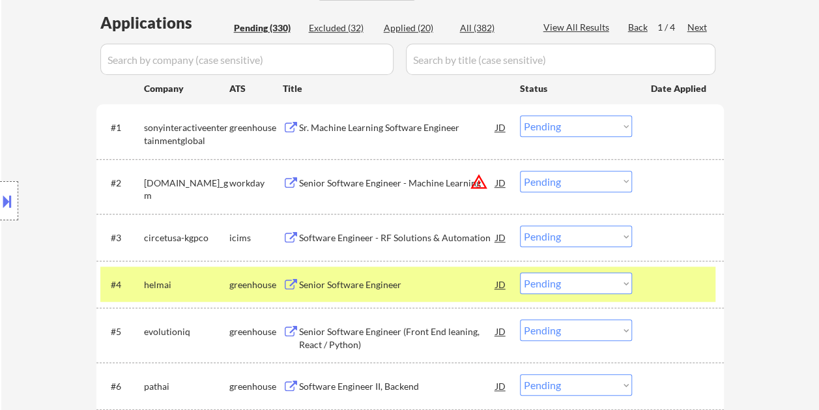
click at [382, 284] on div "Senior Software Engineer" at bounding box center [397, 284] width 197 height 13
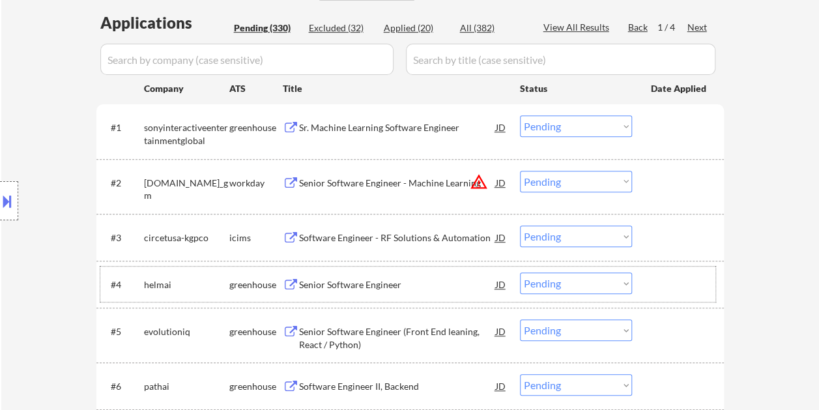
click at [649, 286] on div "#4 helmai greenhouse Senior Software Engineer JD warning_amber Choose an option…" at bounding box center [407, 284] width 615 height 35
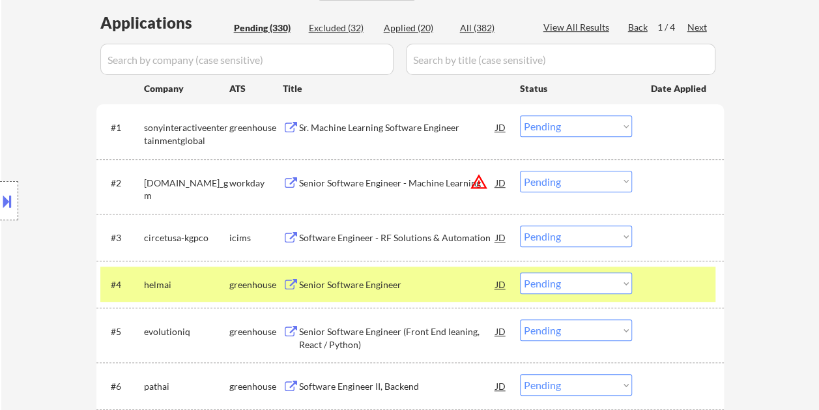
click at [615, 283] on select "Choose an option... Pending Applied Excluded (Questions) Excluded (Expired) Exc…" at bounding box center [576, 283] width 112 height 22
click at [520, 272] on select "Choose an option... Pending Applied Excluded (Questions) Excluded (Expired) Exc…" at bounding box center [576, 283] width 112 height 22
select select ""pending""
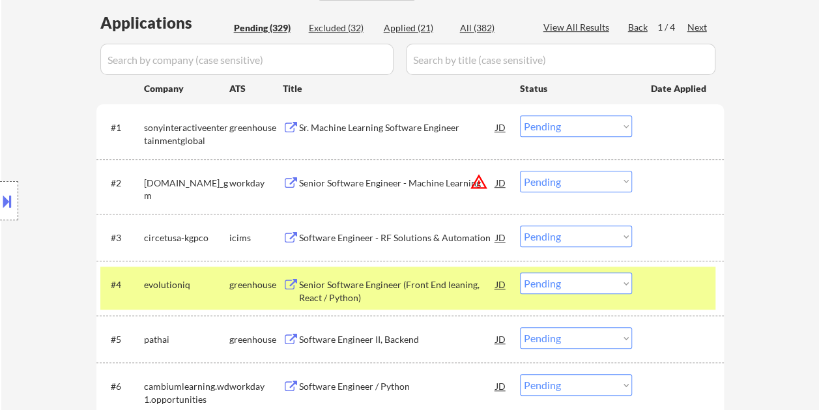
scroll to position [261, 0]
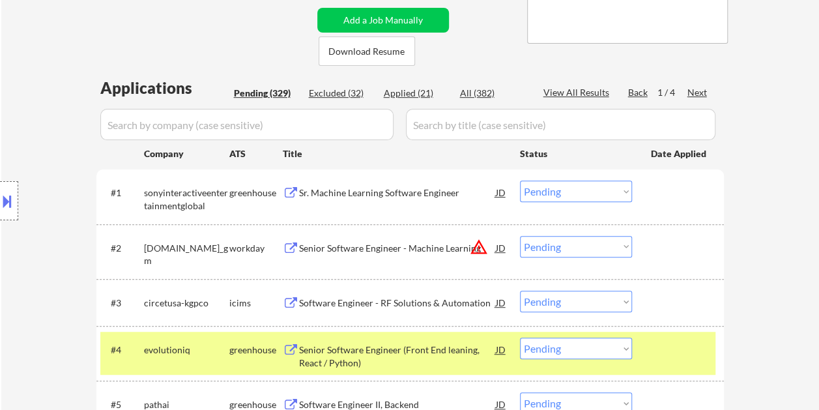
click at [681, 349] on div at bounding box center [679, 349] width 57 height 23
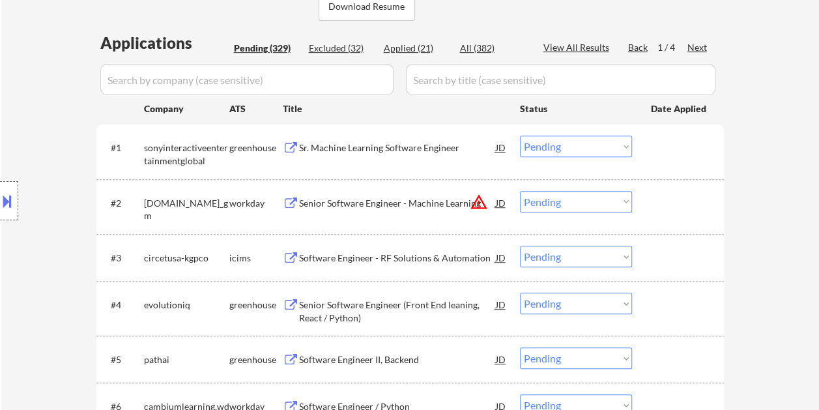
scroll to position [326, 0]
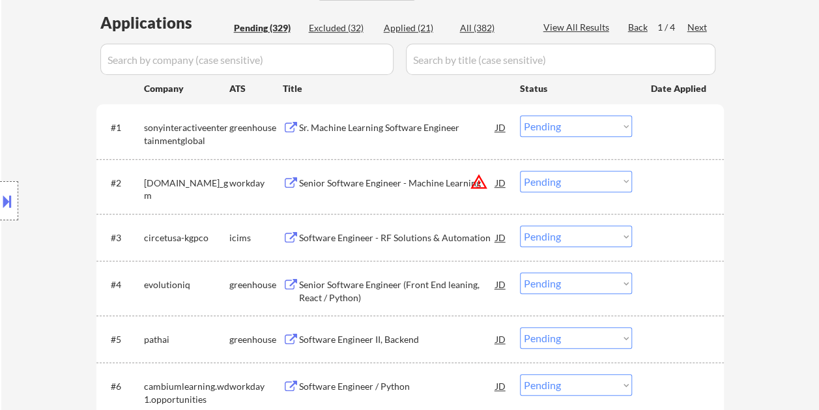
click at [693, 282] on div at bounding box center [679, 283] width 57 height 23
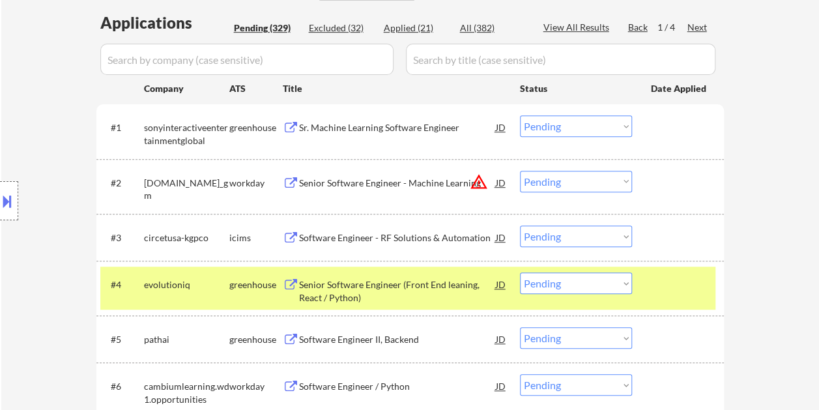
click at [693, 285] on div at bounding box center [679, 283] width 57 height 23
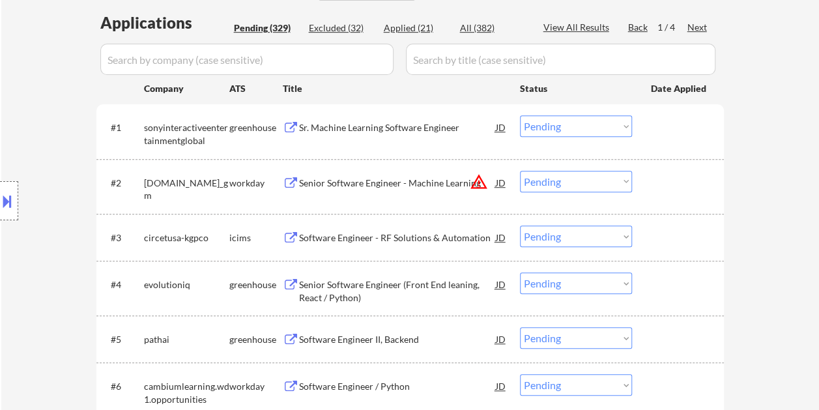
click at [682, 345] on div at bounding box center [679, 338] width 57 height 23
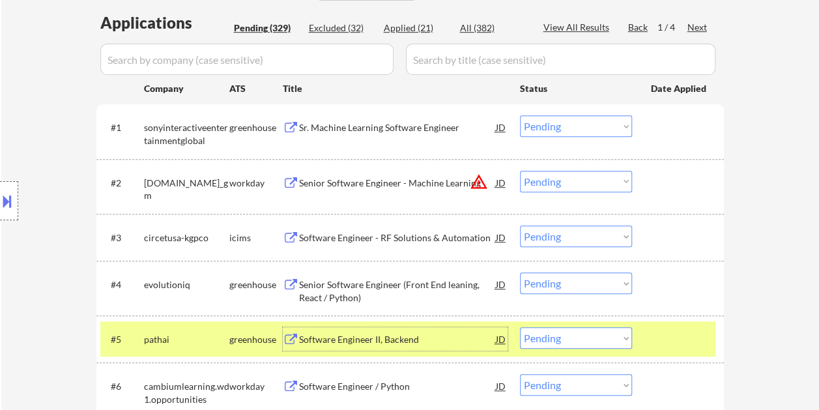
click at [374, 343] on div "Software Engineer II, Backend" at bounding box center [397, 339] width 197 height 13
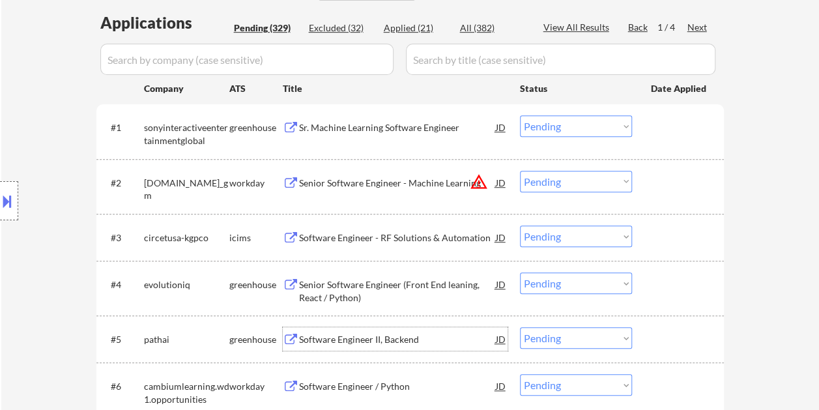
click at [659, 331] on div at bounding box center [679, 338] width 57 height 23
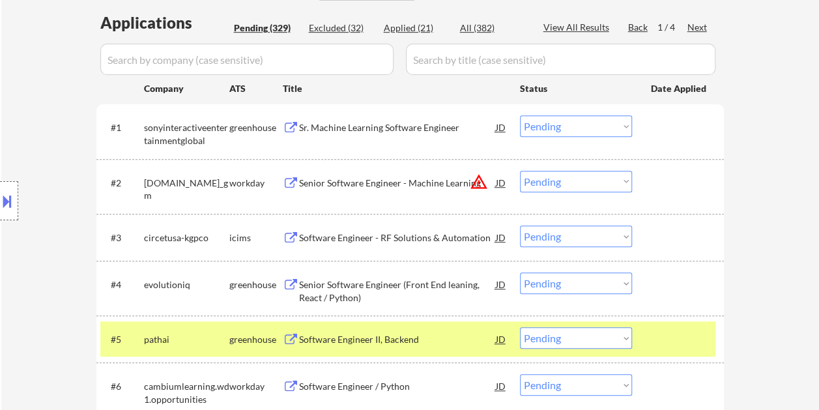
click at [628, 334] on select "Choose an option... Pending Applied Excluded (Questions) Excluded (Expired) Exc…" at bounding box center [576, 338] width 112 height 22
click at [520, 327] on select "Choose an option... Pending Applied Excluded (Questions) Excluded (Expired) Exc…" at bounding box center [576, 338] width 112 height 22
select select ""pending""
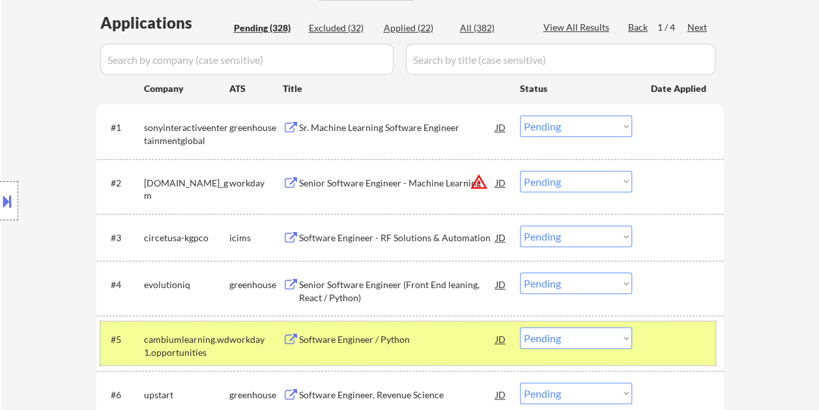
click at [654, 352] on div "#5 cambiumlearning.wd1.opportunities workday Software Engineer / Python JD warn…" at bounding box center [407, 342] width 615 height 43
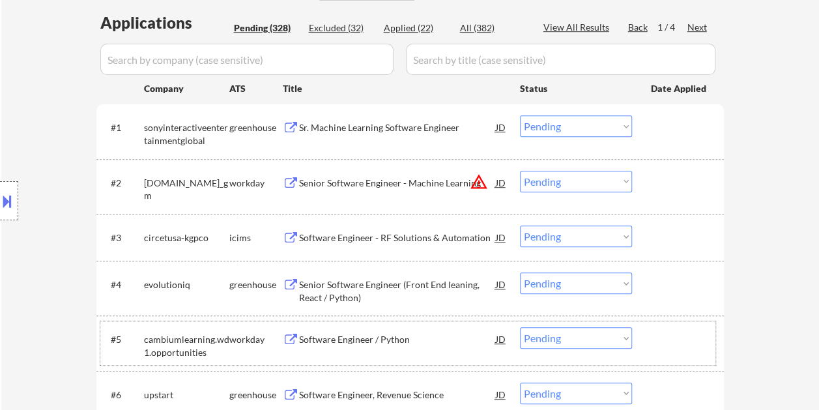
click at [665, 335] on div at bounding box center [679, 338] width 57 height 23
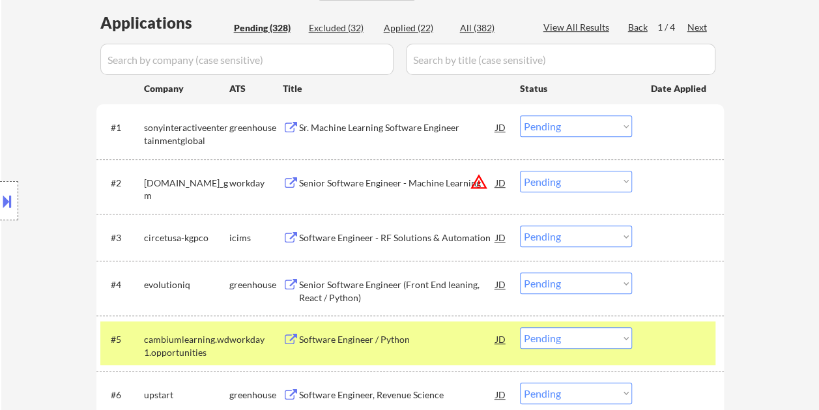
click at [665, 335] on div at bounding box center [679, 338] width 57 height 23
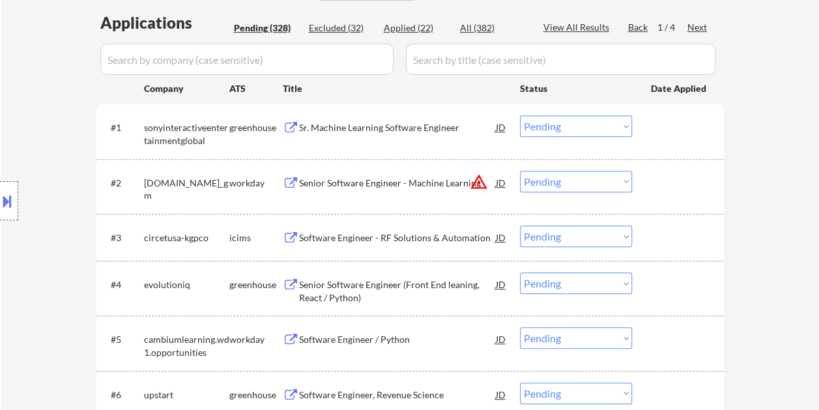
scroll to position [391, 0]
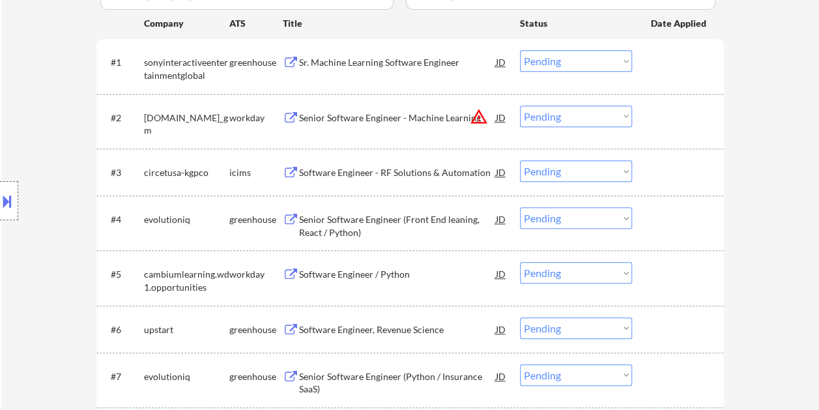
click at [667, 216] on div at bounding box center [679, 218] width 57 height 23
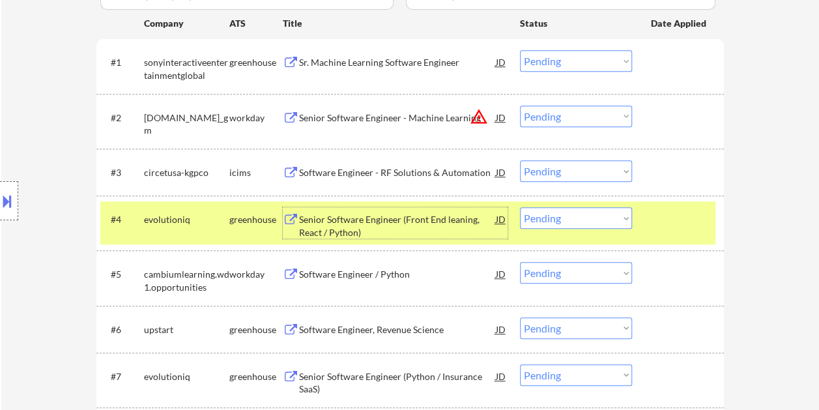
click at [399, 220] on div "Senior Software Engineer (Front End leaning, React / Python)" at bounding box center [397, 225] width 197 height 25
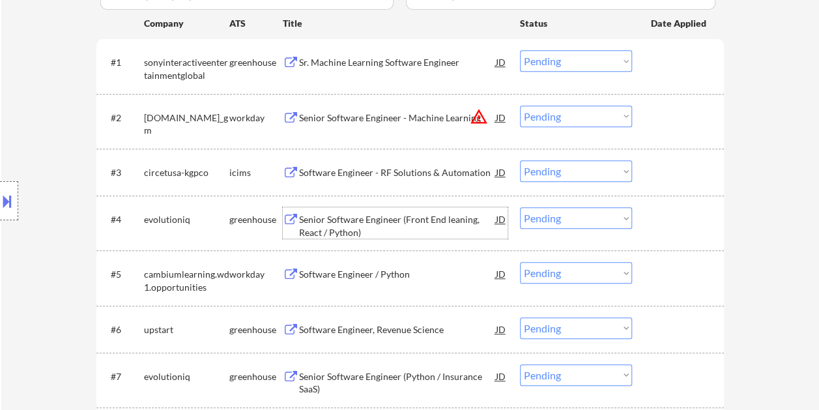
click at [667, 221] on div at bounding box center [679, 218] width 57 height 23
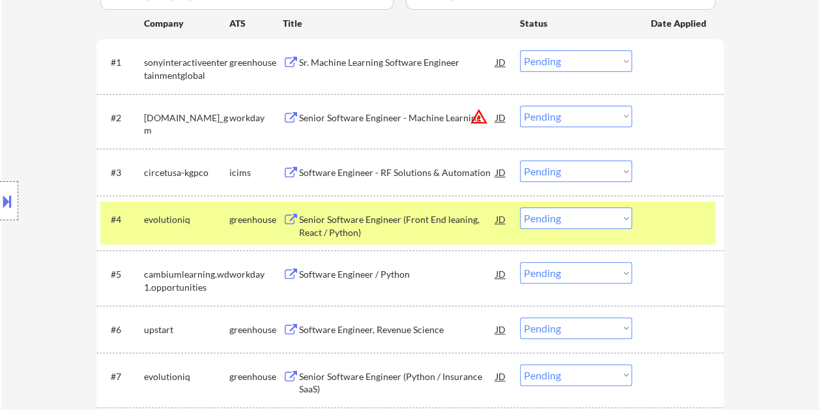
click at [629, 218] on select "Choose an option... Pending Applied Excluded (Questions) Excluded (Expired) Exc…" at bounding box center [576, 218] width 112 height 22
click at [520, 207] on select "Choose an option... Pending Applied Excluded (Questions) Excluded (Expired) Exc…" at bounding box center [576, 218] width 112 height 22
select select ""pending""
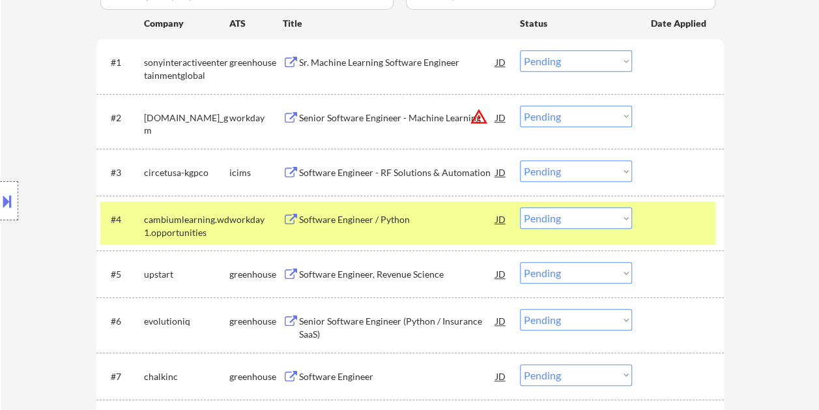
click at [663, 223] on div at bounding box center [679, 218] width 57 height 23
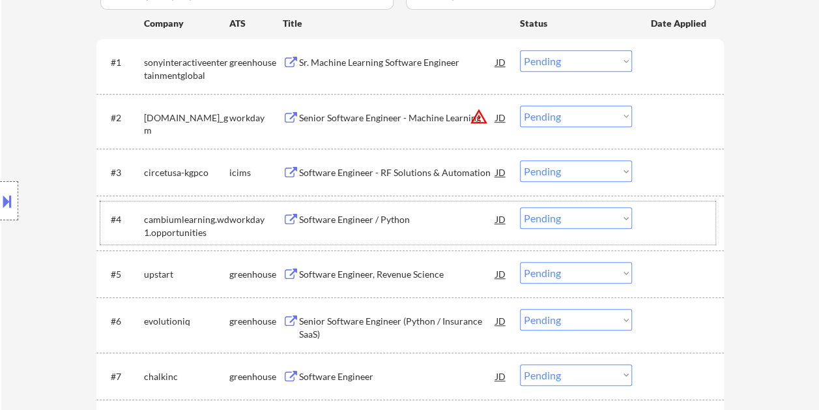
click at [694, 214] on div at bounding box center [679, 218] width 57 height 23
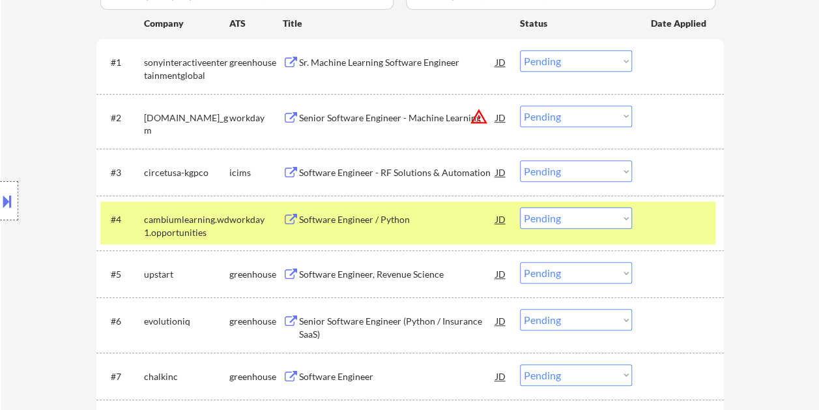
click at [693, 214] on div at bounding box center [679, 218] width 57 height 23
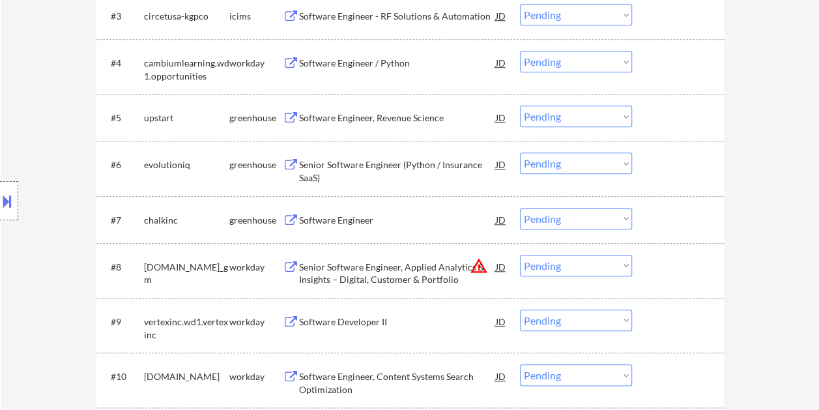
scroll to position [555, 0]
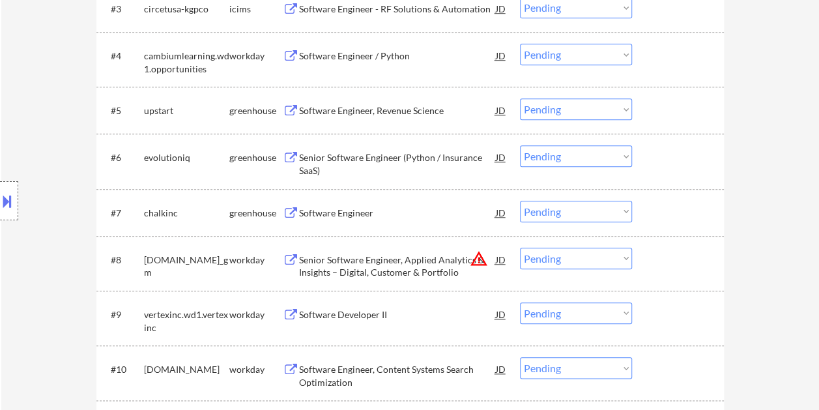
click at [654, 202] on div at bounding box center [679, 212] width 57 height 23
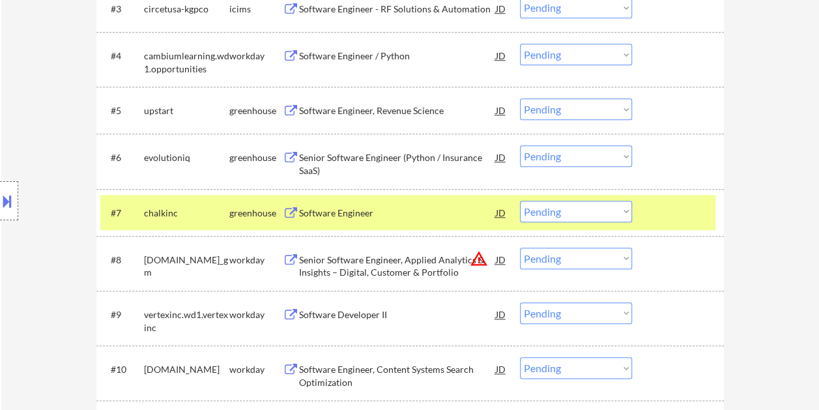
click at [427, 212] on div "Software Engineer" at bounding box center [397, 213] width 197 height 13
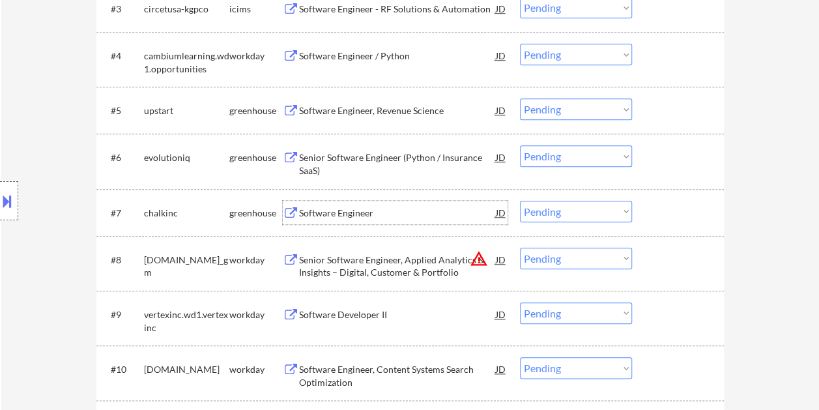
click at [685, 210] on div at bounding box center [679, 212] width 57 height 23
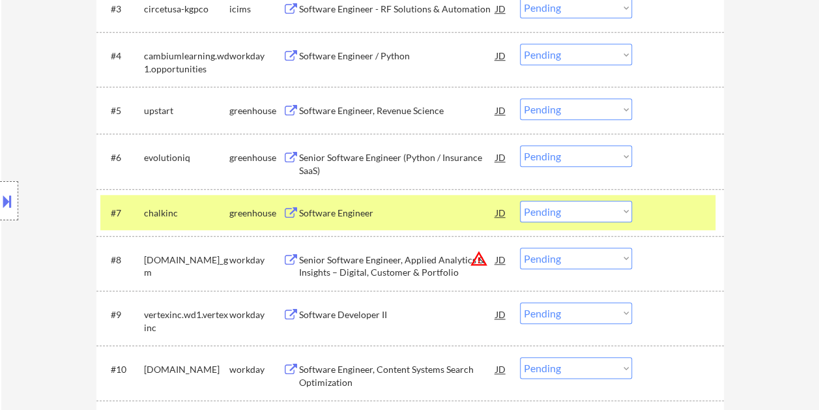
click at [628, 207] on select "Choose an option... Pending Applied Excluded (Questions) Excluded (Expired) Exc…" at bounding box center [576, 212] width 112 height 22
click at [520, 201] on select "Choose an option... Pending Applied Excluded (Questions) Excluded (Expired) Exc…" at bounding box center [576, 212] width 112 height 22
select select ""pending""
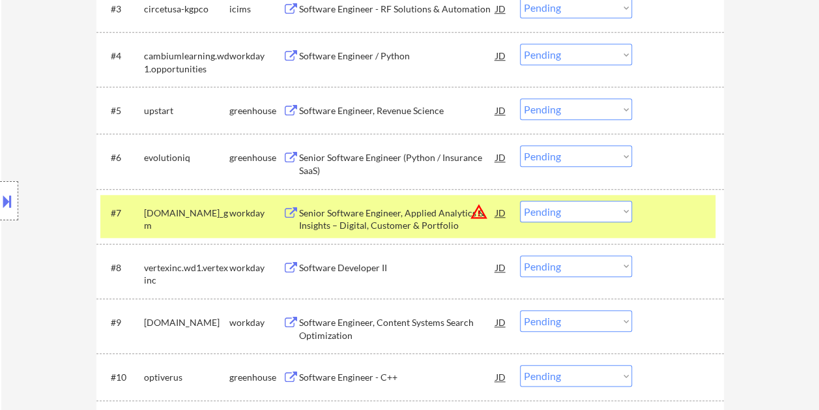
click at [669, 202] on div at bounding box center [679, 212] width 57 height 23
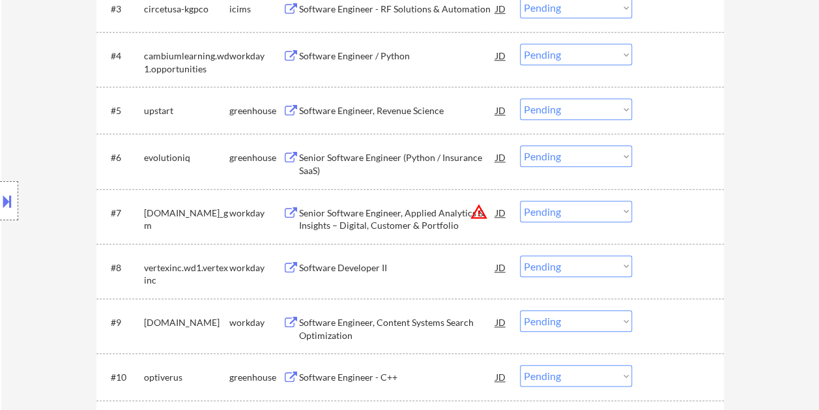
scroll to position [620, 0]
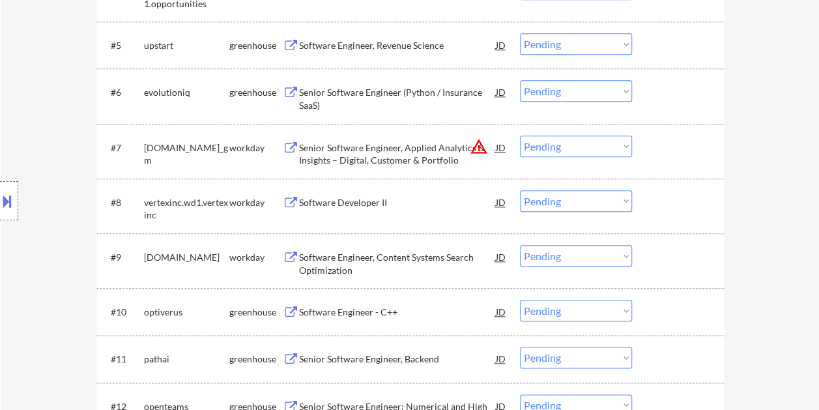
click at [665, 315] on div at bounding box center [679, 311] width 57 height 23
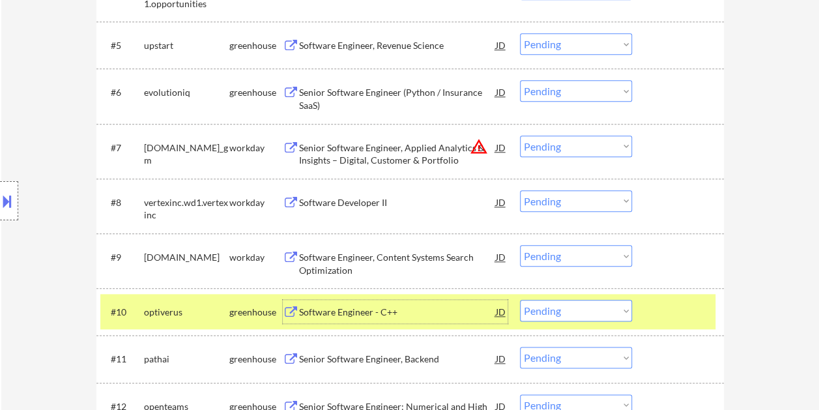
click at [418, 311] on div "Software Engineer - C++" at bounding box center [397, 312] width 197 height 13
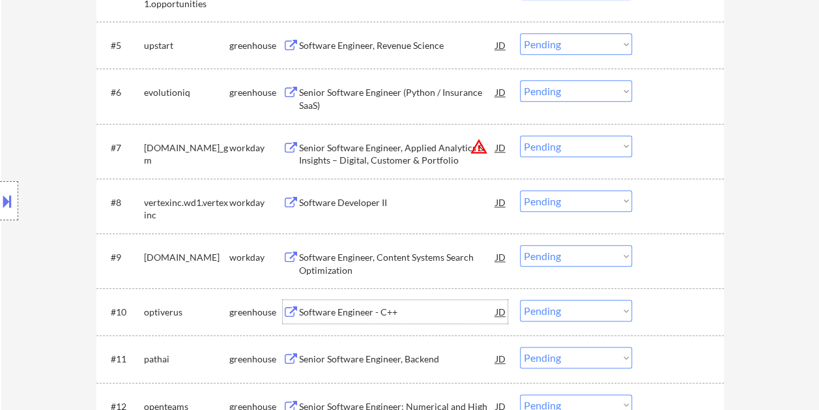
drag, startPoint x: 661, startPoint y: 308, endPoint x: 633, endPoint y: 310, distance: 27.5
click at [659, 308] on div at bounding box center [679, 311] width 57 height 23
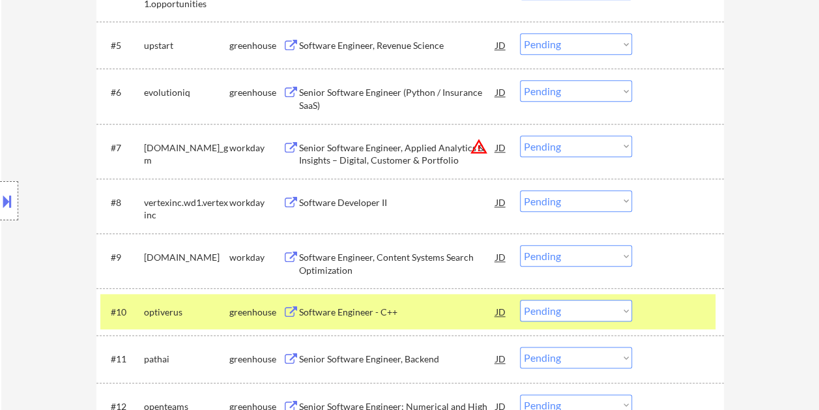
click at [627, 309] on select "Choose an option... Pending Applied Excluded (Questions) Excluded (Expired) Exc…" at bounding box center [576, 311] width 112 height 22
click at [520, 300] on select "Choose an option... Pending Applied Excluded (Questions) Excluded (Expired) Exc…" at bounding box center [576, 311] width 112 height 22
select select ""pending""
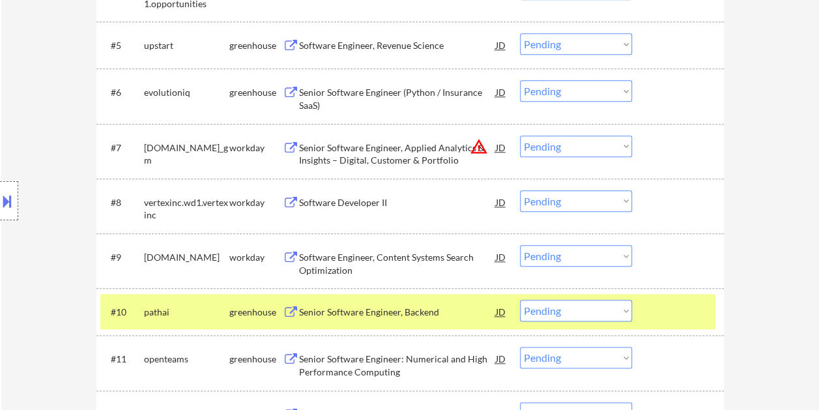
click at [644, 317] on div "#10 pathai greenhouse Senior Software Engineer, Backend JD warning_amber Choose…" at bounding box center [407, 311] width 615 height 35
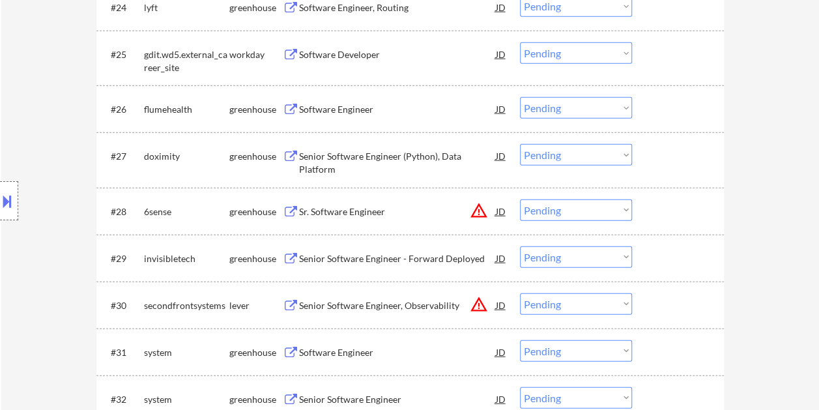
scroll to position [1597, 0]
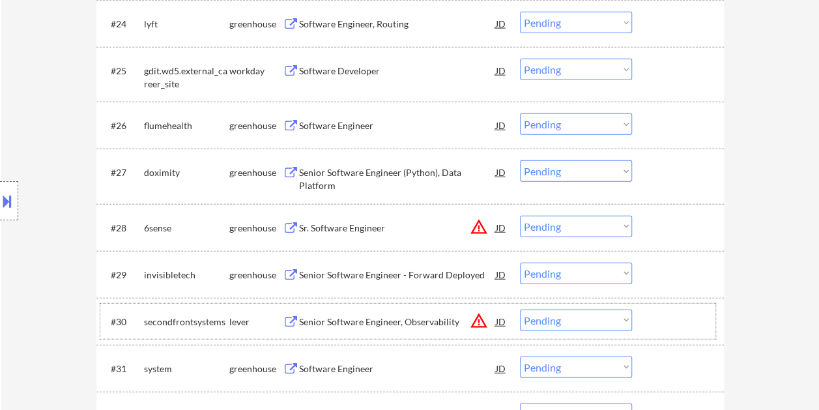
click at [658, 304] on div "#30 secondfrontsystems lever Senior Software Engineer, Observability JD warning…" at bounding box center [407, 321] width 615 height 35
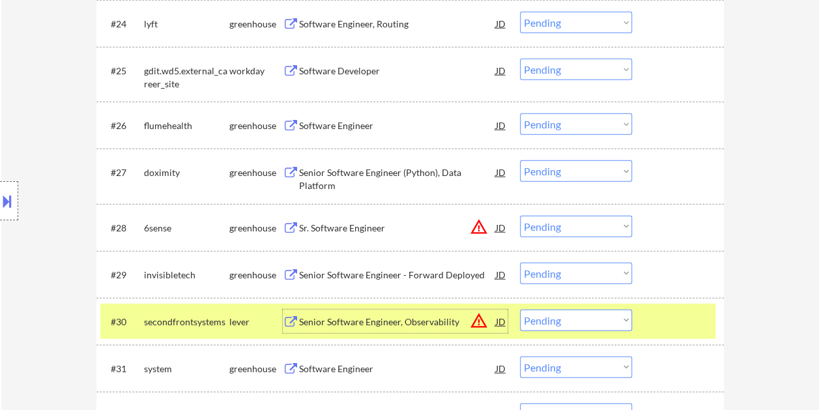
click at [396, 322] on div "Senior Software Engineer, Observability" at bounding box center [397, 321] width 197 height 13
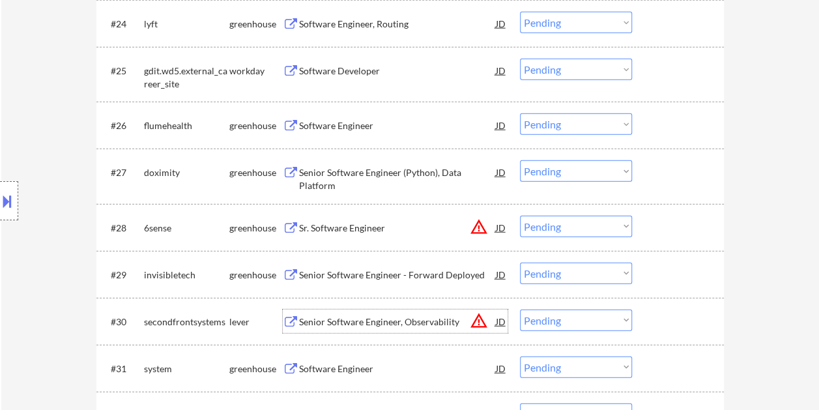
drag, startPoint x: 666, startPoint y: 322, endPoint x: 649, endPoint y: 322, distance: 16.9
click at [666, 322] on div at bounding box center [679, 321] width 57 height 23
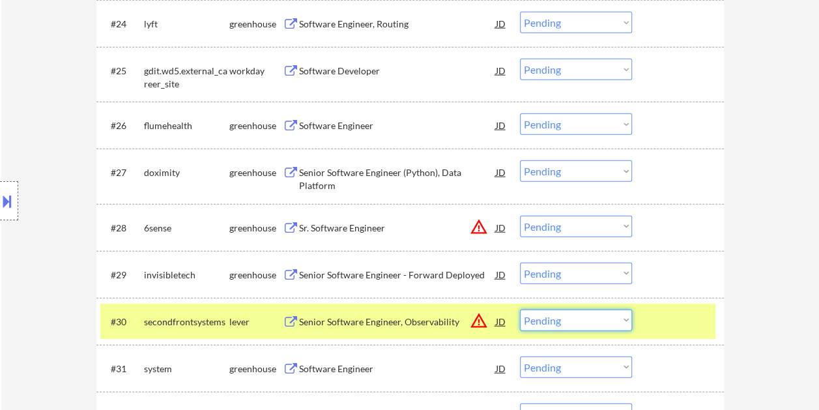
click at [630, 319] on select "Choose an option... Pending Applied Excluded (Questions) Excluded (Expired) Exc…" at bounding box center [576, 321] width 112 height 22
click at [520, 310] on select "Choose an option... Pending Applied Excluded (Questions) Excluded (Expired) Exc…" at bounding box center [576, 321] width 112 height 22
select select ""pending""
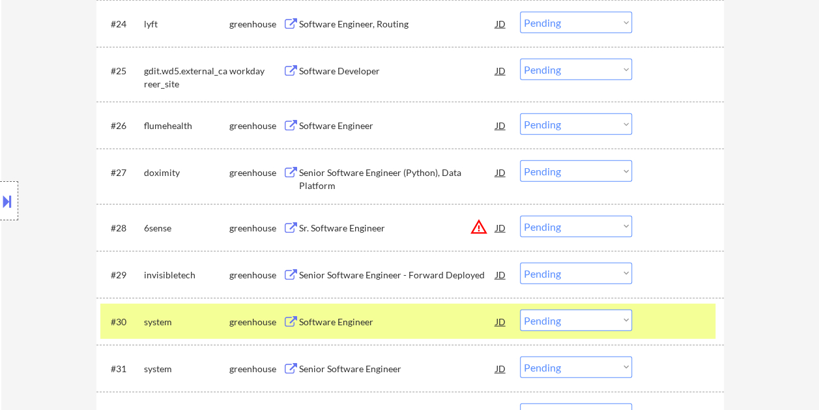
click at [653, 323] on div at bounding box center [679, 321] width 57 height 23
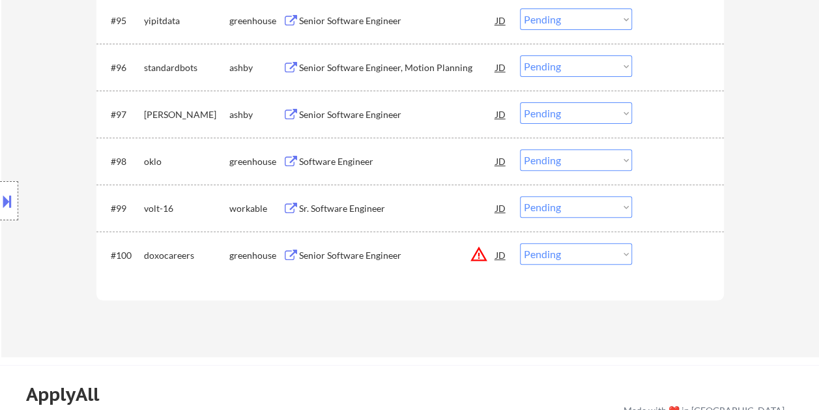
scroll to position [5029, 0]
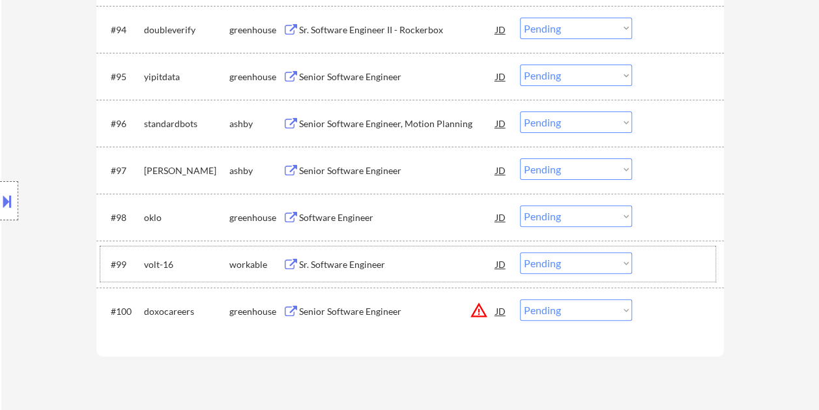
click at [675, 264] on div at bounding box center [679, 263] width 57 height 23
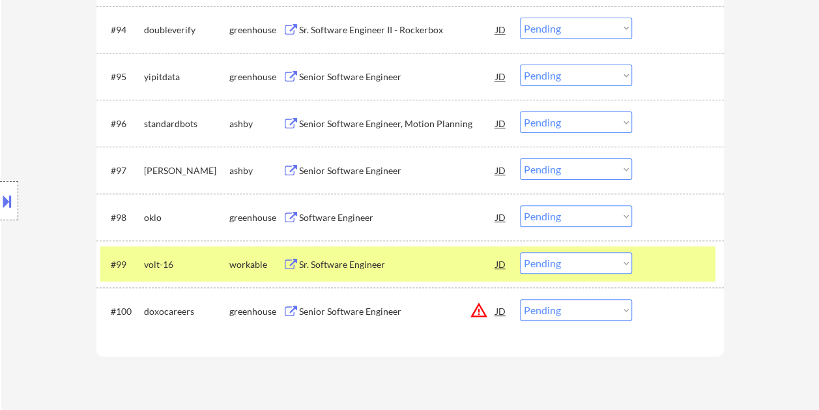
click at [691, 263] on div at bounding box center [679, 263] width 57 height 23
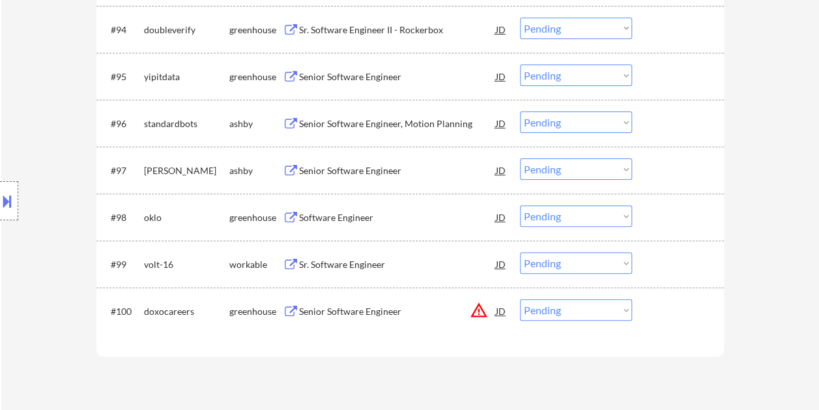
drag, startPoint x: 667, startPoint y: 261, endPoint x: 627, endPoint y: 269, distance: 40.6
click at [669, 261] on div at bounding box center [679, 263] width 57 height 23
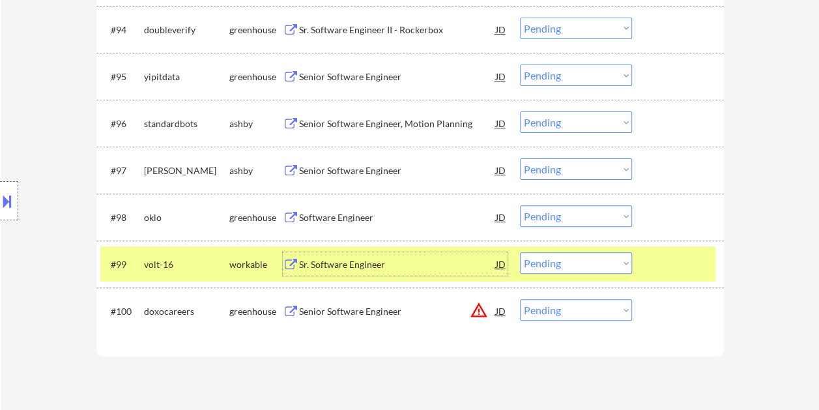
click at [332, 266] on div "Sr. Software Engineer" at bounding box center [397, 264] width 197 height 13
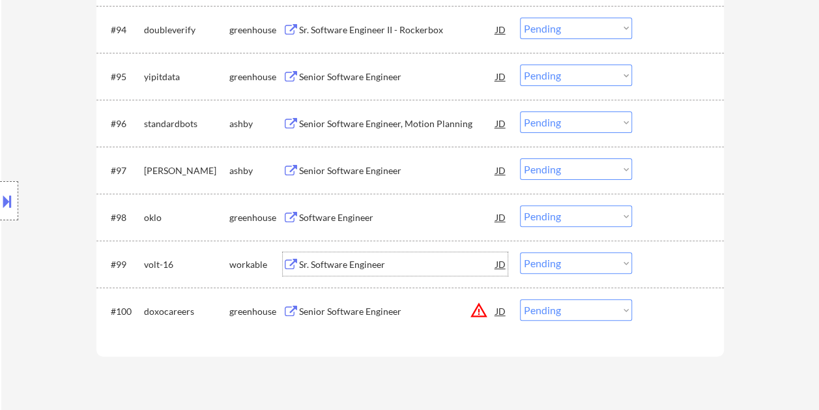
click at [639, 259] on div "#99 volt-16 workable Sr. Software Engineer JD warning_amber Choose an option...…" at bounding box center [407, 263] width 615 height 35
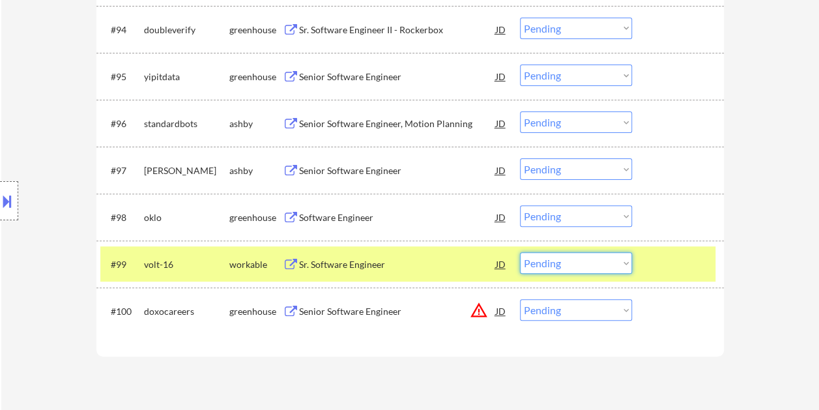
click at [624, 259] on select "Choose an option... Pending Applied Excluded (Questions) Excluded (Expired) Exc…" at bounding box center [576, 263] width 112 height 22
click at [520, 252] on select "Choose an option... Pending Applied Excluded (Questions) Excluded (Expired) Exc…" at bounding box center [576, 263] width 112 height 22
select select ""pending""
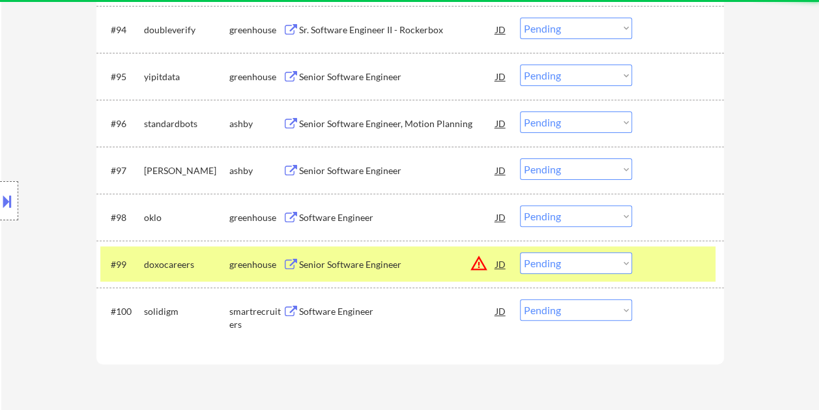
click at [655, 259] on div at bounding box center [679, 263] width 57 height 23
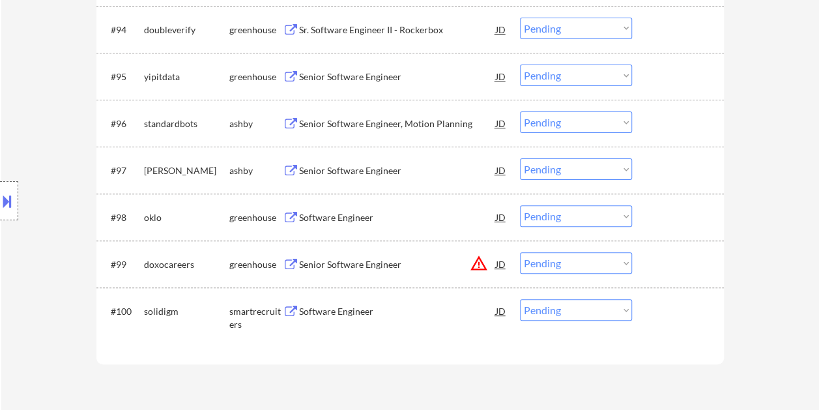
click at [646, 308] on div "#100 solidigm smartrecruiters Software Engineer JD warning_amber Choose an opti…" at bounding box center [407, 314] width 615 height 43
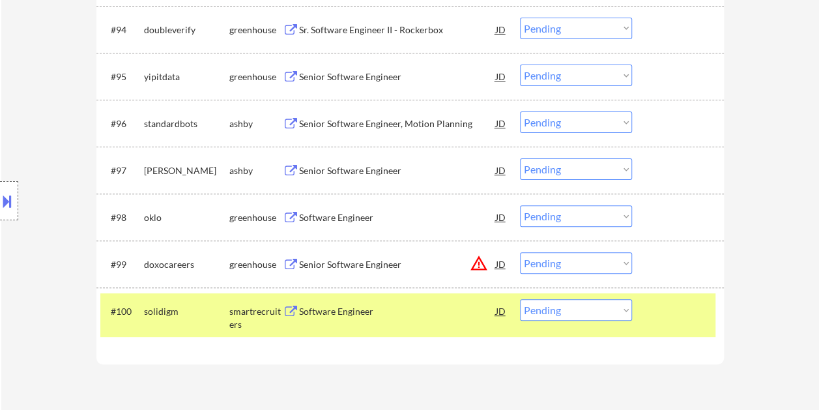
click at [439, 313] on div "Software Engineer" at bounding box center [397, 311] width 197 height 13
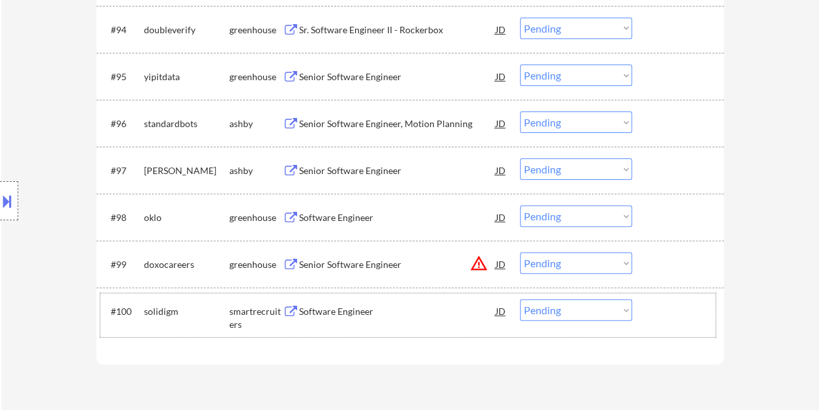
click at [653, 312] on div at bounding box center [679, 310] width 57 height 23
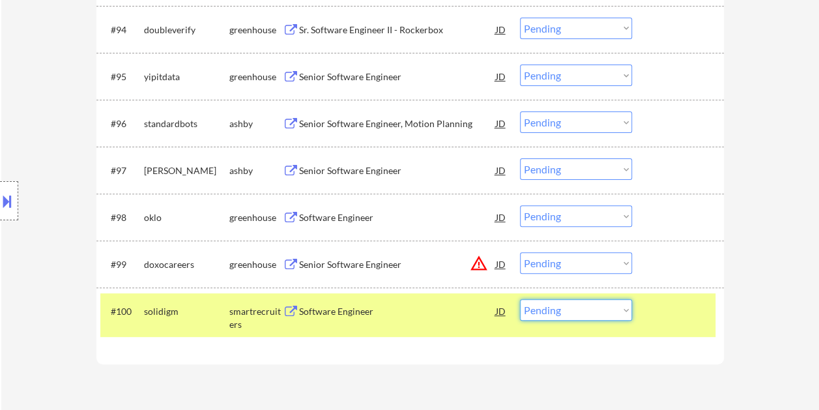
click at [620, 308] on select "Choose an option... Pending Applied Excluded (Questions) Excluded (Expired) Exc…" at bounding box center [576, 310] width 112 height 22
click at [520, 299] on select "Choose an option... Pending Applied Excluded (Questions) Excluded (Expired) Exc…" at bounding box center [576, 310] width 112 height 22
select select ""pending""
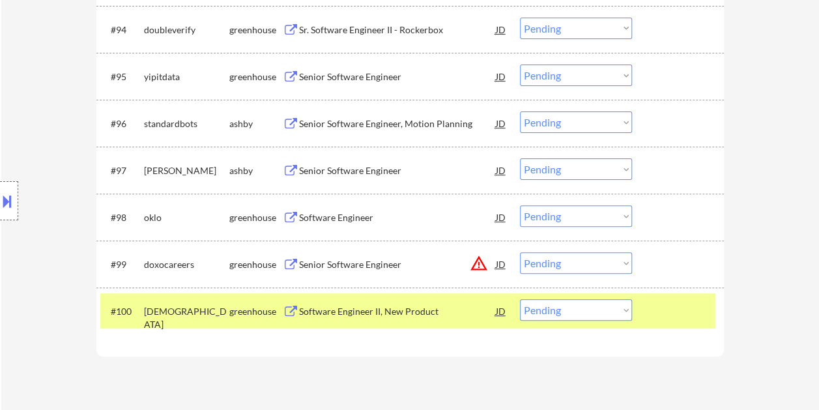
click at [669, 309] on div at bounding box center [679, 310] width 57 height 23
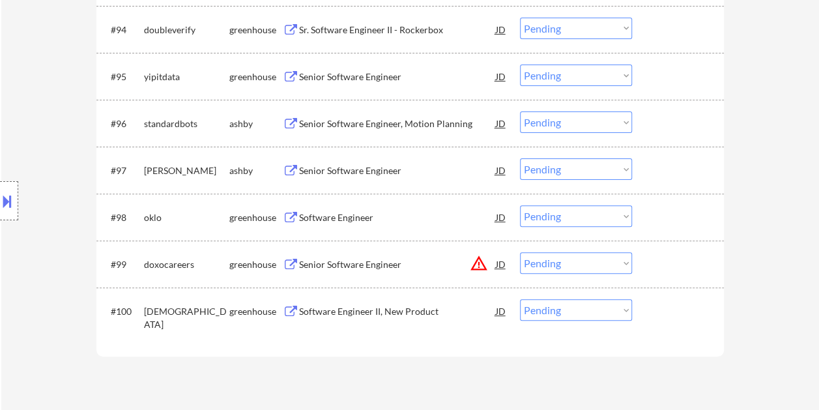
click at [664, 156] on div "#97 robin-ai ashby Senior Software Engineer JD warning_amber Choose an option..…" at bounding box center [407, 169] width 615 height 35
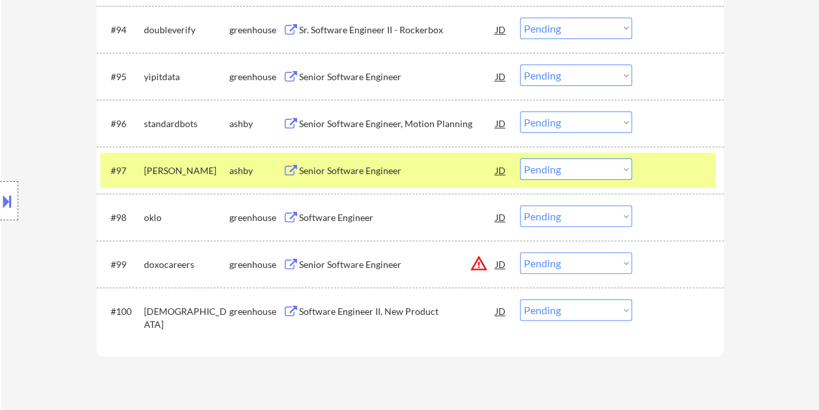
click at [381, 163] on div "Senior Software Engineer" at bounding box center [397, 169] width 197 height 23
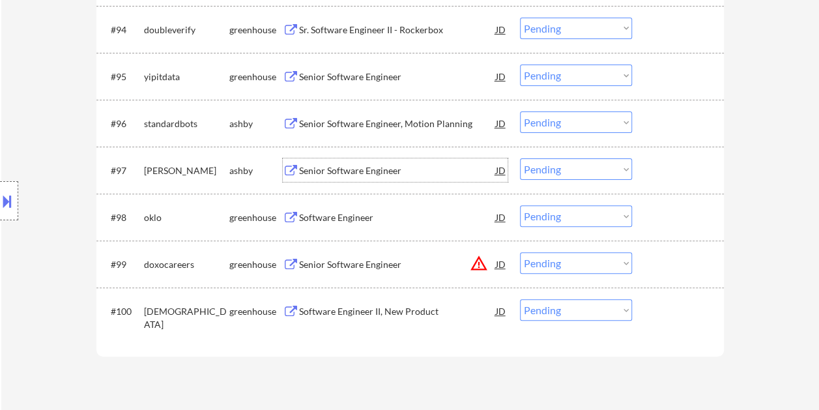
drag, startPoint x: 661, startPoint y: 169, endPoint x: 636, endPoint y: 169, distance: 25.4
click at [660, 169] on div at bounding box center [679, 169] width 57 height 23
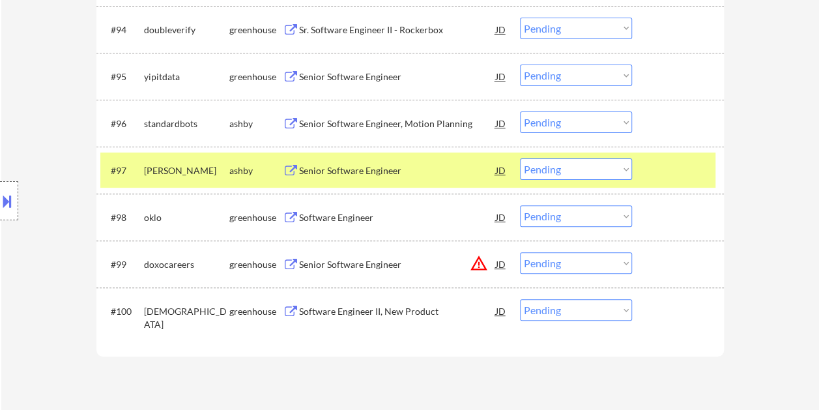
click at [626, 168] on select "Choose an option... Pending Applied Excluded (Questions) Excluded (Expired) Exc…" at bounding box center [576, 169] width 112 height 22
click at [520, 158] on select "Choose an option... Pending Applied Excluded (Questions) Excluded (Expired) Exc…" at bounding box center [576, 169] width 112 height 22
select select ""pending""
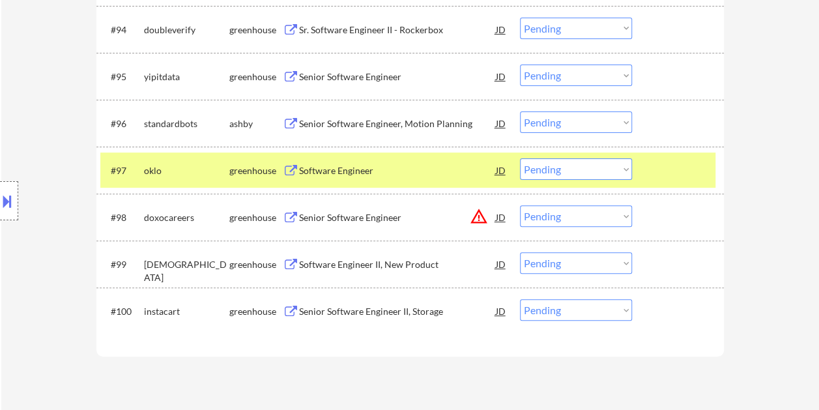
click at [669, 167] on div at bounding box center [679, 169] width 57 height 23
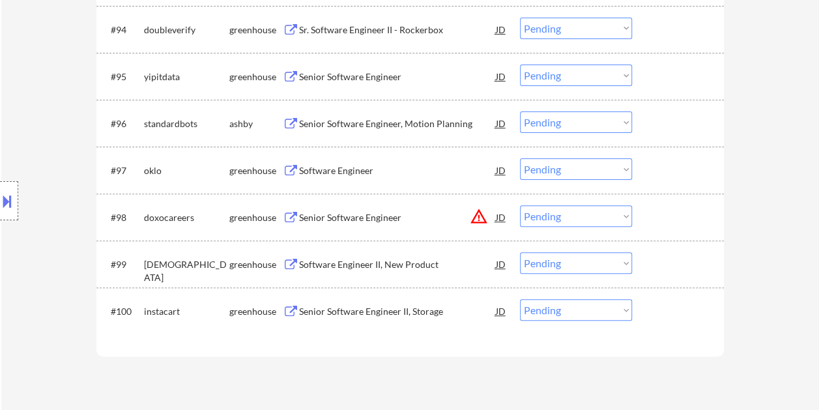
click at [673, 124] on div at bounding box center [679, 122] width 57 height 23
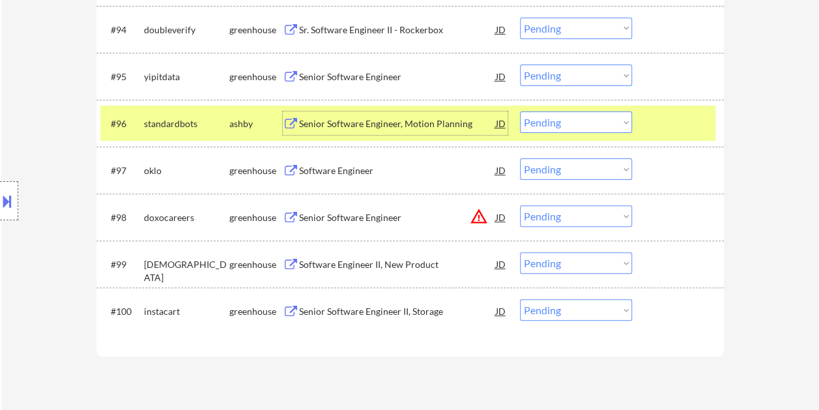
click at [369, 126] on div "Senior Software Engineer, Motion Planning" at bounding box center [397, 123] width 197 height 13
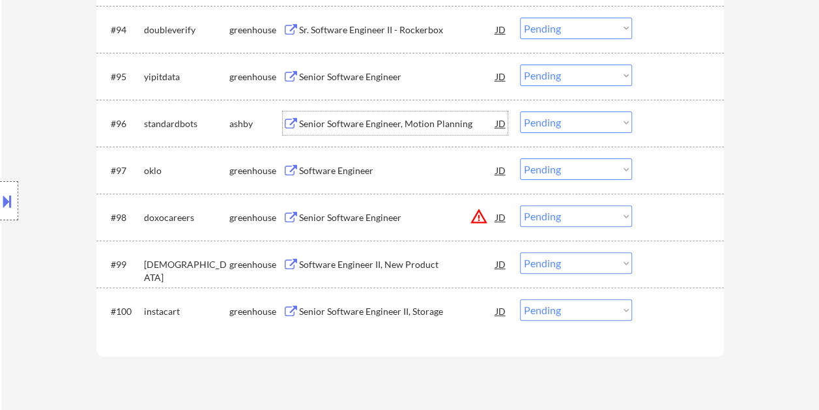
click at [657, 113] on div at bounding box center [679, 122] width 57 height 23
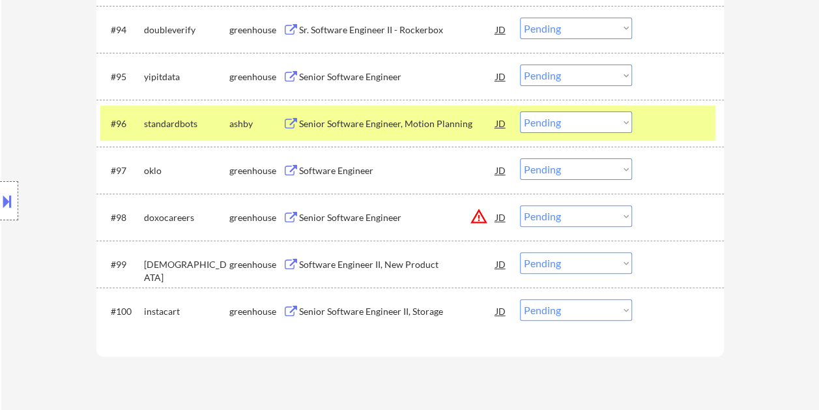
click at [620, 122] on select "Choose an option... Pending Applied Excluded (Questions) Excluded (Expired) Exc…" at bounding box center [576, 122] width 112 height 22
click at [520, 111] on select "Choose an option... Pending Applied Excluded (Questions) Excluded (Expired) Exc…" at bounding box center [576, 122] width 112 height 22
select select ""pending""
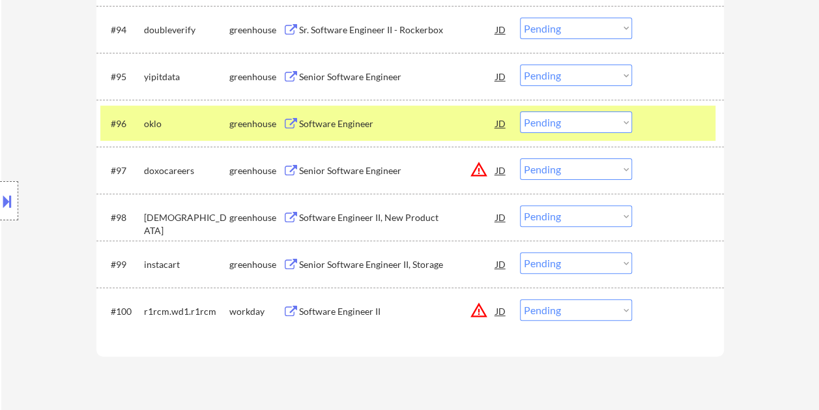
click at [672, 119] on div at bounding box center [679, 122] width 57 height 23
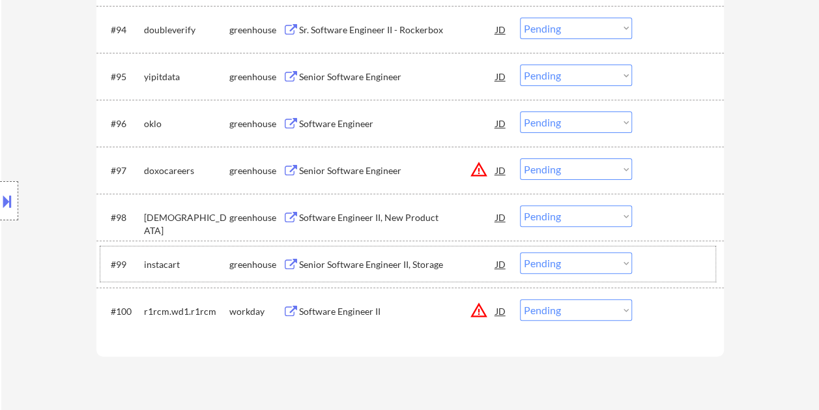
click at [644, 259] on div "#99 instacart greenhouse Senior Software Engineer II, Storage JD warning_amber …" at bounding box center [407, 263] width 615 height 35
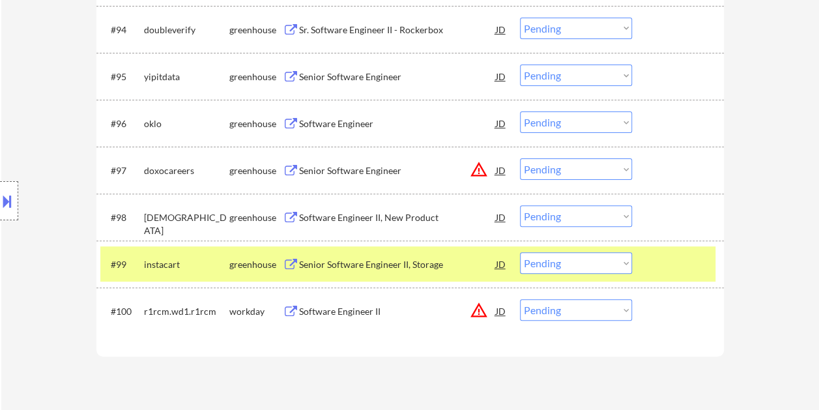
click at [383, 262] on div "Senior Software Engineer II, Storage" at bounding box center [397, 264] width 197 height 13
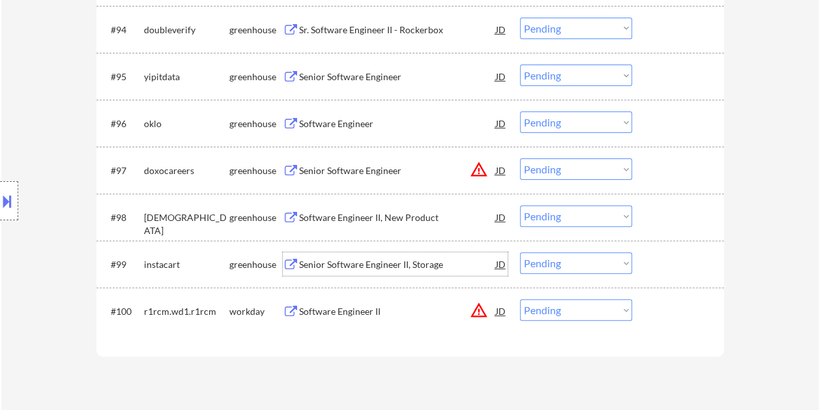
click at [649, 254] on div "#99 instacart greenhouse Senior Software Engineer II, Storage JD warning_amber …" at bounding box center [407, 263] width 615 height 35
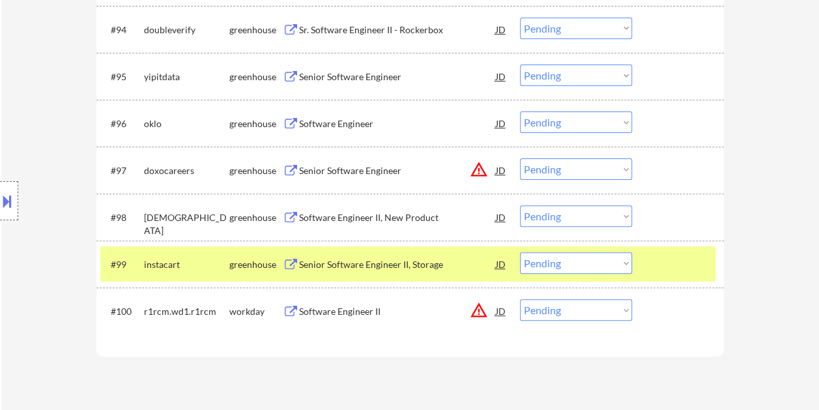
click at [624, 259] on select "Choose an option... Pending Applied Excluded (Questions) Excluded (Expired) Exc…" at bounding box center [576, 263] width 112 height 22
click at [520, 252] on select "Choose an option... Pending Applied Excluded (Questions) Excluded (Expired) Exc…" at bounding box center [576, 263] width 112 height 22
select select ""pending""
click at [668, 261] on div at bounding box center [679, 263] width 57 height 23
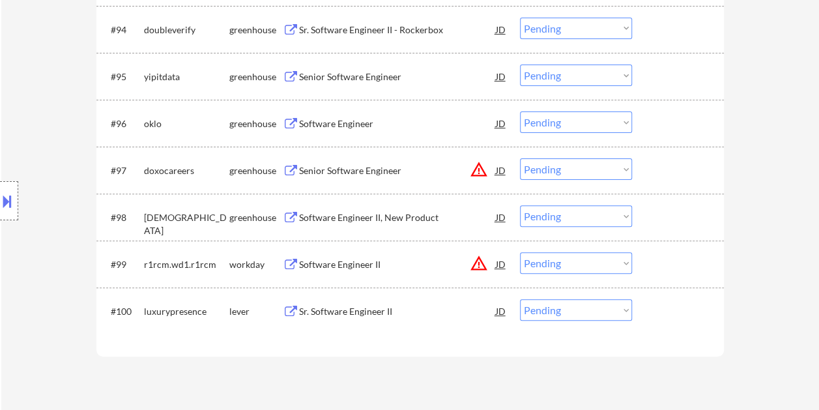
click at [665, 308] on div at bounding box center [679, 310] width 57 height 23
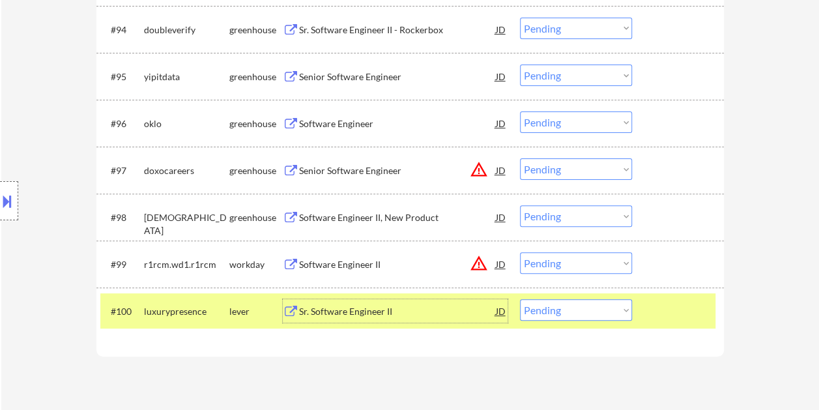
click at [315, 315] on div "Sr. Software Engineer II" at bounding box center [397, 311] width 197 height 13
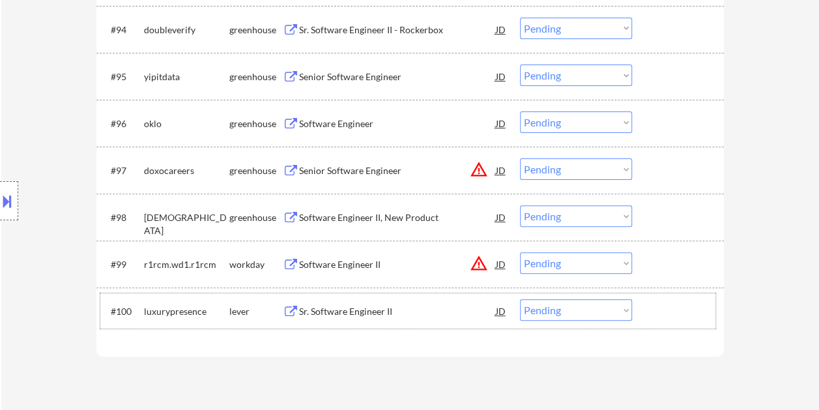
drag, startPoint x: 684, startPoint y: 313, endPoint x: 667, endPoint y: 314, distance: 17.0
click at [684, 313] on div at bounding box center [679, 310] width 57 height 23
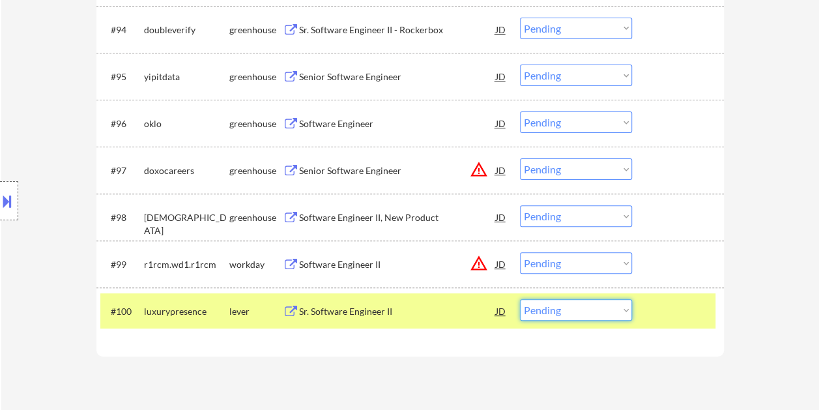
click at [626, 315] on select "Choose an option... Pending Applied Excluded (Questions) Excluded (Expired) Exc…" at bounding box center [576, 310] width 112 height 22
click at [520, 299] on select "Choose an option... Pending Applied Excluded (Questions) Excluded (Expired) Exc…" at bounding box center [576, 310] width 112 height 22
click at [657, 309] on div at bounding box center [679, 310] width 57 height 23
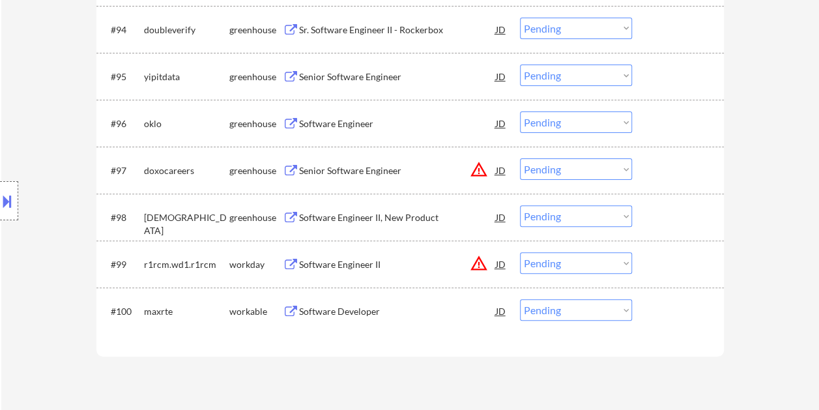
click at [658, 307] on div at bounding box center [679, 310] width 57 height 23
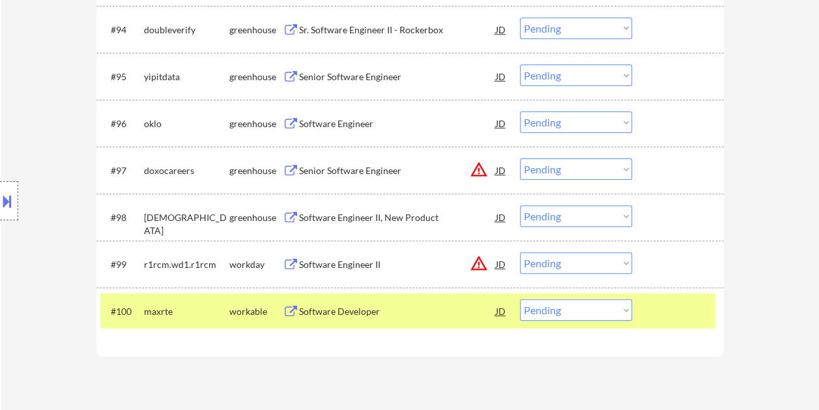
click at [402, 314] on div "Software Developer" at bounding box center [397, 311] width 197 height 13
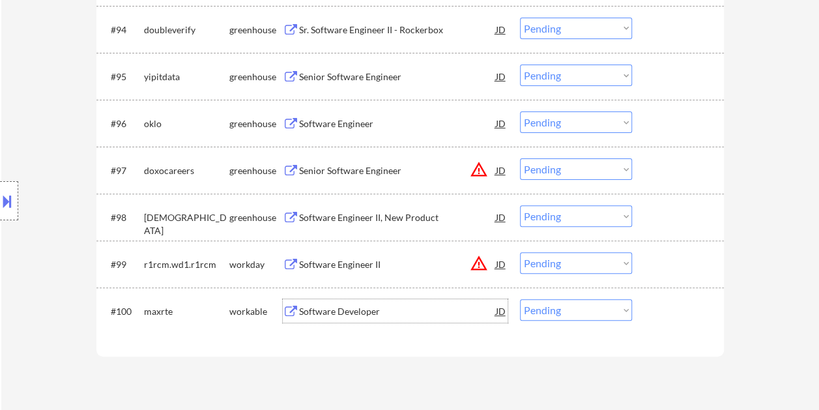
click at [667, 304] on div at bounding box center [679, 310] width 57 height 23
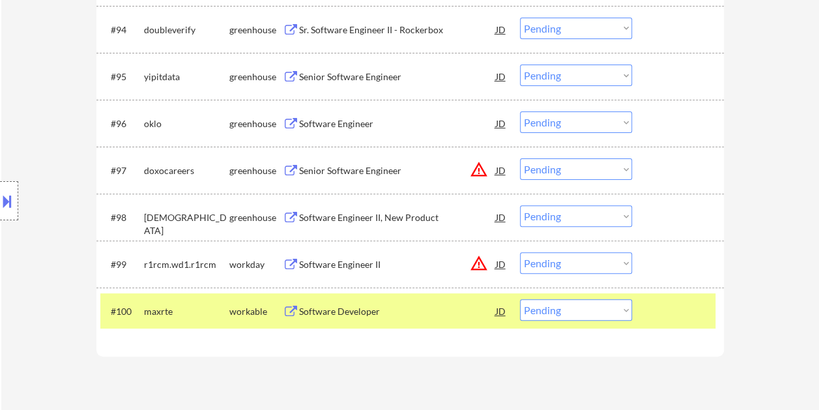
click at [627, 311] on select "Choose an option... Pending Applied Excluded (Questions) Excluded (Expired) Exc…" at bounding box center [576, 310] width 112 height 22
click at [520, 299] on select "Choose an option... Pending Applied Excluded (Questions) Excluded (Expired) Exc…" at bounding box center [576, 310] width 112 height 22
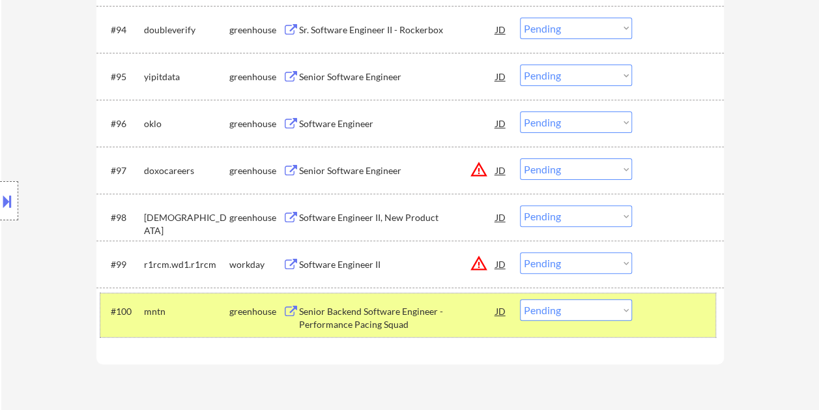
click at [678, 316] on div at bounding box center [679, 310] width 57 height 23
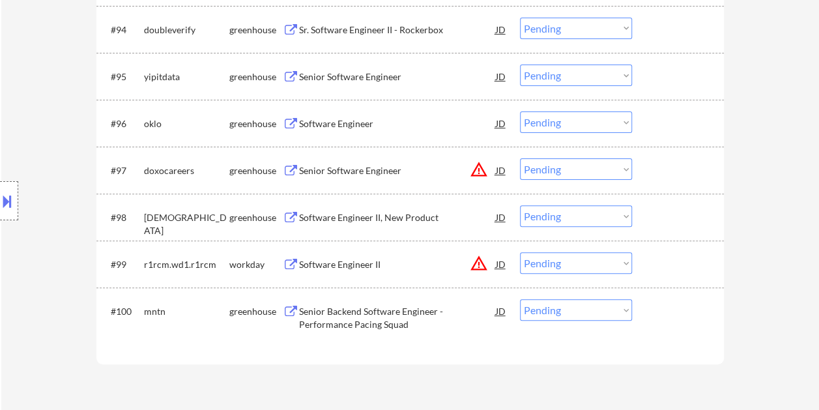
click at [680, 310] on div at bounding box center [679, 310] width 57 height 23
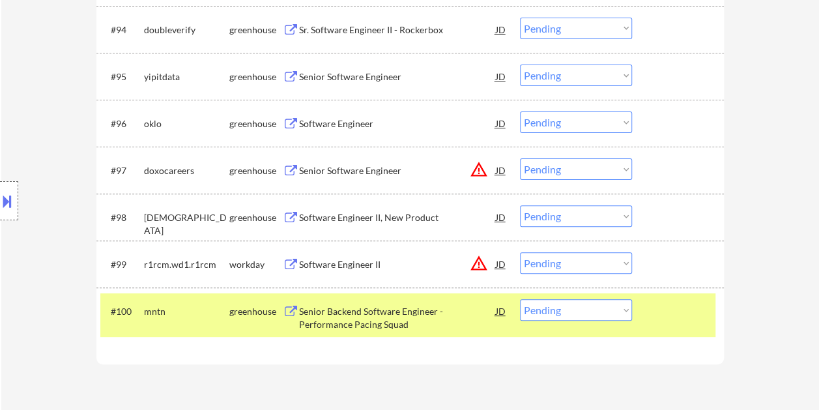
click at [390, 318] on div "Senior Backend Software Engineer - Performance Pacing Squad" at bounding box center [397, 317] width 197 height 25
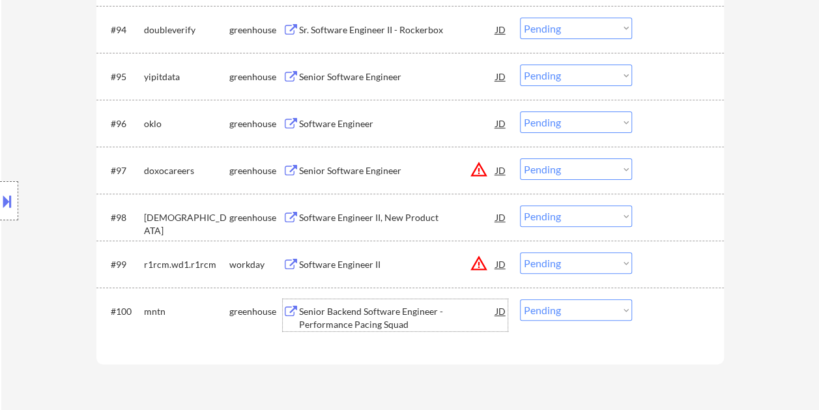
click at [653, 310] on div at bounding box center [679, 310] width 57 height 23
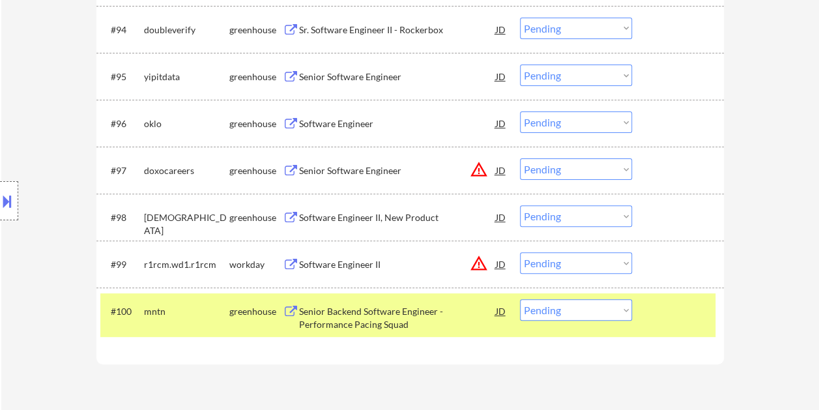
click at [614, 309] on select "Choose an option... Pending Applied Excluded (Questions) Excluded (Expired) Exc…" at bounding box center [576, 310] width 112 height 22
click at [520, 299] on select "Choose an option... Pending Applied Excluded (Questions) Excluded (Expired) Exc…" at bounding box center [576, 310] width 112 height 22
select select ""pending""
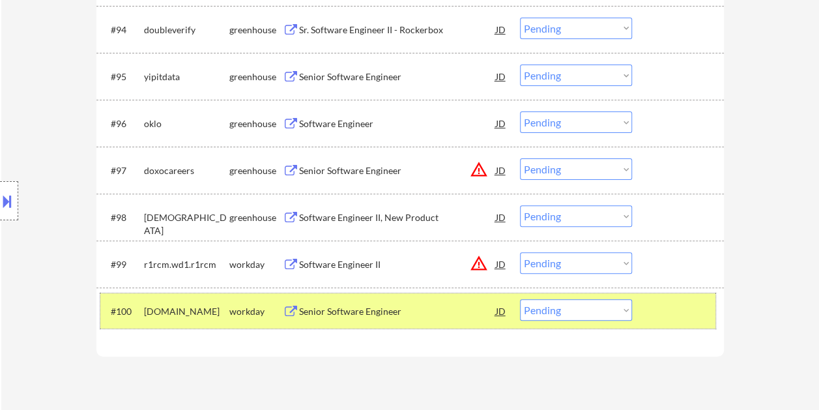
click at [682, 304] on div at bounding box center [679, 310] width 57 height 23
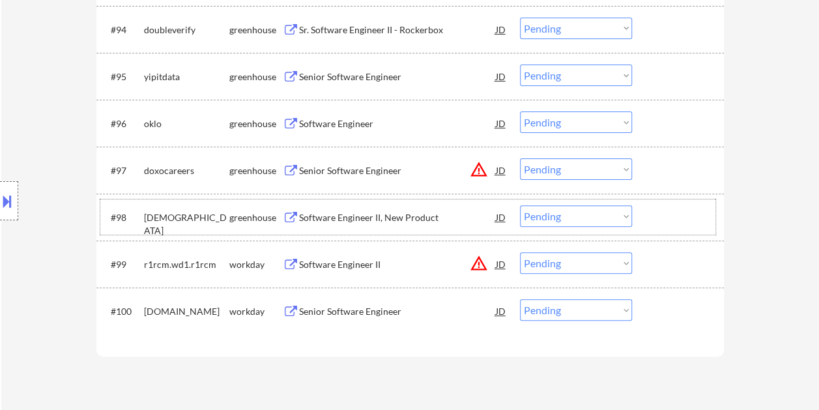
click at [649, 212] on div "#98 samsara greenhouse Software Engineer II, New Product JD warning_amber Choos…" at bounding box center [407, 216] width 615 height 35
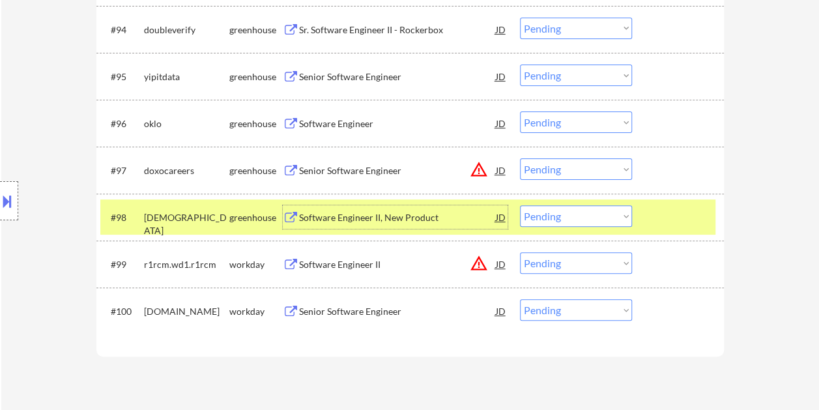
click at [367, 210] on div "Software Engineer II, New Product" at bounding box center [397, 216] width 197 height 23
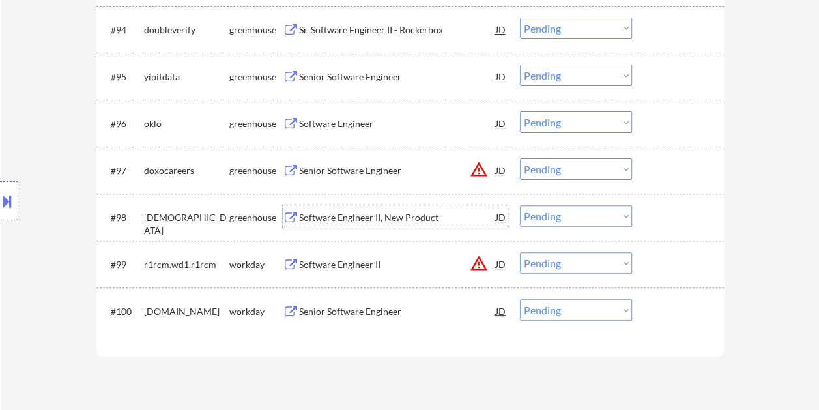
drag, startPoint x: 707, startPoint y: 164, endPoint x: 633, endPoint y: 172, distance: 74.7
click at [706, 164] on div at bounding box center [679, 169] width 57 height 23
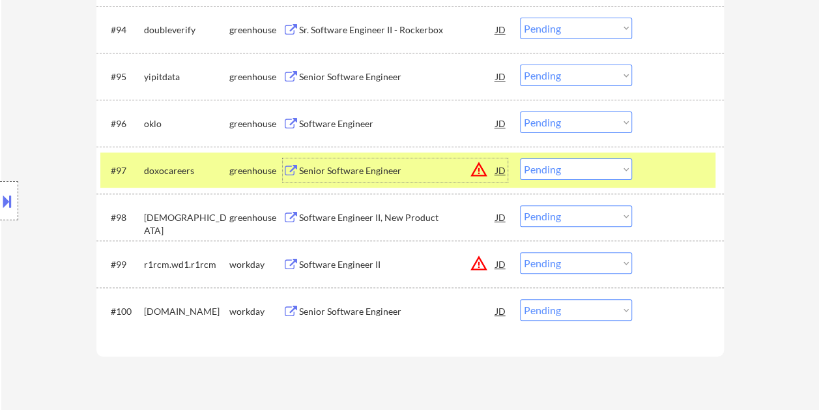
click at [394, 166] on div "Senior Software Engineer" at bounding box center [397, 170] width 197 height 13
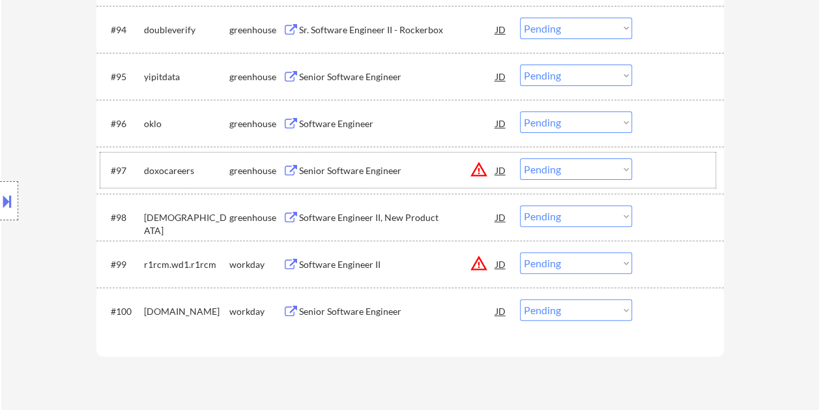
click at [655, 158] on div at bounding box center [679, 169] width 57 height 23
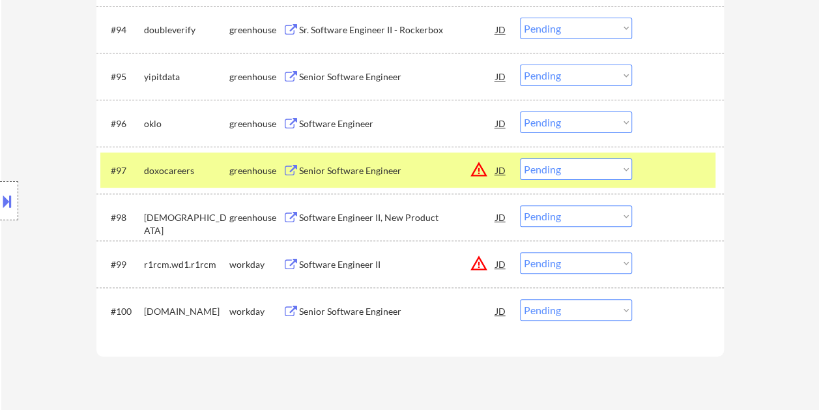
click at [619, 169] on select "Choose an option... Pending Applied Excluded (Questions) Excluded (Expired) Exc…" at bounding box center [576, 169] width 112 height 22
click at [520, 158] on select "Choose an option... Pending Applied Excluded (Questions) Excluded (Expired) Exc…" at bounding box center [576, 169] width 112 height 22
select select ""pending""
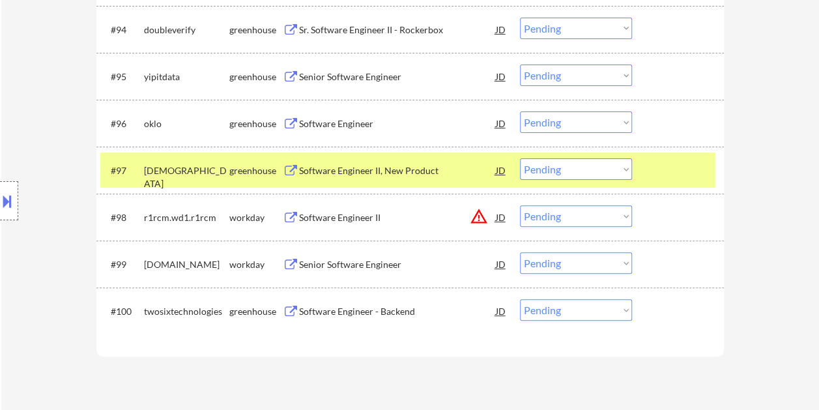
click at [642, 175] on div "#97 samsara greenhouse Software Engineer II, New Product JD warning_amber Choos…" at bounding box center [407, 169] width 615 height 35
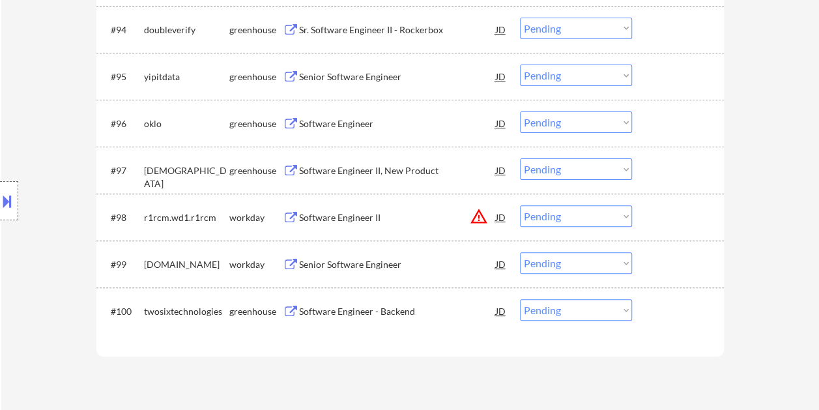
click at [648, 121] on div "#96 oklo greenhouse Software Engineer JD warning_amber Choose an option... Pend…" at bounding box center [407, 123] width 615 height 35
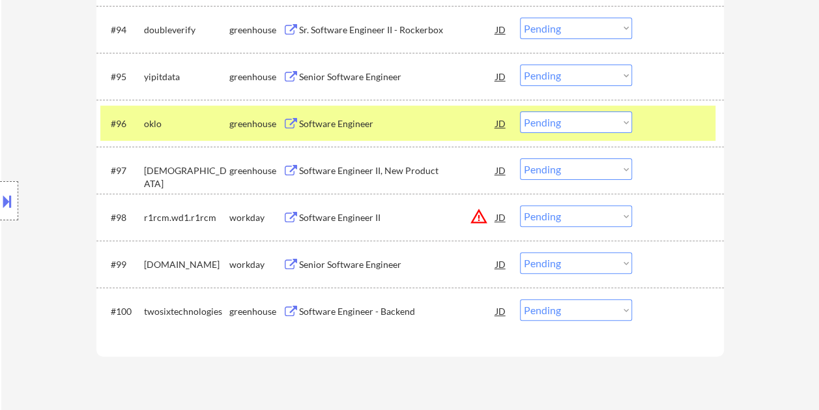
click at [317, 117] on div "Software Engineer" at bounding box center [397, 123] width 197 height 13
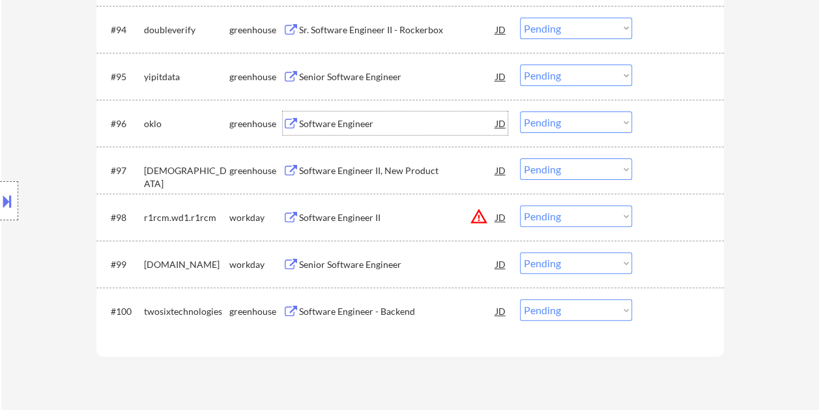
click at [636, 124] on div "#96 oklo greenhouse Software Engineer JD warning_amber Choose an option... Pend…" at bounding box center [407, 123] width 615 height 35
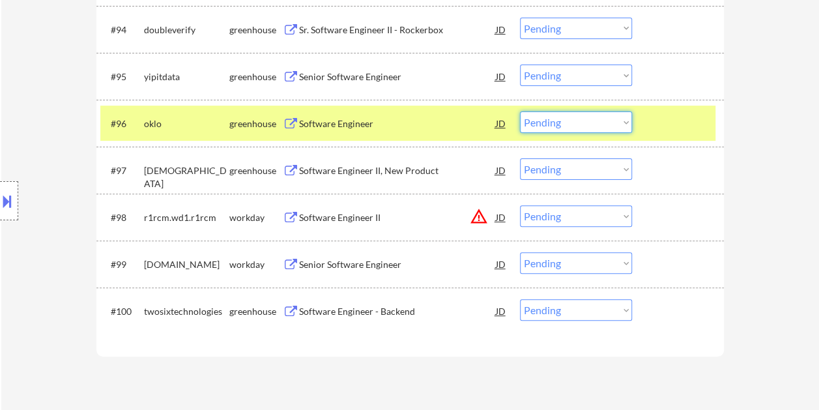
click at [625, 122] on select "Choose an option... Pending Applied Excluded (Questions) Excluded (Expired) Exc…" at bounding box center [576, 122] width 112 height 22
click at [520, 111] on select "Choose an option... Pending Applied Excluded (Questions) Excluded (Expired) Exc…" at bounding box center [576, 122] width 112 height 22
select select ""pending""
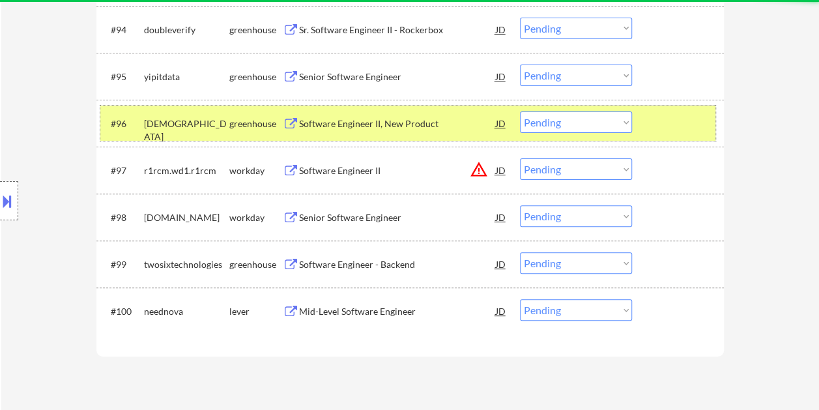
click at [686, 119] on div at bounding box center [679, 122] width 57 height 23
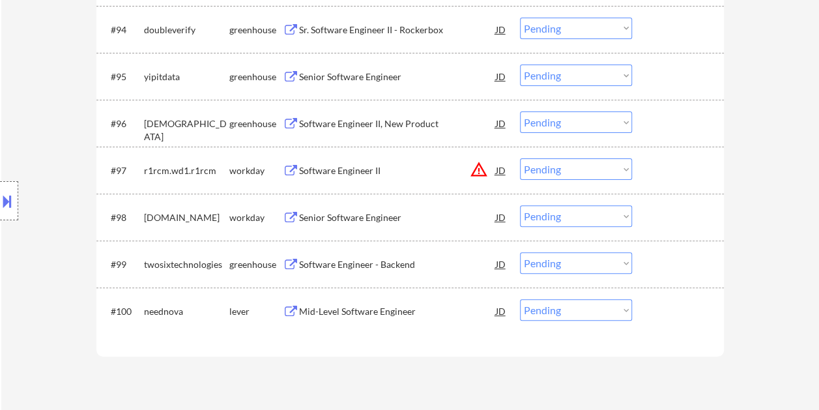
scroll to position [4964, 0]
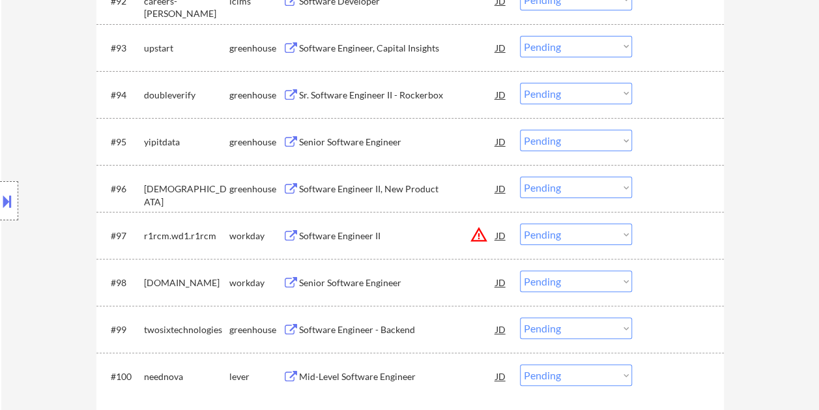
click at [666, 178] on div at bounding box center [679, 188] width 57 height 23
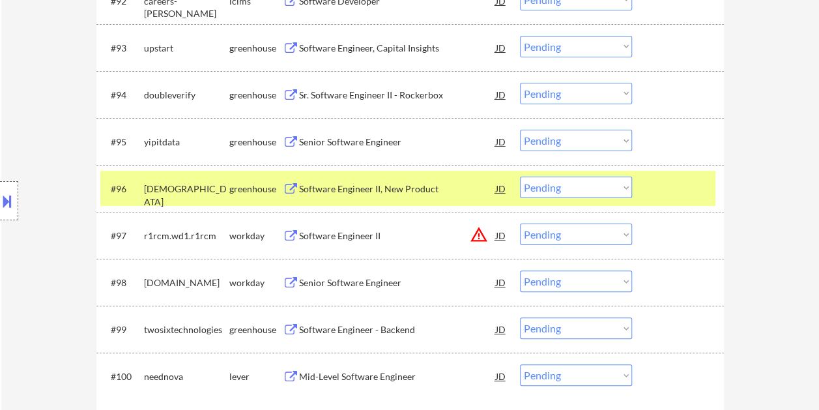
click at [683, 192] on div at bounding box center [679, 188] width 57 height 23
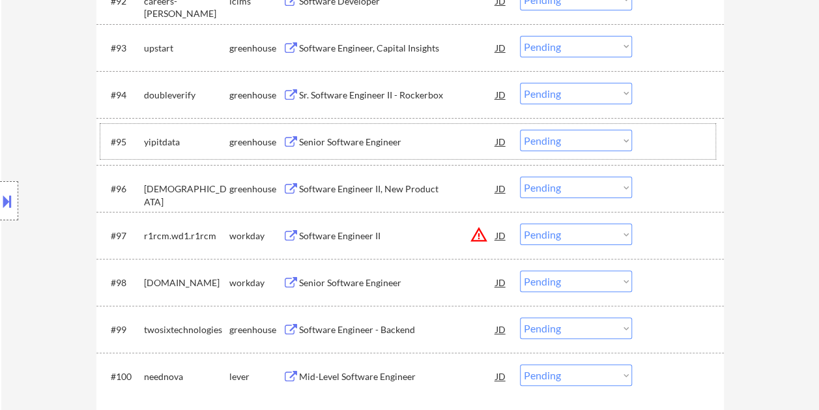
click at [661, 136] on div at bounding box center [679, 141] width 57 height 23
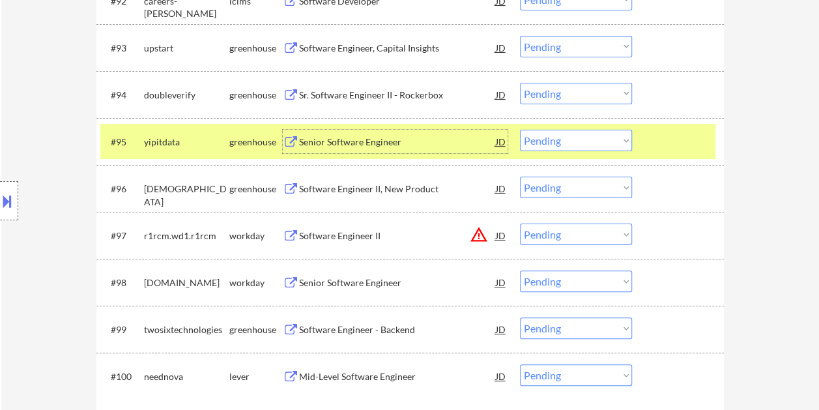
click at [398, 139] on div "Senior Software Engineer" at bounding box center [397, 142] width 197 height 13
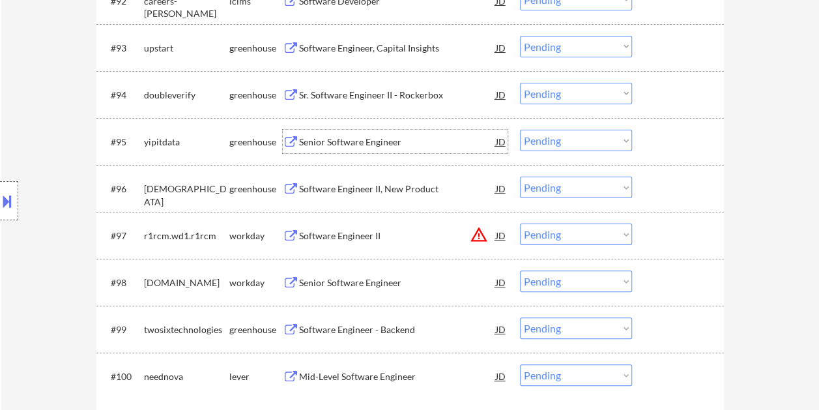
click at [658, 140] on div at bounding box center [679, 141] width 57 height 23
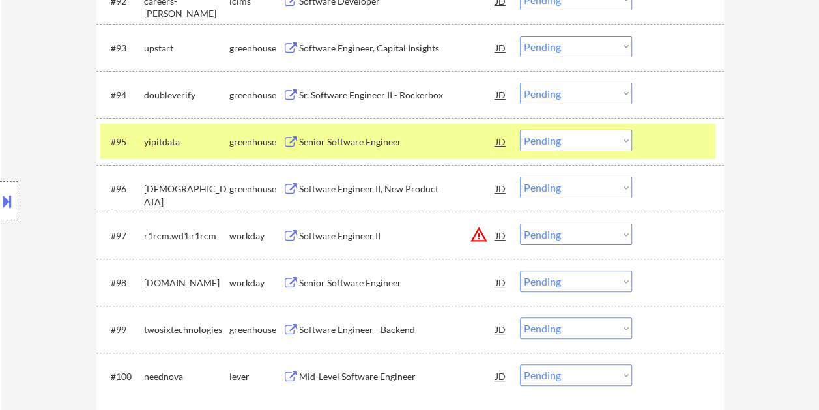
click at [626, 141] on select "Choose an option... Pending Applied Excluded (Questions) Excluded (Expired) Exc…" at bounding box center [576, 141] width 112 height 22
click at [520, 130] on select "Choose an option... Pending Applied Excluded (Questions) Excluded (Expired) Exc…" at bounding box center [576, 141] width 112 height 22
select select ""pending""
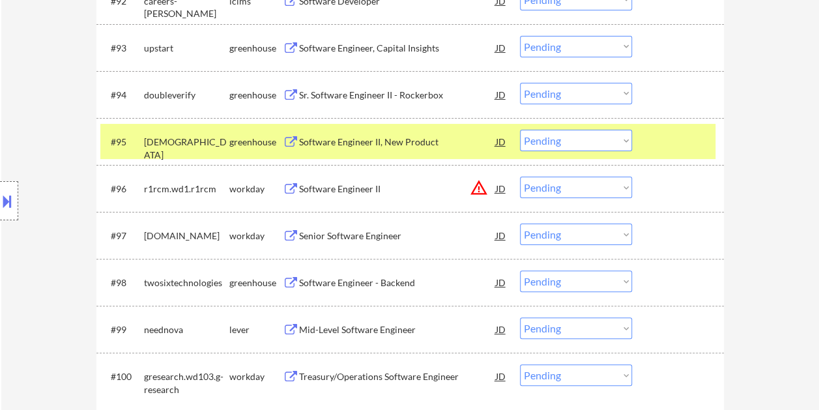
click at [661, 145] on div at bounding box center [679, 141] width 57 height 23
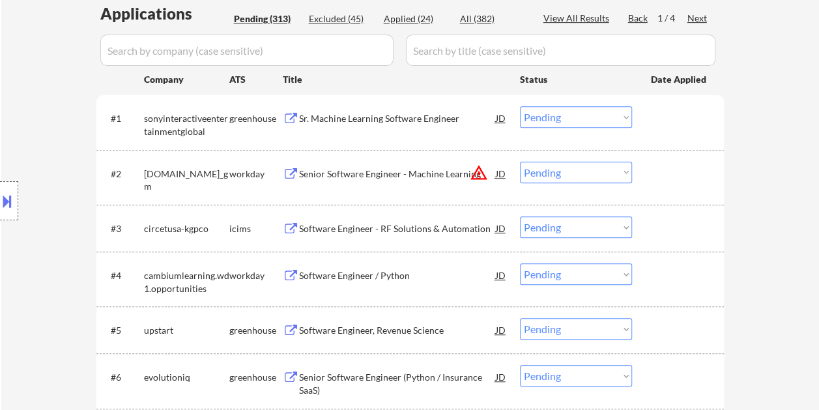
scroll to position [456, 0]
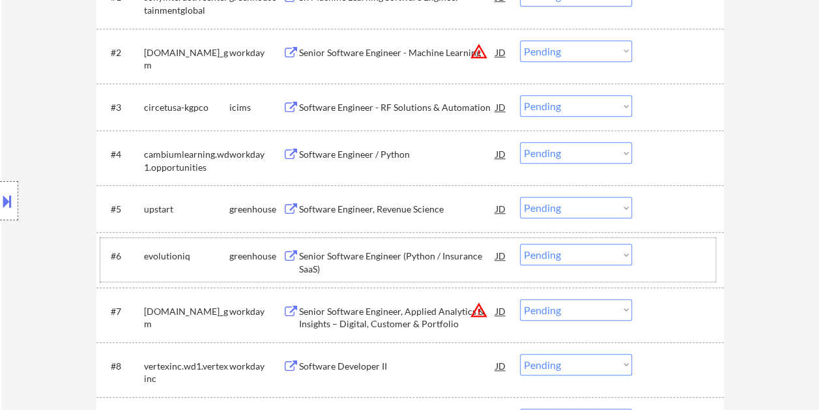
click at [675, 254] on div at bounding box center [679, 255] width 57 height 23
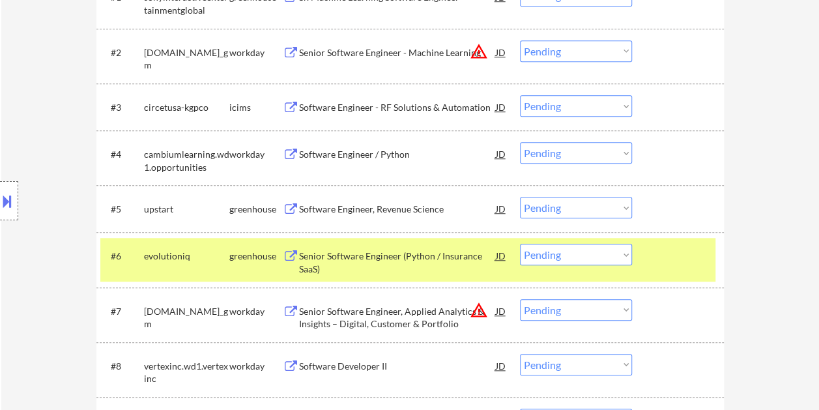
click at [404, 268] on div "Senior Software Engineer (Python / Insurance SaaS)" at bounding box center [397, 262] width 197 height 25
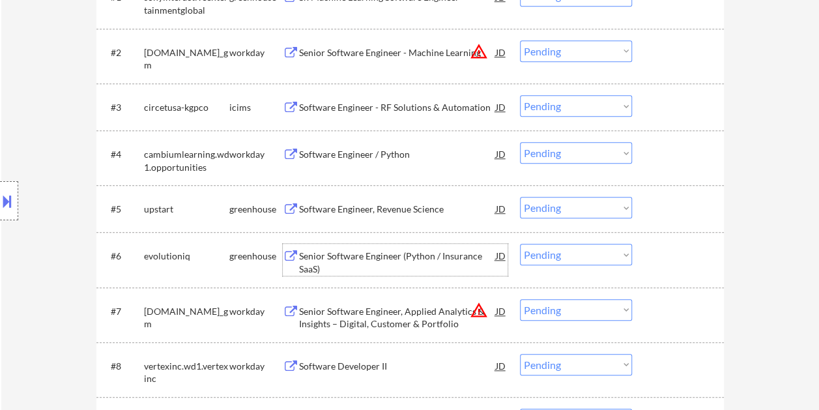
drag, startPoint x: 663, startPoint y: 259, endPoint x: 642, endPoint y: 259, distance: 20.2
click at [662, 259] on div at bounding box center [679, 255] width 57 height 23
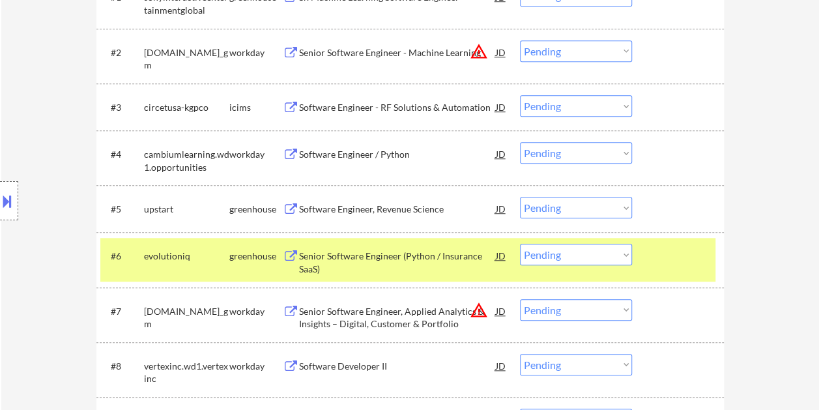
click at [624, 257] on select "Choose an option... Pending Applied Excluded (Questions) Excluded (Expired) Exc…" at bounding box center [576, 255] width 112 height 22
click at [520, 244] on select "Choose an option... Pending Applied Excluded (Questions) Excluded (Expired) Exc…" at bounding box center [576, 255] width 112 height 22
select select ""pending""
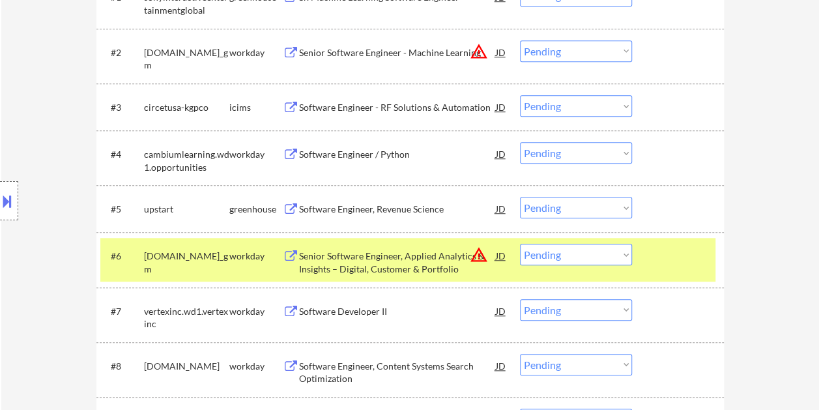
click at [650, 257] on div "#6 generalmotors.wd5.careers_gm workday Senior Software Engineer, Applied Analy…" at bounding box center [407, 259] width 615 height 43
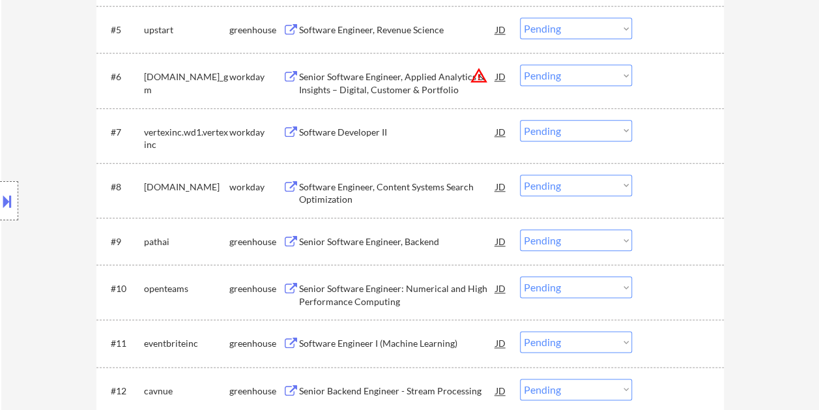
scroll to position [652, 0]
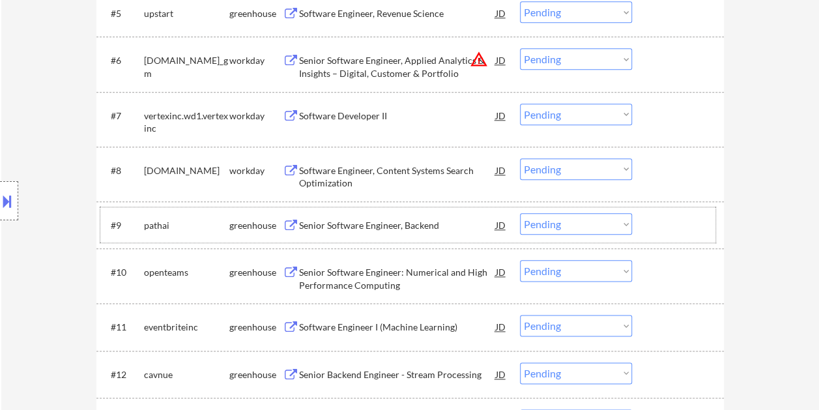
click at [689, 220] on div at bounding box center [679, 224] width 57 height 23
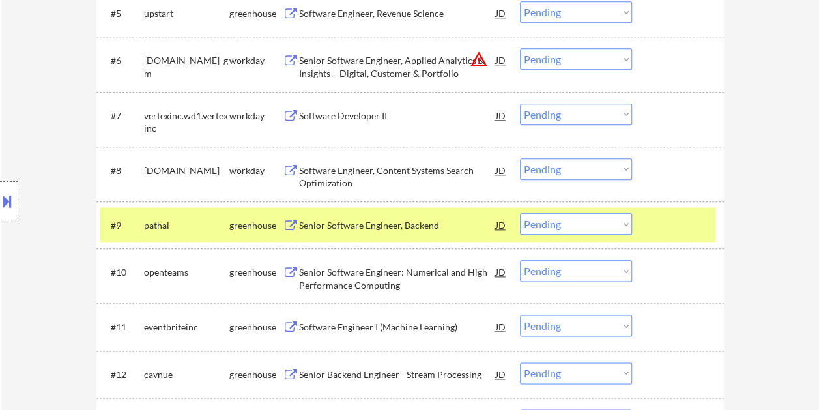
click at [687, 220] on div at bounding box center [679, 224] width 57 height 23
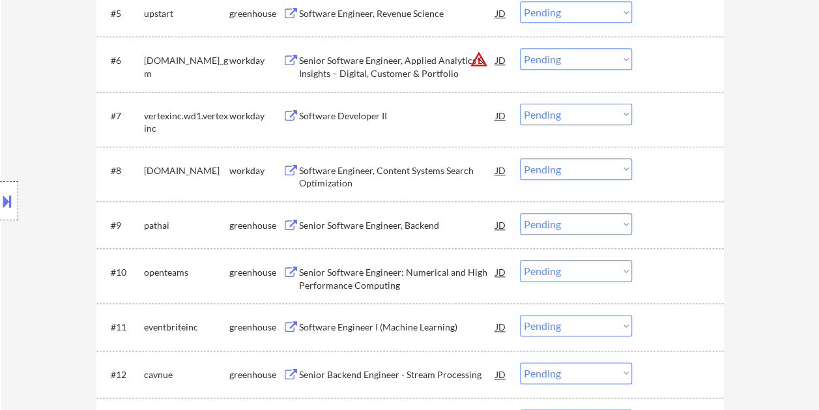
click at [660, 267] on div at bounding box center [679, 271] width 57 height 23
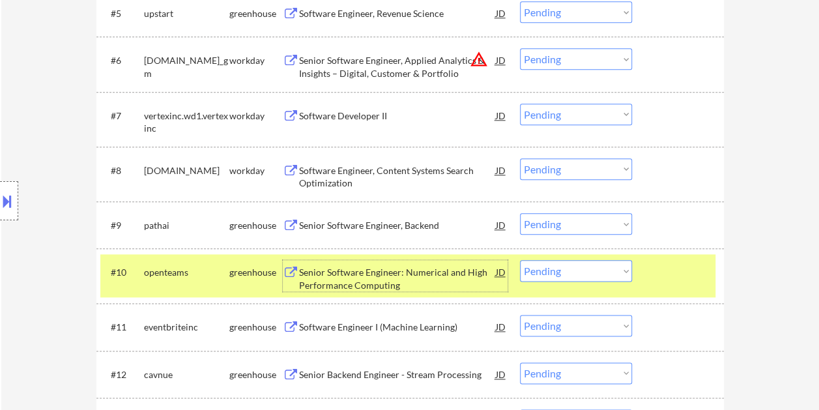
click at [373, 278] on div "Senior Software Engineer: Numerical and High Performance Computing" at bounding box center [397, 278] width 197 height 25
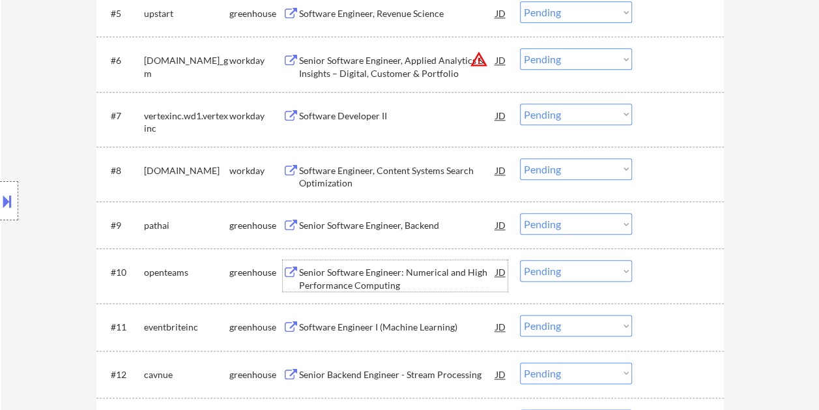
click at [651, 266] on div at bounding box center [679, 271] width 57 height 23
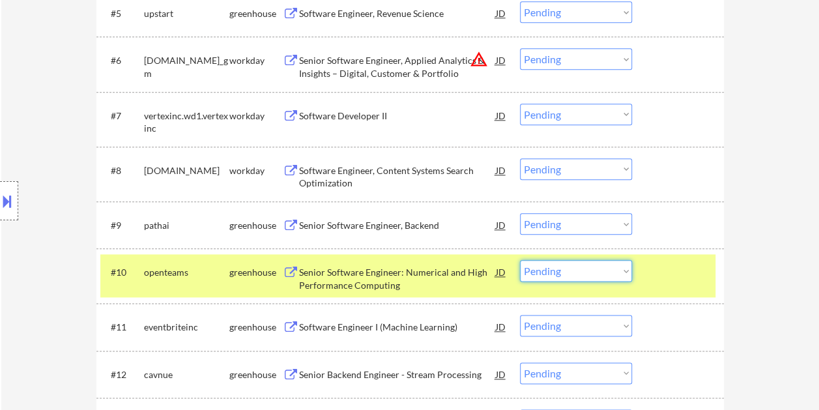
click at [629, 271] on select "Choose an option... Pending Applied Excluded (Questions) Excluded (Expired) Exc…" at bounding box center [576, 271] width 112 height 22
click at [520, 260] on select "Choose an option... Pending Applied Excluded (Questions) Excluded (Expired) Exc…" at bounding box center [576, 271] width 112 height 22
select select ""pending""
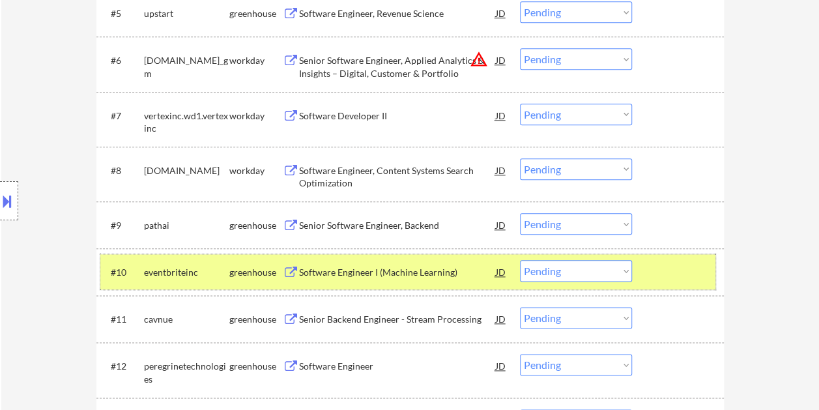
click at [637, 266] on div "#10 eventbriteinc greenhouse Software Engineer I (Machine Learning) JD warning_…" at bounding box center [407, 271] width 615 height 35
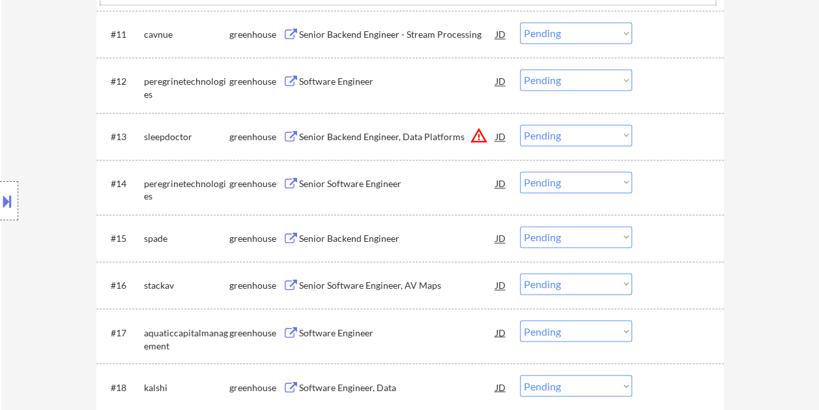
scroll to position [964, 0]
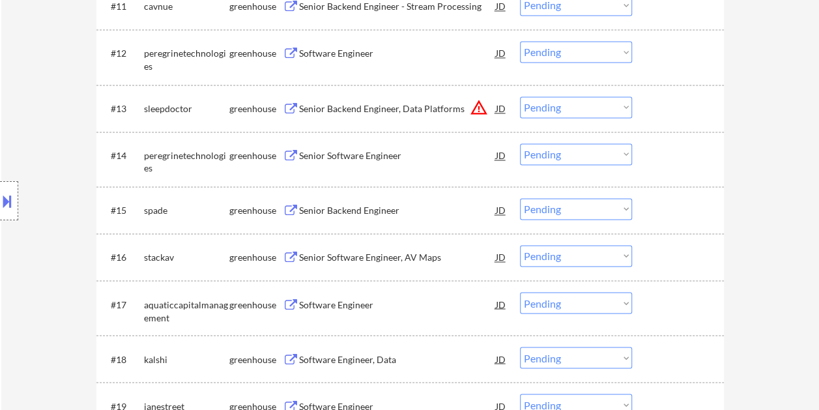
click at [666, 207] on div at bounding box center [679, 209] width 57 height 23
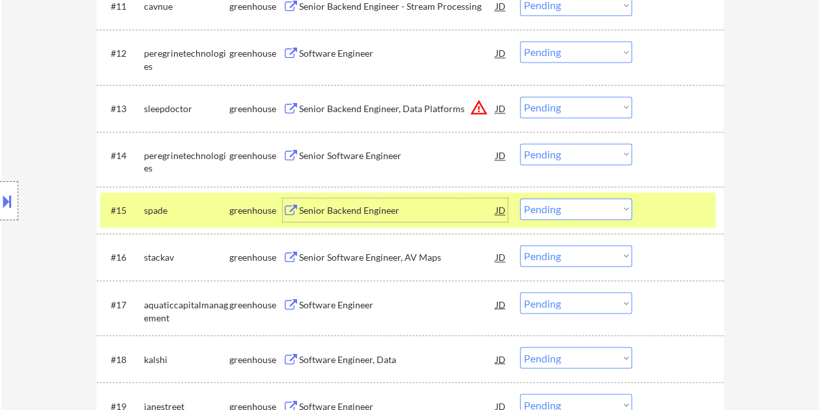
click at [323, 214] on div "Senior Backend Engineer" at bounding box center [397, 210] width 197 height 13
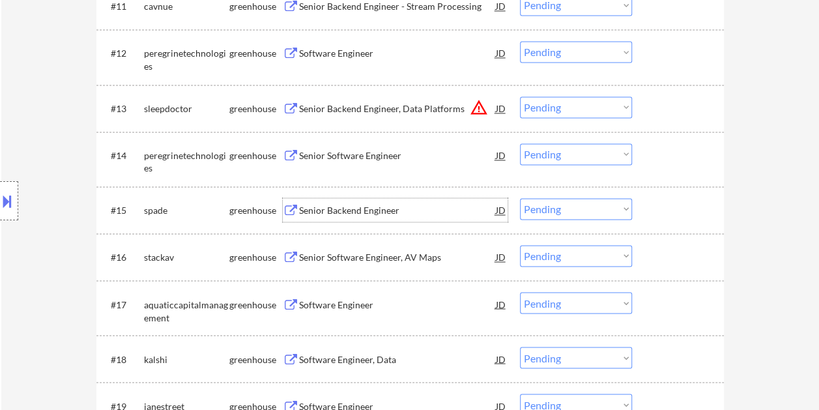
click at [653, 206] on div at bounding box center [679, 209] width 57 height 23
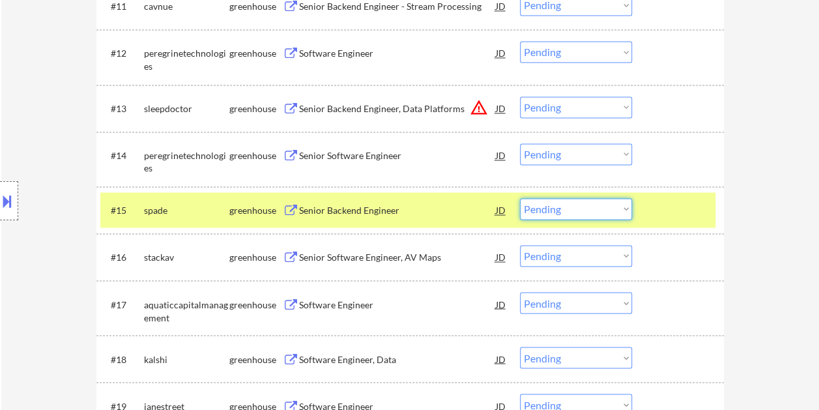
click at [624, 205] on select "Choose an option... Pending Applied Excluded (Questions) Excluded (Expired) Exc…" at bounding box center [576, 209] width 112 height 22
click at [520, 198] on select "Choose an option... Pending Applied Excluded (Questions) Excluded (Expired) Exc…" at bounding box center [576, 209] width 112 height 22
select select ""pending""
